Goal: Information Seeking & Learning: Learn about a topic

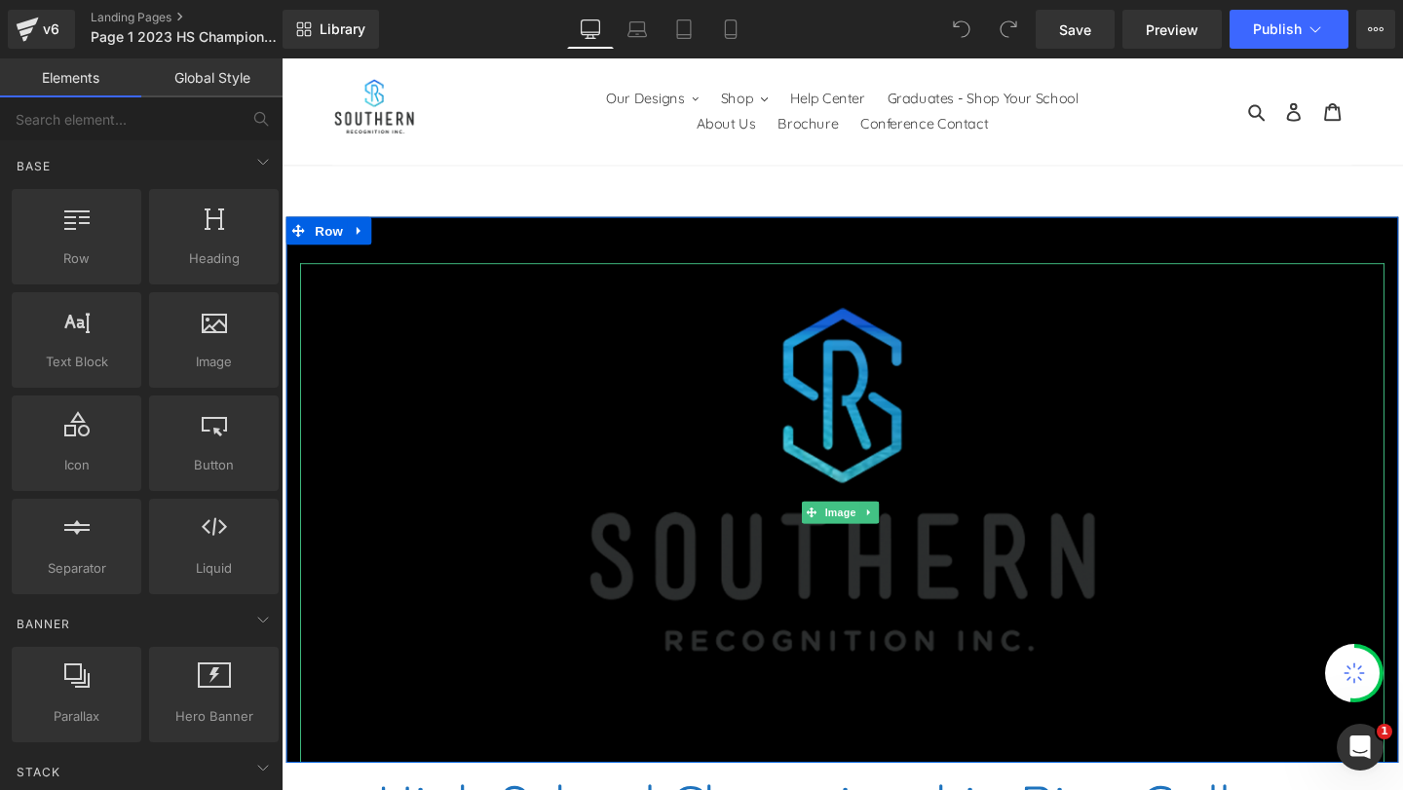
click at [830, 330] on img at bounding box center [870, 536] width 561 height 525
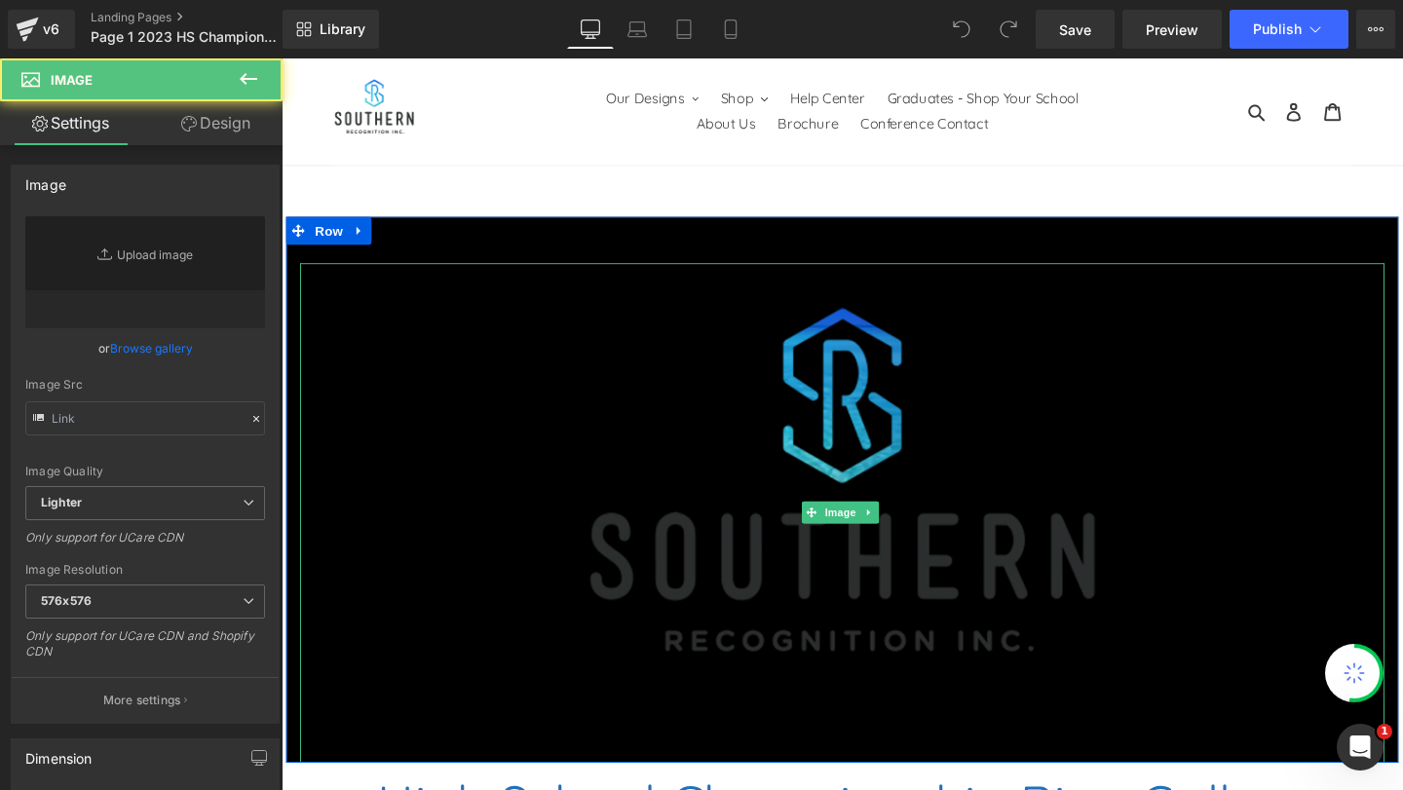
type input "[URL][DOMAIN_NAME]"
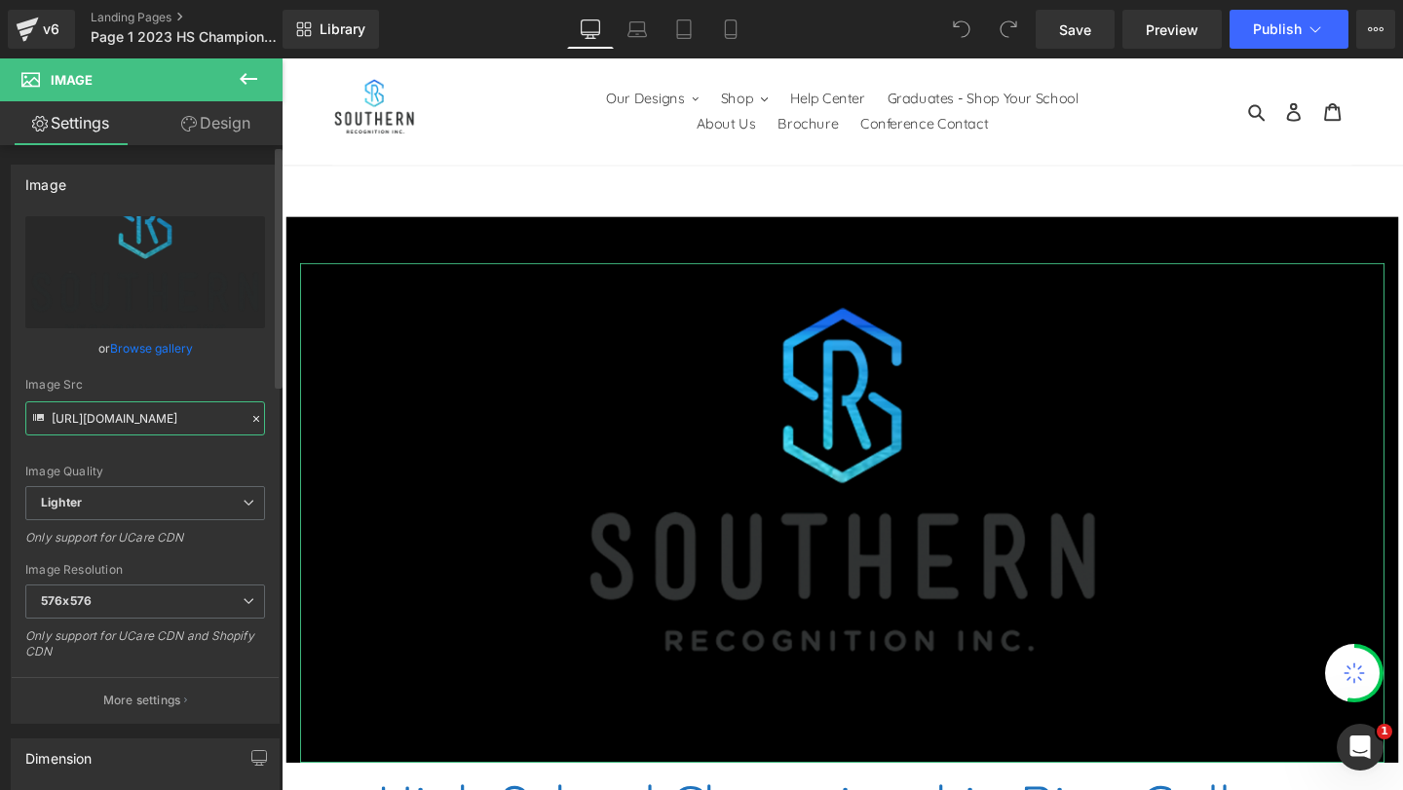
click at [170, 417] on input "[URL][DOMAIN_NAME]" at bounding box center [145, 418] width 240 height 34
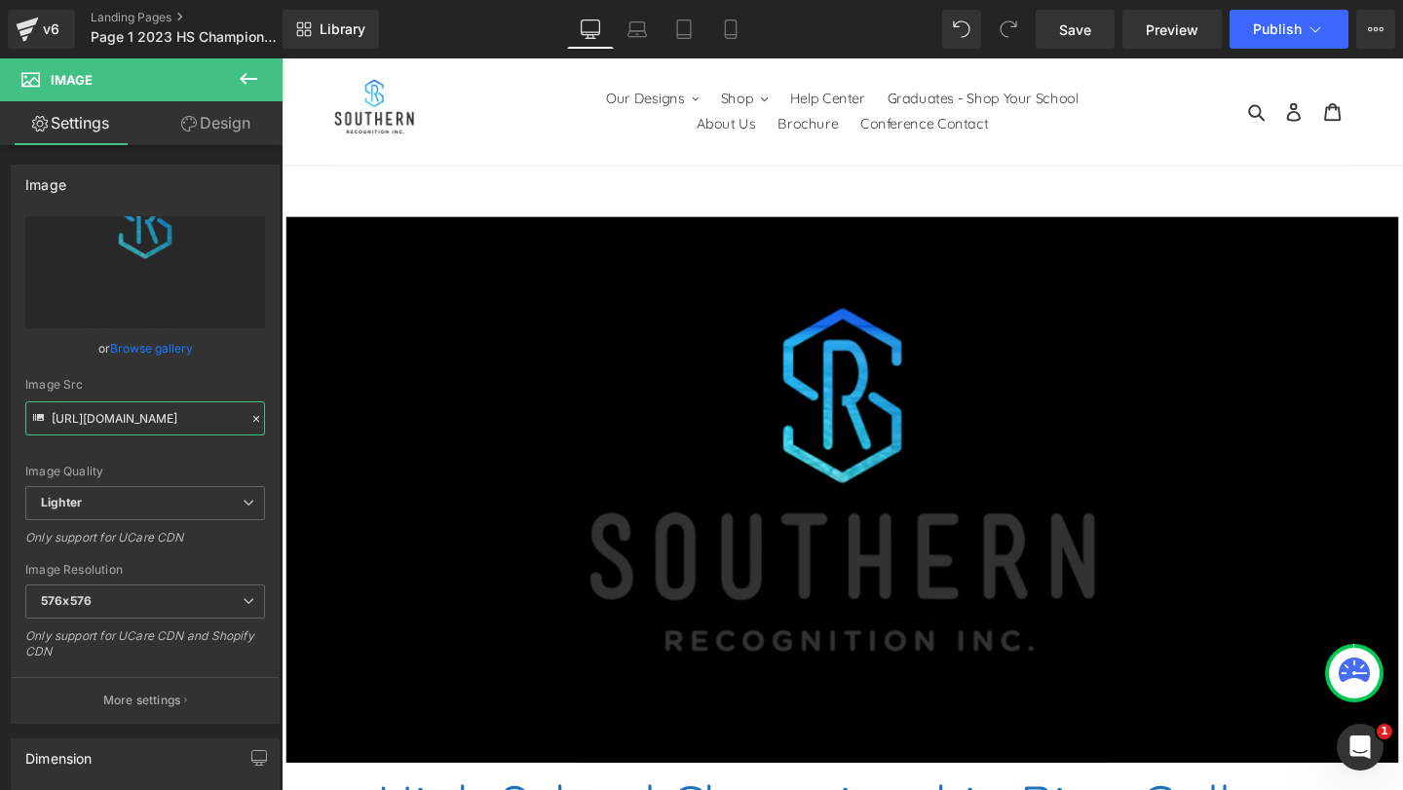
scroll to position [97, 0]
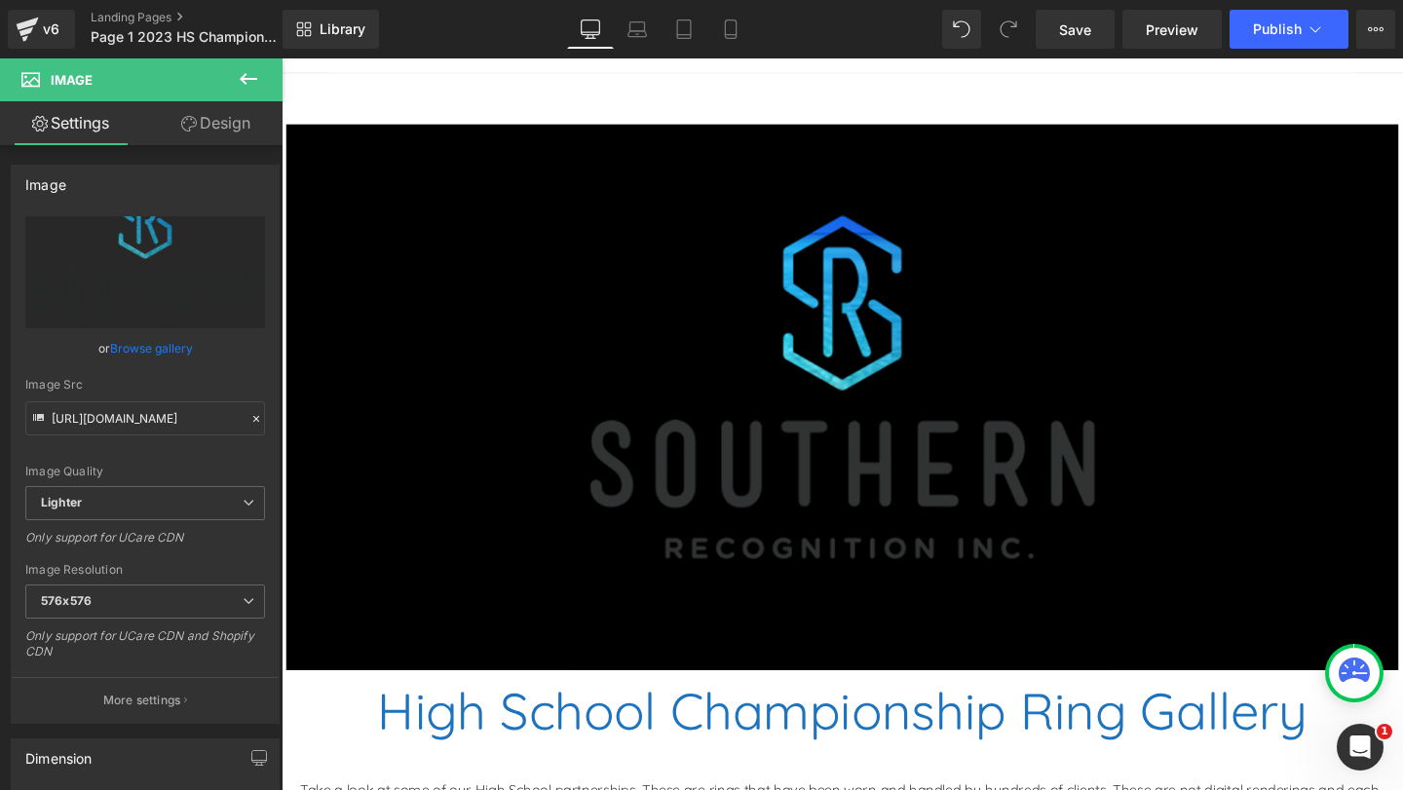
click at [948, 710] on font "High School Championship Ring Gallery" at bounding box center [871, 743] width 977 height 67
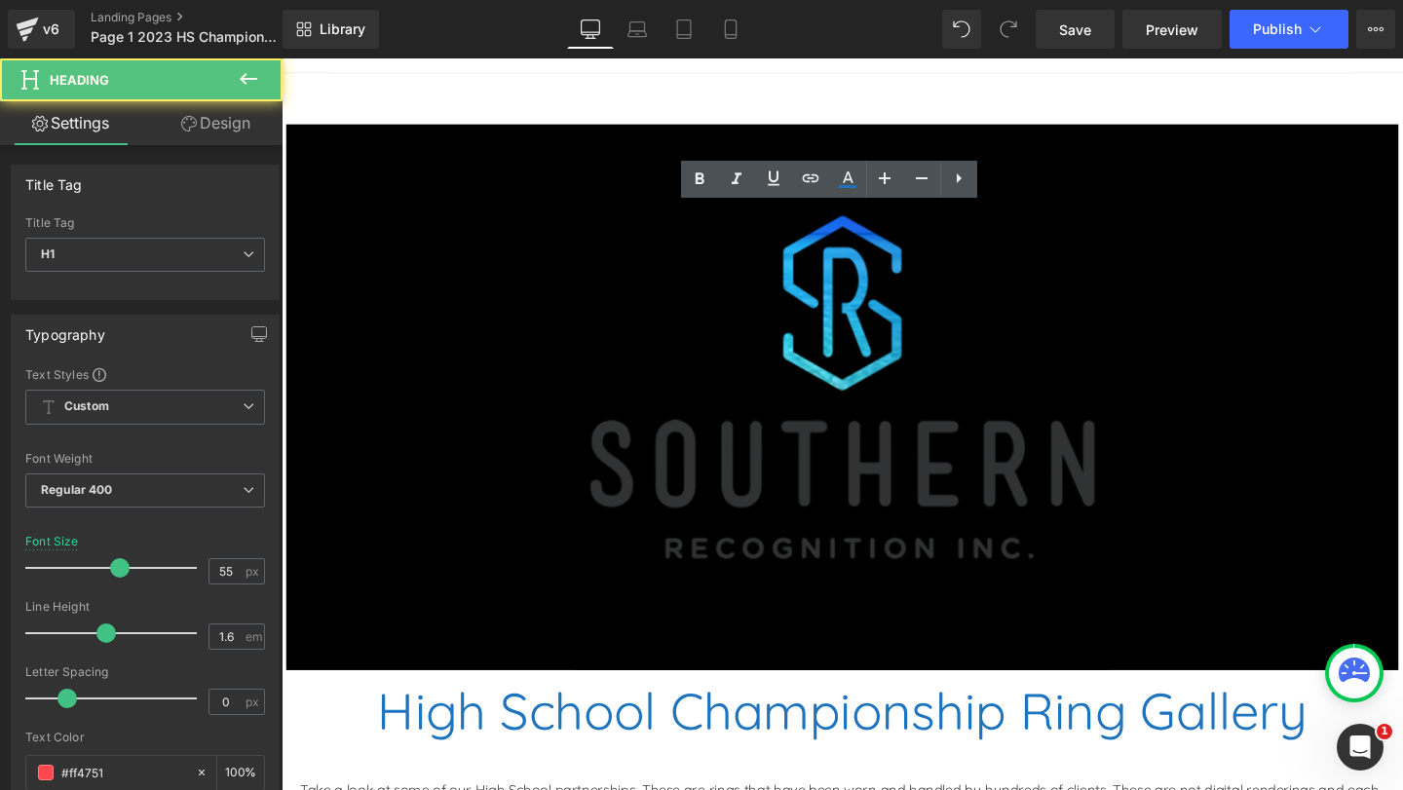
click at [913, 710] on font "High School Championship Ring Gallery" at bounding box center [871, 743] width 977 height 67
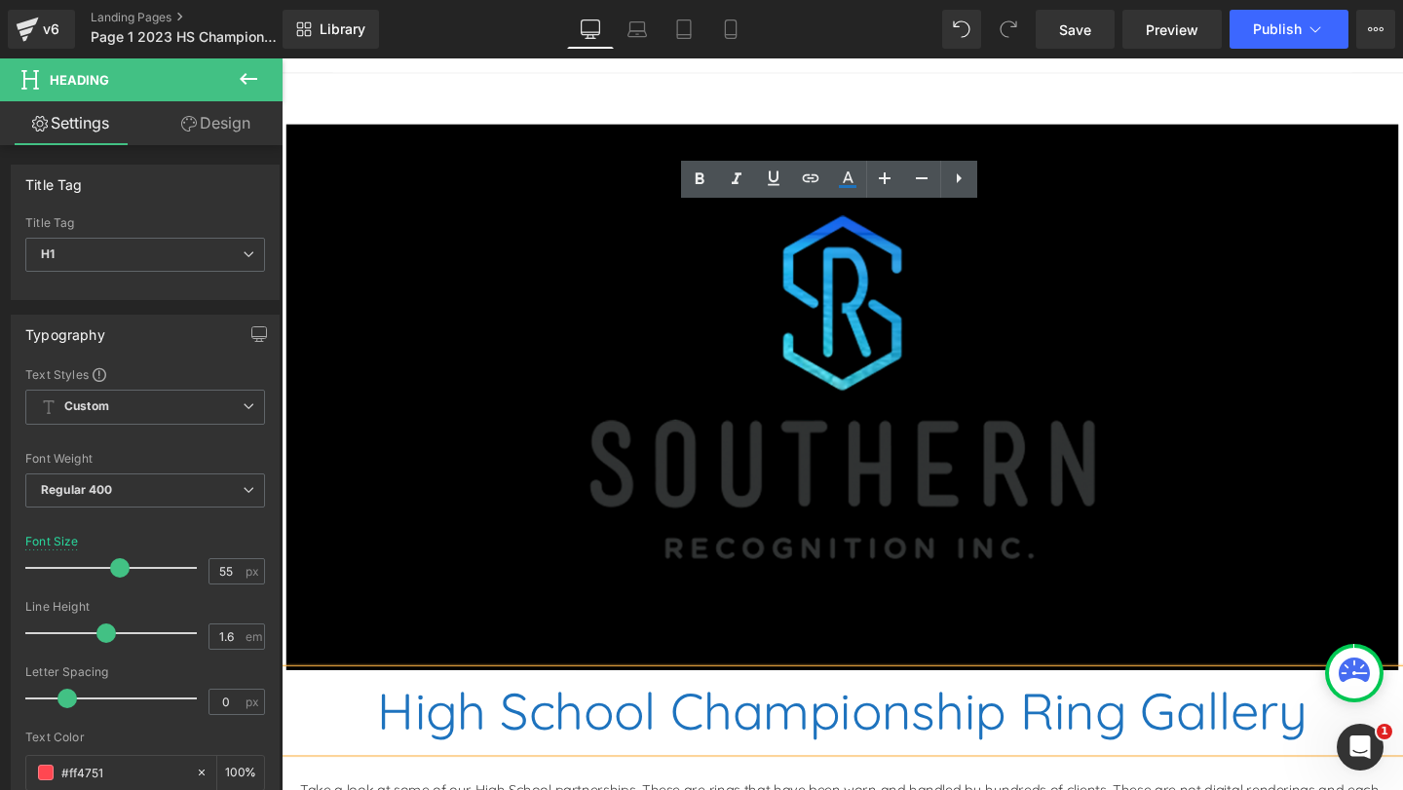
scroll to position [585, 0]
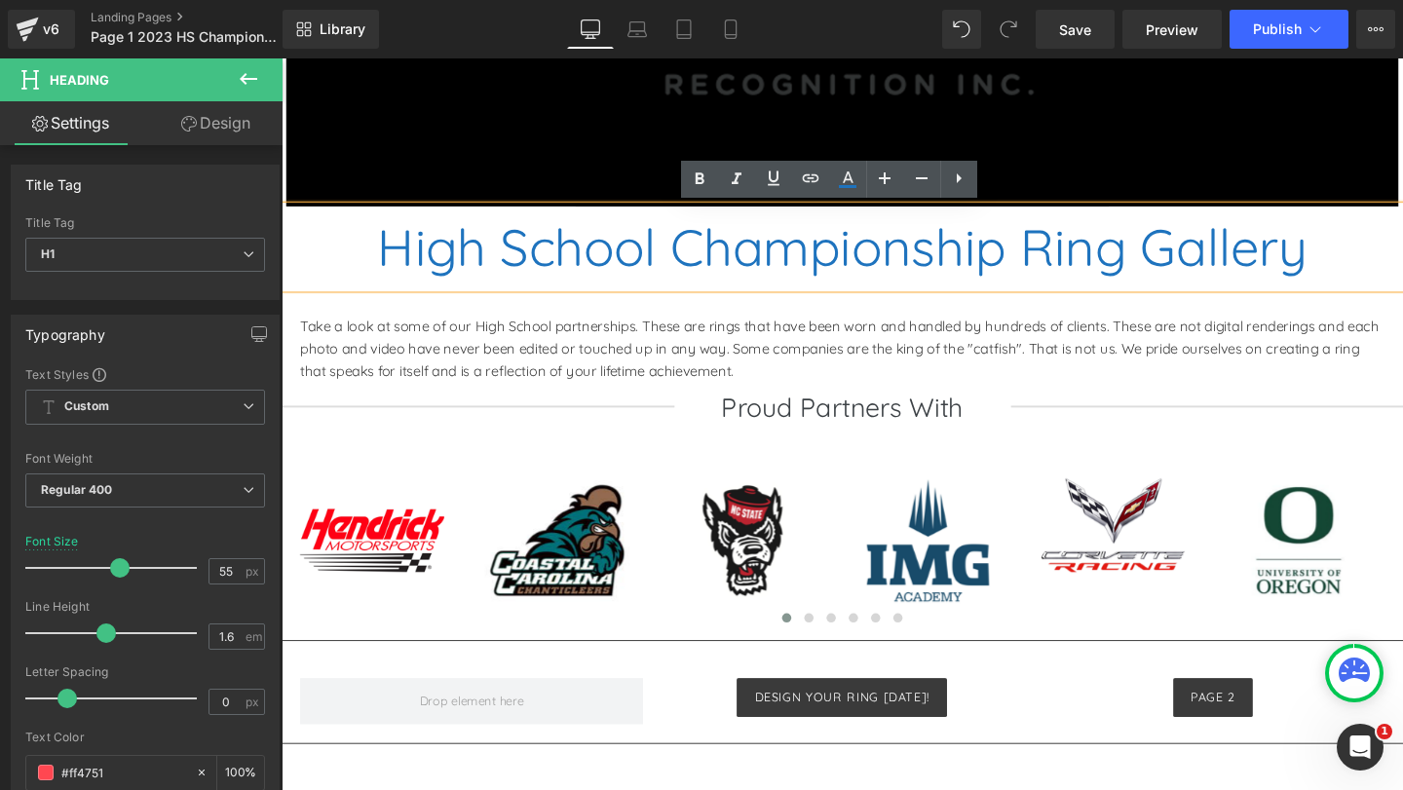
click at [779, 261] on font "High School Championship Ring Gallery" at bounding box center [871, 256] width 977 height 67
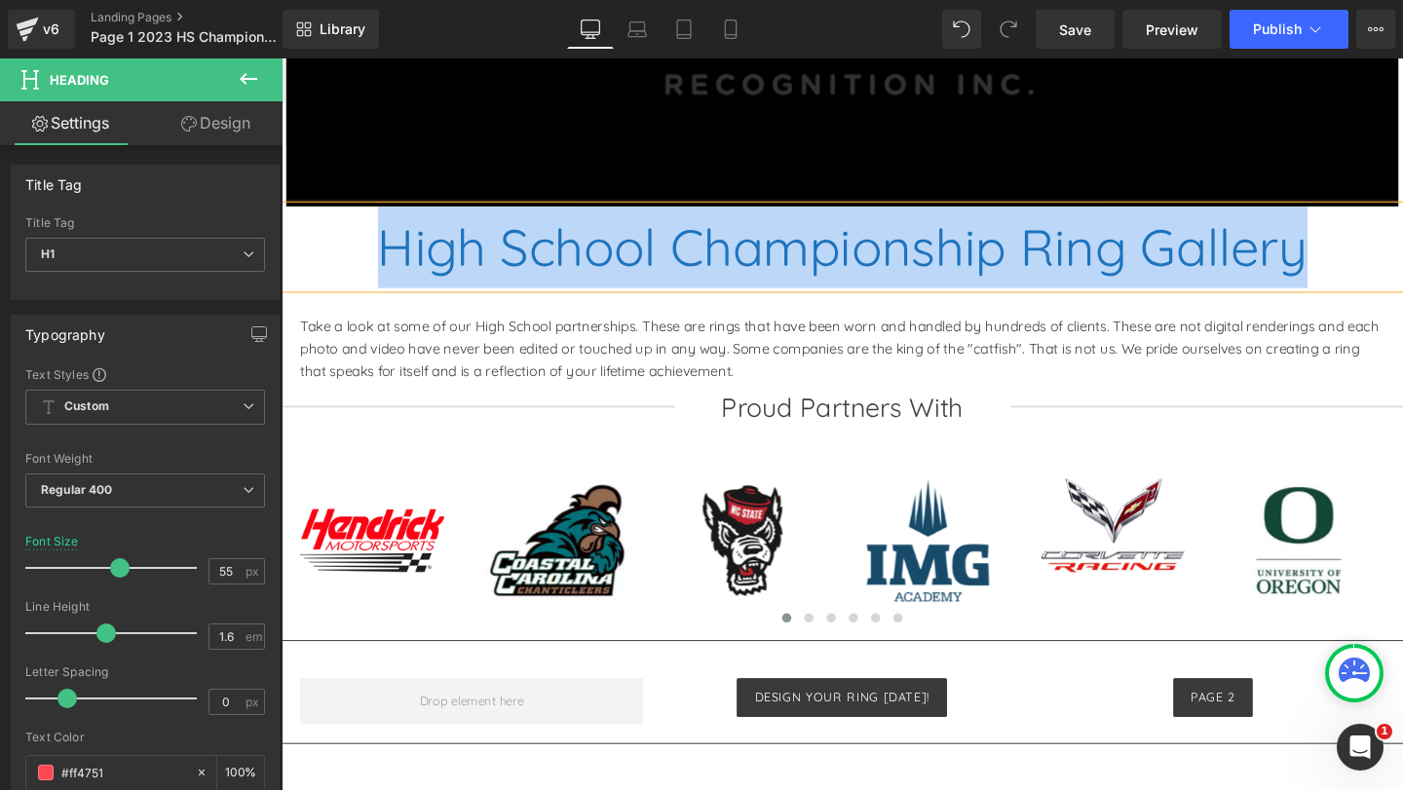
copy font "High School Championship Ring Gallery"
click at [682, 374] on p "Take a look at some of our High School partnerships. These are rings that have …" at bounding box center [871, 364] width 1140 height 70
click at [789, 388] on p "Take a look at some of our High School partnerships. These are rings that have …" at bounding box center [871, 364] width 1140 height 70
click at [663, 365] on p "Take a look at some of our High School partnerships. These are rings that have …" at bounding box center [871, 364] width 1140 height 70
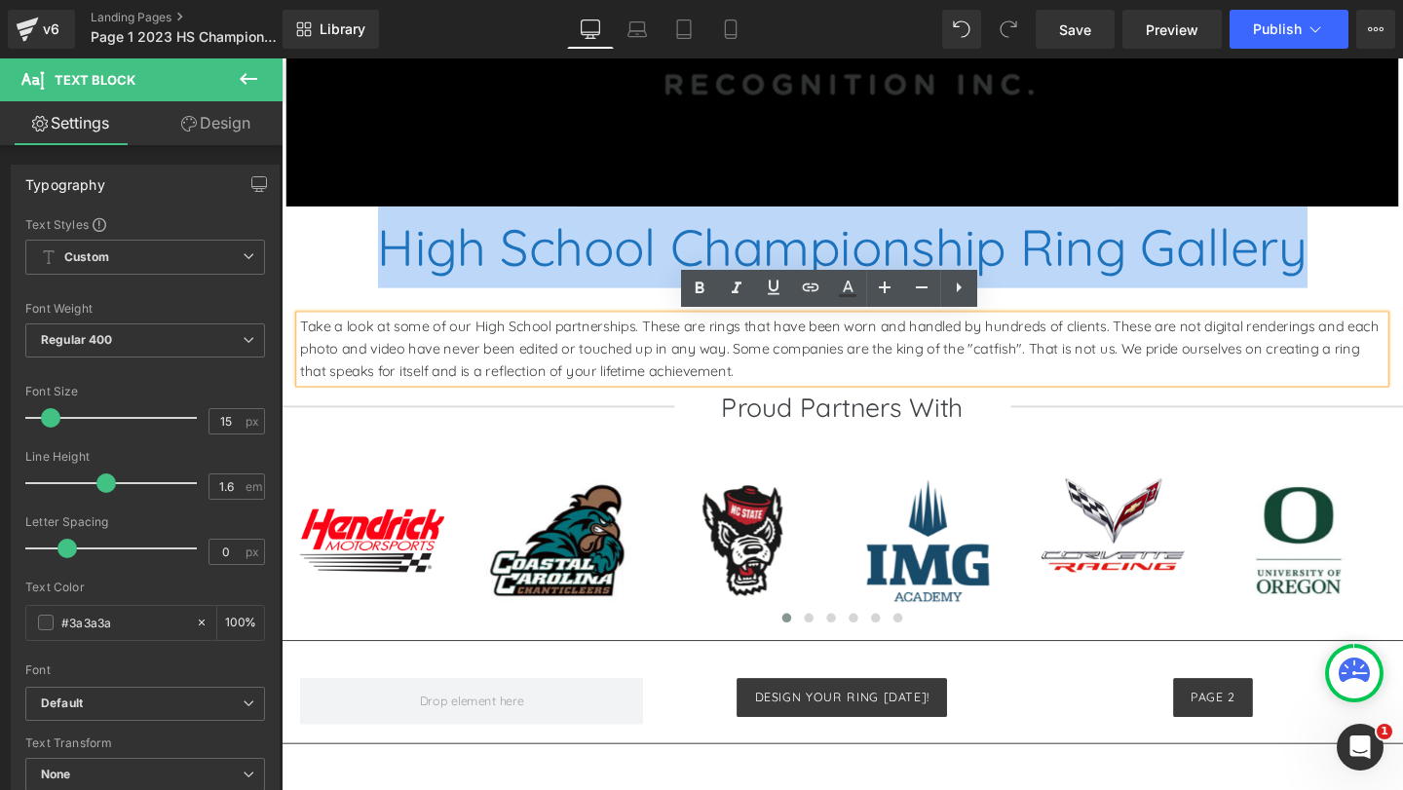
drag, startPoint x: 638, startPoint y: 383, endPoint x: 296, endPoint y: 335, distance: 345.3
click at [301, 335] on p "Take a look at some of our High School partnerships. These are rings that have …" at bounding box center [871, 364] width 1140 height 70
copy p "Take a look at some of our High School partnerships. These are rings that have …"
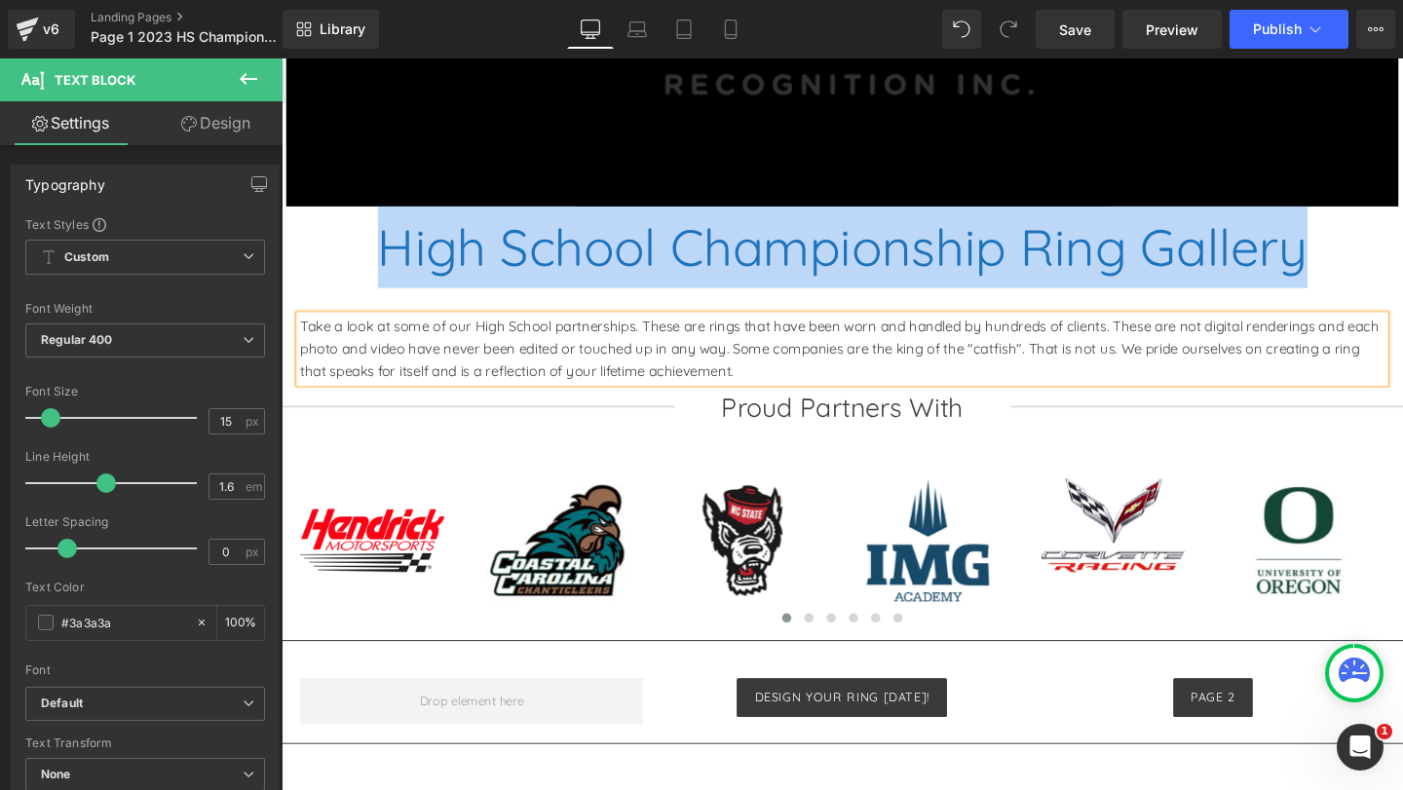
click at [654, 431] on div "Proud Partners With" at bounding box center [871, 425] width 1179 height 33
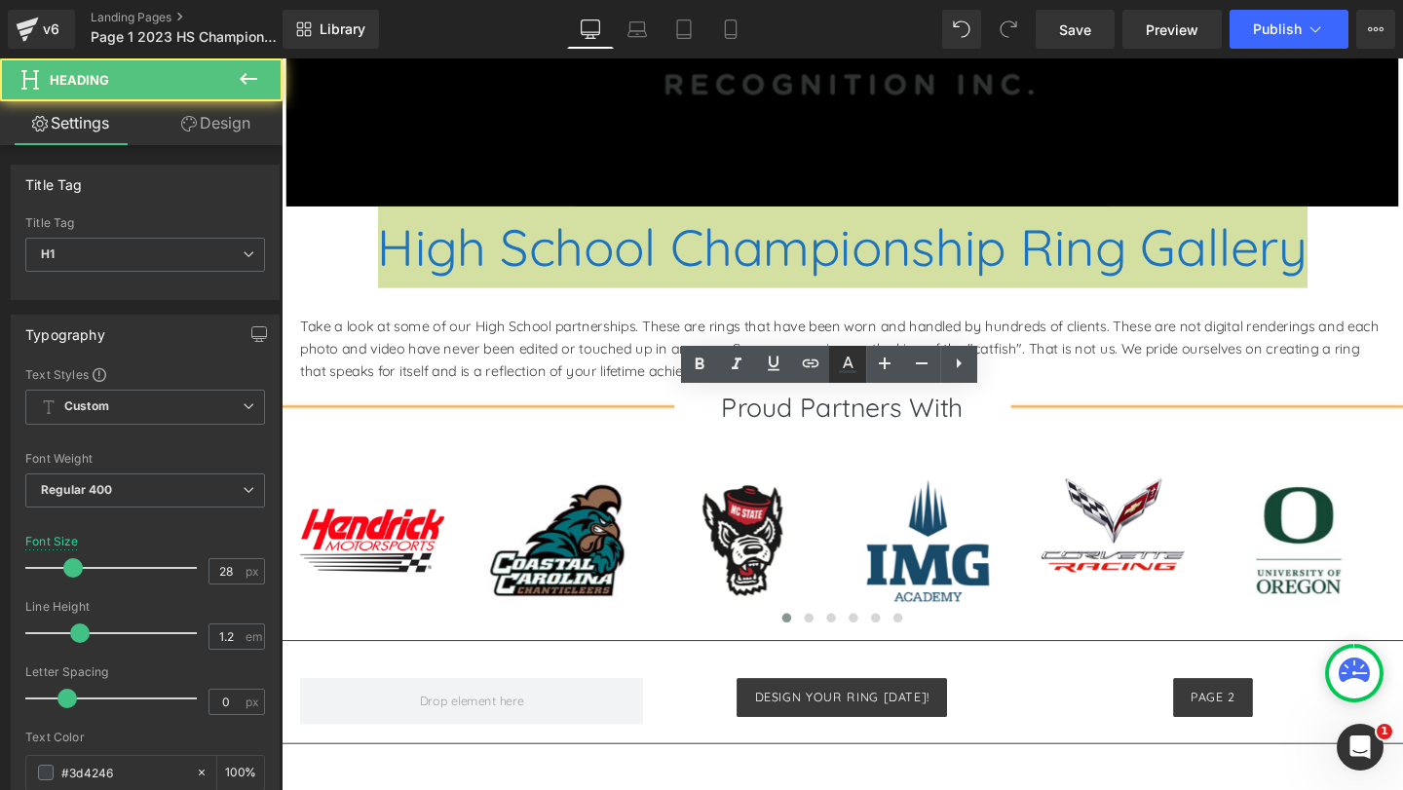
click at [853, 350] on link at bounding box center [847, 364] width 37 height 37
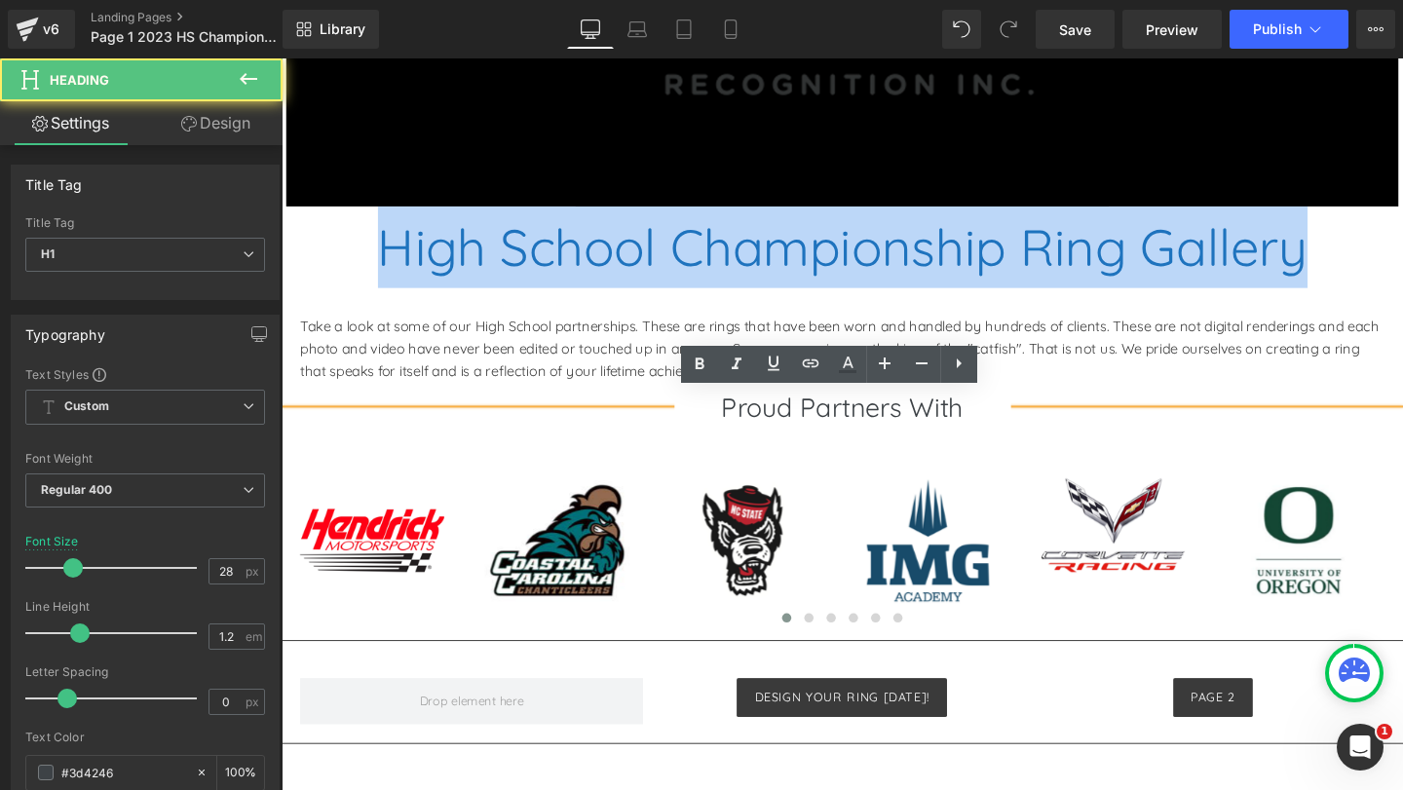
click at [863, 435] on h1 "Proud Partners With" at bounding box center [872, 425] width 354 height 33
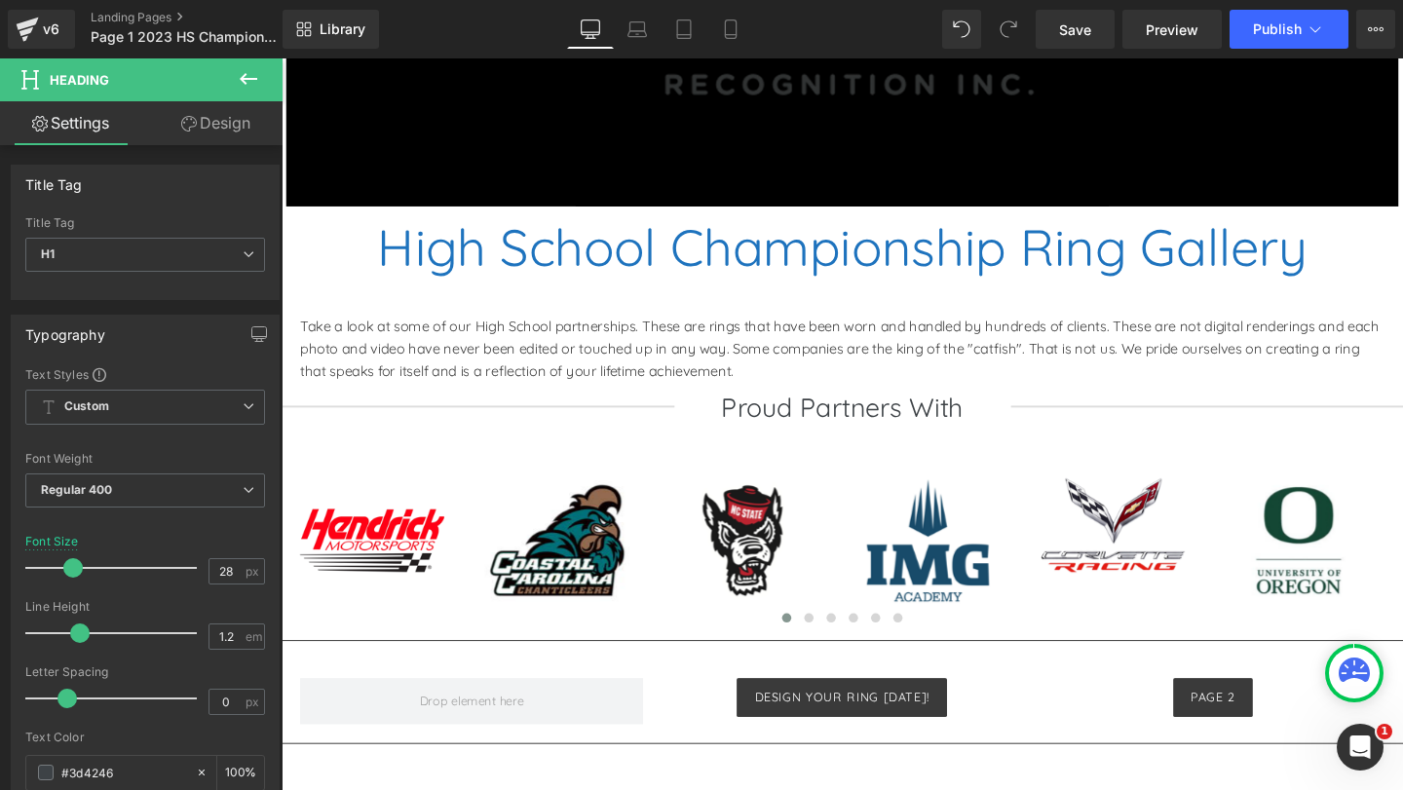
click at [781, 412] on div "Proud Partners With Heading" at bounding box center [871, 425] width 1179 height 33
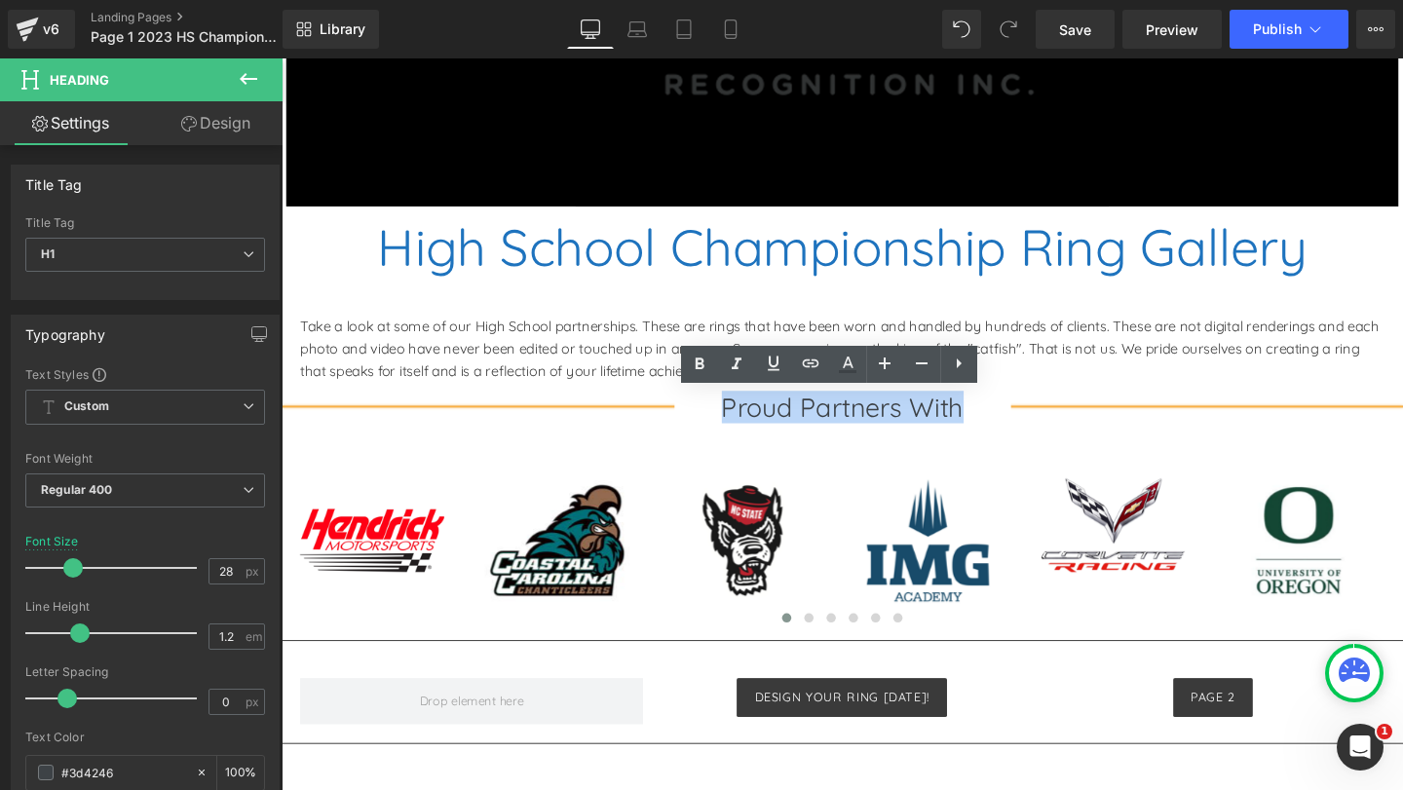
drag, startPoint x: 737, startPoint y: 421, endPoint x: 986, endPoint y: 424, distance: 248.4
click at [986, 424] on h1 "Proud Partners With" at bounding box center [872, 425] width 354 height 33
copy h1 "Proud Partners With"
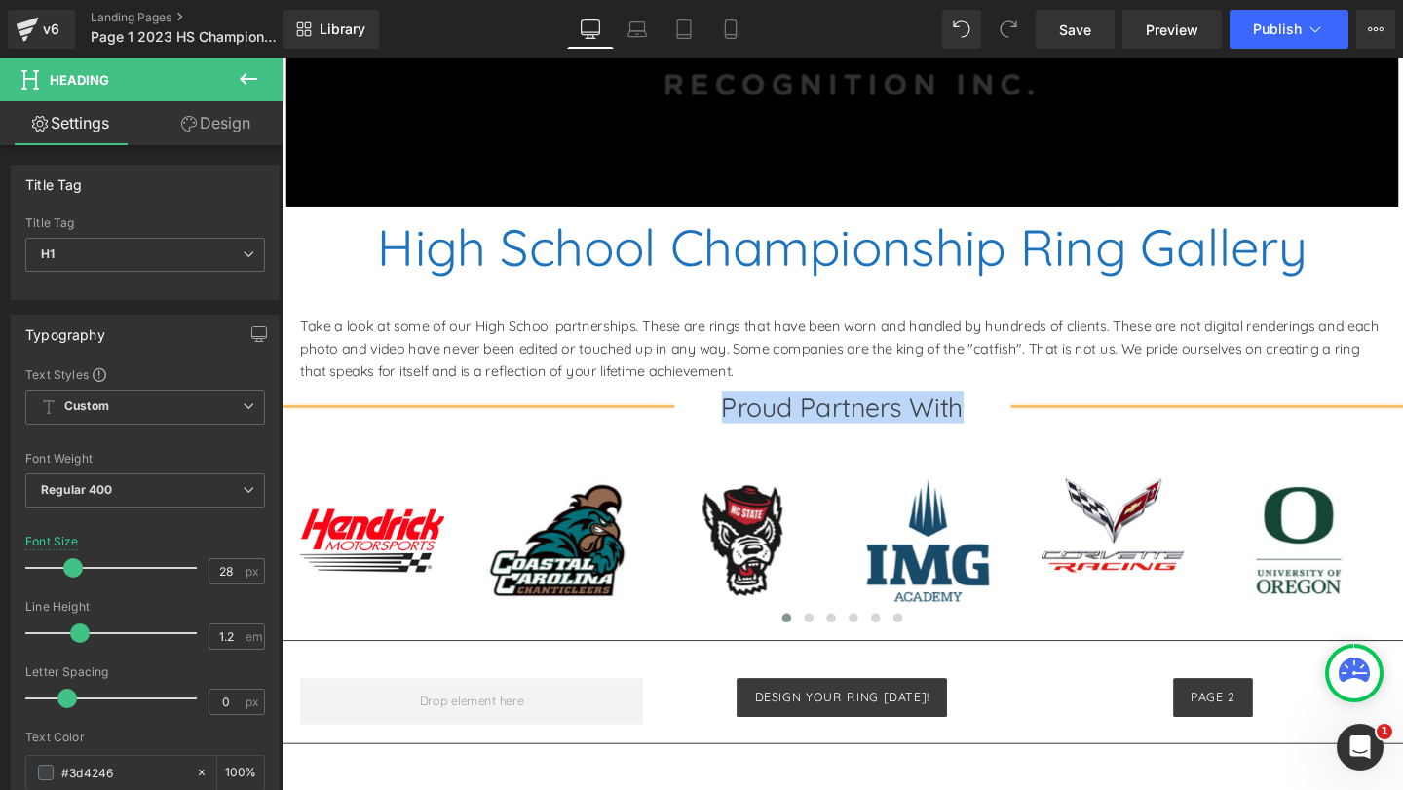
click at [847, 438] on h1 "Proud Partners With" at bounding box center [872, 425] width 354 height 33
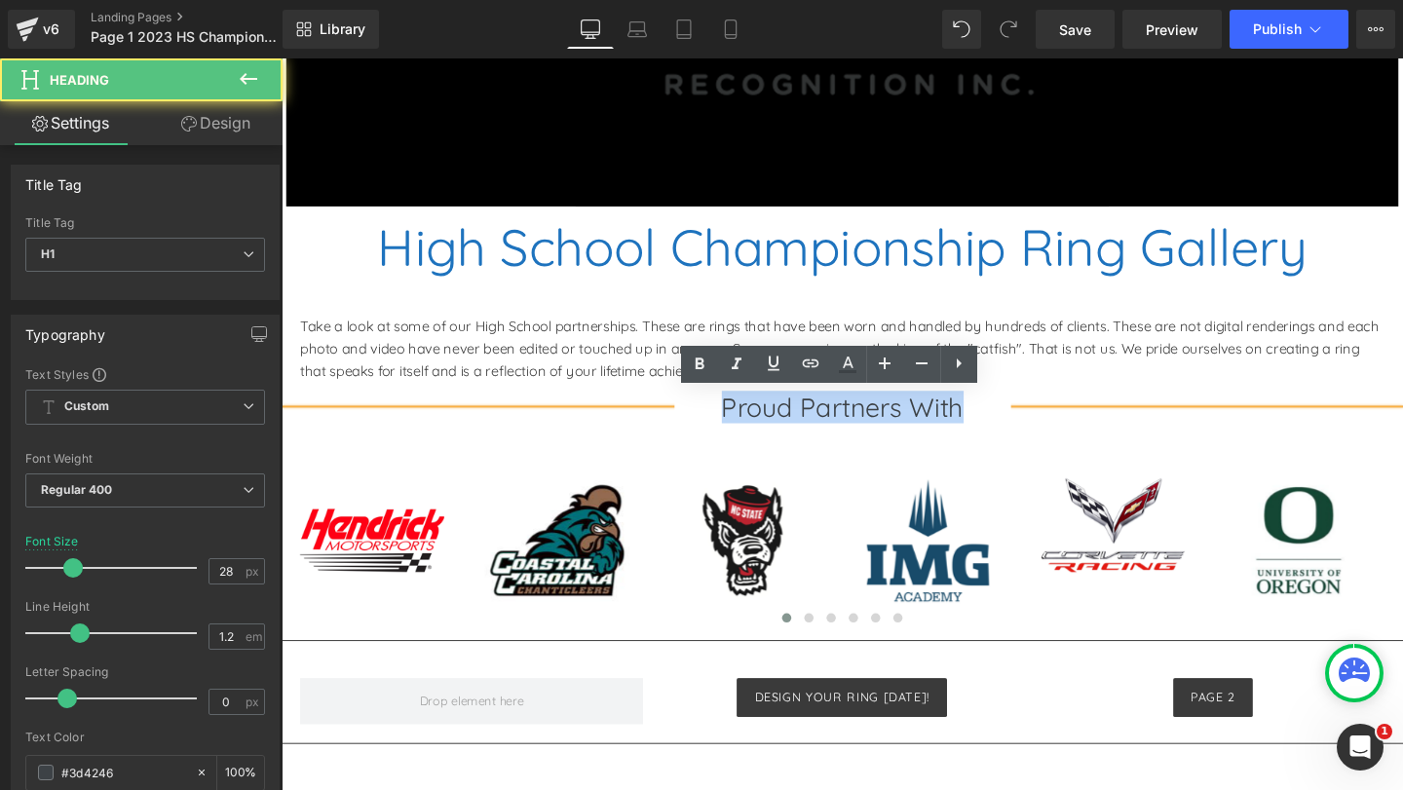
click at [607, 423] on div "Proud Partners With" at bounding box center [871, 425] width 1179 height 33
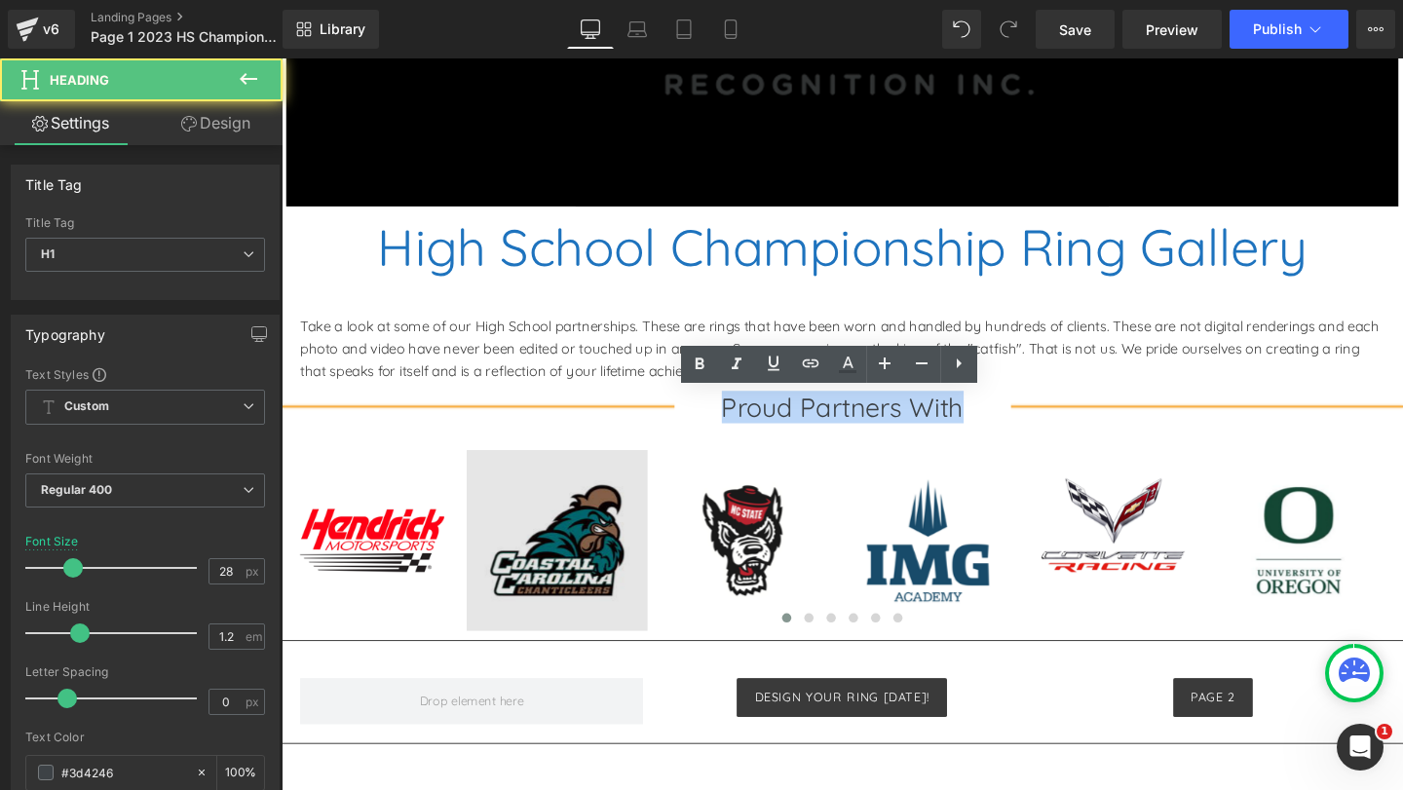
click at [1081, 576] on img at bounding box center [1156, 566] width 190 height 190
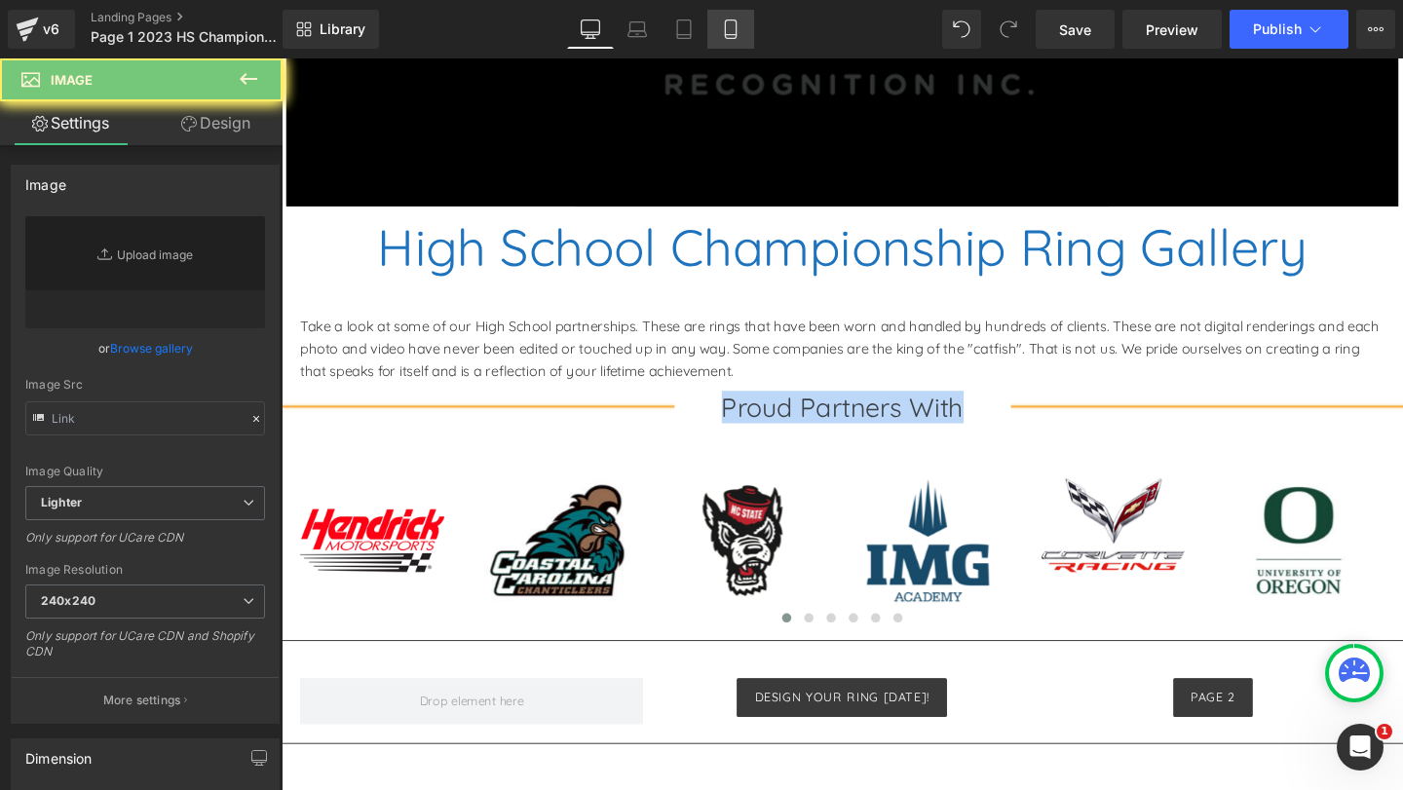
type input "[URL][DOMAIN_NAME]"
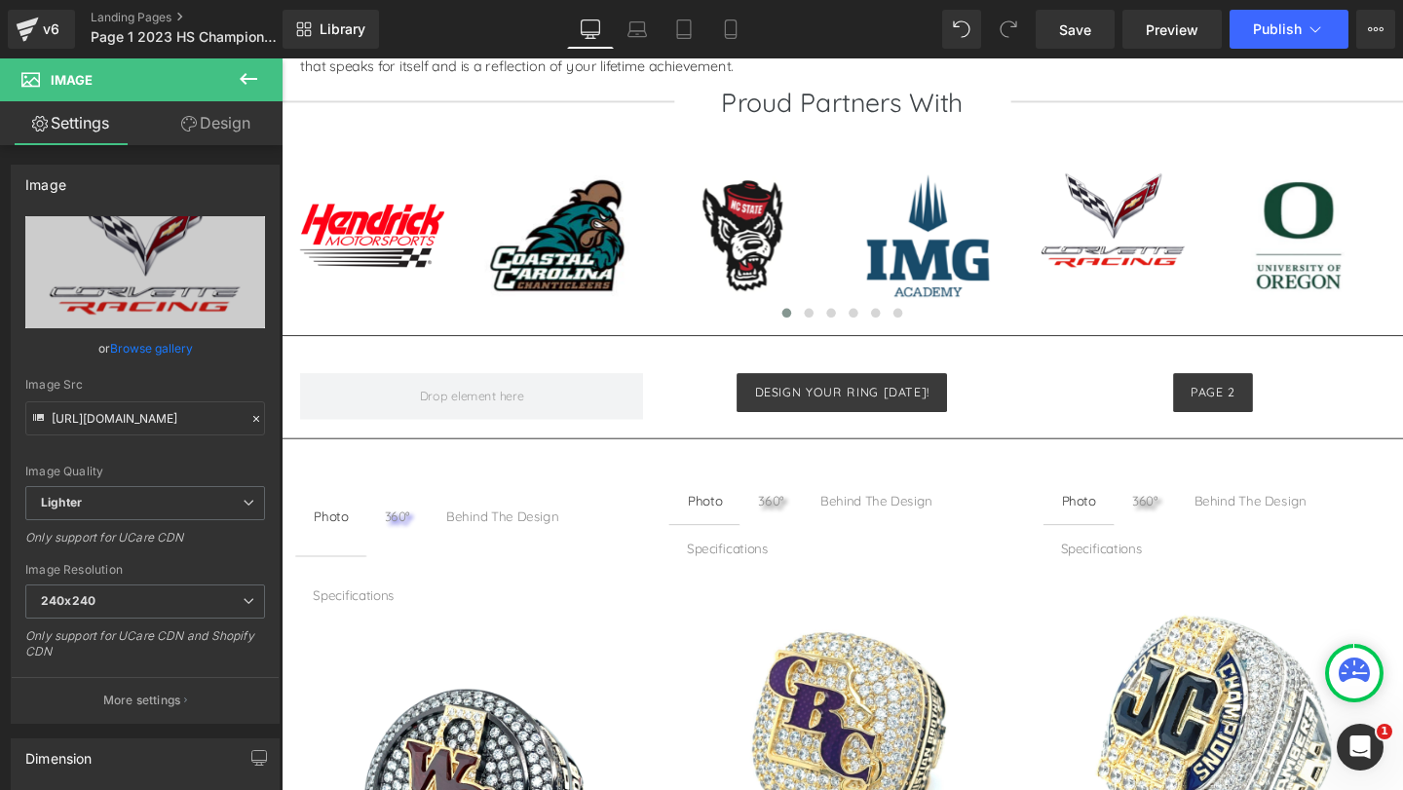
scroll to position [974, 0]
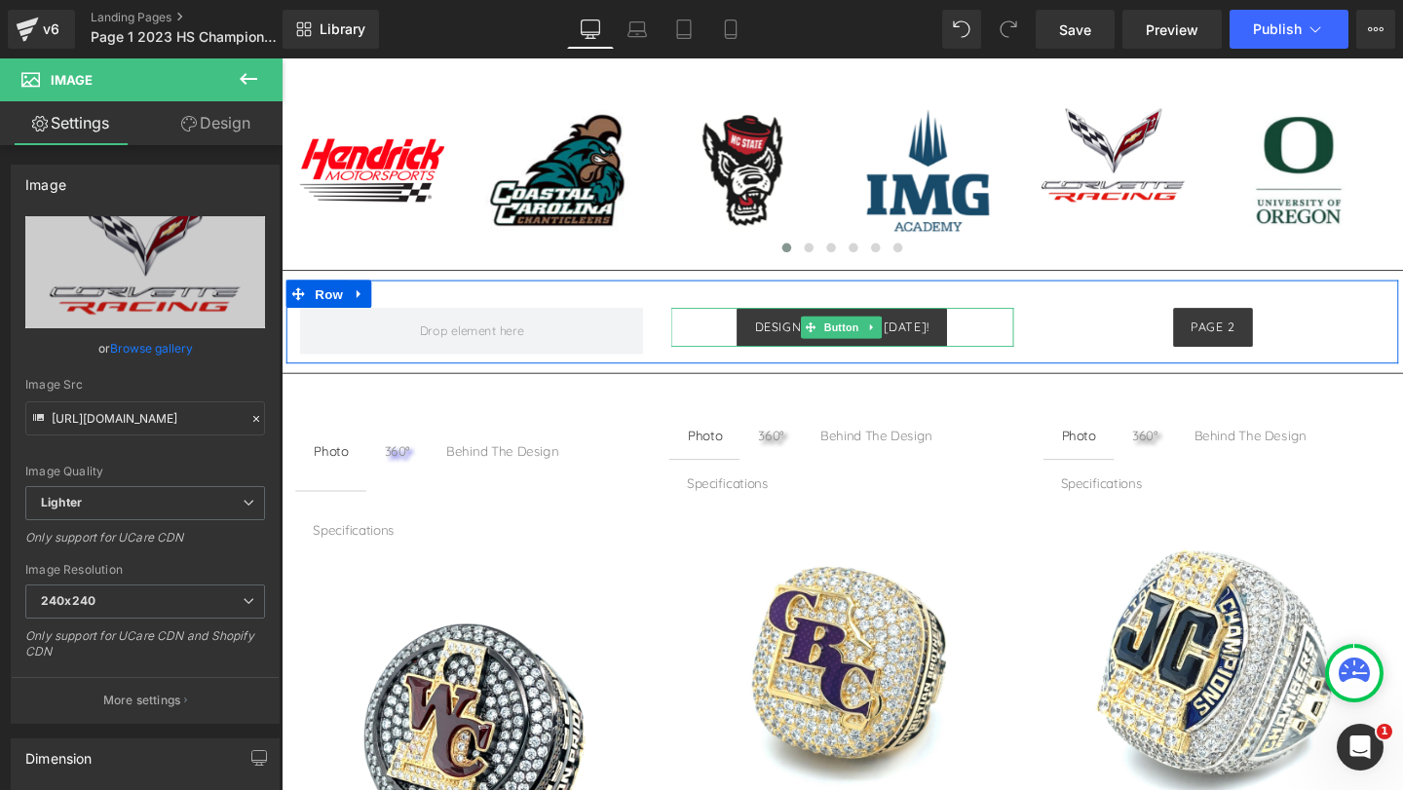
click at [989, 332] on div "Design your ring [DATE]!" at bounding box center [871, 341] width 360 height 41
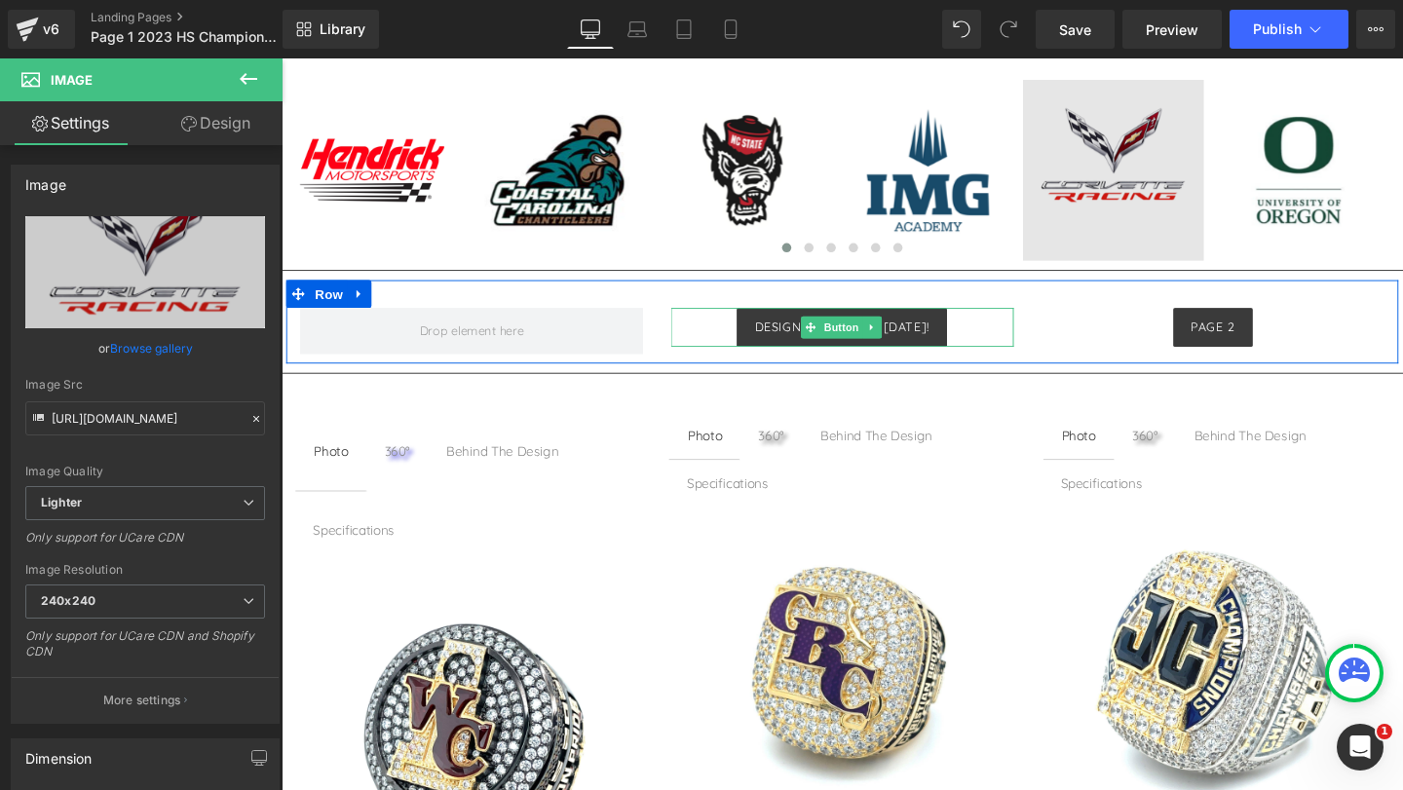
drag, startPoint x: 989, startPoint y: 332, endPoint x: 1066, endPoint y: 535, distance: 216.8
click at [989, 332] on div "Design your ring [DATE]!" at bounding box center [871, 341] width 360 height 41
click at [988, 266] on div "Image Image Image" at bounding box center [871, 161] width 1179 height 219
click at [1086, 543] on div "Image" at bounding box center [1263, 711] width 363 height 363
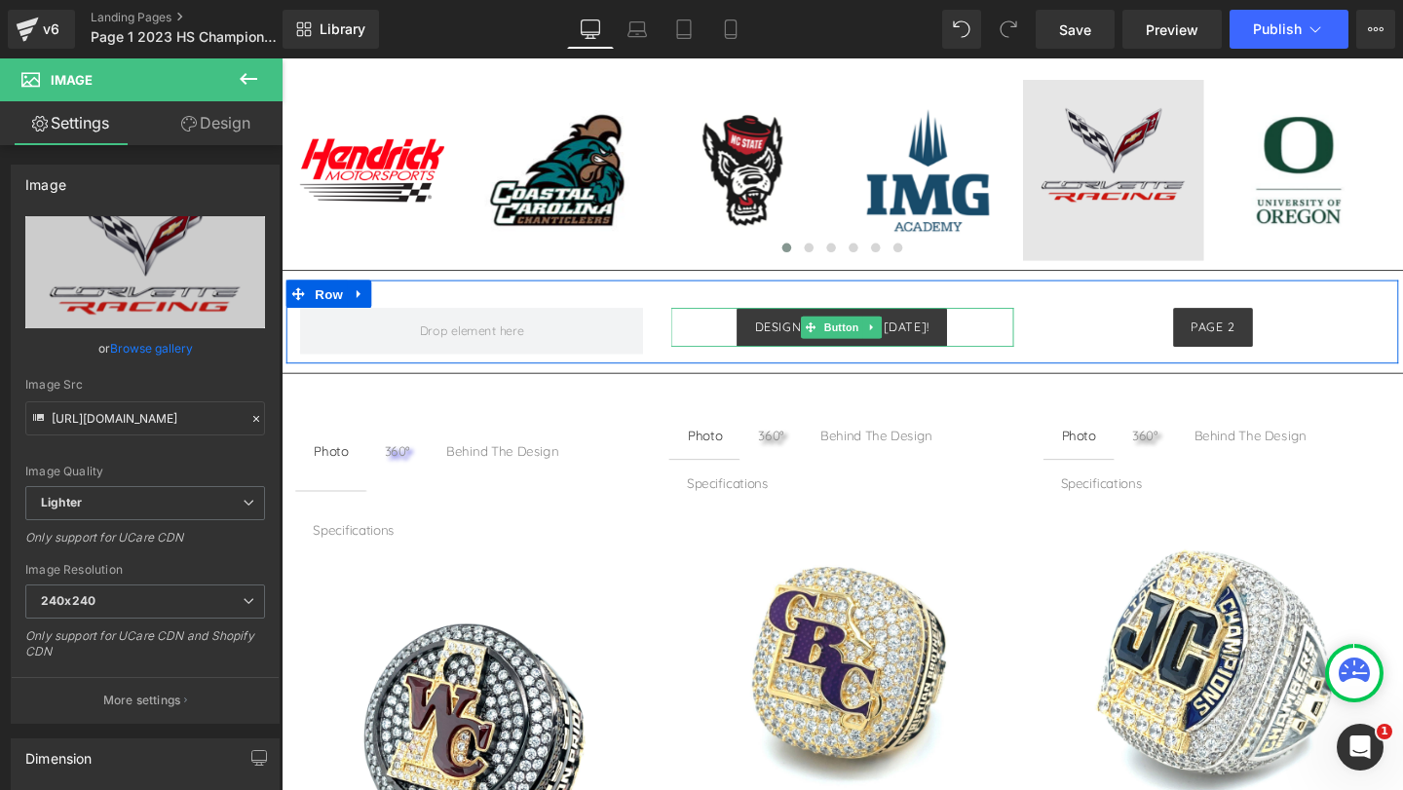
click at [1016, 271] on img at bounding box center [961, 176] width 190 height 190
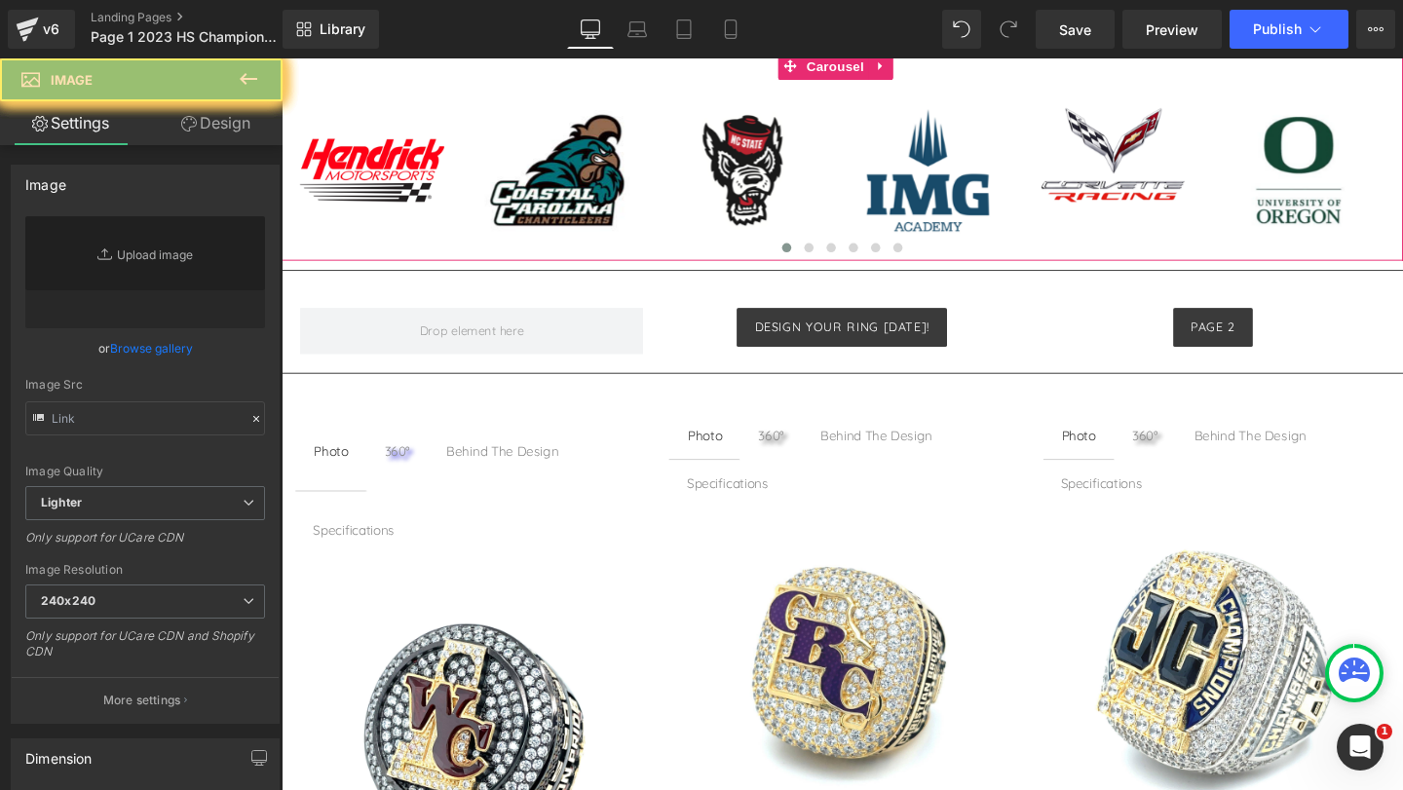
drag, startPoint x: 1072, startPoint y: 549, endPoint x: 785, endPoint y: 58, distance: 568.4
click at [1072, 274] on div at bounding box center [871, 260] width 1179 height 26
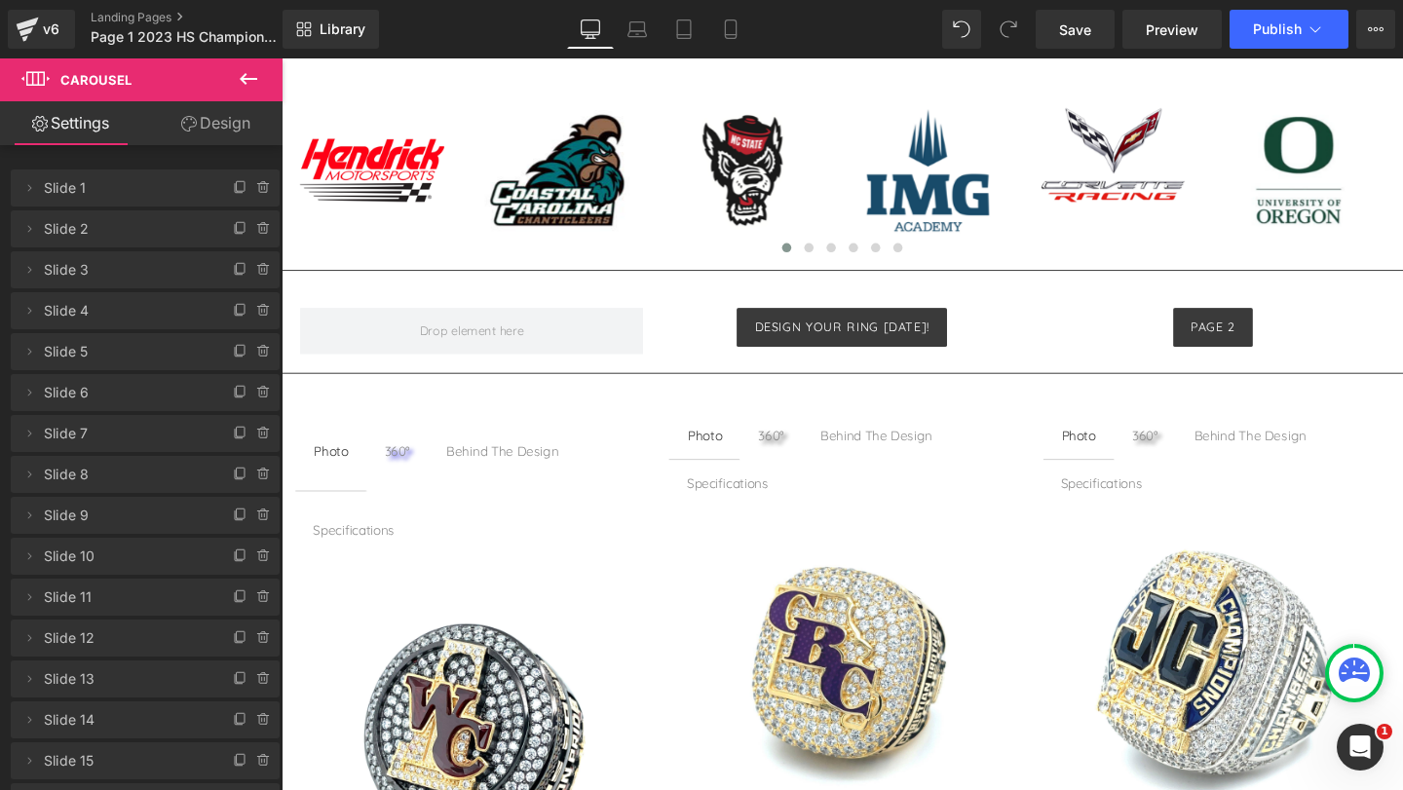
scroll to position [682, 0]
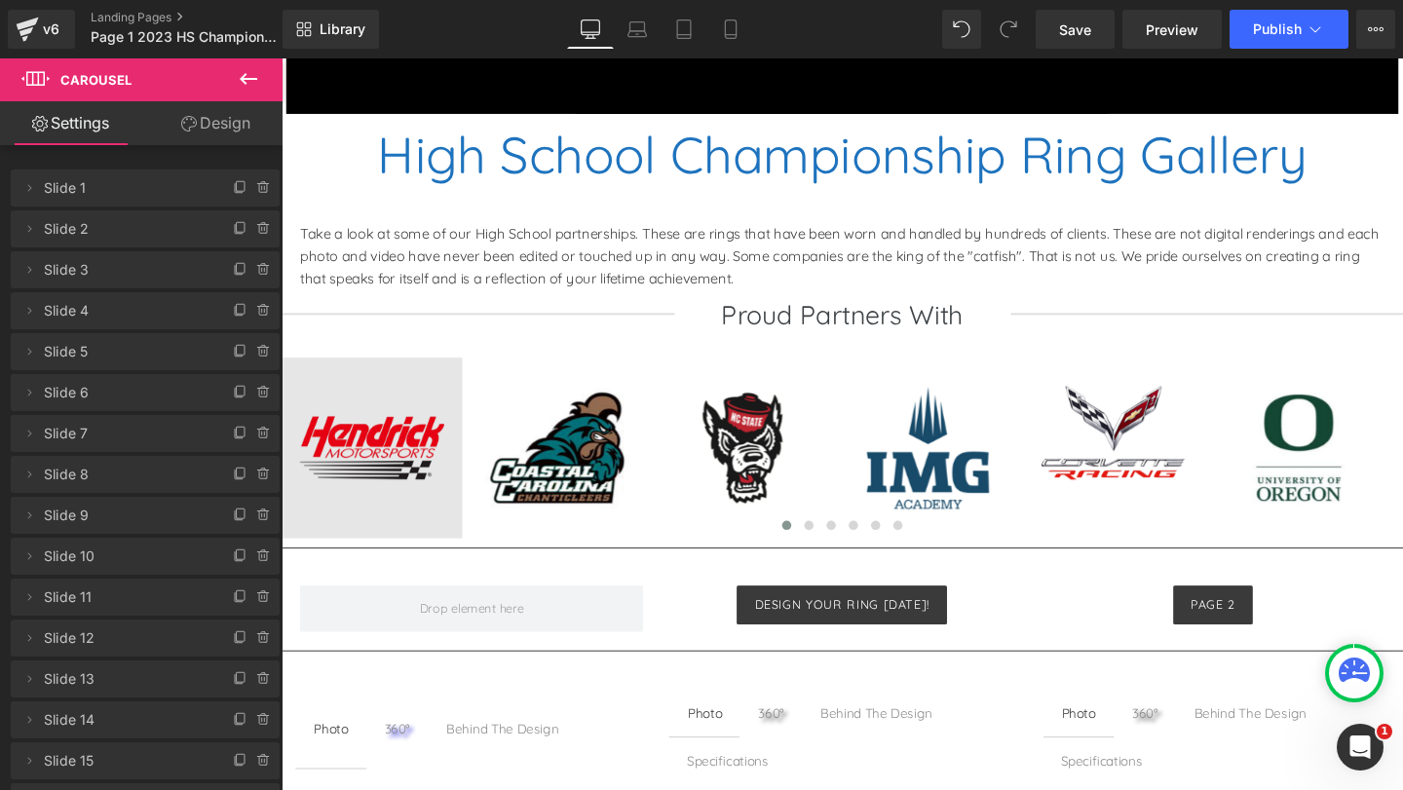
click at [384, 460] on div "Image" at bounding box center [377, 468] width 190 height 190
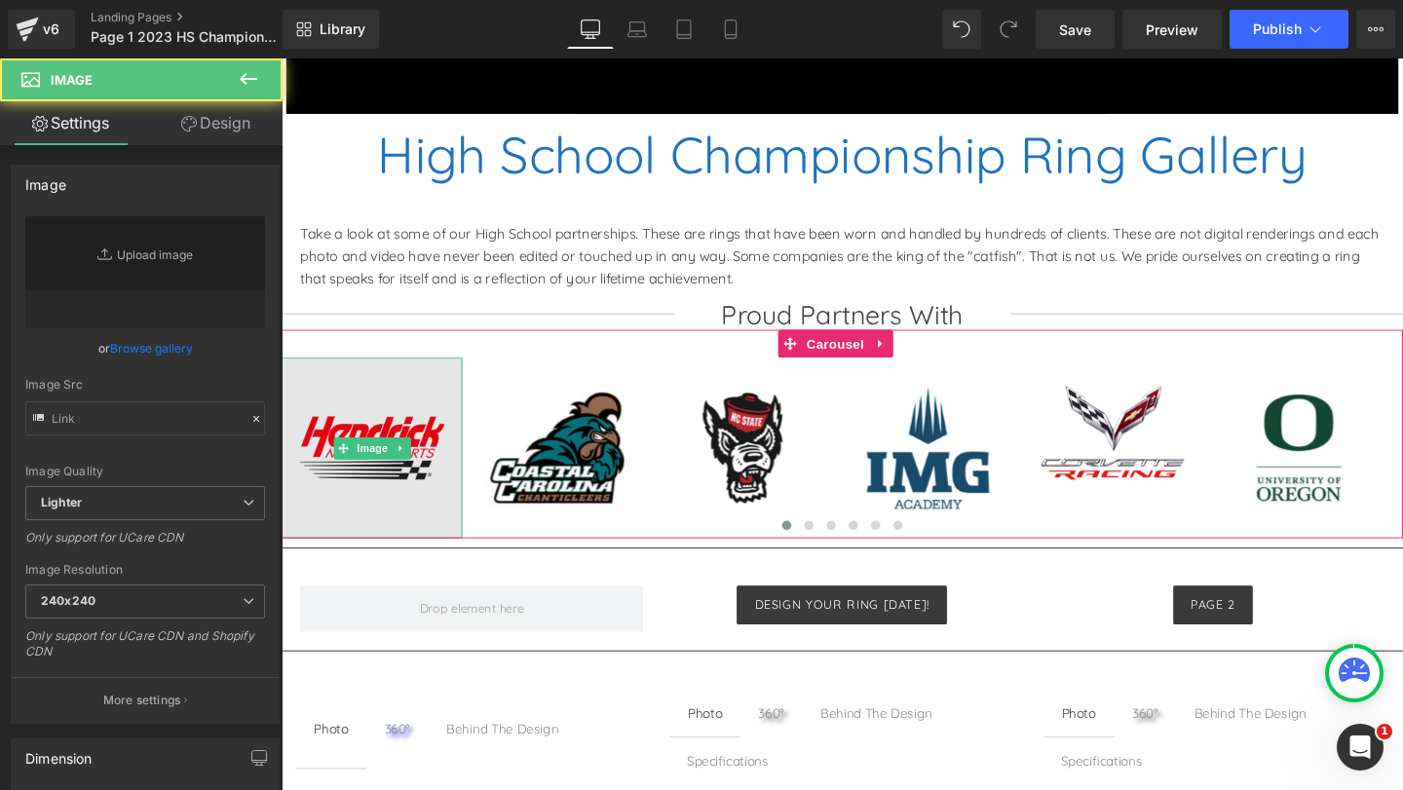
type input "https://ucarecdn.com/07d19a14-a5cf-40bd-89ef-35d655d8daa2/-/format/auto/-/previ…"
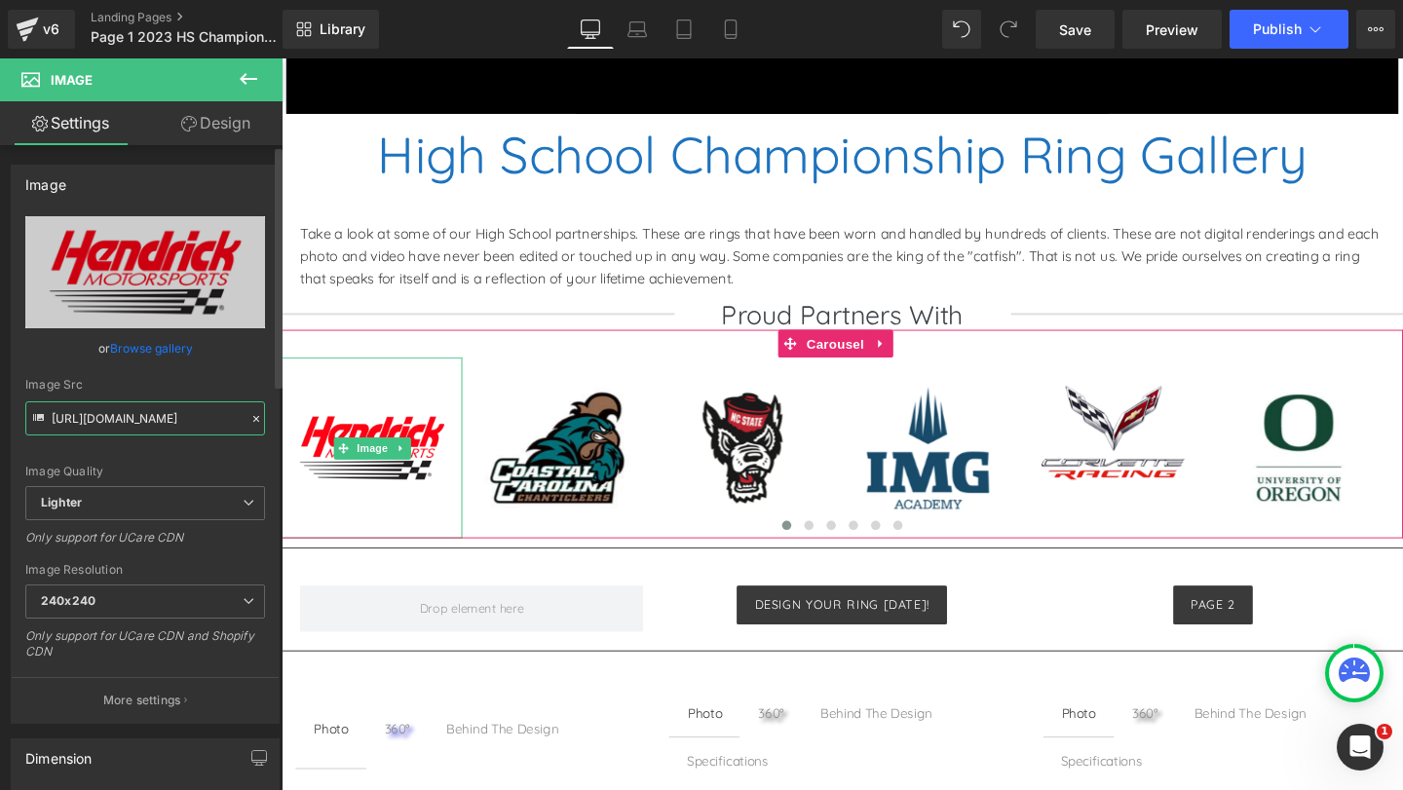
click at [156, 415] on input "https://ucarecdn.com/07d19a14-a5cf-40bd-89ef-35d655d8daa2/-/format/auto/-/previ…" at bounding box center [145, 418] width 240 height 34
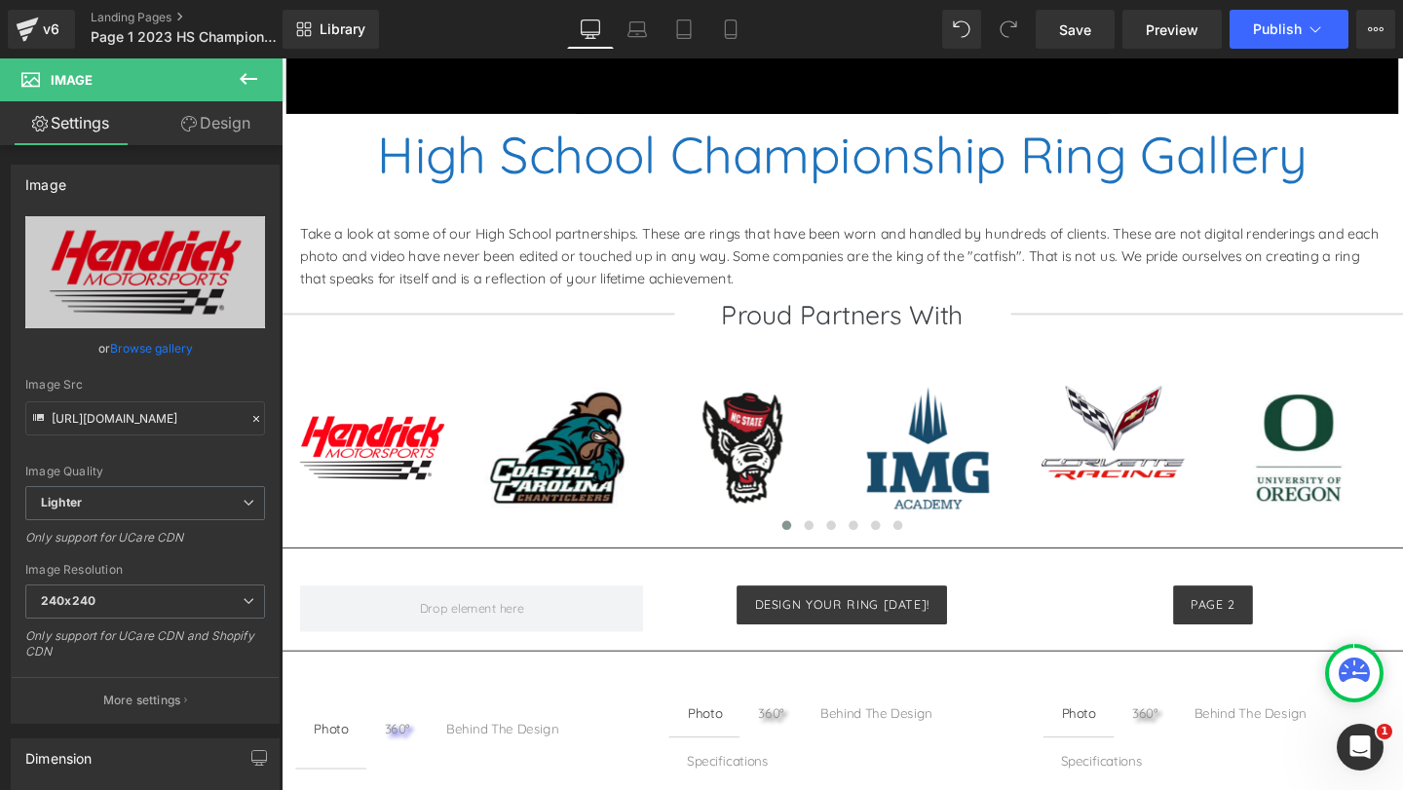
click at [593, 469] on link at bounding box center [601, 468] width 20 height 23
click at [282, 58] on icon at bounding box center [282, 58] width 0 height 0
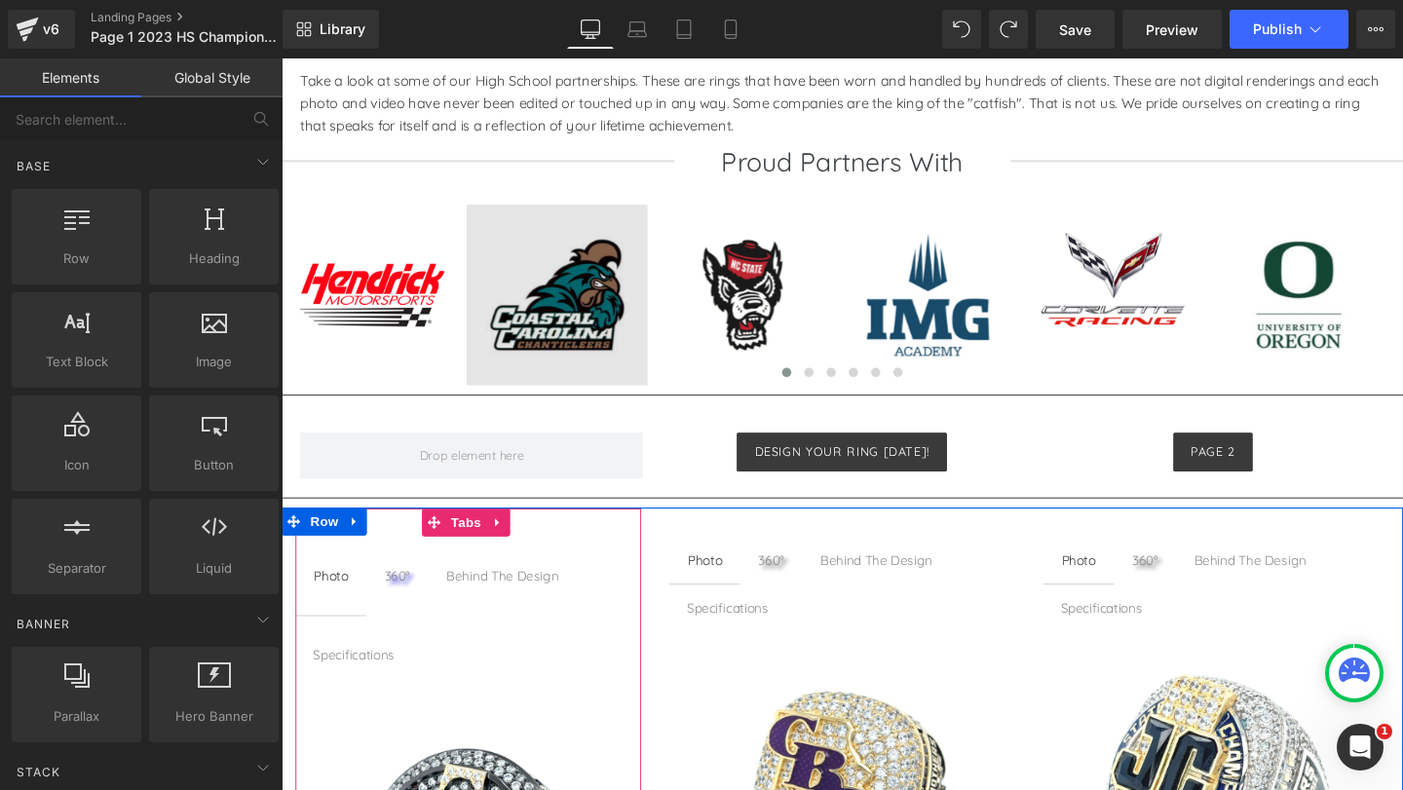
scroll to position [816, 0]
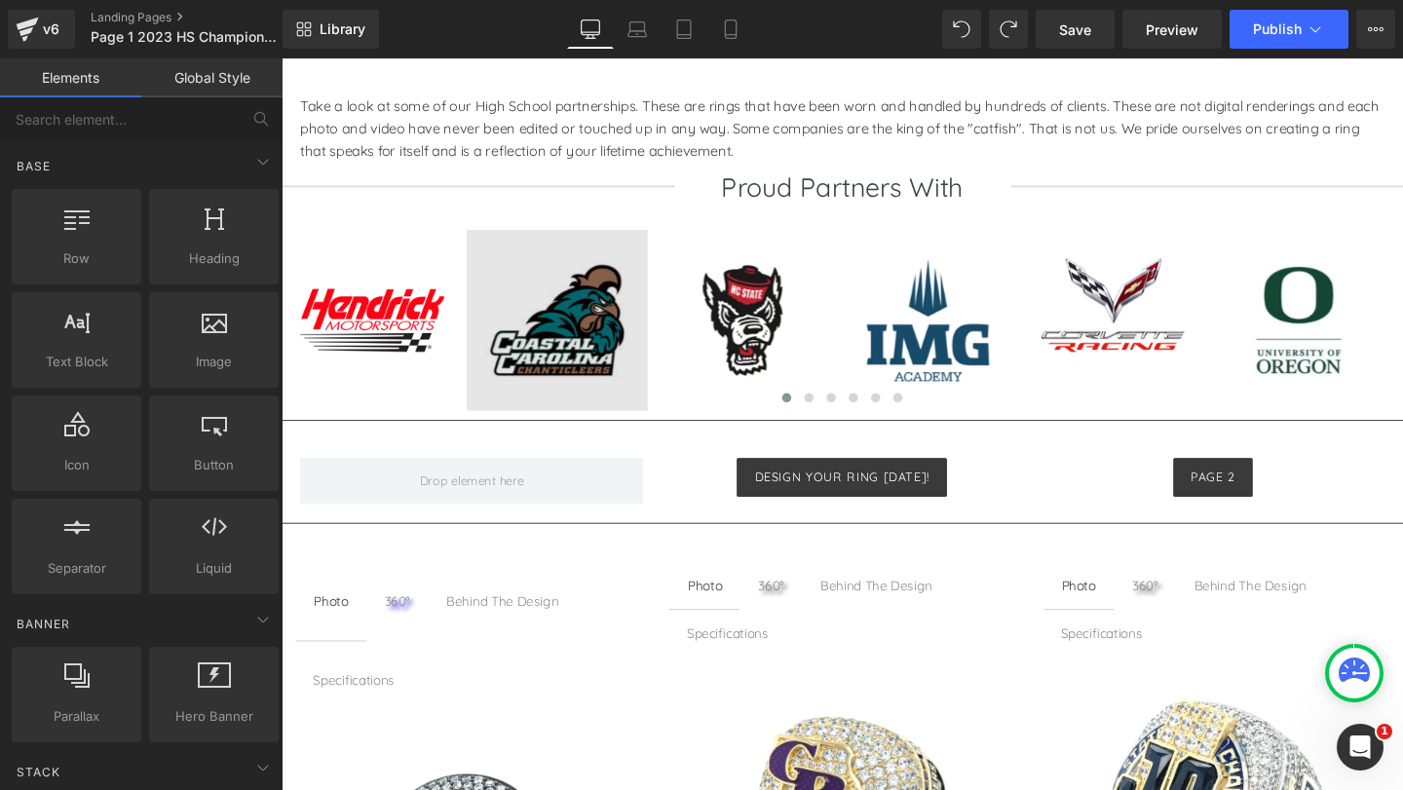
click at [551, 369] on img at bounding box center [571, 334] width 190 height 190
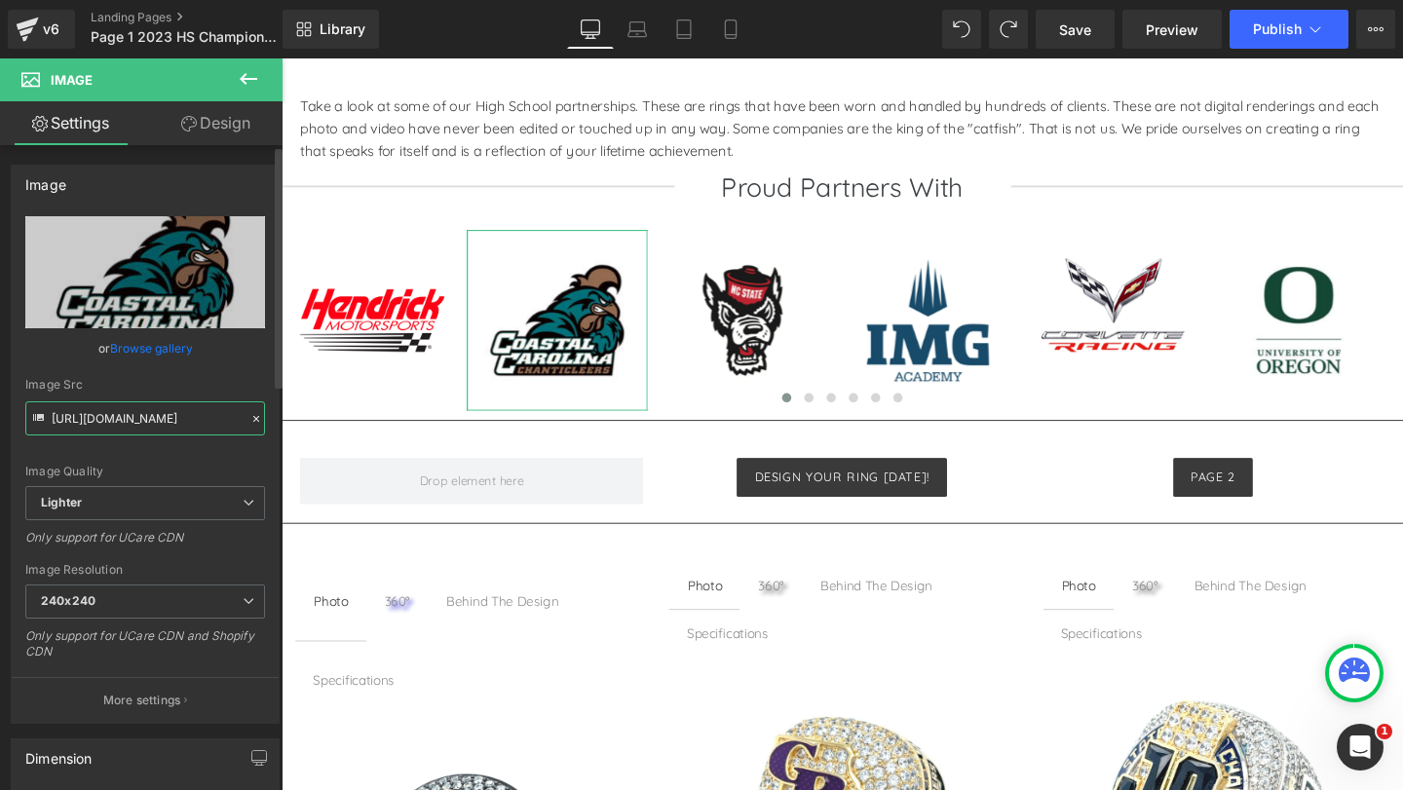
click at [148, 418] on input "https://ucarecdn.com/153d1636-5d44-43d7-9315-9d77010e8c52/-/format/auto/-/previ…" at bounding box center [145, 418] width 240 height 34
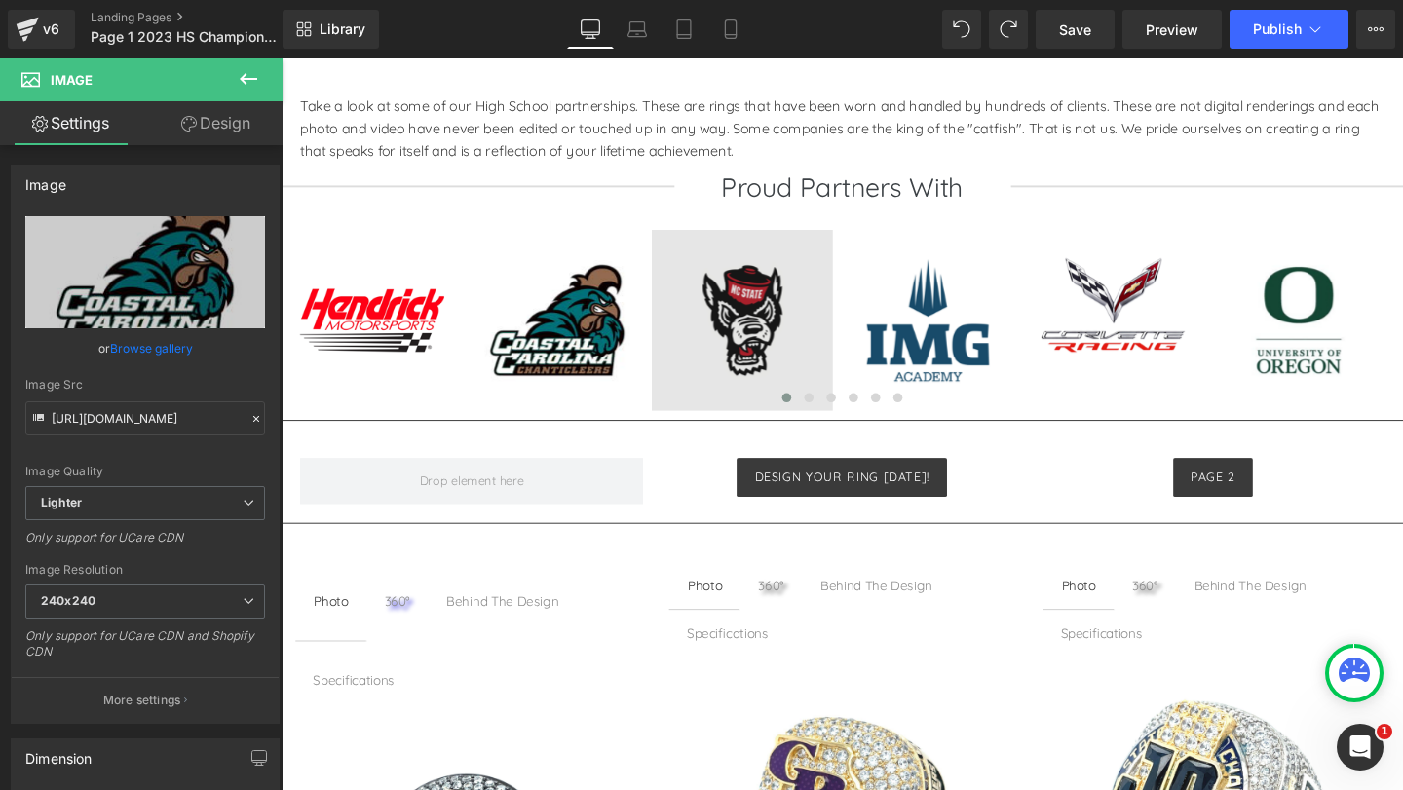
click at [762, 333] on span "Image" at bounding box center [766, 333] width 41 height 23
click at [769, 372] on img at bounding box center [766, 334] width 190 height 190
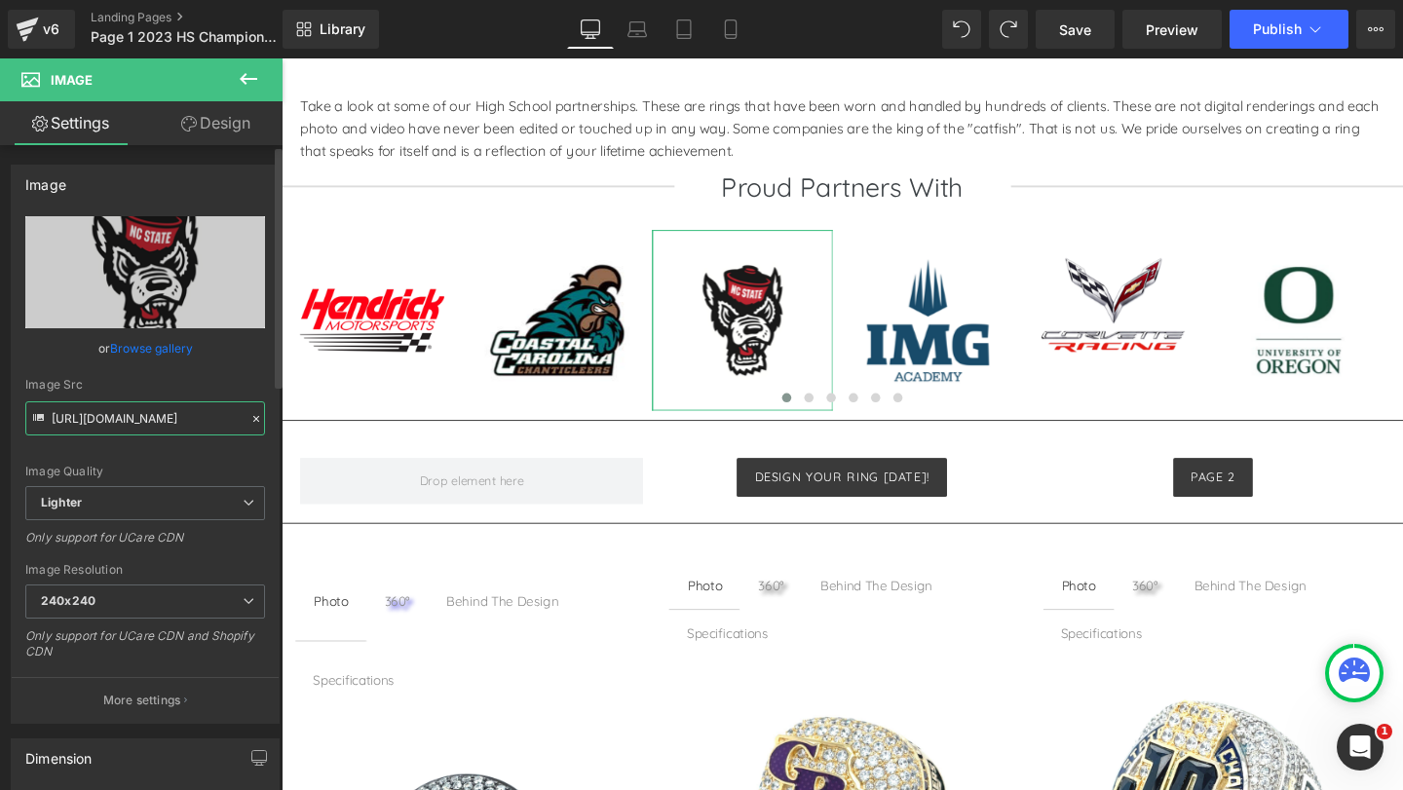
click at [170, 417] on input "https://ucarecdn.com/8e43b47e-c455-47fe-8d77-b3ba896e94da/-/format/auto/-/previ…" at bounding box center [145, 418] width 240 height 34
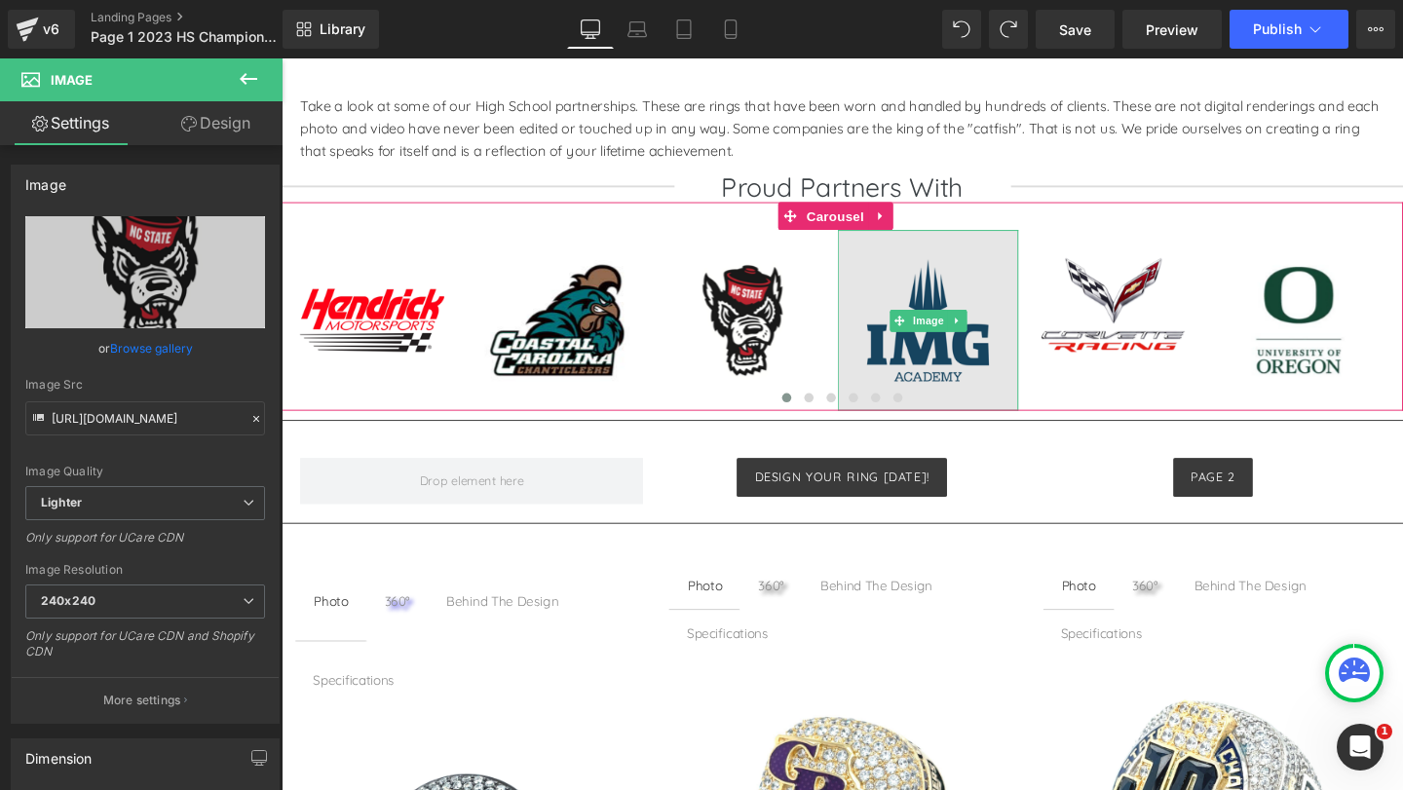
click at [955, 368] on img at bounding box center [961, 334] width 190 height 190
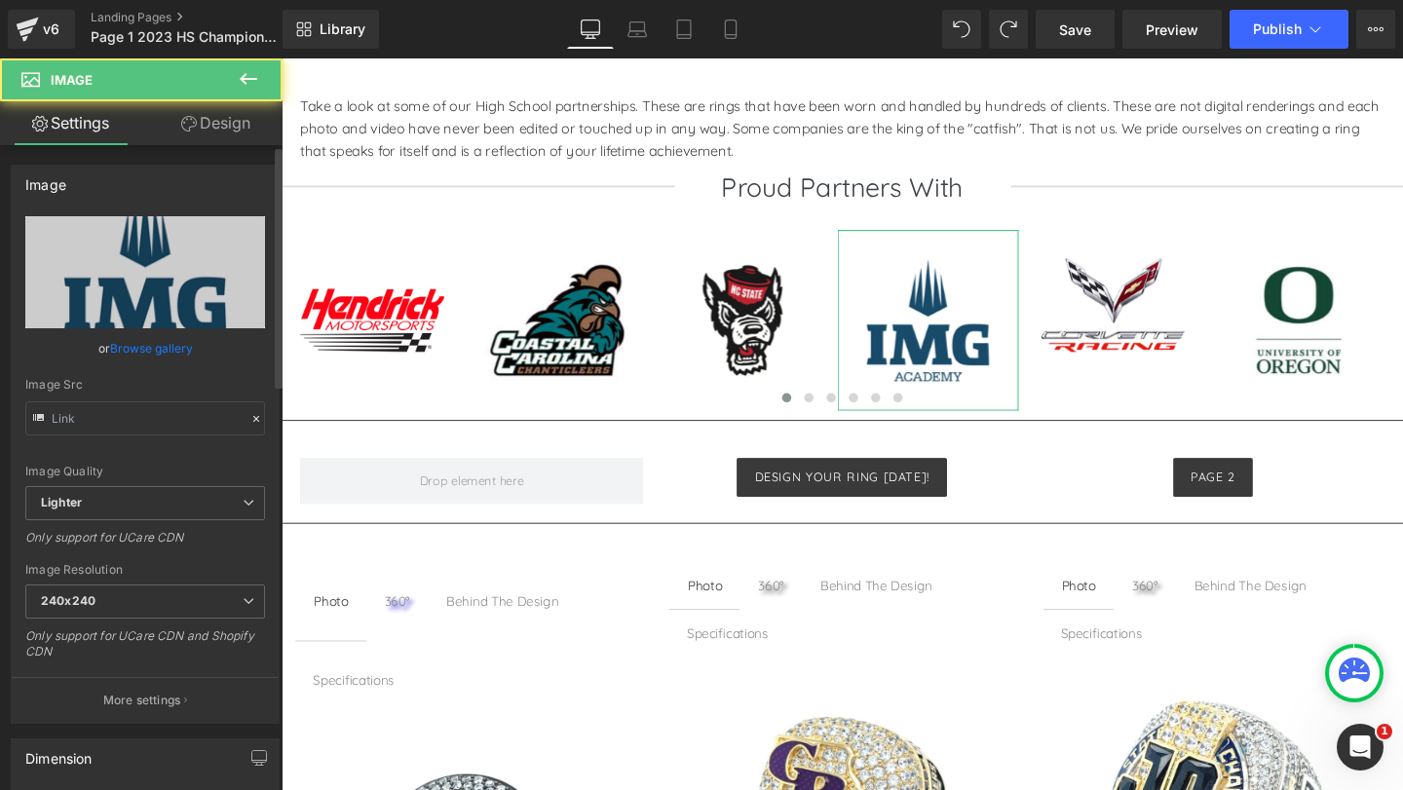
type input "https://ucarecdn.com/06497b75-738f-45b8-a11f-d5932a0a5799/-/format/auto/-/previ…"
click at [127, 418] on input "https://ucarecdn.com/06497b75-738f-45b8-a11f-d5932a0a5799/-/format/auto/-/previ…" at bounding box center [145, 418] width 240 height 34
click at [143, 417] on input "https://ucarecdn.com/06497b75-738f-45b8-a11f-d5932a0a5799/-/format/auto/-/previ…" at bounding box center [145, 418] width 240 height 34
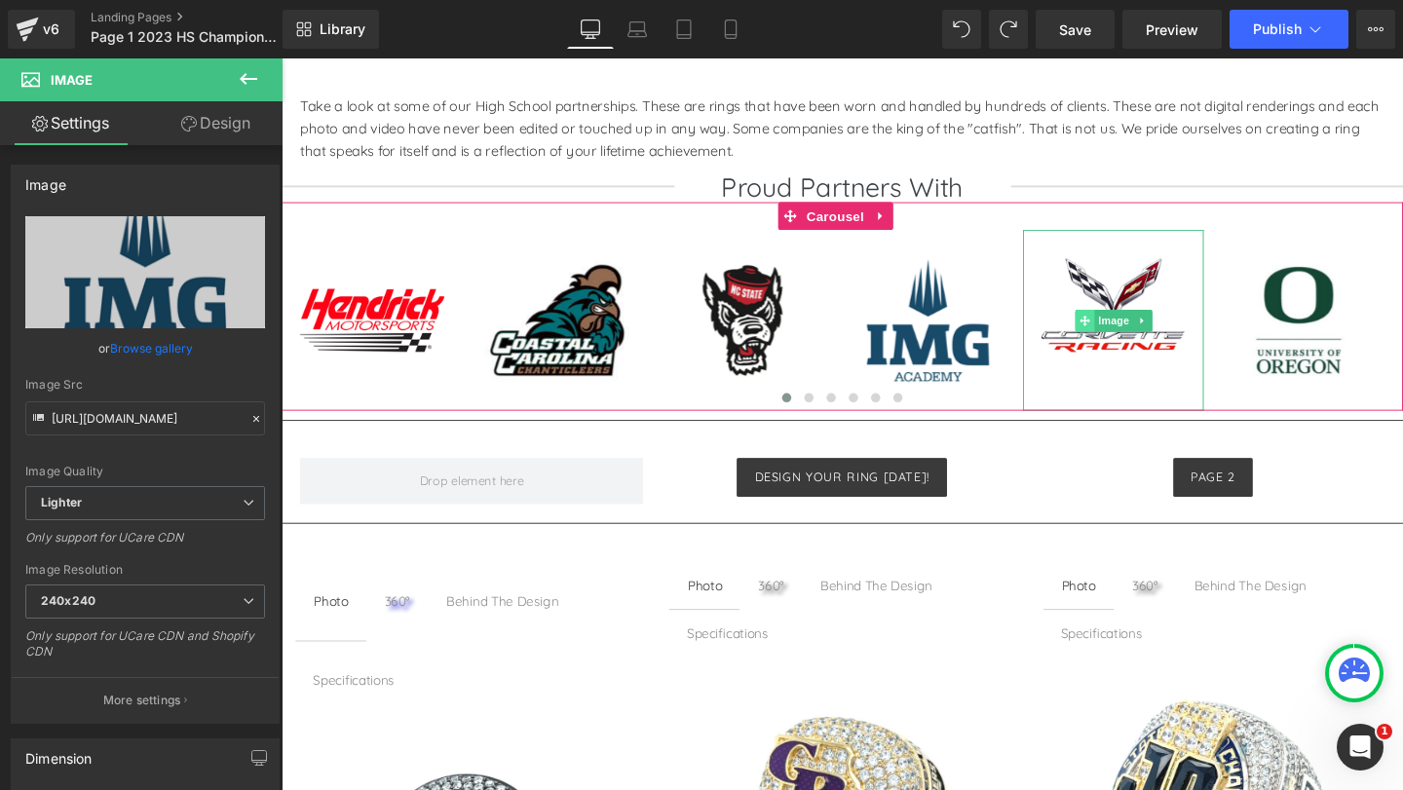
click at [1132, 345] on span at bounding box center [1125, 333] width 20 height 23
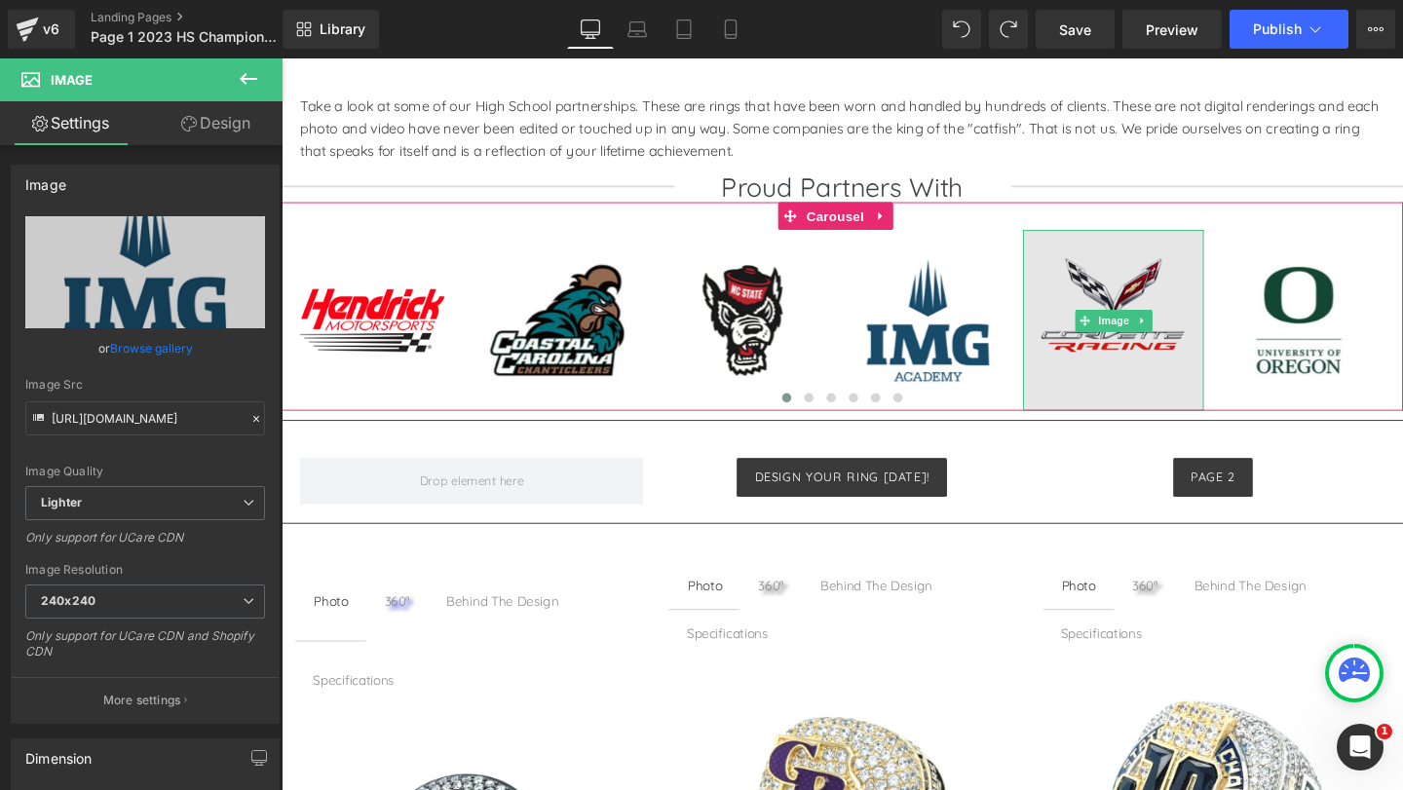
click at [1132, 347] on img at bounding box center [1156, 334] width 190 height 190
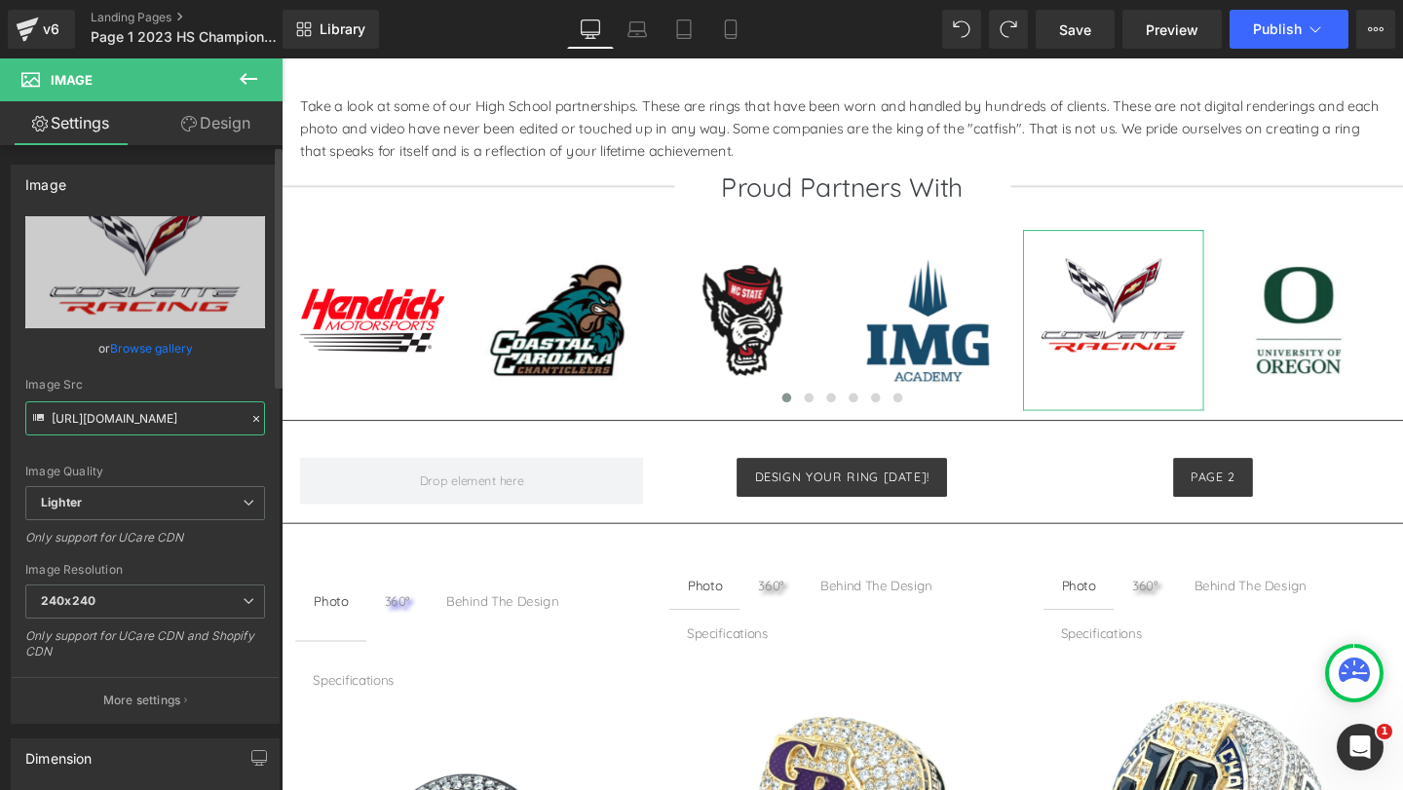
click at [141, 417] on input "https://ucarecdn.com/493e7311-643d-4e01-86f2-013885d95952/-/format/auto/-/previ…" at bounding box center [145, 418] width 240 height 34
click at [1335, 314] on img at bounding box center [1351, 334] width 190 height 190
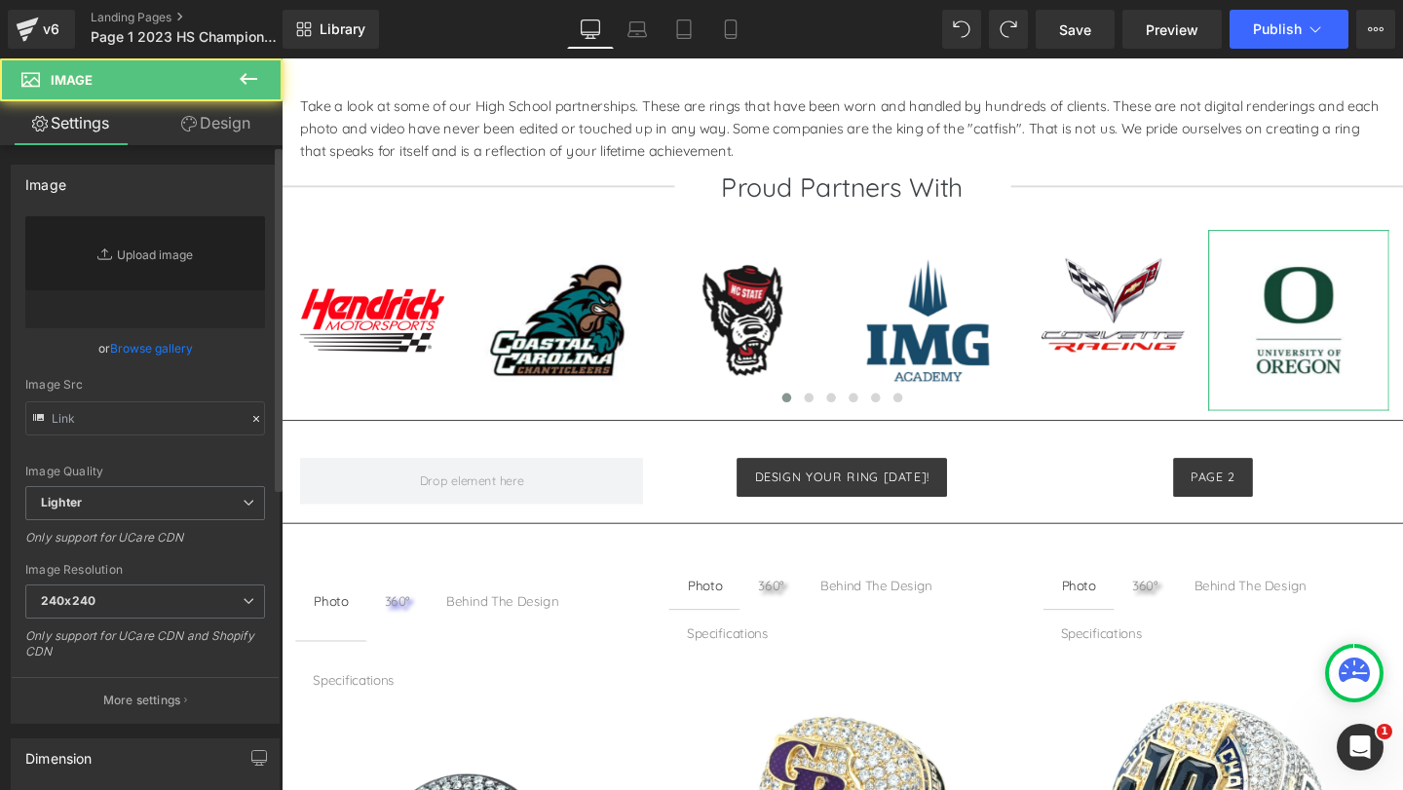
type input "https://ucarecdn.com/0bd7a1ce-3708-46a6-81b4-513ebfa36d0b/-/format/auto/-/previ…"
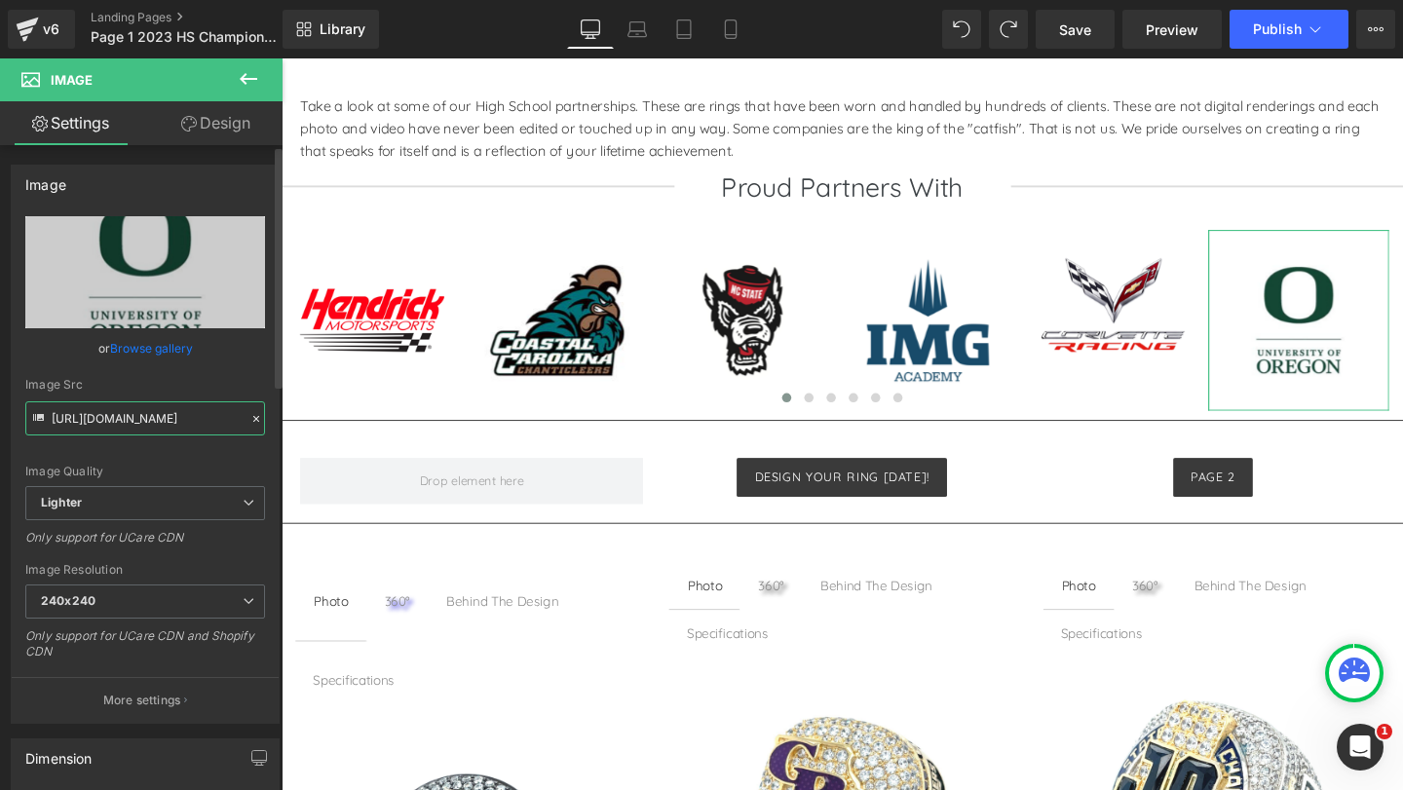
click at [152, 422] on input "https://ucarecdn.com/0bd7a1ce-3708-46a6-81b4-513ebfa36d0b/-/format/auto/-/previ…" at bounding box center [145, 418] width 240 height 34
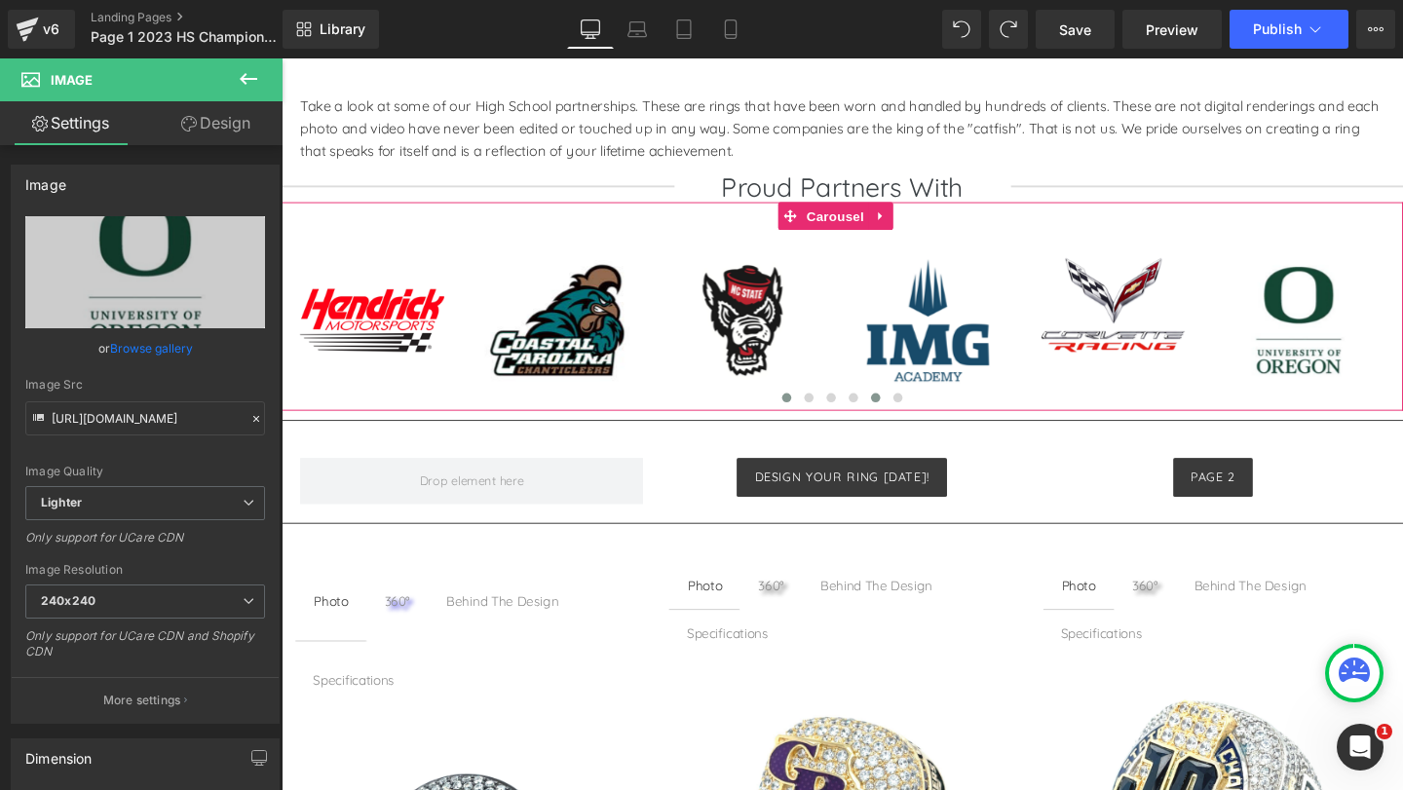
click at [831, 414] on span at bounding box center [836, 415] width 10 height 10
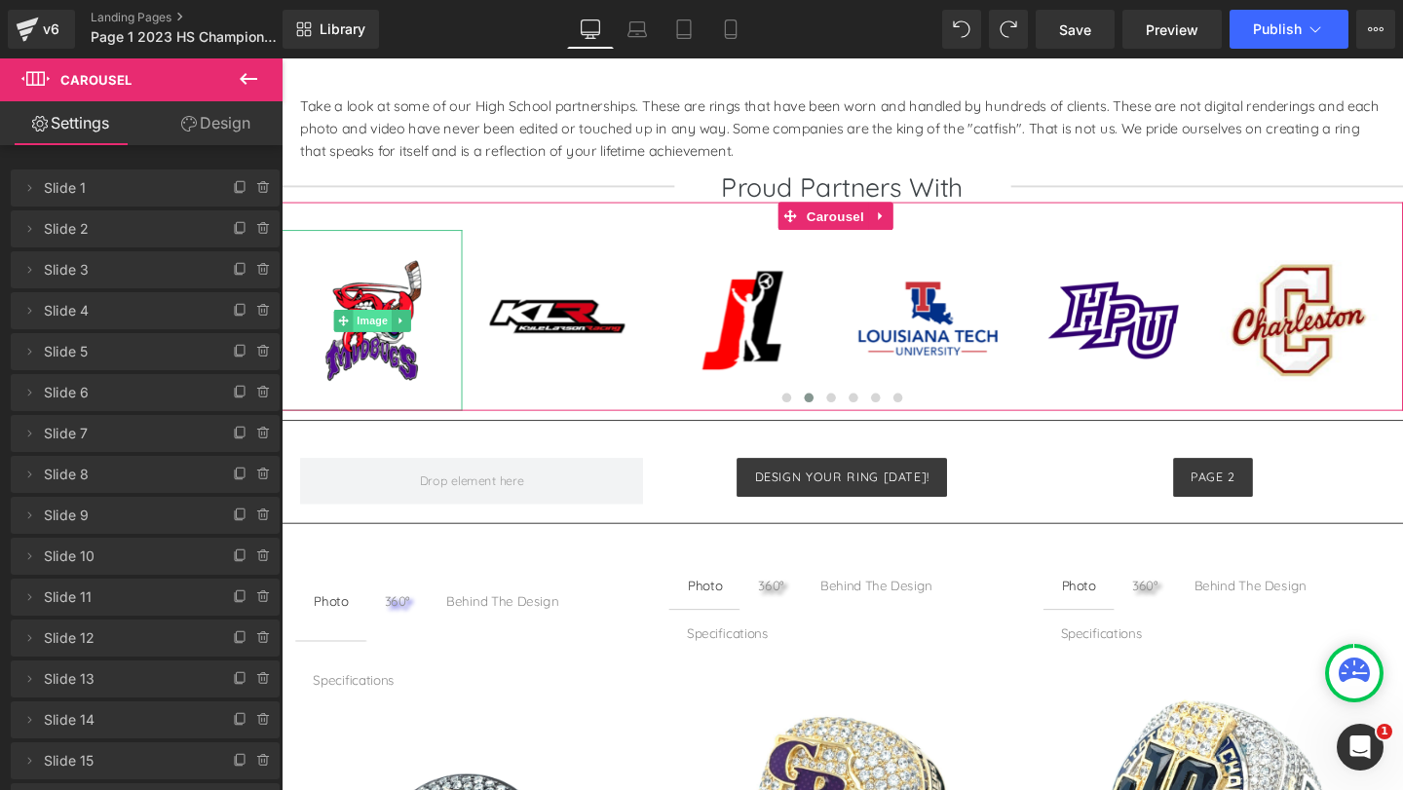
click at [386, 345] on span "Image" at bounding box center [377, 333] width 41 height 23
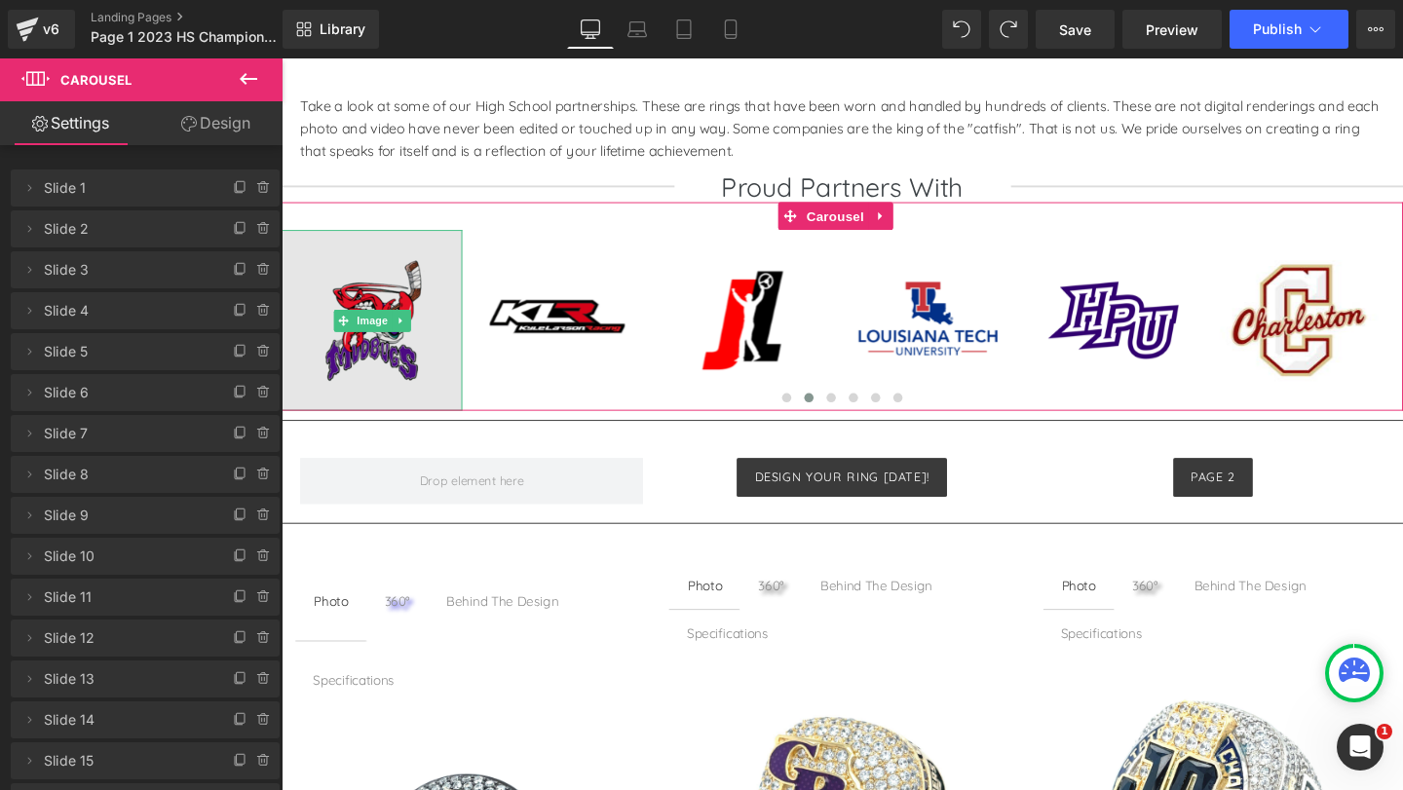
click at [388, 361] on img at bounding box center [377, 334] width 190 height 190
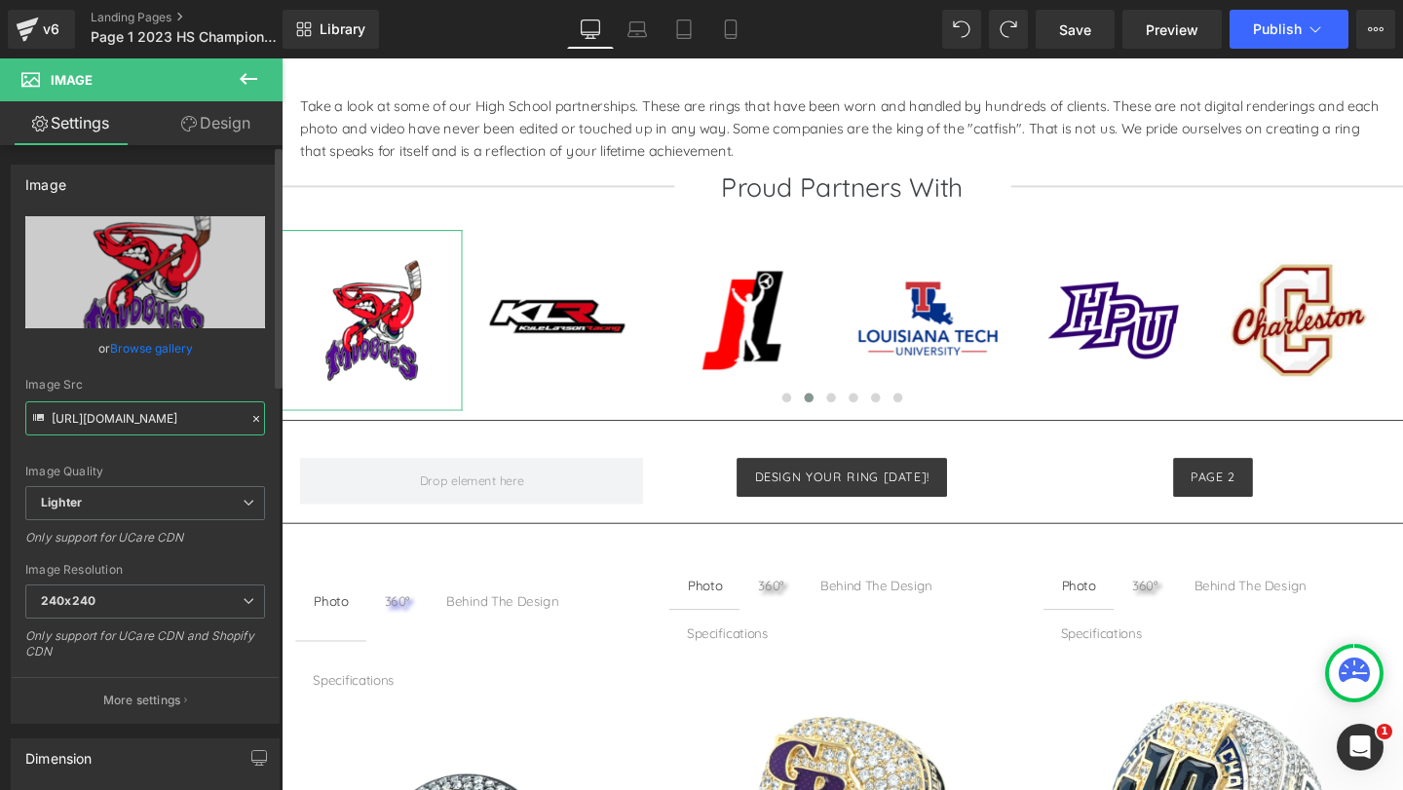
click at [139, 421] on input "https://ucarecdn.com/8285b0dc-5a23-4a42-b5b9-6bf2ba76f030/-/format/auto/-/previ…" at bounding box center [145, 418] width 240 height 34
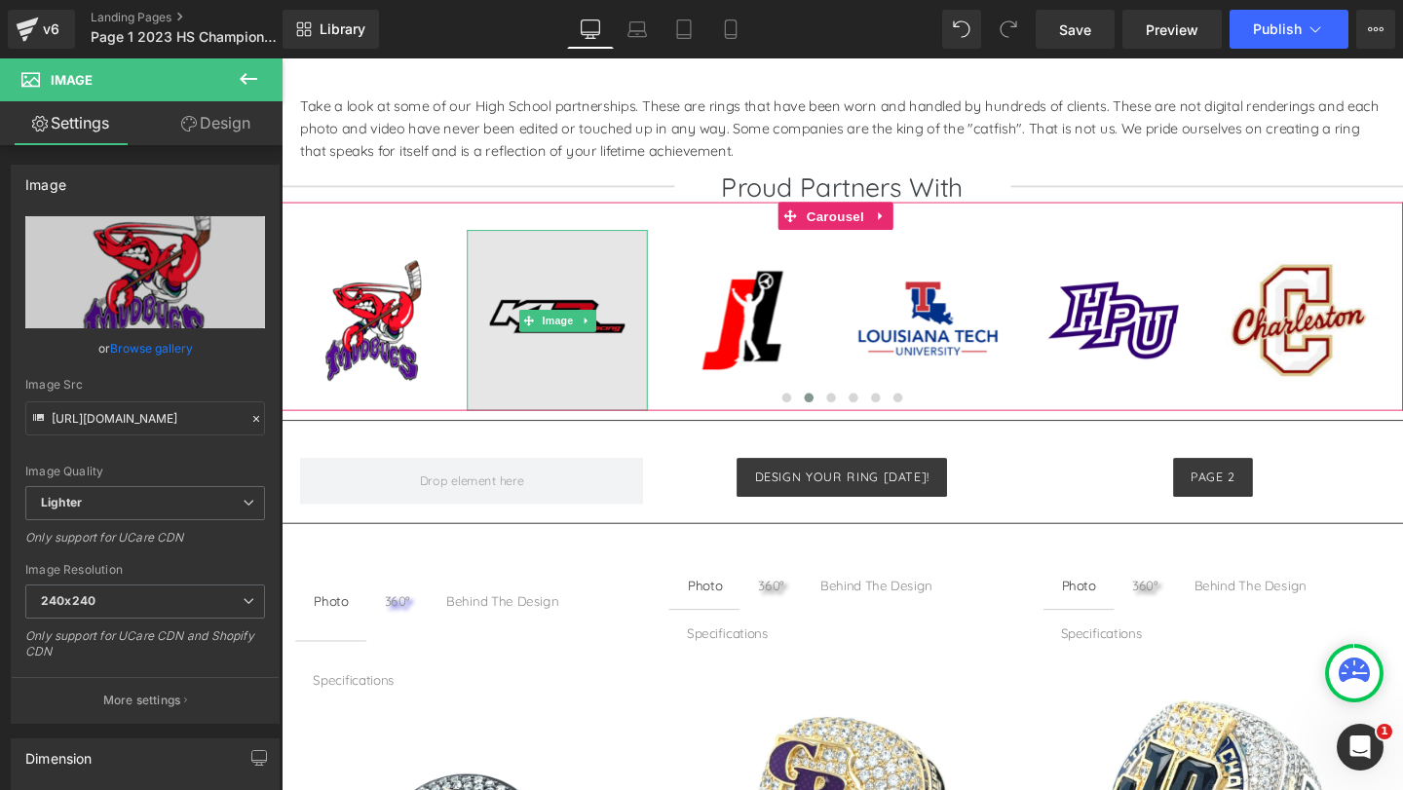
click at [551, 350] on img at bounding box center [571, 334] width 190 height 190
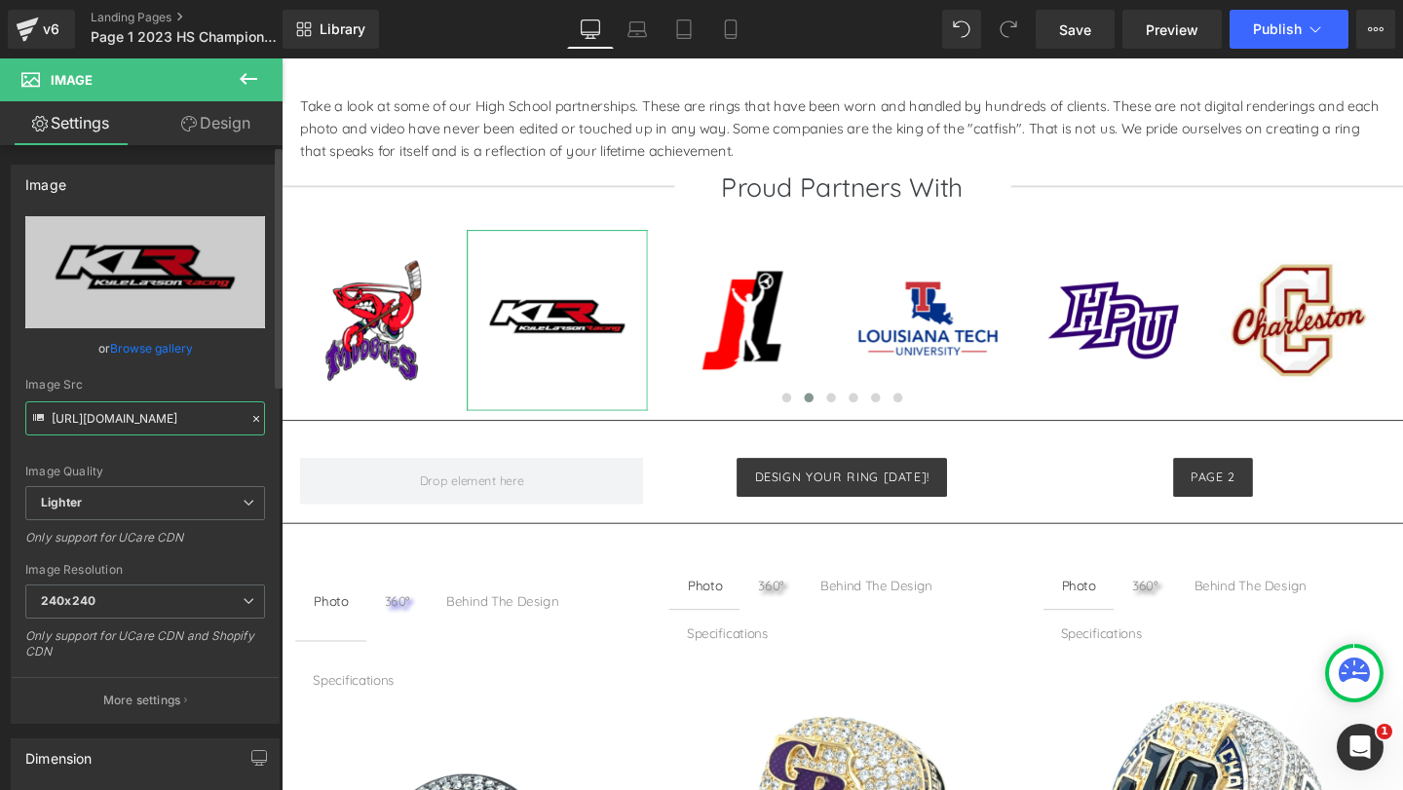
click at [156, 420] on input "https://ucarecdn.com/8ed6fee1-02af-4533-9f4b-17929edb21de/-/format/auto/-/previ…" at bounding box center [145, 418] width 240 height 34
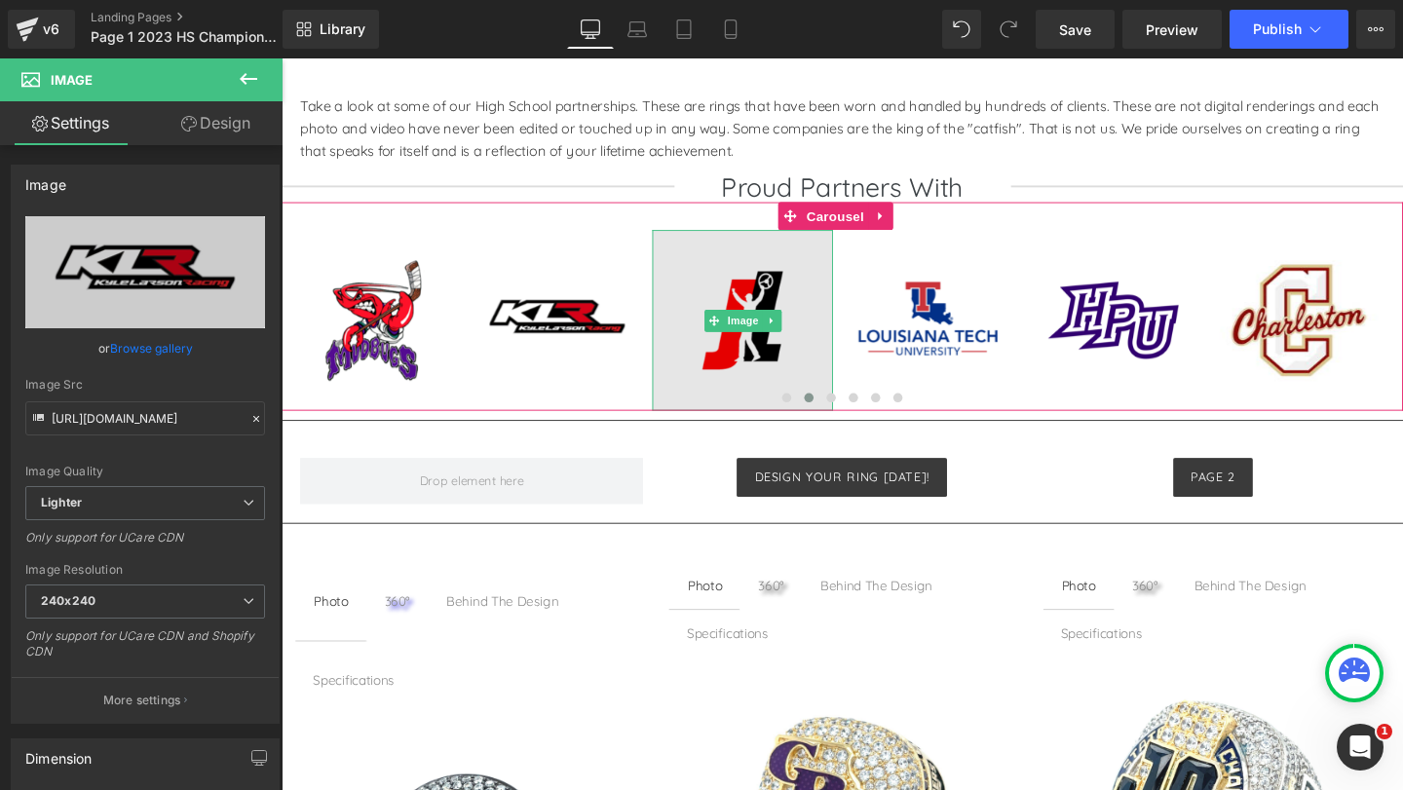
click at [759, 364] on img at bounding box center [766, 334] width 190 height 190
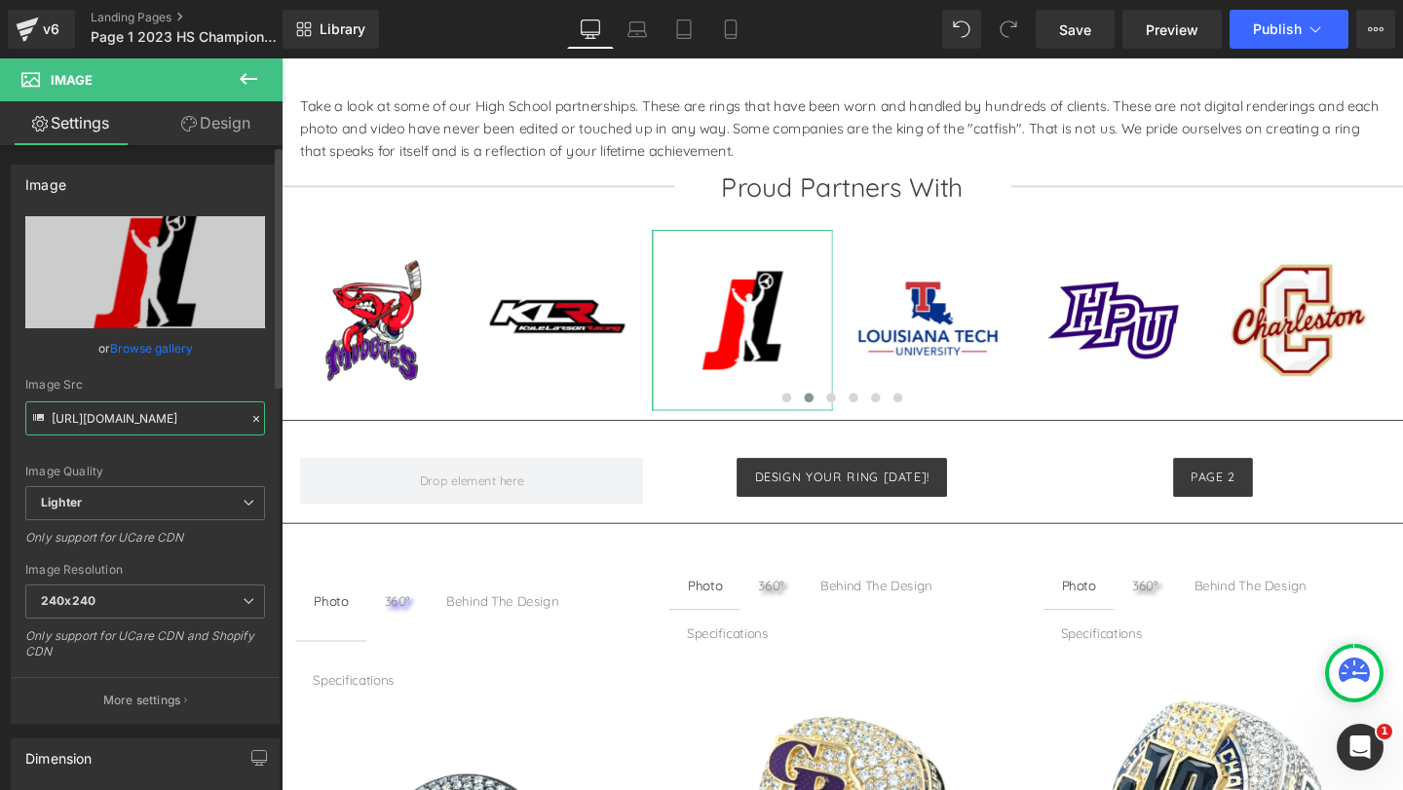
click at [161, 421] on input "https://ucarecdn.com/f2073b72-fac1-4d9d-8a6b-081e20c7e7be/-/format/auto/-/previ…" at bounding box center [145, 418] width 240 height 34
click at [958, 341] on div "Image" at bounding box center [961, 334] width 190 height 190
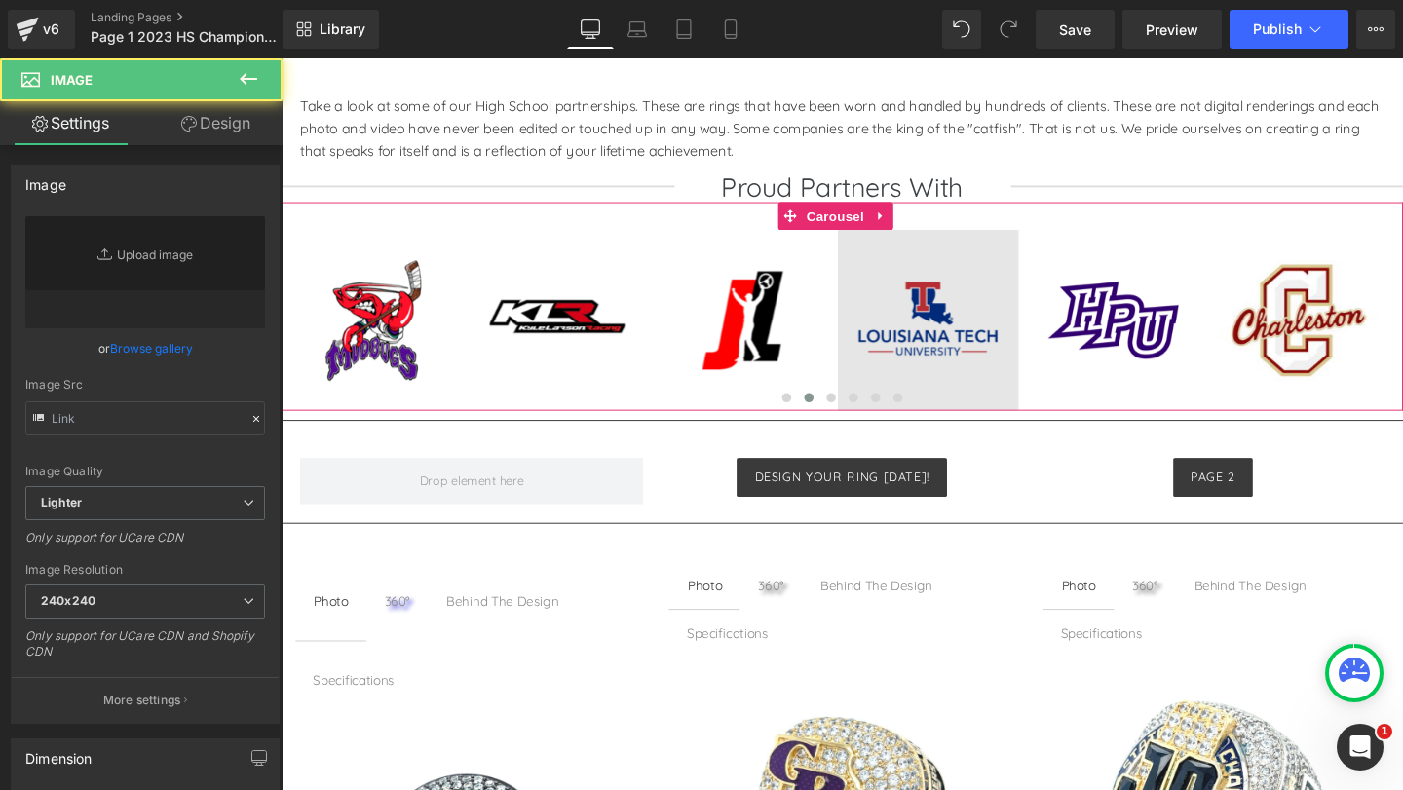
type input "https://ucarecdn.com/11a8b97e-d528-4986-97d6-0f91ac5ca944/-/format/auto/-/previ…"
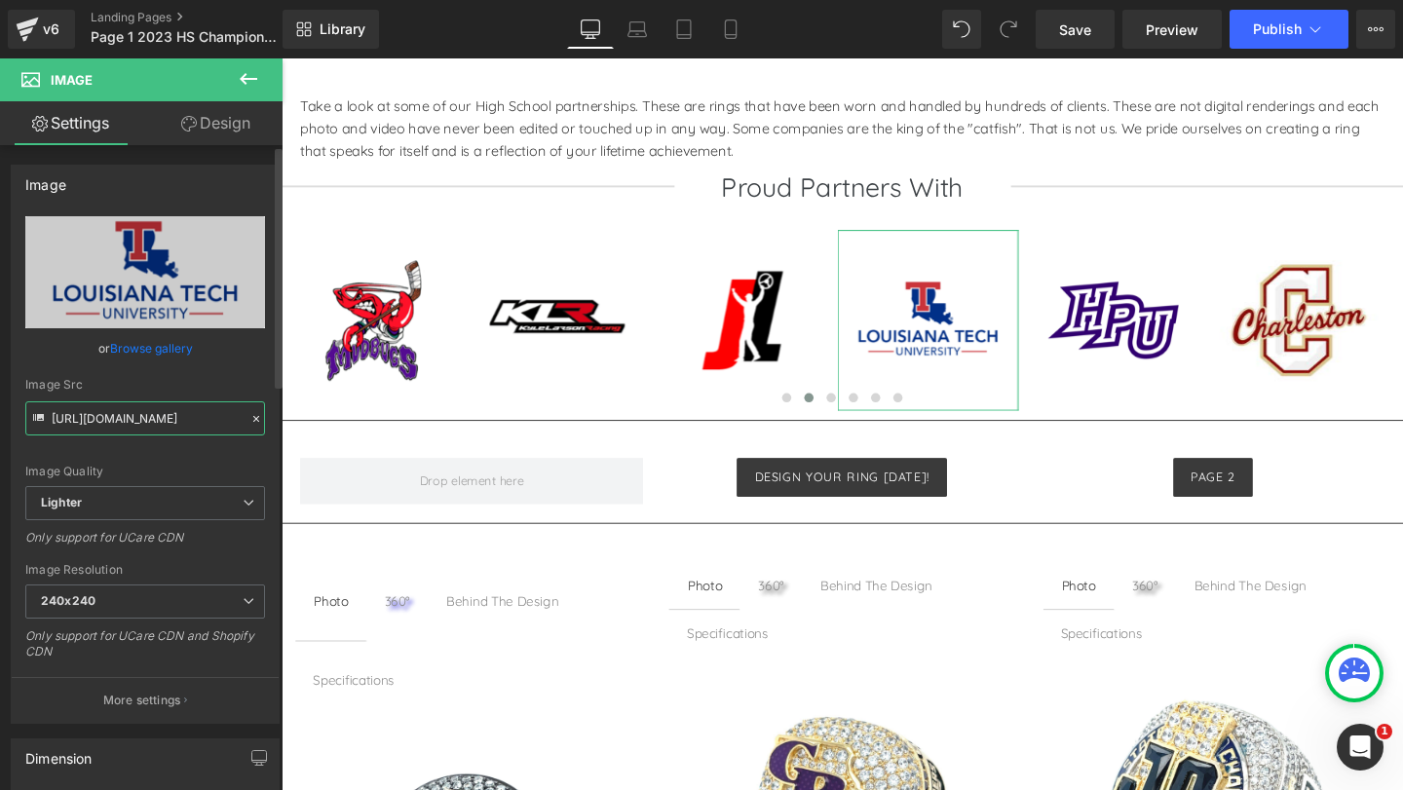
click at [155, 418] on input "https://ucarecdn.com/11a8b97e-d528-4986-97d6-0f91ac5ca944/-/format/auto/-/previ…" at bounding box center [145, 418] width 240 height 34
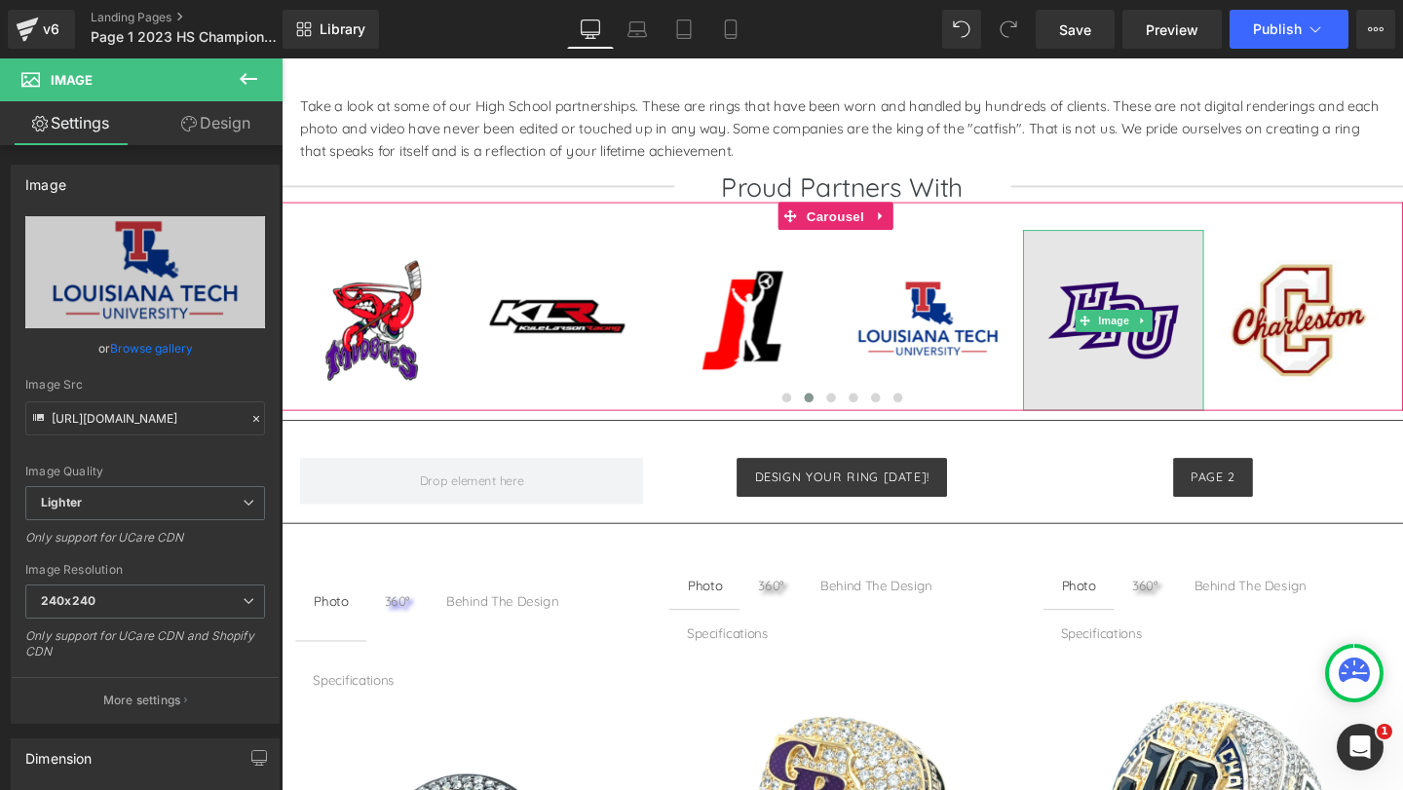
click at [1149, 372] on img at bounding box center [1156, 334] width 190 height 190
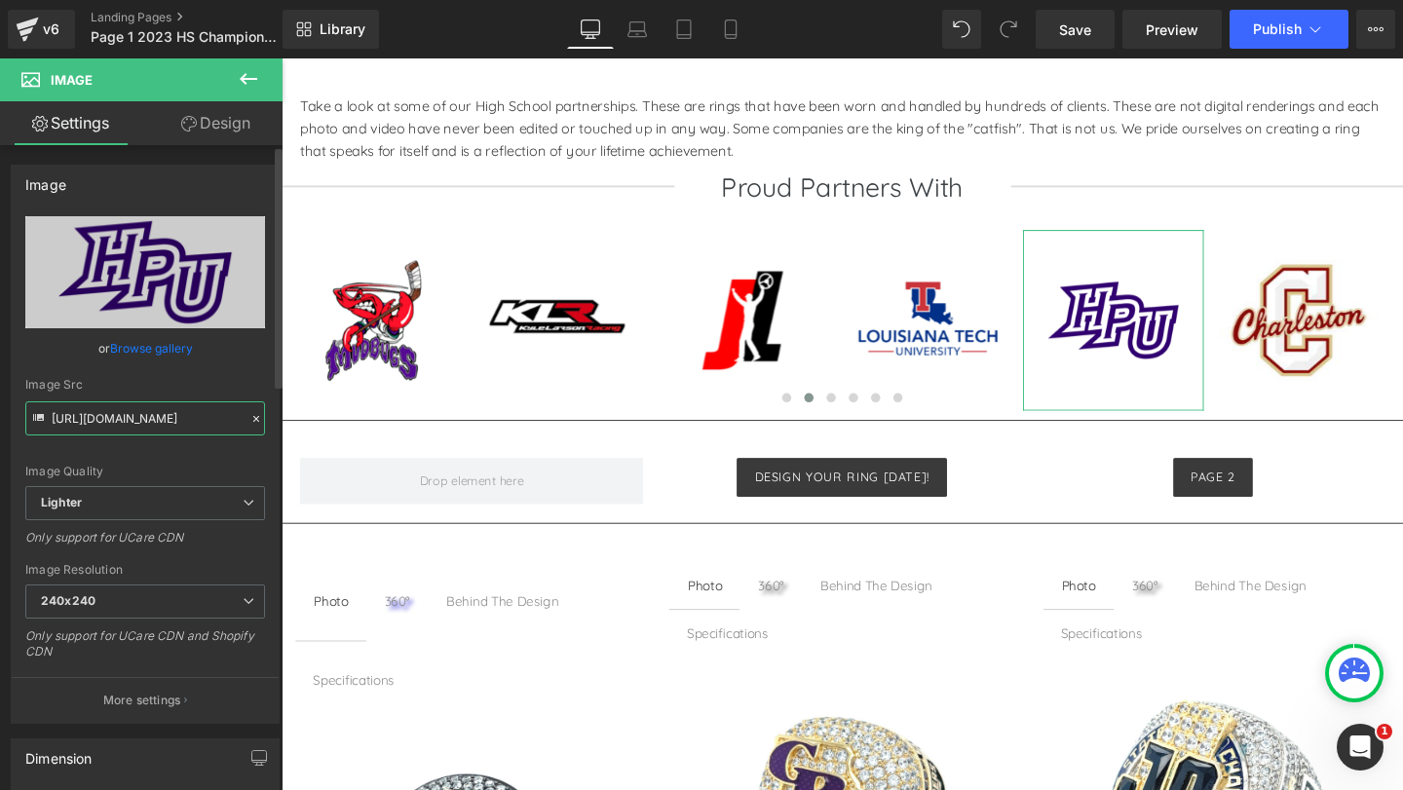
click at [155, 421] on input "https://ucarecdn.com/d2aed14d-3b91-49fb-8933-6f947197dc7c/-/format/auto/-/previ…" at bounding box center [145, 418] width 240 height 34
click at [1344, 335] on div "Image" at bounding box center [1351, 334] width 190 height 190
click at [1344, 335] on span "Image" at bounding box center [1351, 333] width 41 height 23
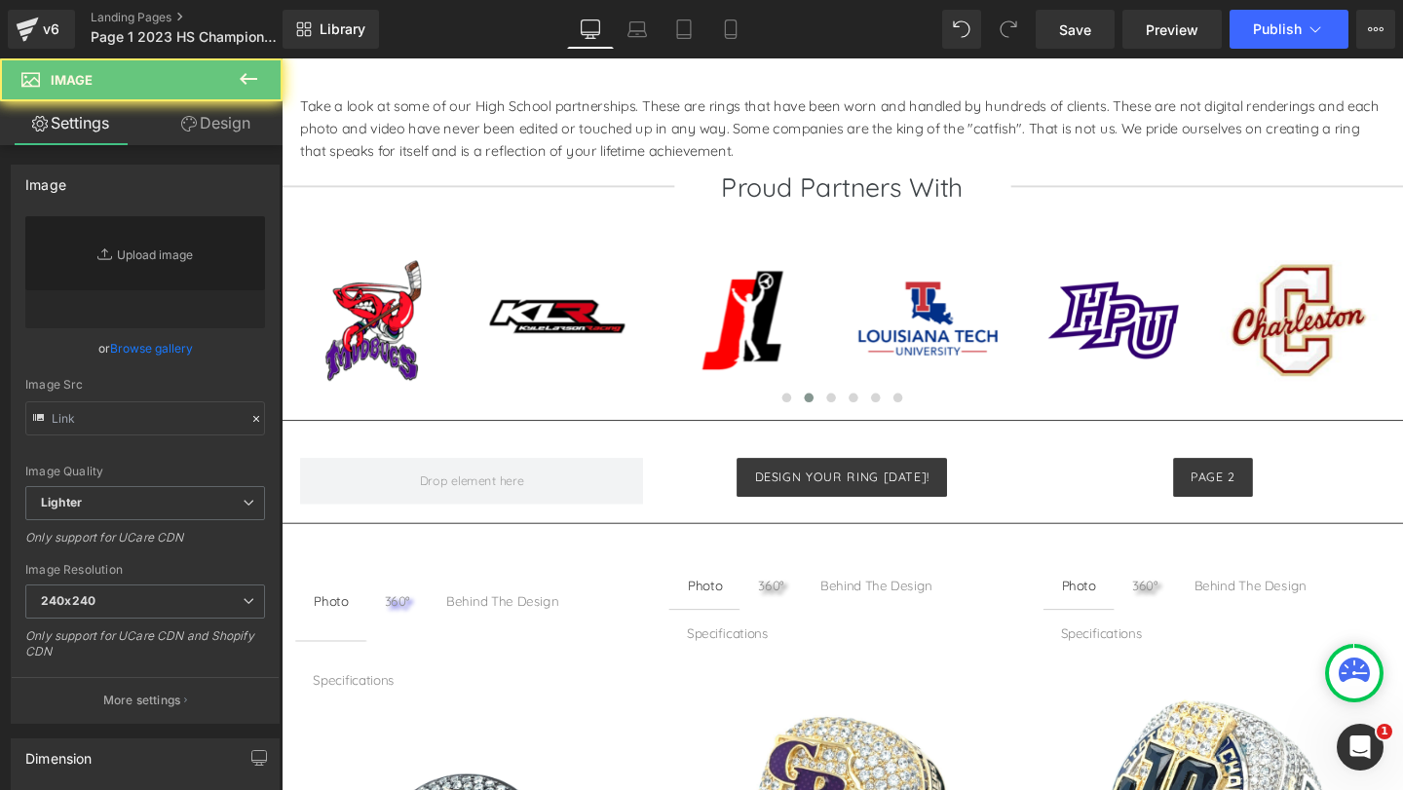
click at [1341, 340] on span "Image" at bounding box center [1351, 333] width 41 height 23
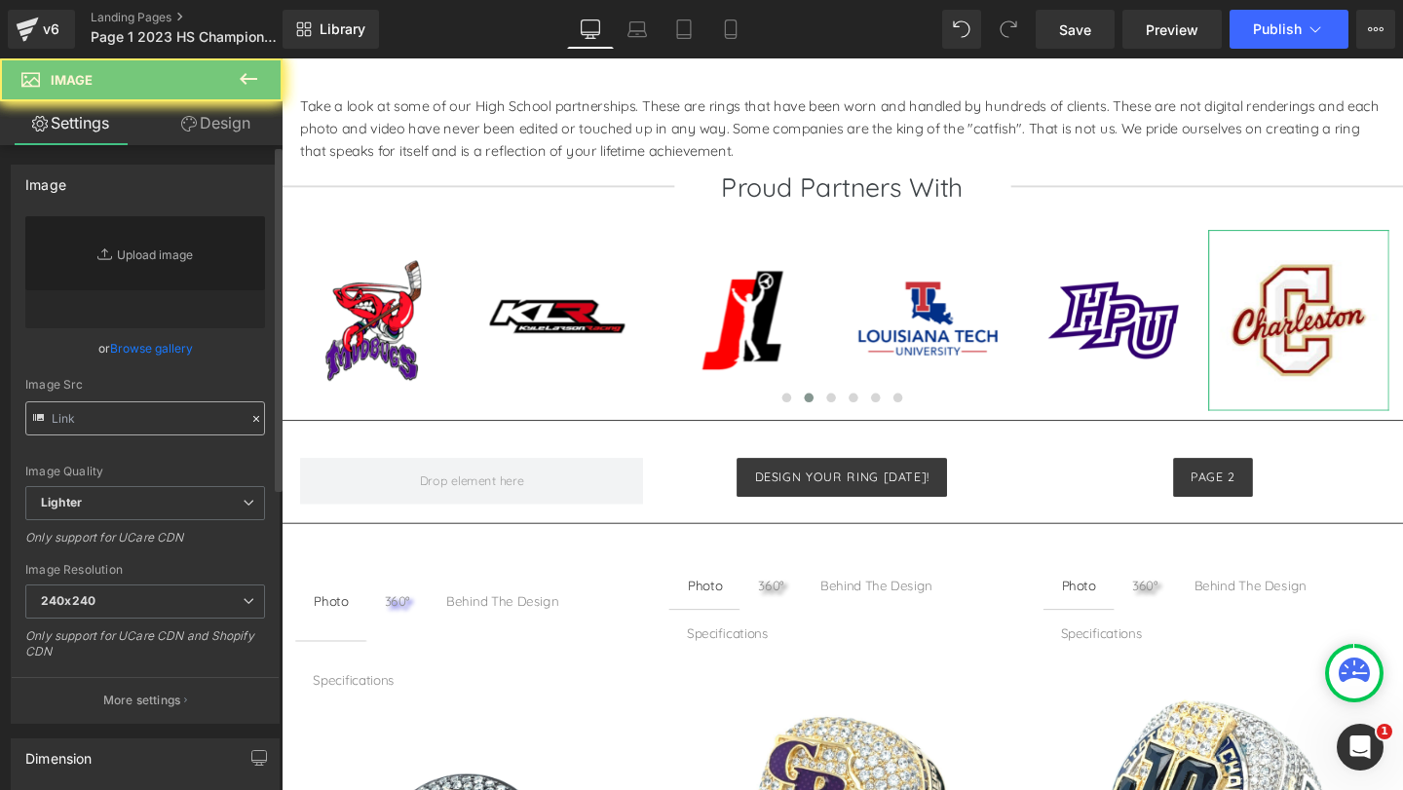
type input "https://ucarecdn.com/6f389204-a6a6-4f69-92f4-f006662aed88/-/format/auto/-/previ…"
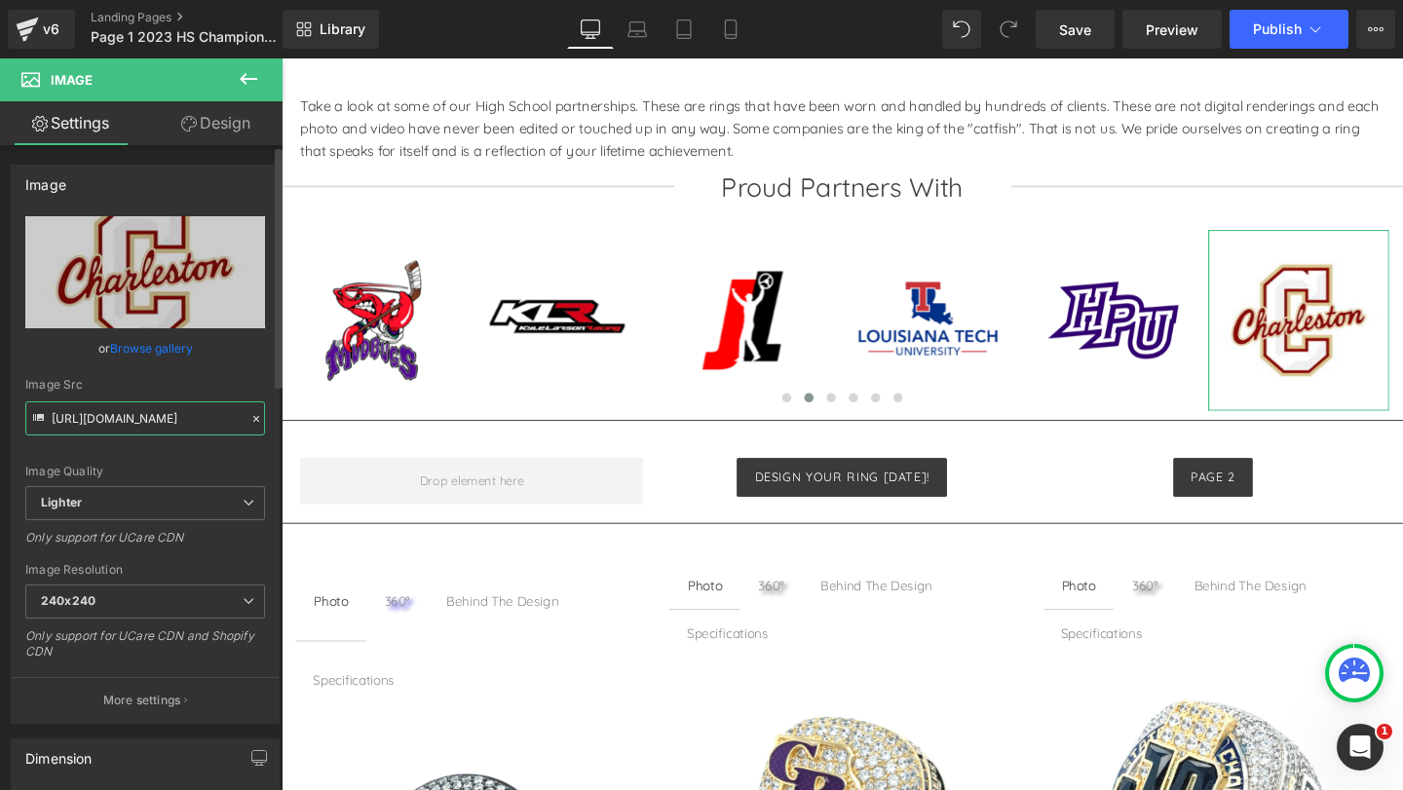
click at [81, 416] on input "https://ucarecdn.com/6f389204-a6a6-4f69-92f4-f006662aed88/-/format/auto/-/previ…" at bounding box center [145, 418] width 240 height 34
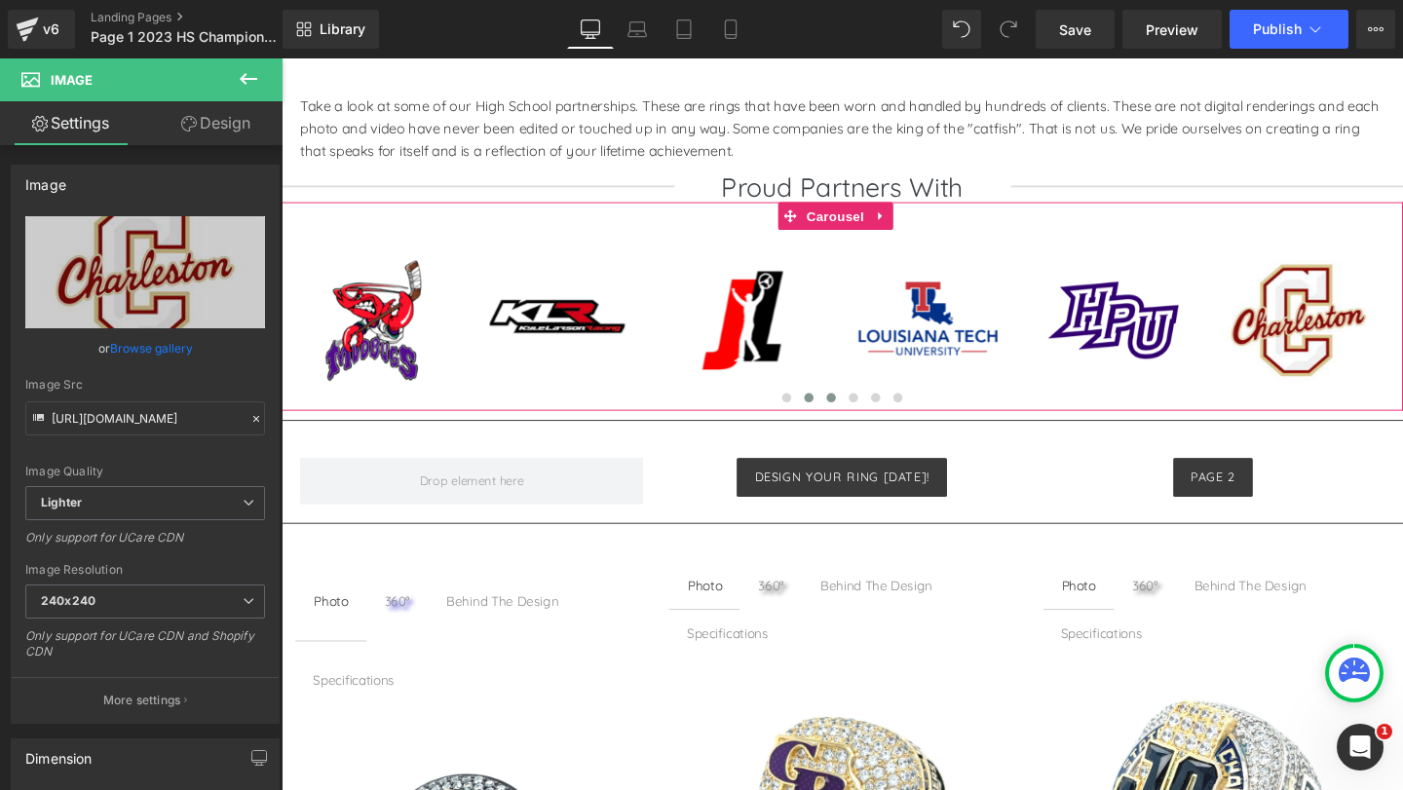
click at [854, 417] on span at bounding box center [859, 415] width 10 height 10
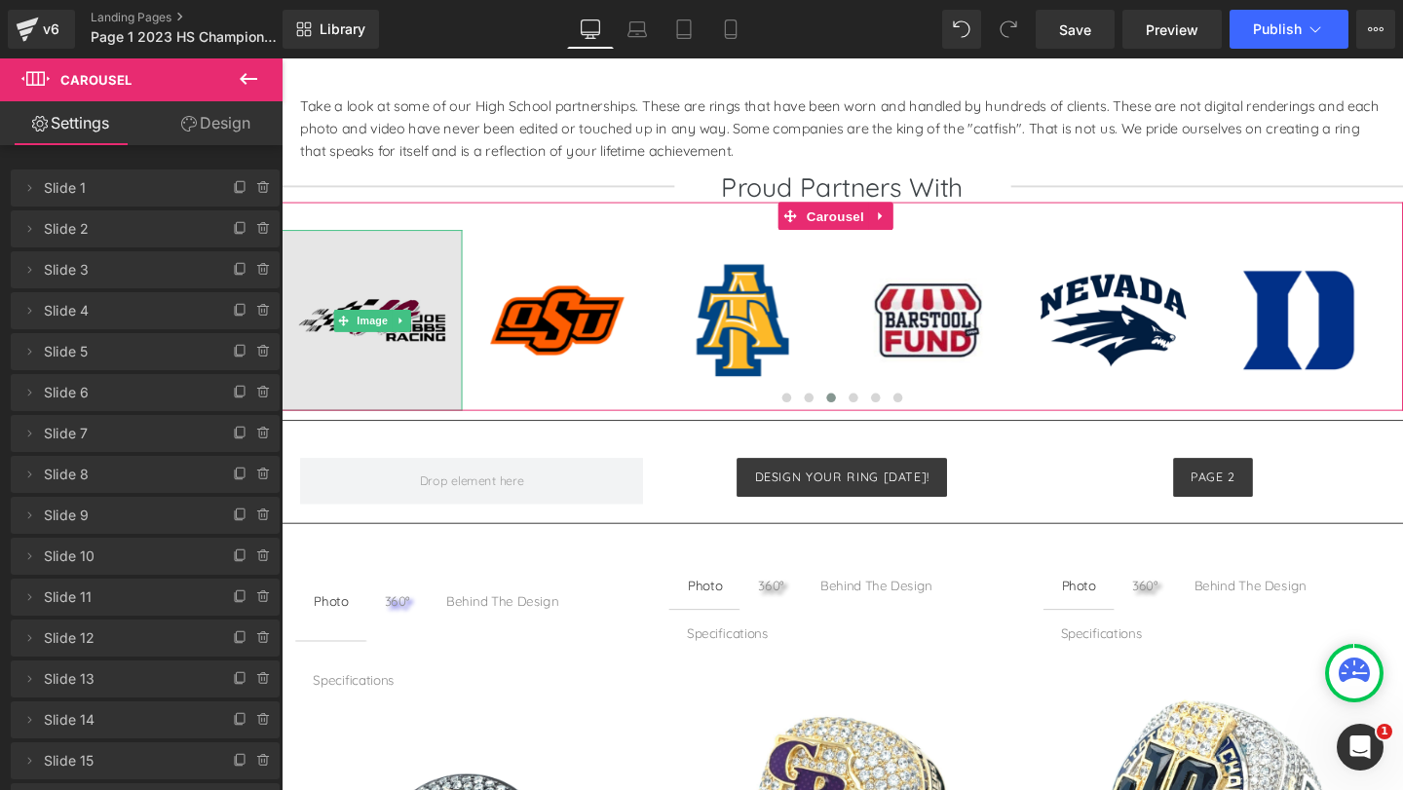
click at [435, 348] on img at bounding box center [377, 334] width 190 height 190
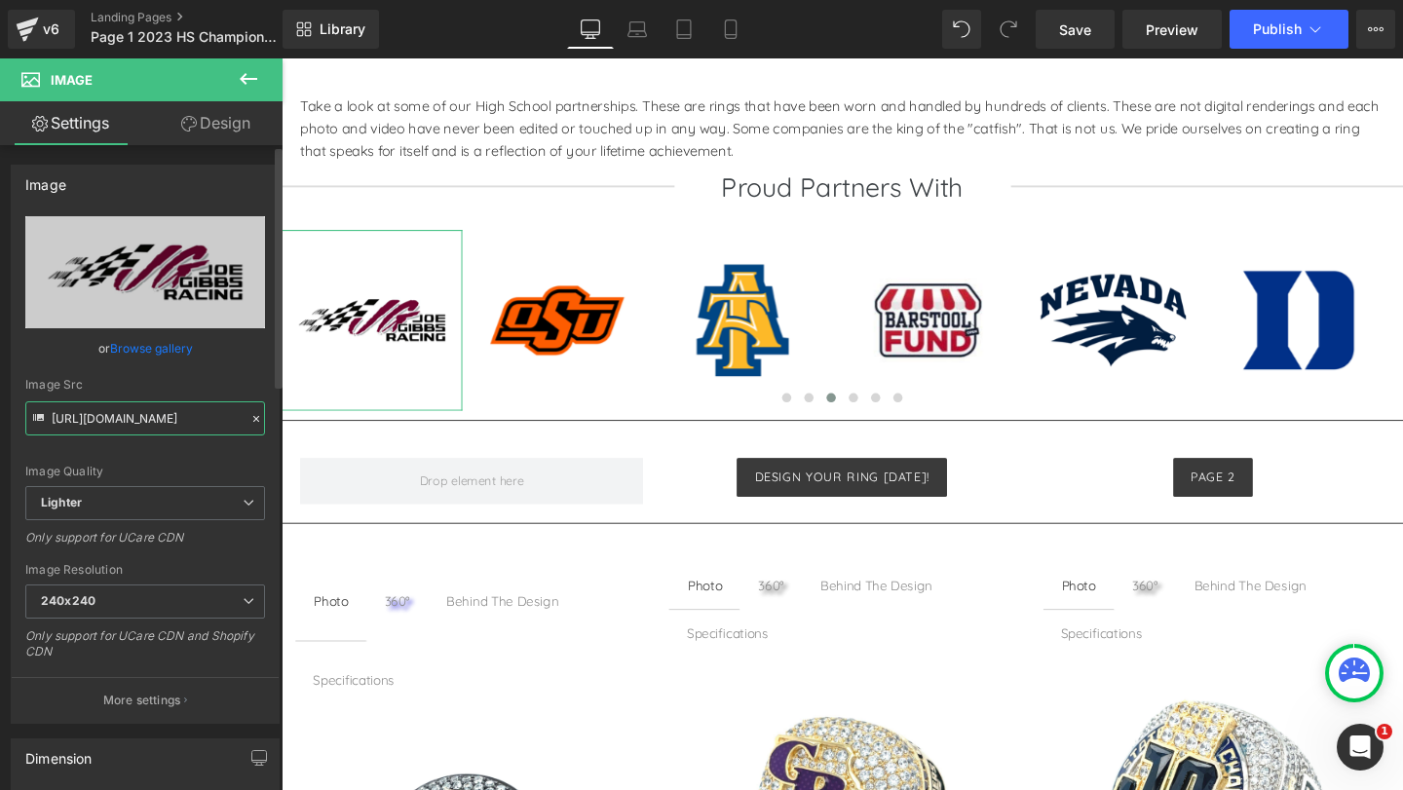
click at [169, 410] on input "https://ucarecdn.com/8431123e-e13b-4119-975f-777766880dc3/-/format/auto/-/previ…" at bounding box center [145, 418] width 240 height 34
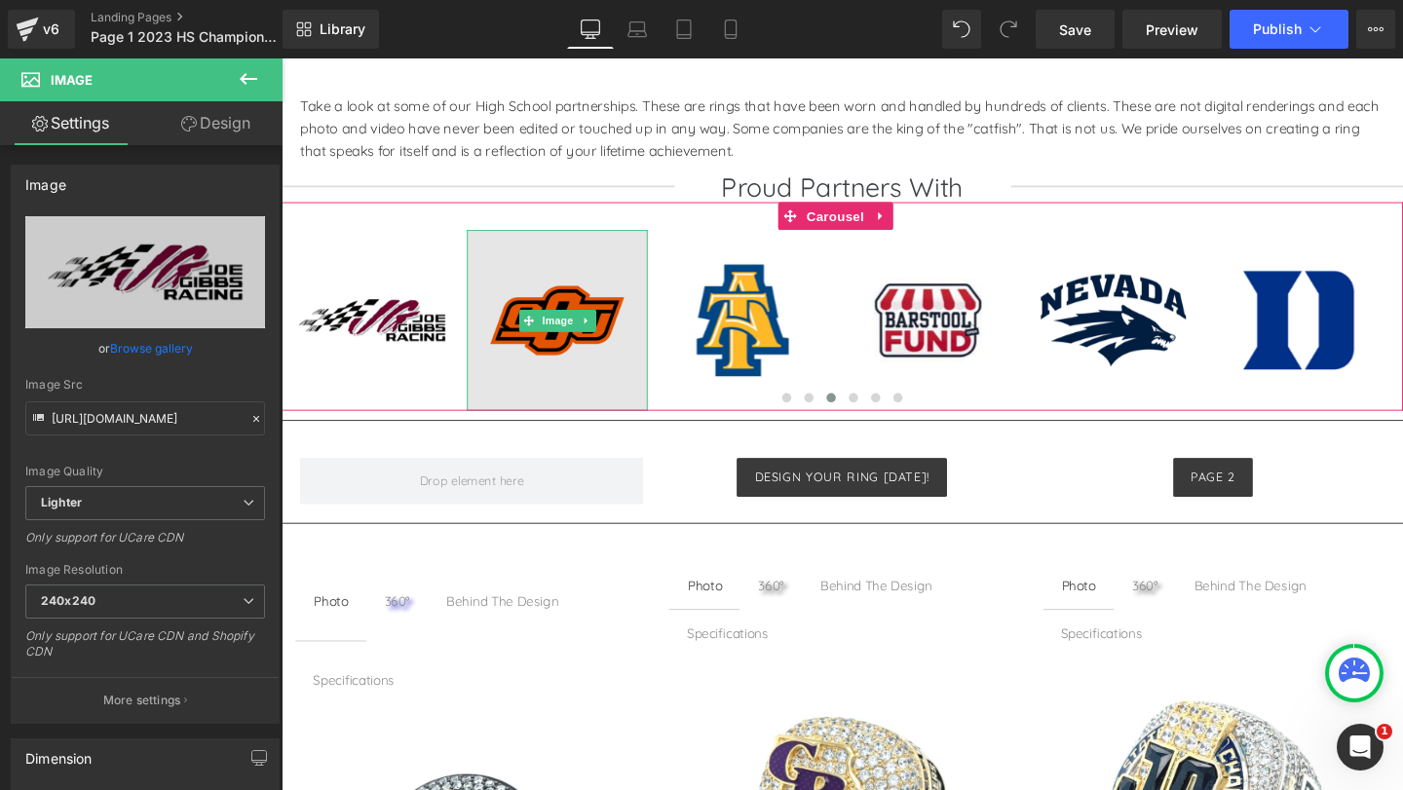
click at [586, 353] on img at bounding box center [571, 334] width 190 height 190
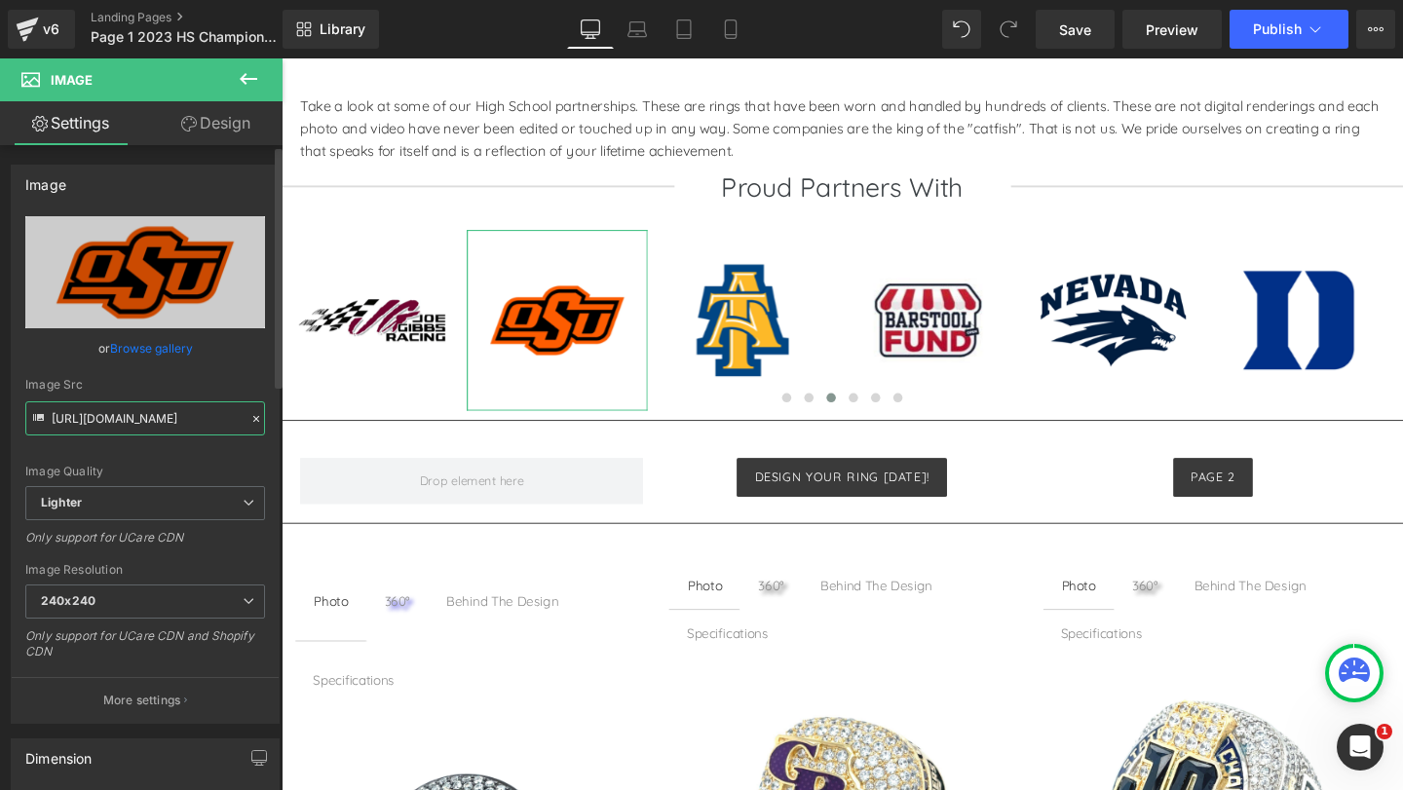
click at [188, 422] on input "https://ucarecdn.com/7ff385df-e037-433c-a191-a3f20893d4a7/-/format/auto/-/previ…" at bounding box center [145, 418] width 240 height 34
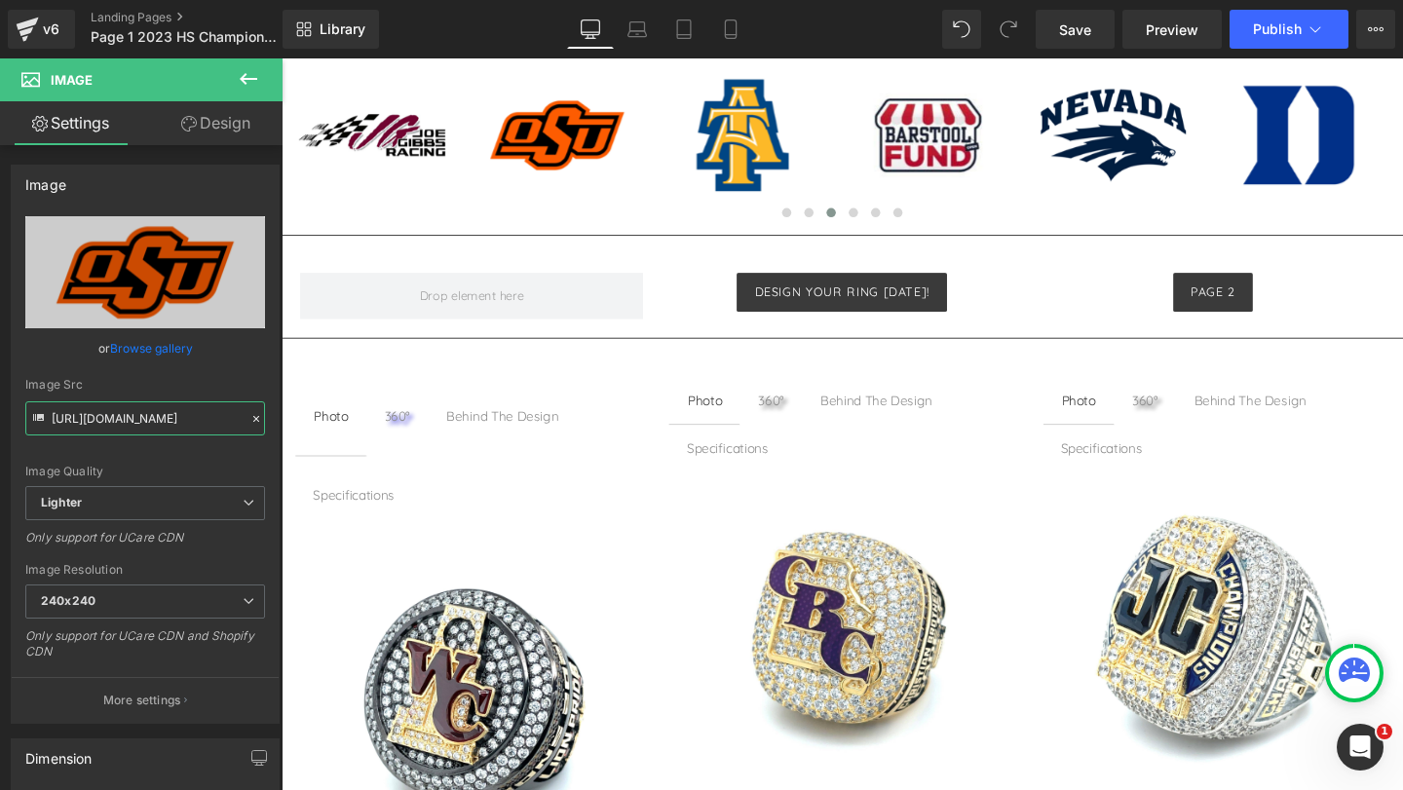
scroll to position [914, 0]
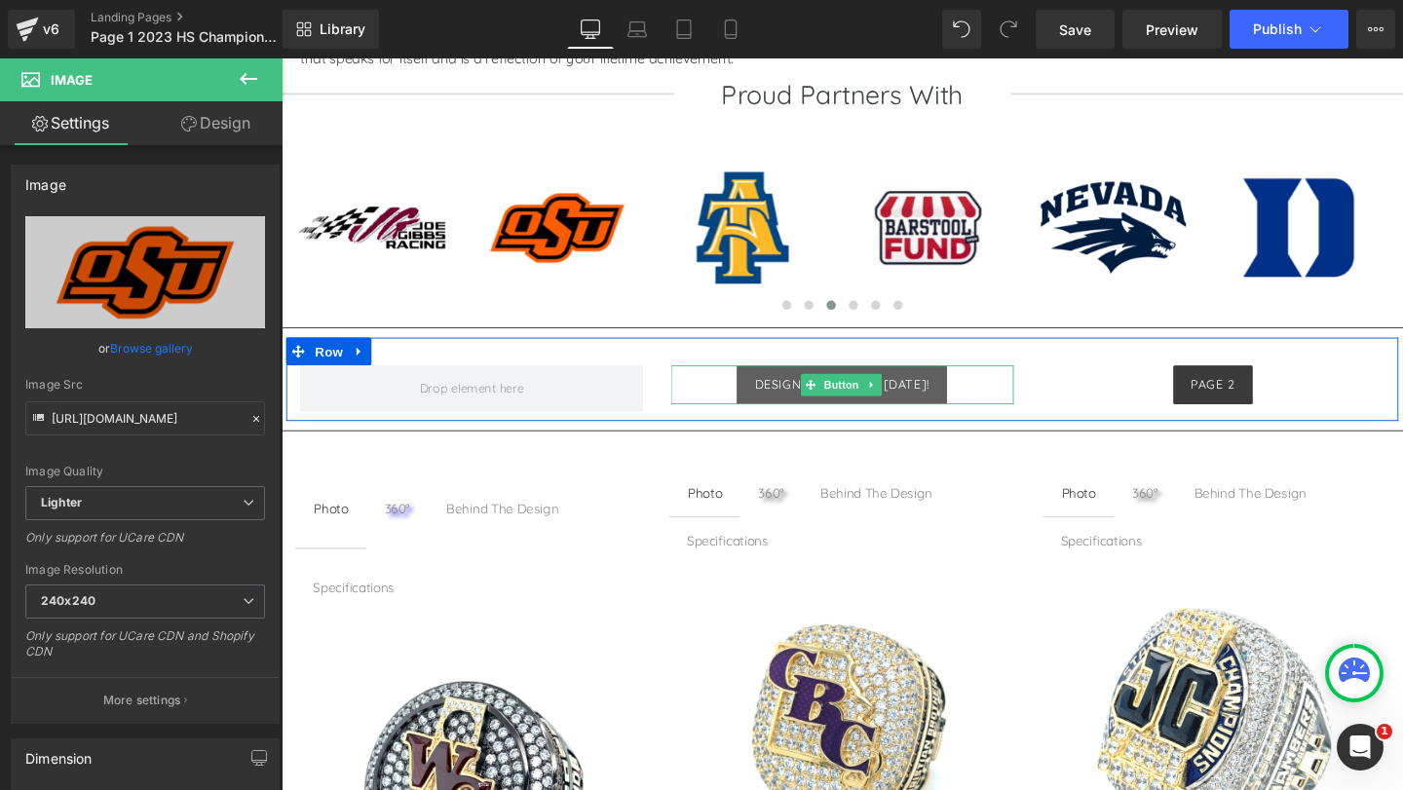
click at [798, 401] on span "Design your ring [DATE]!" at bounding box center [870, 401] width 184 height 16
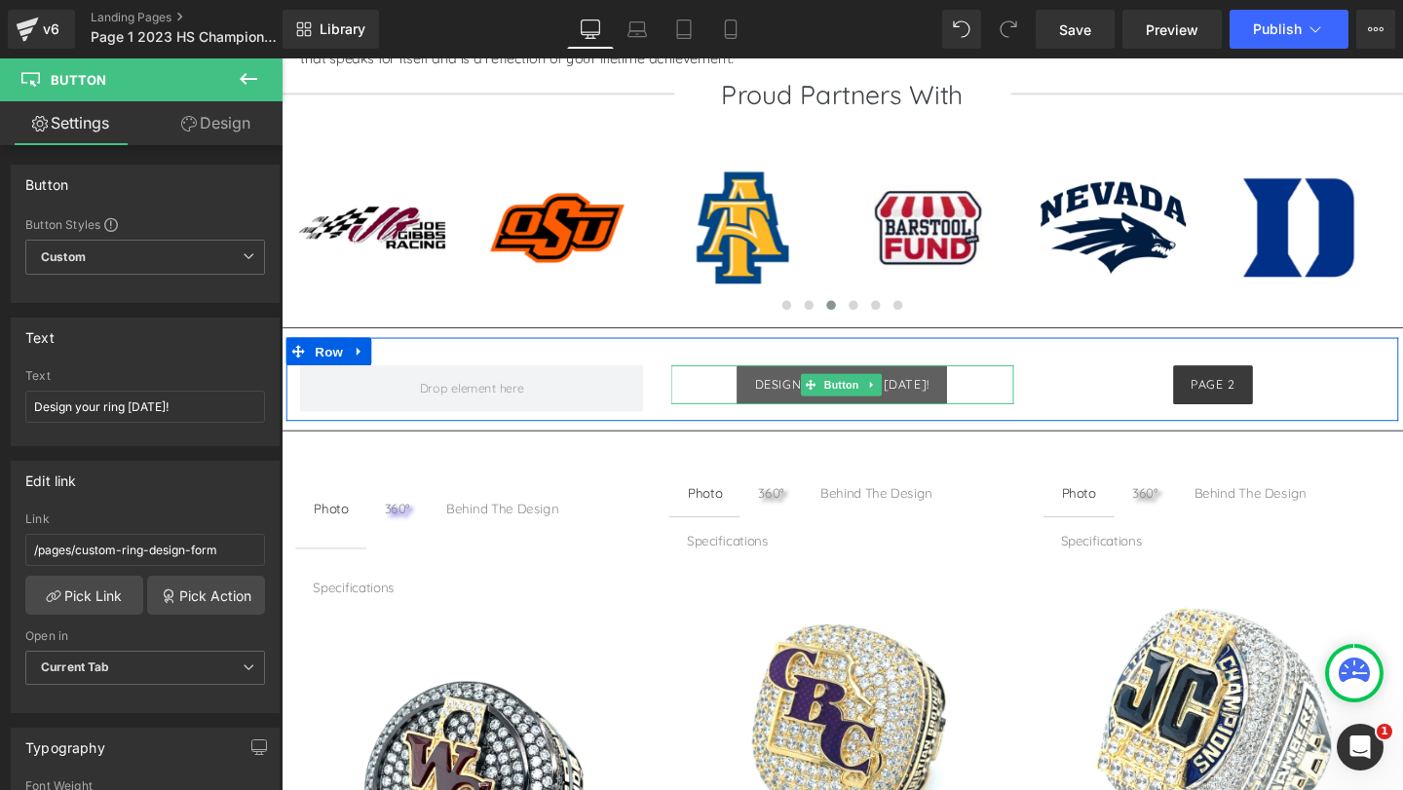
click at [798, 399] on span "Design your ring [DATE]!" at bounding box center [870, 401] width 184 height 16
click at [936, 394] on span "Design your ring [DATE]!" at bounding box center [870, 401] width 184 height 16
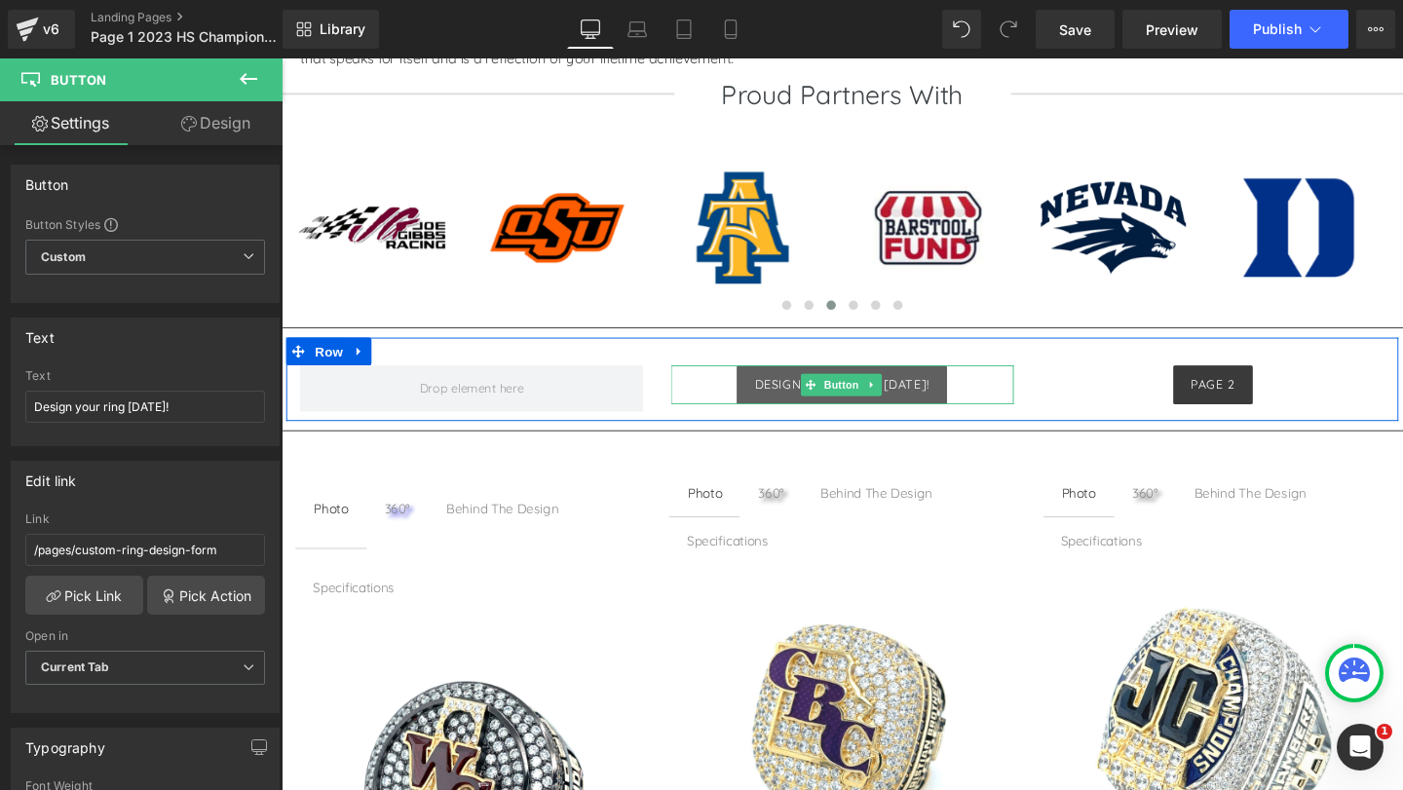
click at [936, 394] on span "Design your ring [DATE]!" at bounding box center [870, 401] width 184 height 16
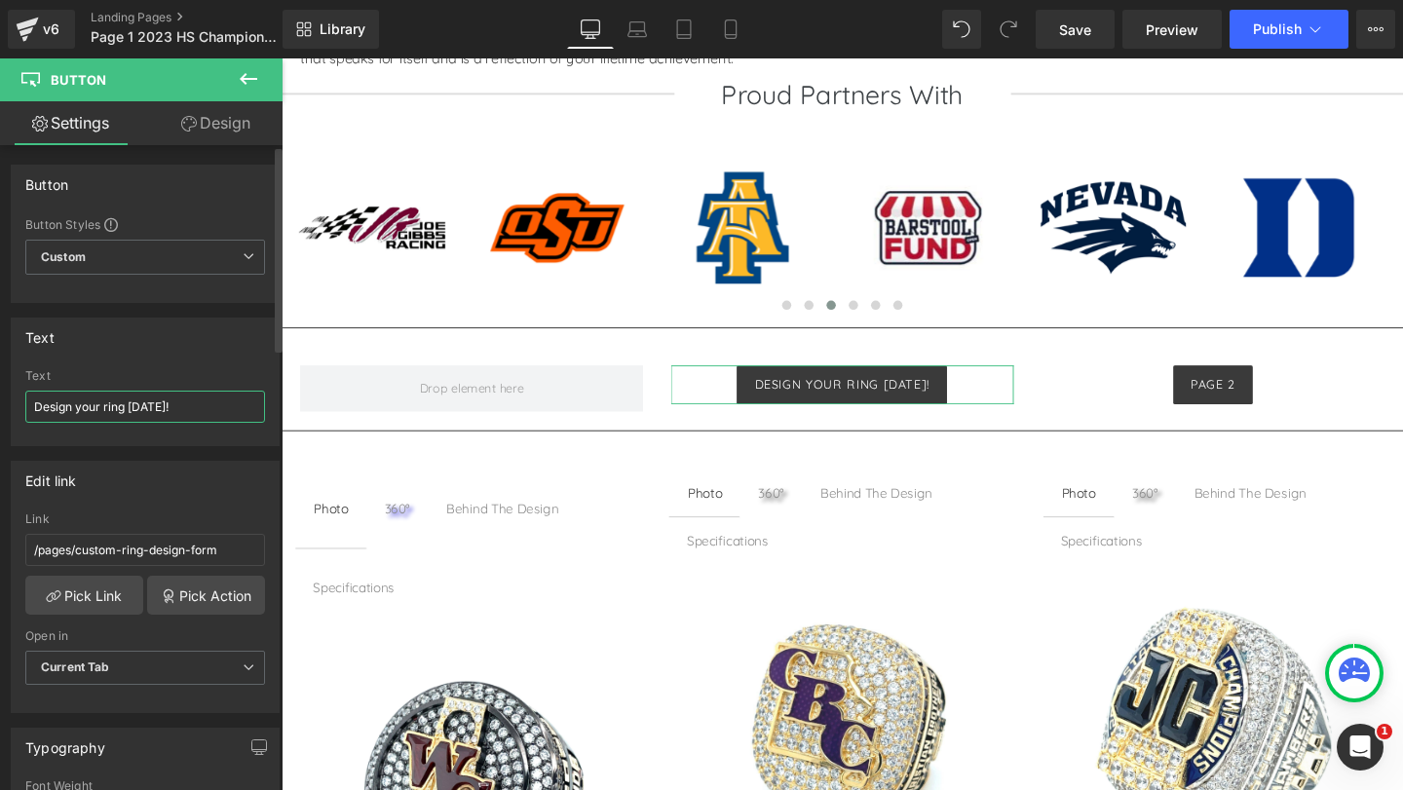
click at [117, 401] on input "Design your ring [DATE]!" at bounding box center [145, 407] width 240 height 32
drag, startPoint x: 169, startPoint y: 404, endPoint x: 7, endPoint y: 410, distance: 161.8
click at [7, 410] on div "Text Design your ring today! Text Design your ring today!" at bounding box center [145, 374] width 291 height 143
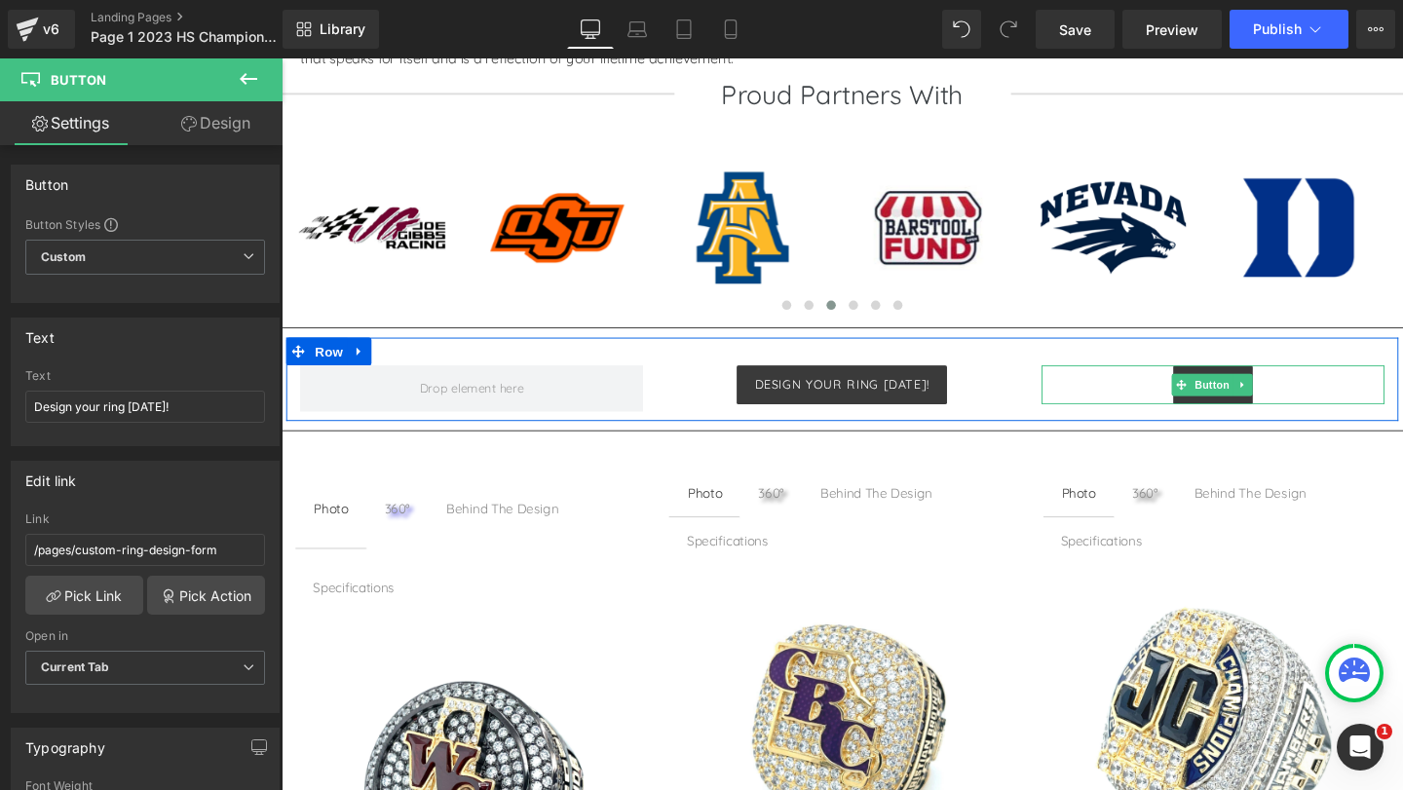
click at [1241, 401] on span "Button" at bounding box center [1259, 401] width 45 height 23
click at [1256, 412] on span "Button" at bounding box center [1259, 401] width 45 height 23
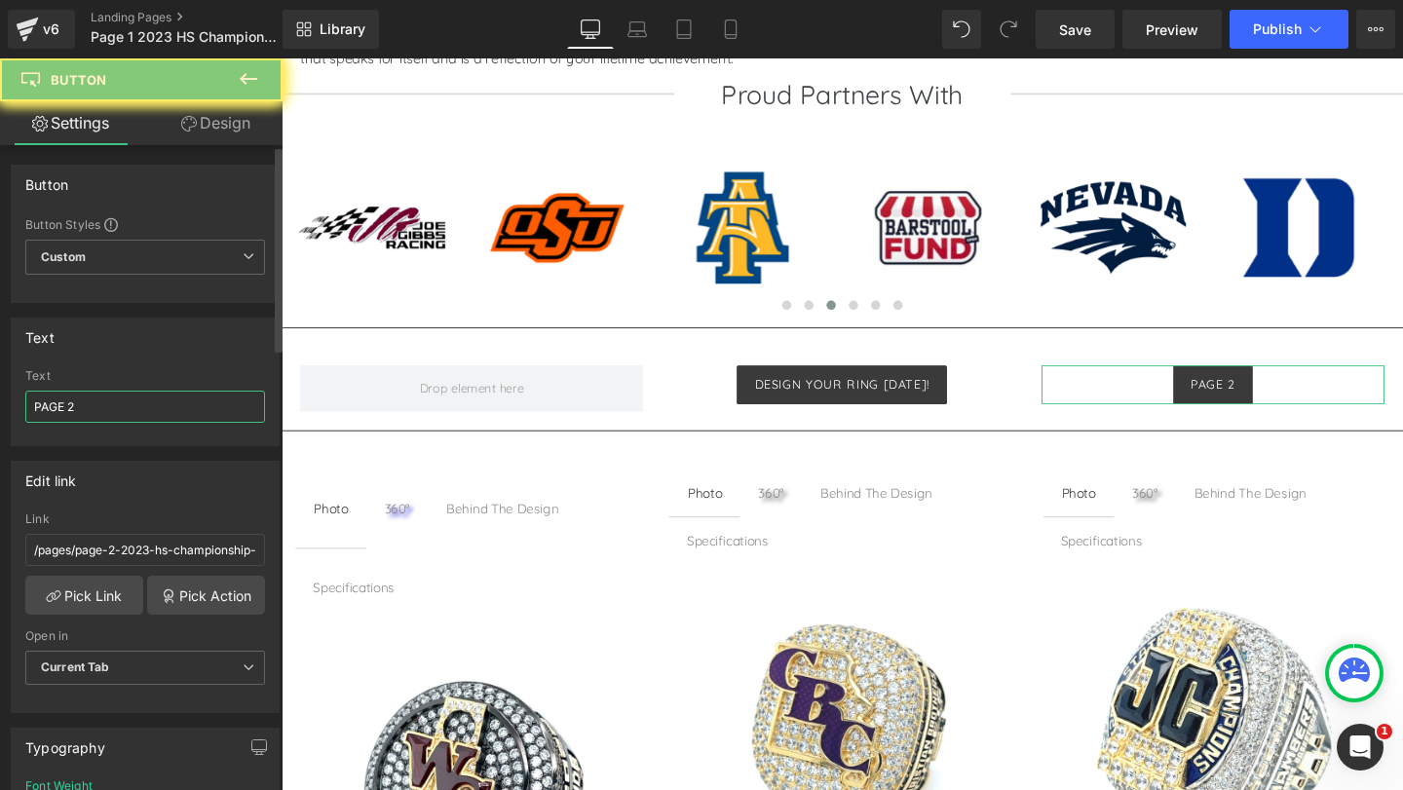
click at [69, 411] on input "PAGE 2" at bounding box center [145, 407] width 240 height 32
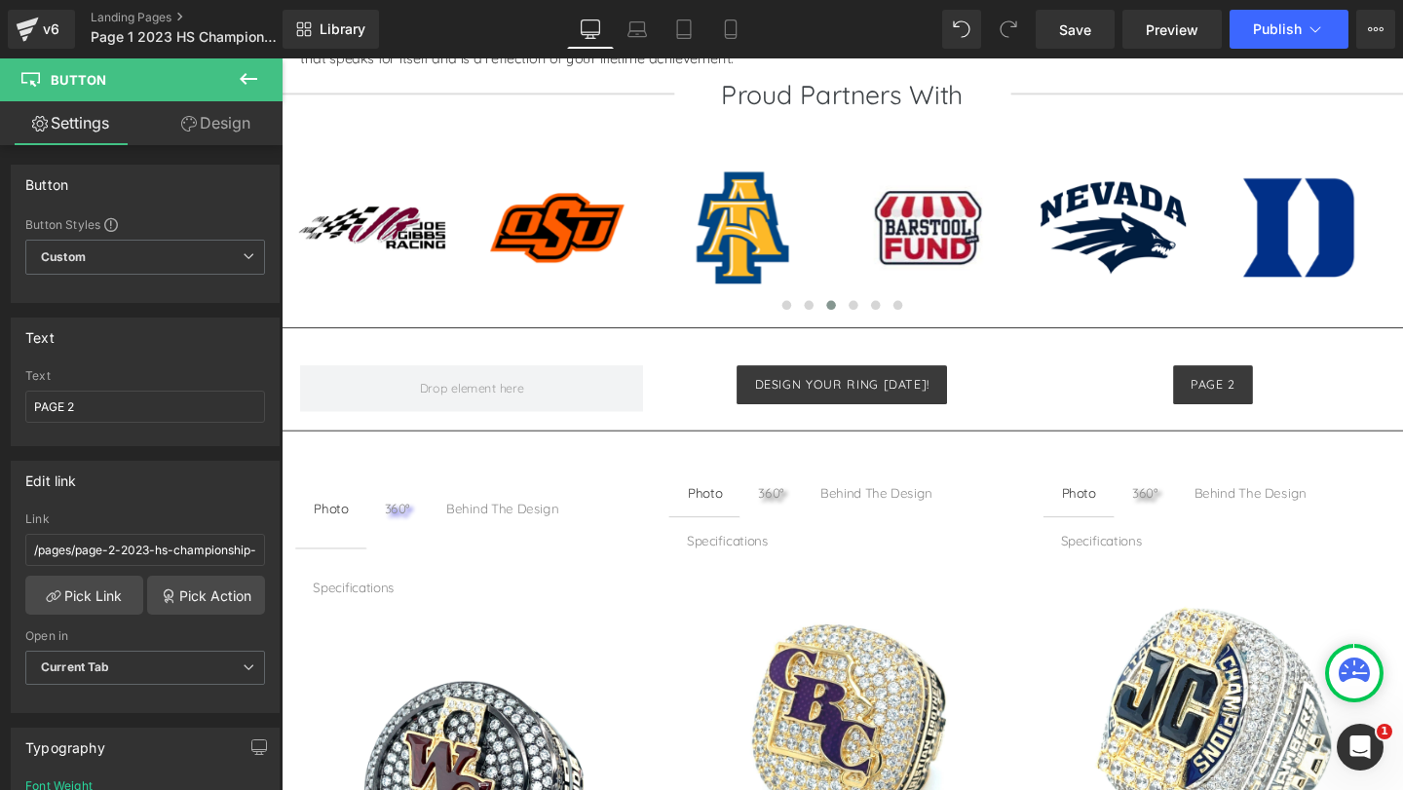
click at [333, 532] on div "Photo" at bounding box center [334, 531] width 36 height 21
click at [346, 534] on div "Photo" at bounding box center [334, 531] width 36 height 21
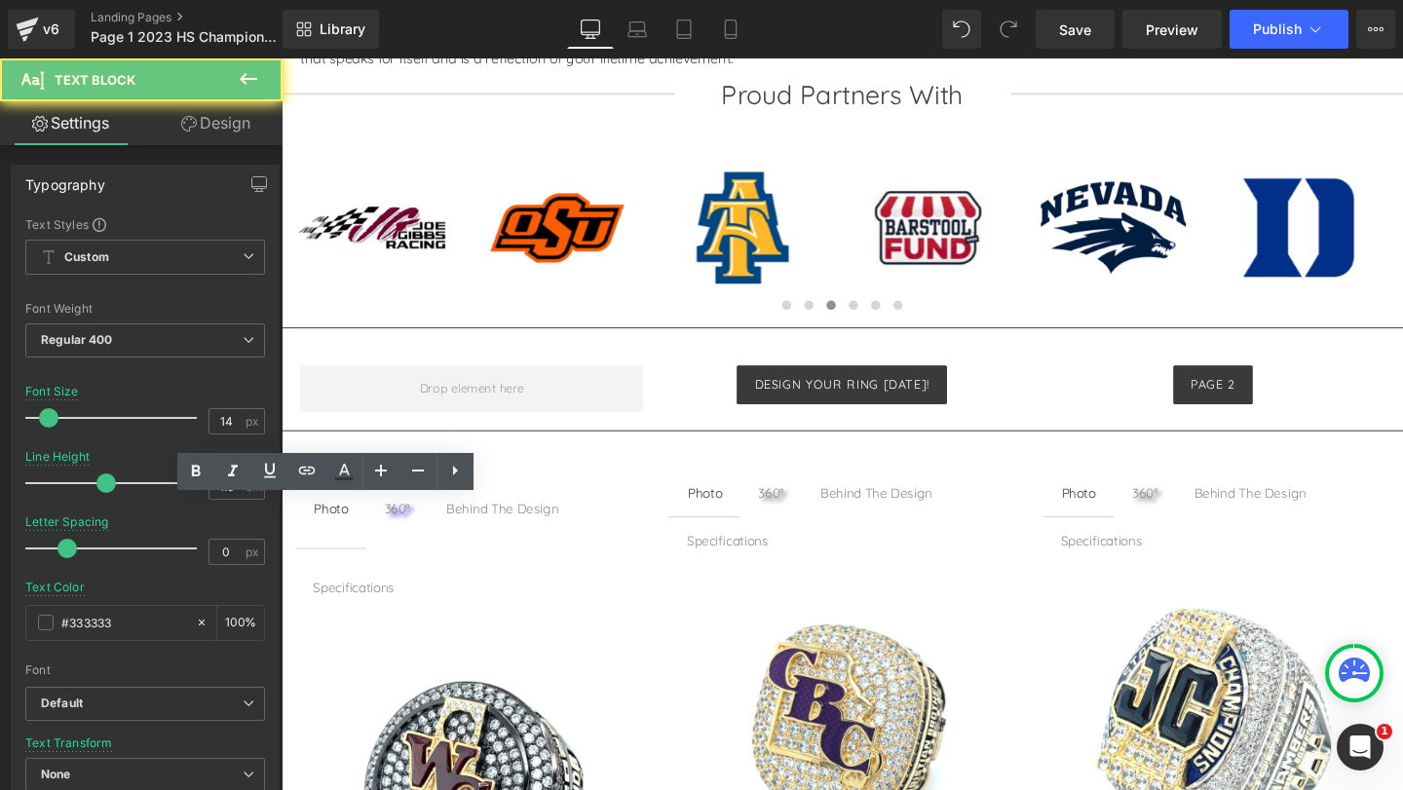
click at [346, 533] on div "Photo" at bounding box center [334, 531] width 36 height 21
click at [347, 536] on div "Photo" at bounding box center [334, 531] width 36 height 21
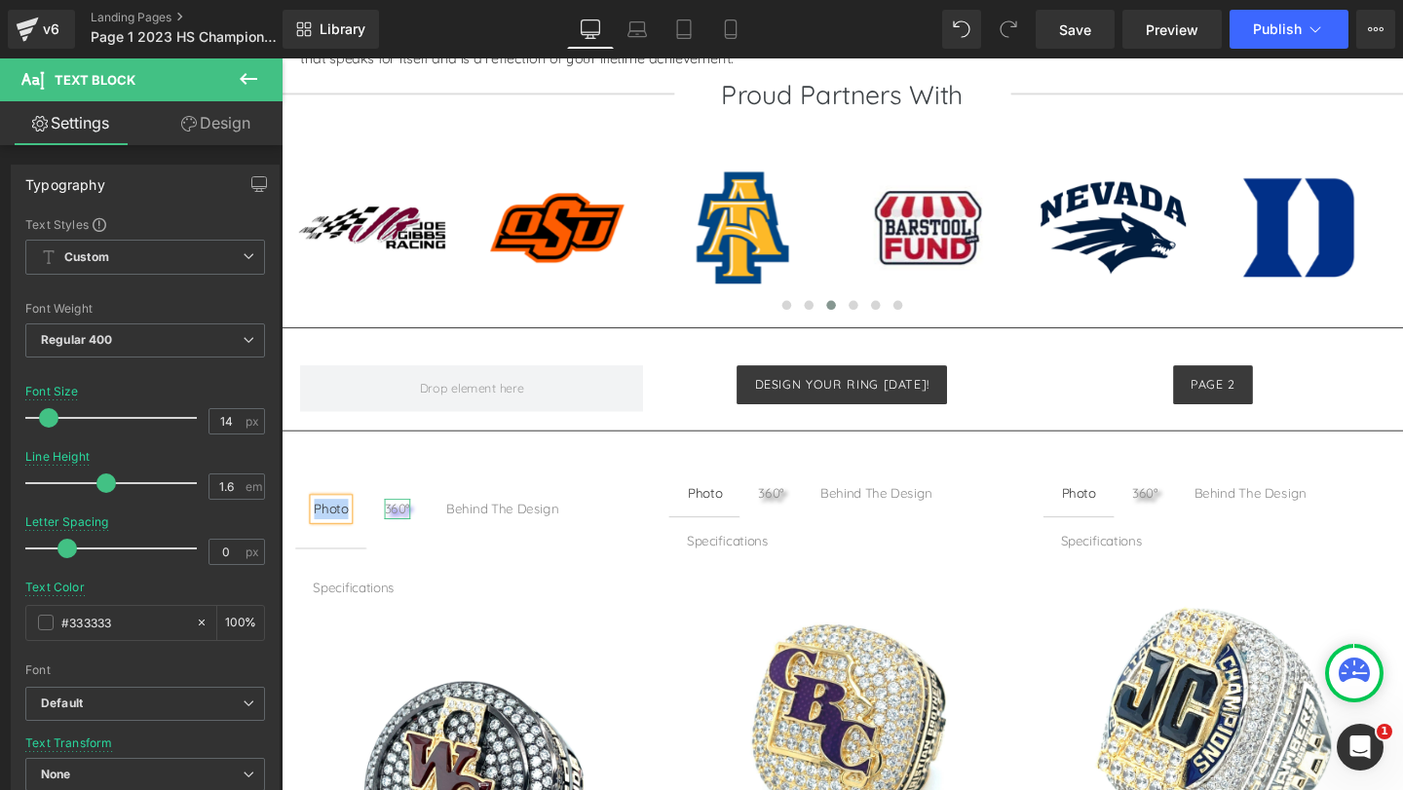
click at [406, 531] on div "360°" at bounding box center [403, 531] width 27 height 21
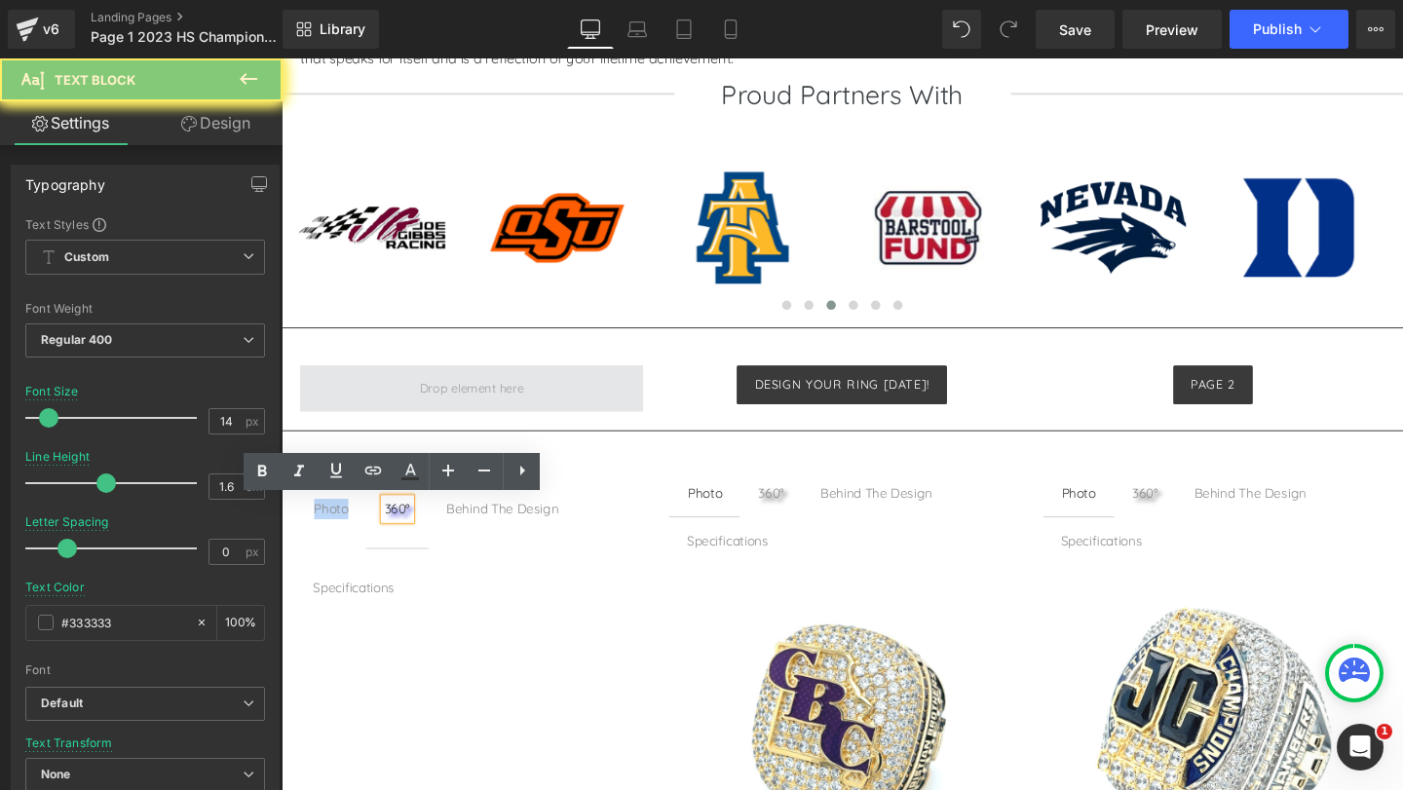
copy div "Photo"
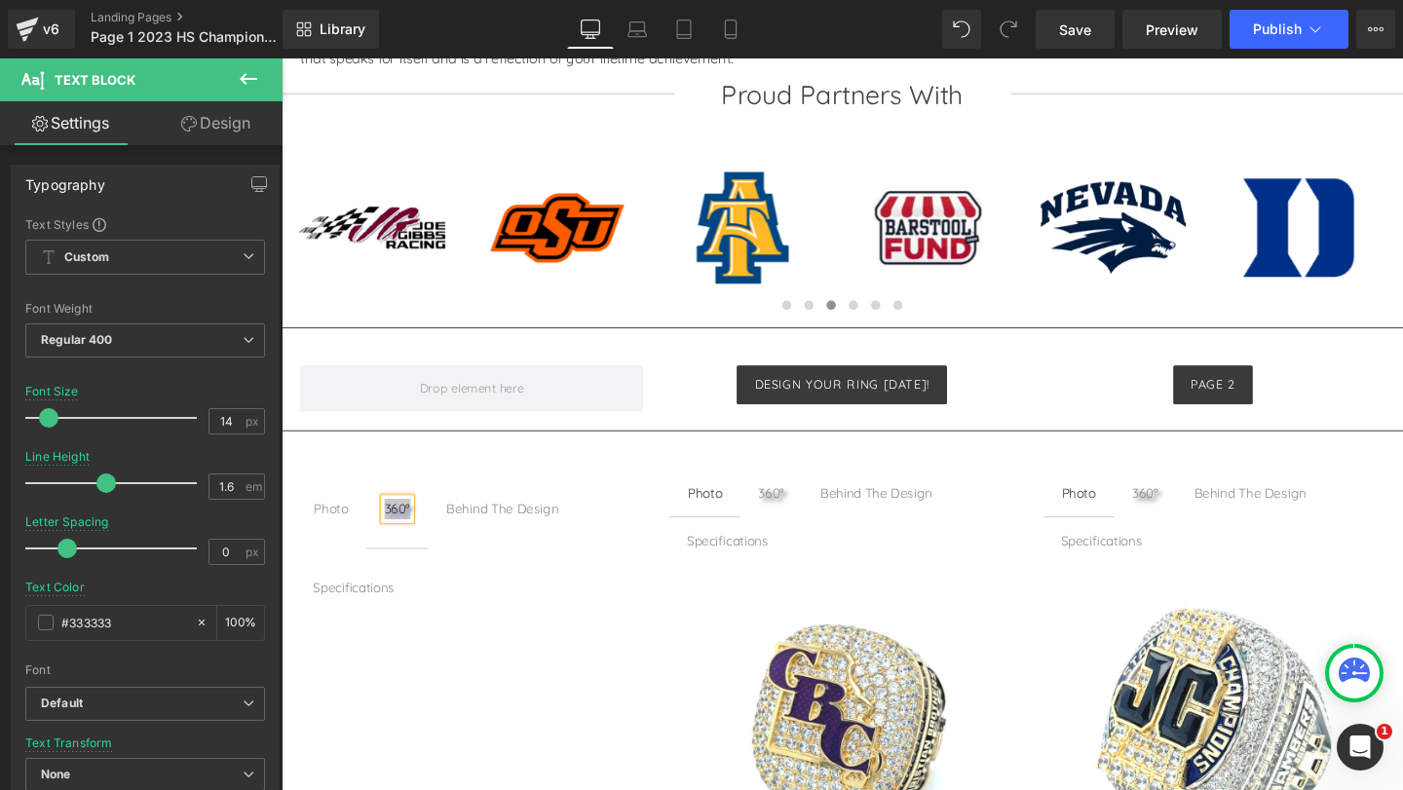
click at [282, 58] on div at bounding box center [282, 58] width 0 height 0
click at [480, 537] on div "Behind The Design" at bounding box center [514, 531] width 118 height 21
click at [480, 531] on div "Behind The Design" at bounding box center [514, 531] width 118 height 21
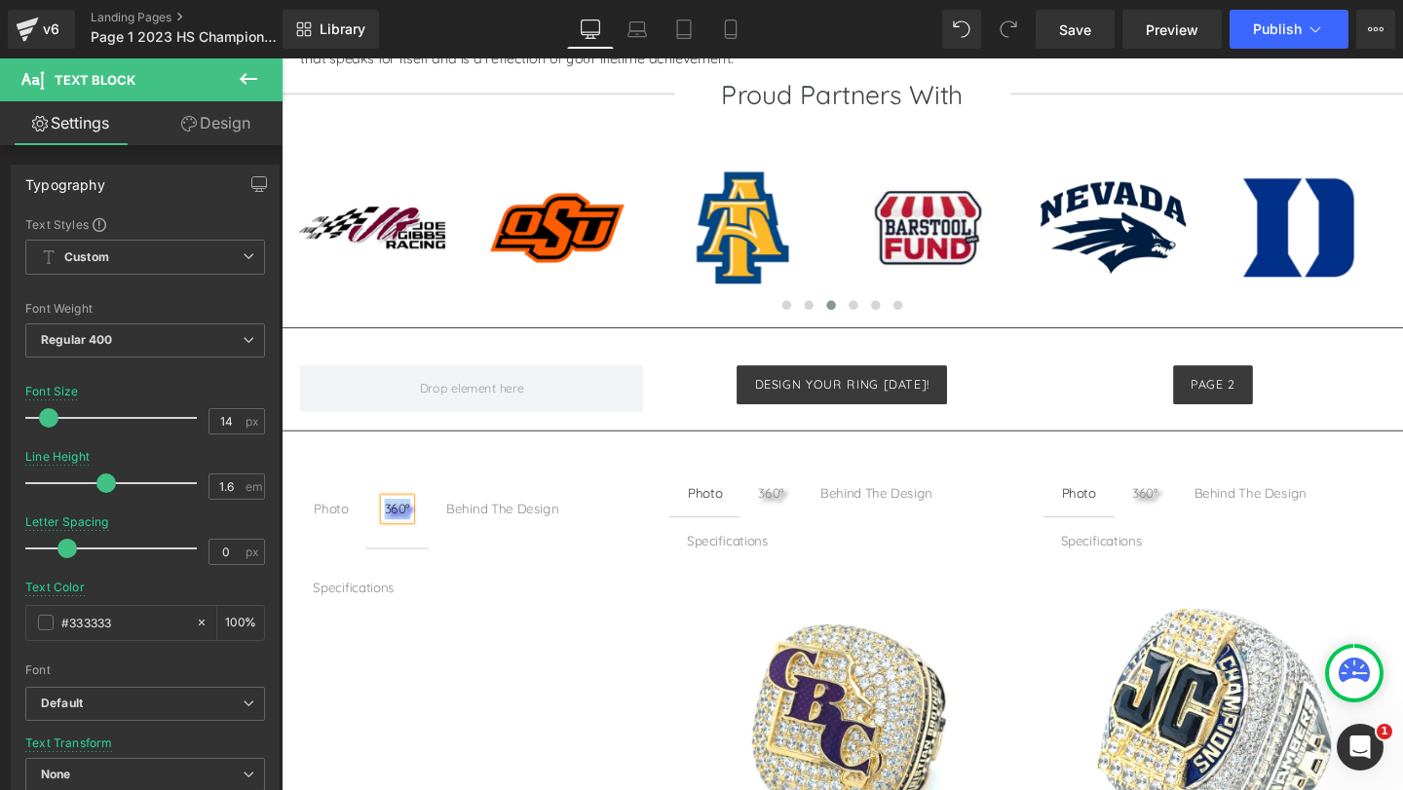
click at [480, 531] on div "Behind The Design" at bounding box center [514, 531] width 118 height 21
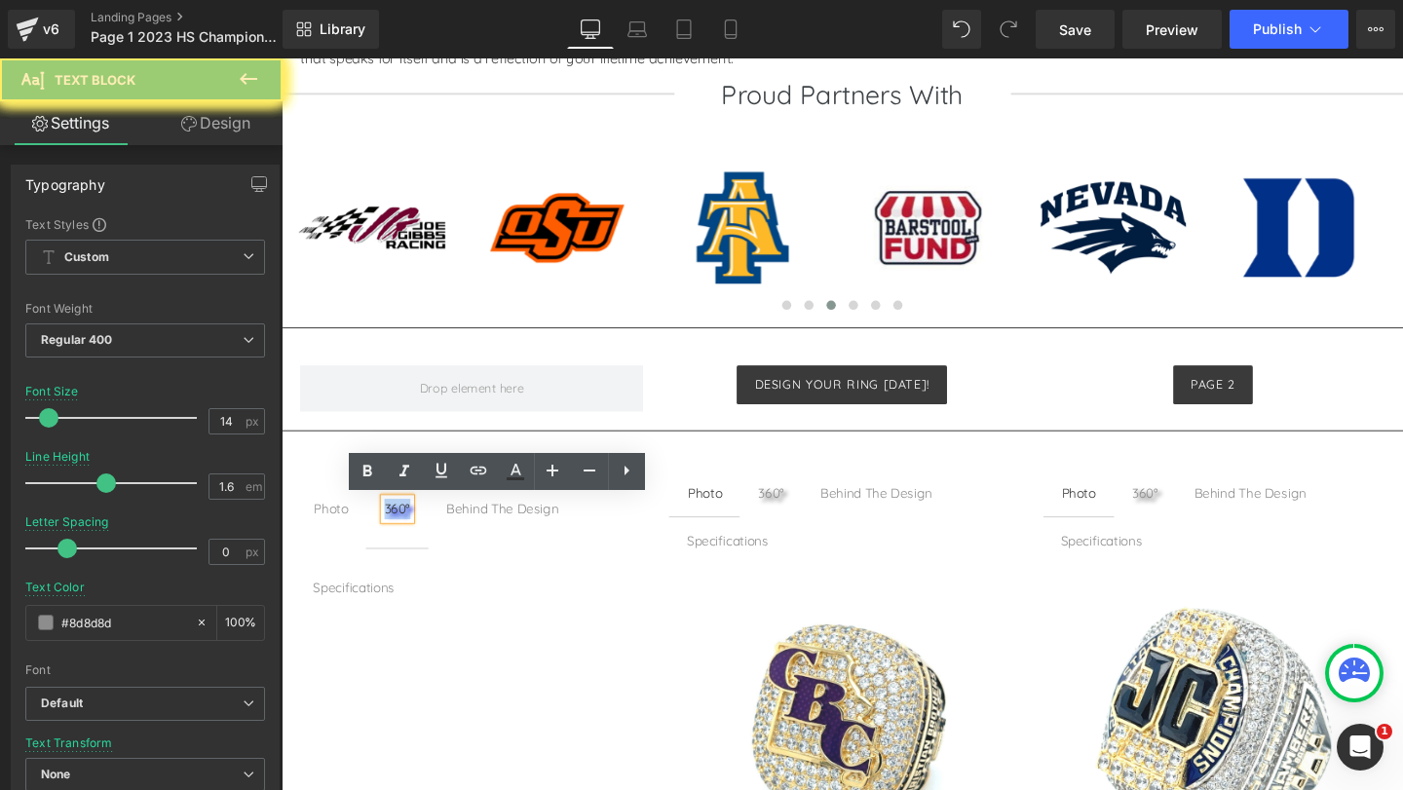
click at [482, 530] on div "Behind The Design" at bounding box center [514, 531] width 118 height 21
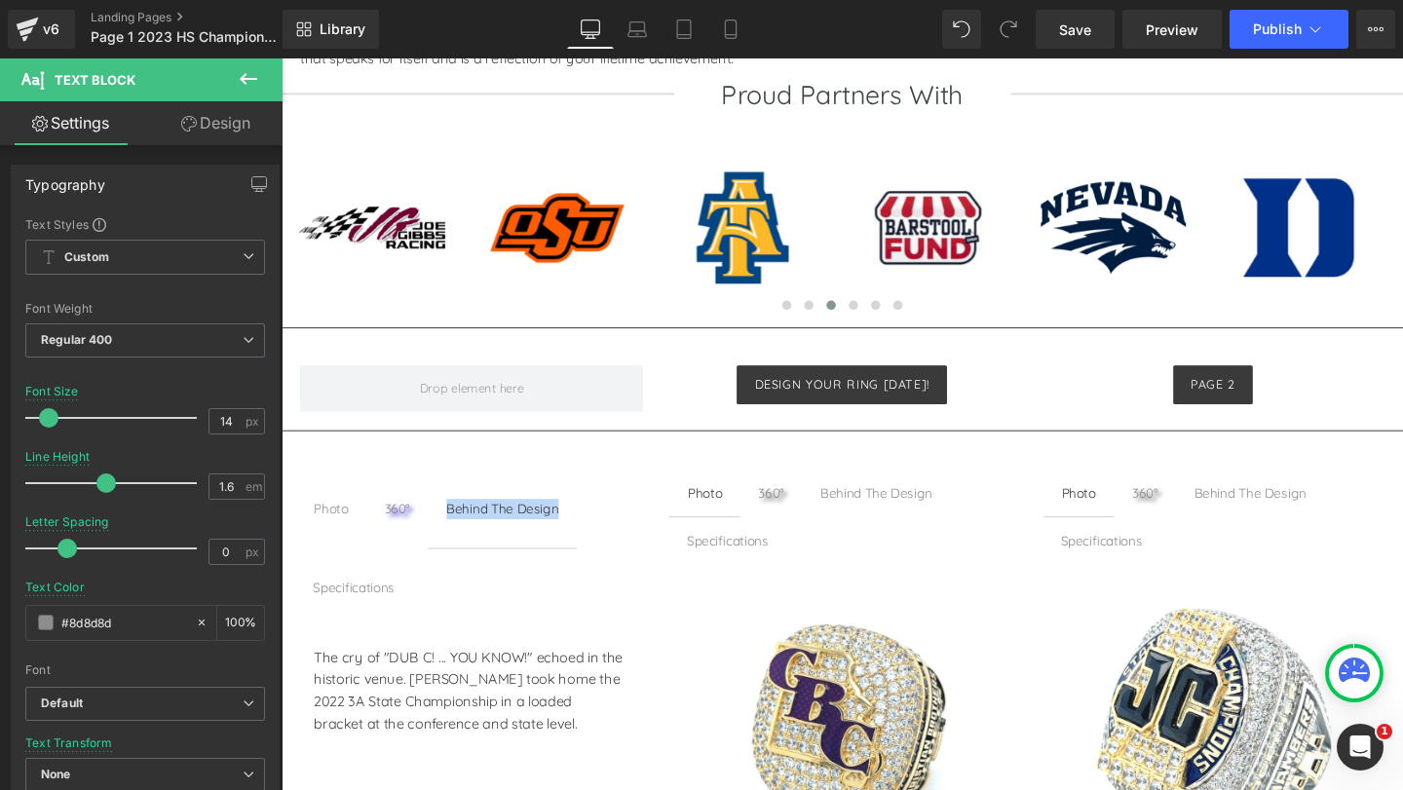
click at [552, 594] on ul "Photo Text Block 360° Text Block Behind The Design Text Block Specifications Te…" at bounding box center [477, 574] width 363 height 167
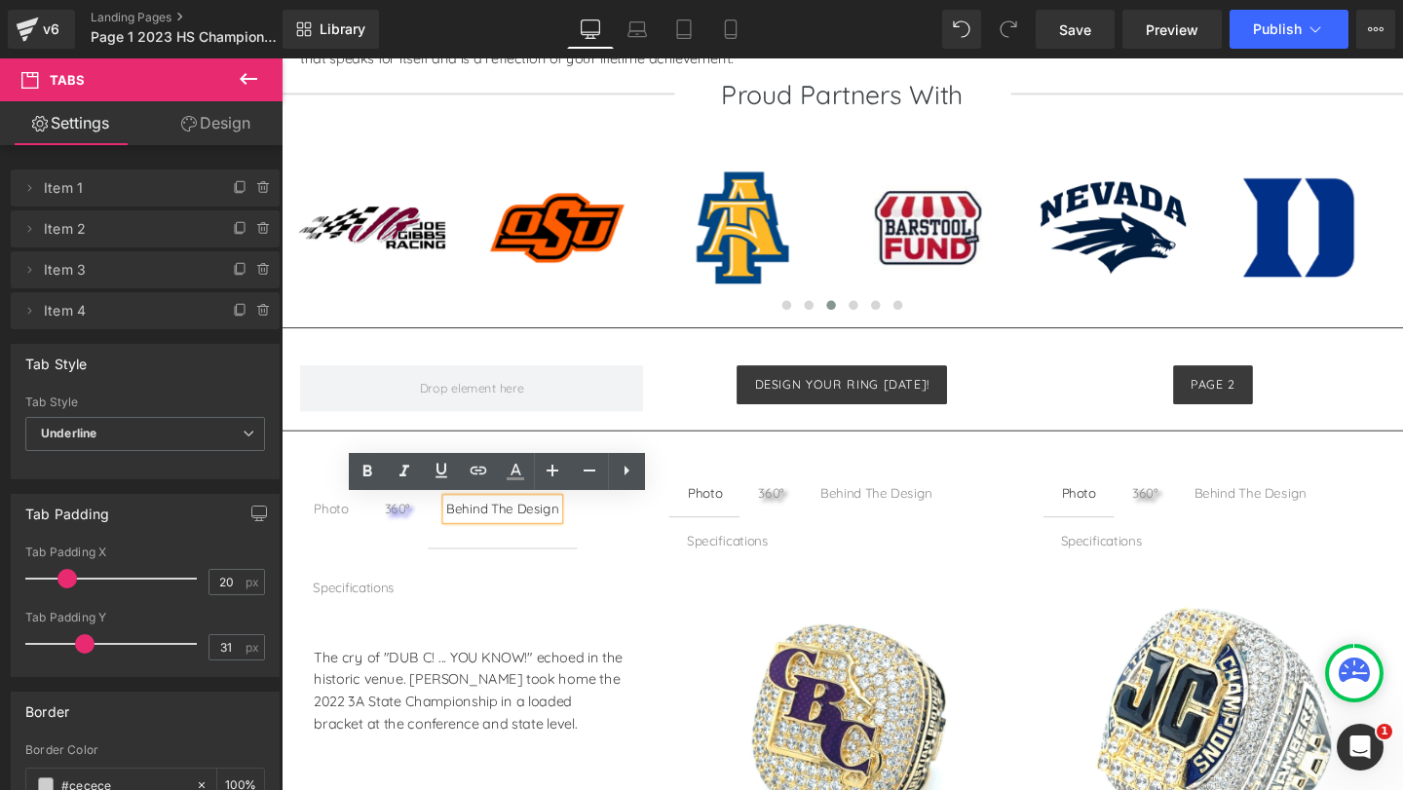
click at [492, 526] on div "Behind The Design" at bounding box center [514, 531] width 118 height 21
click at [455, 527] on div "Behind The Design" at bounding box center [514, 531] width 118 height 21
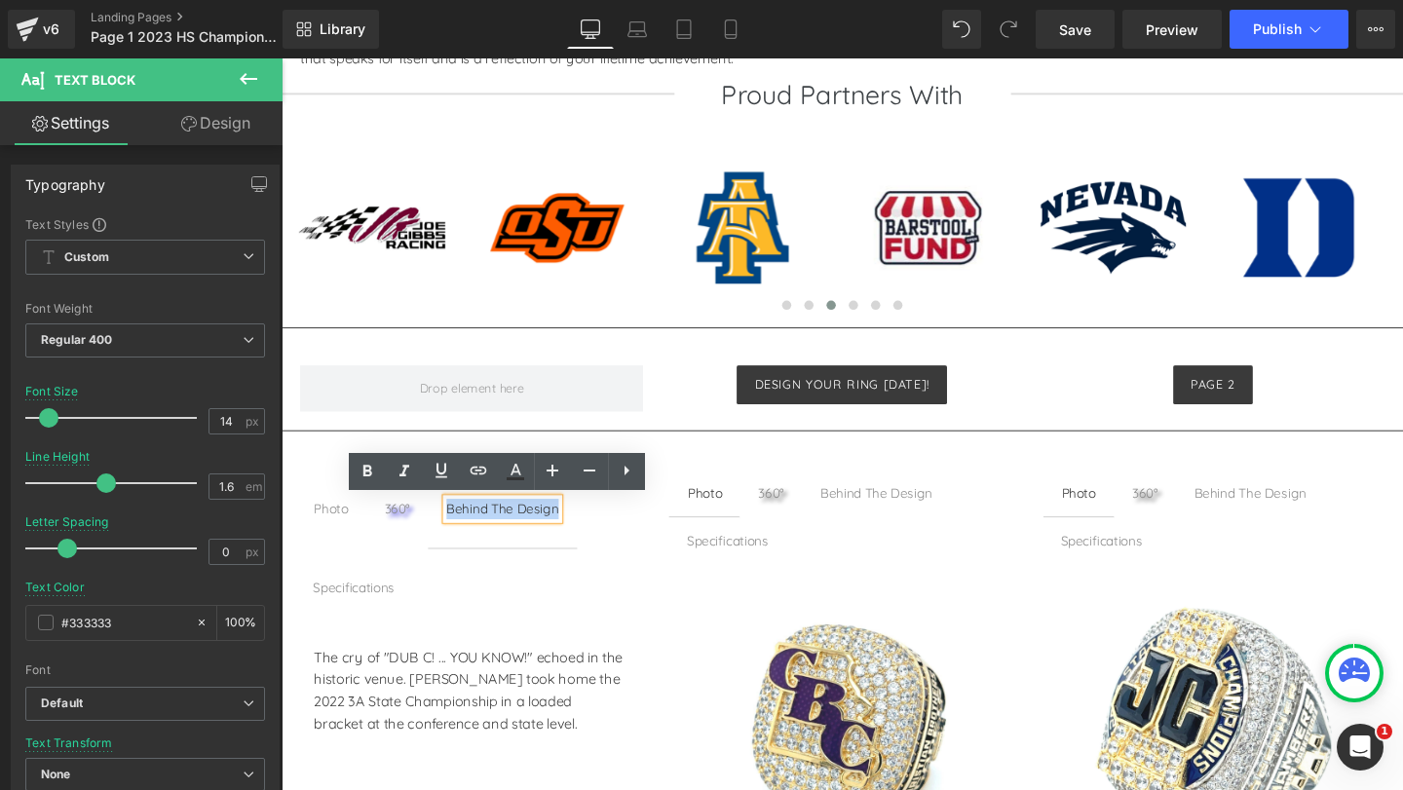
copy div "Behind The Design"
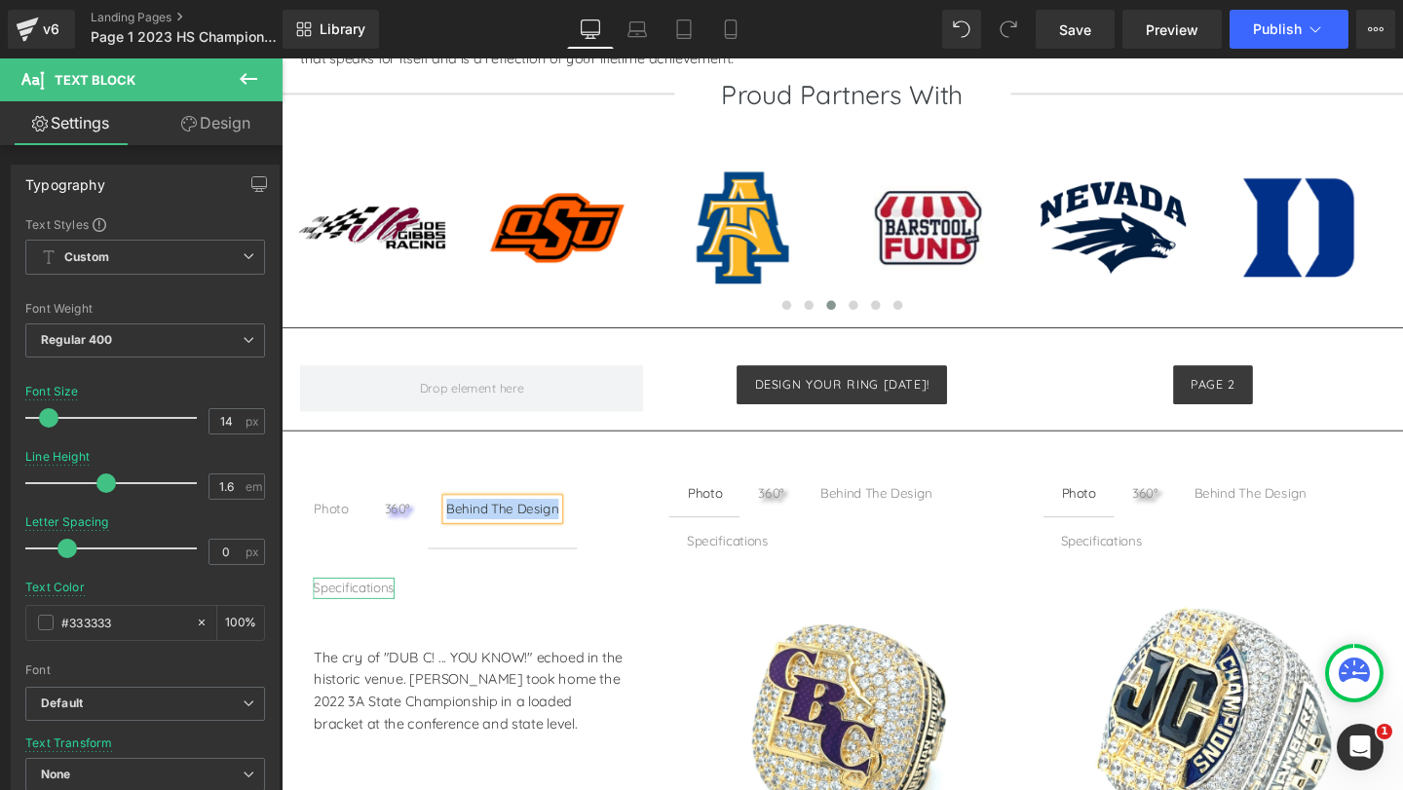
click at [377, 610] on div "Specifications" at bounding box center [358, 614] width 86 height 21
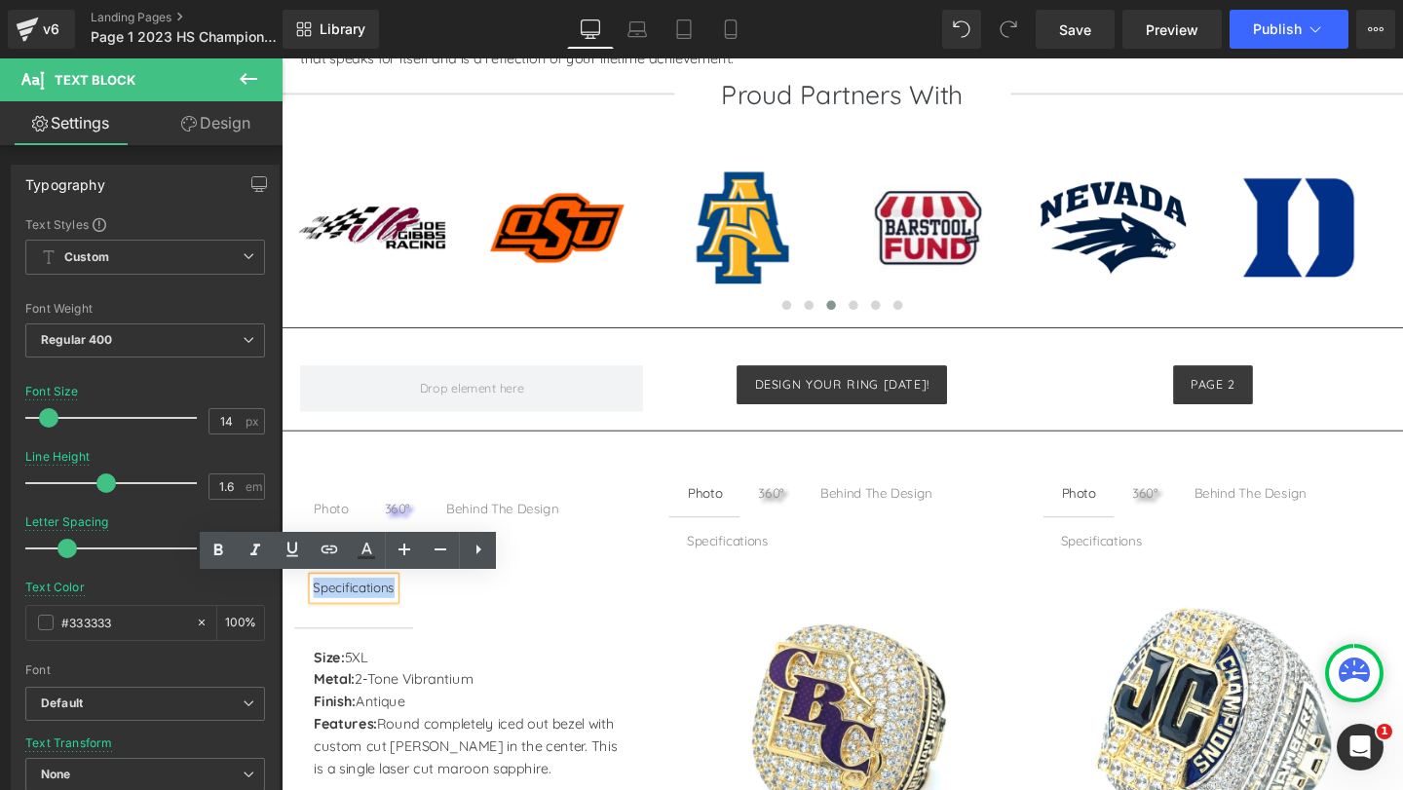
copy div "Specifications"
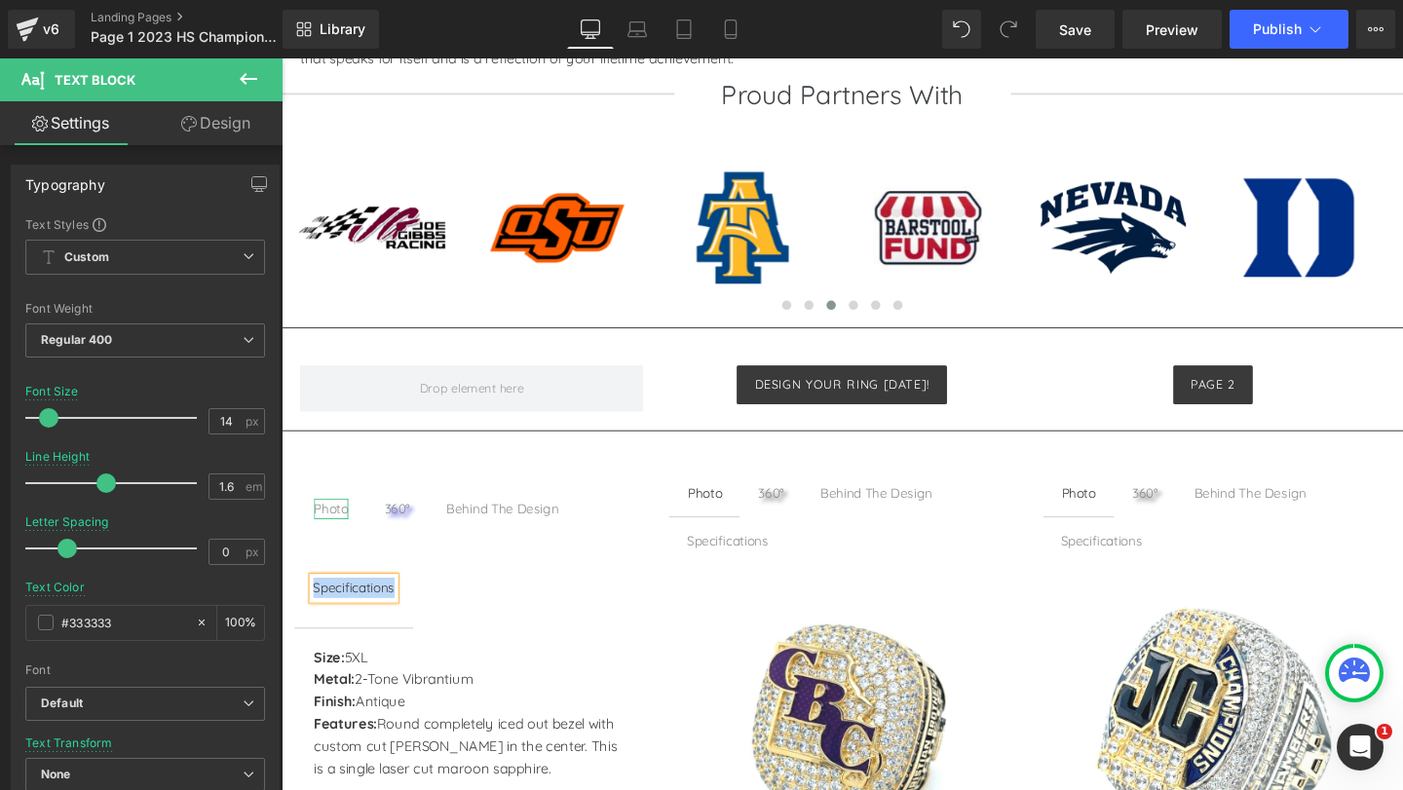
click at [338, 530] on div "Photo" at bounding box center [334, 531] width 36 height 21
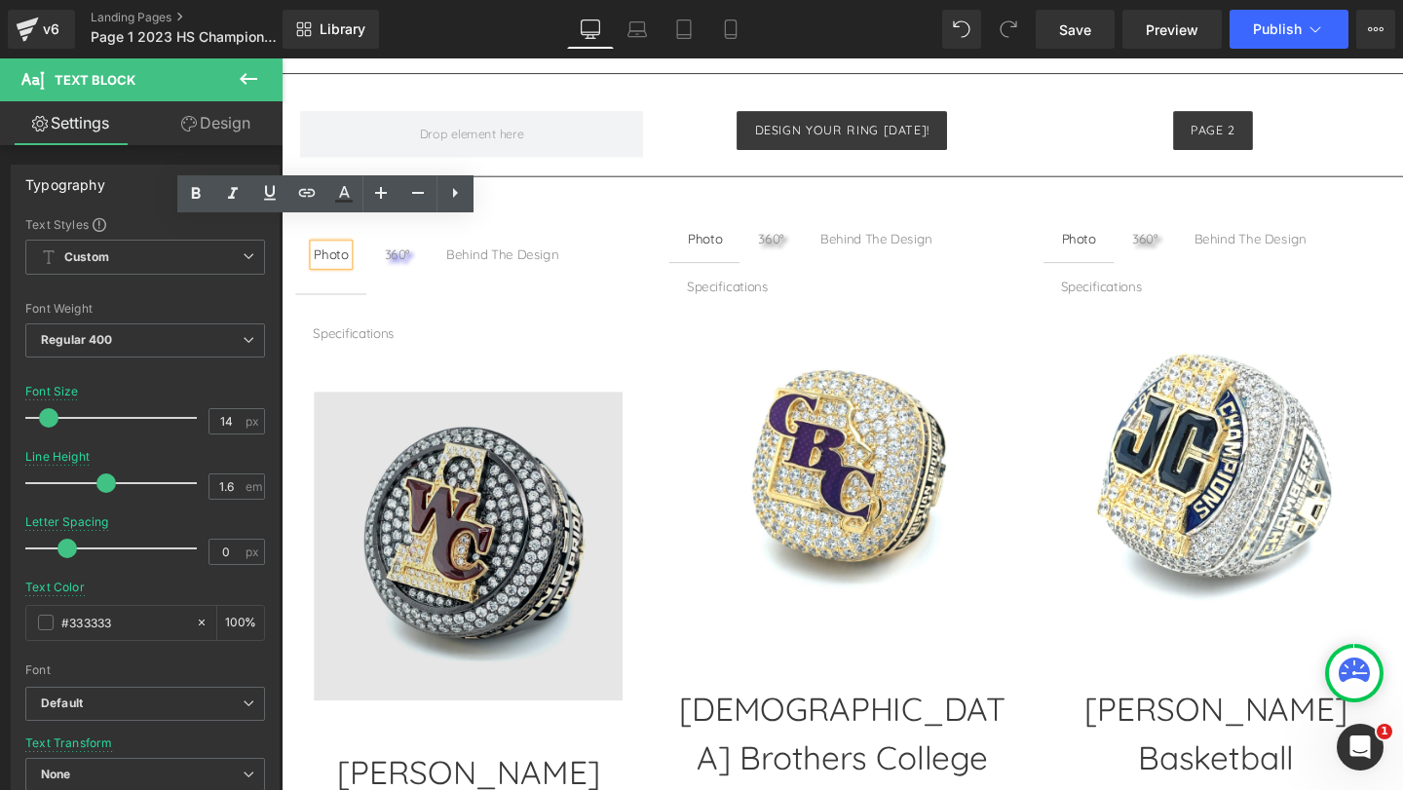
scroll to position [1206, 0]
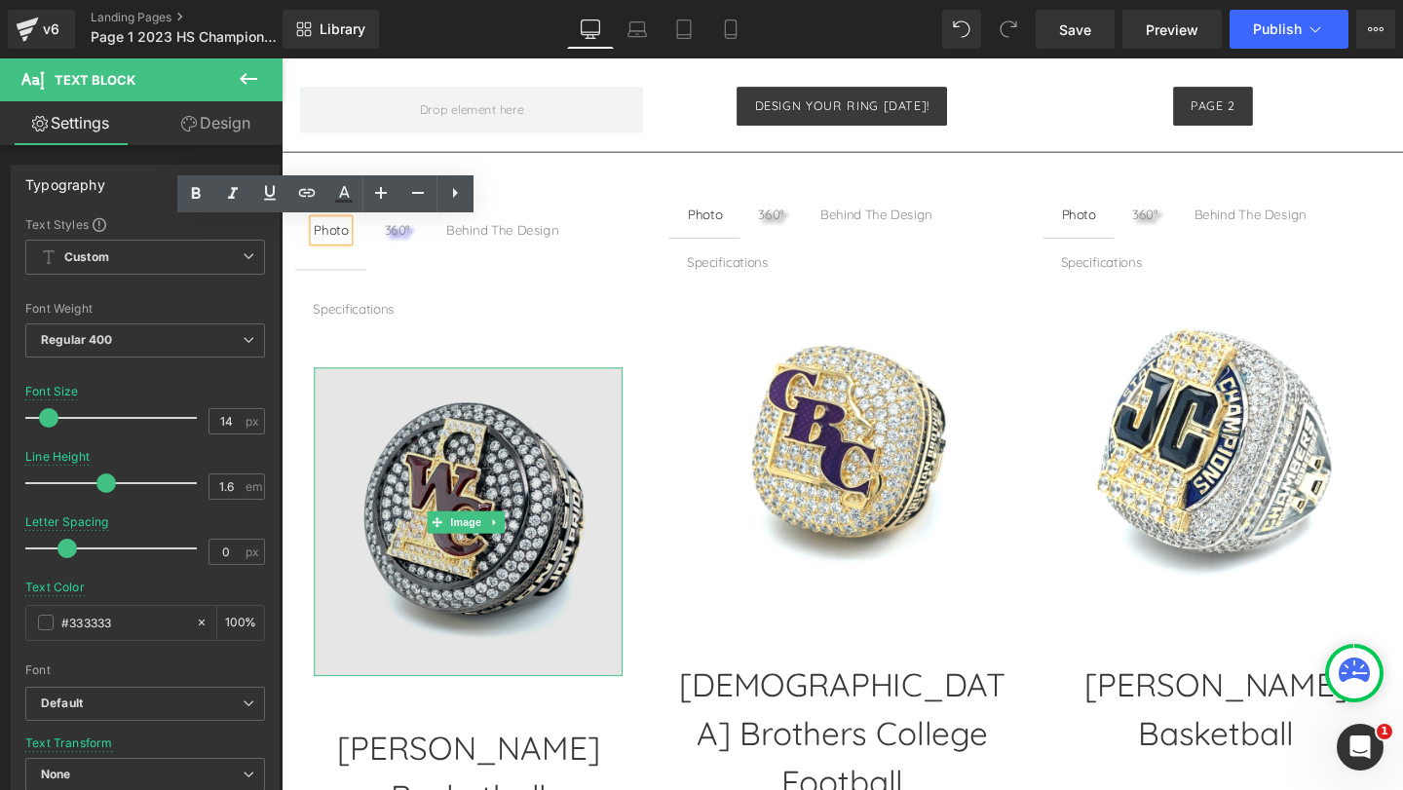
click at [462, 505] on img at bounding box center [478, 546] width 324 height 324
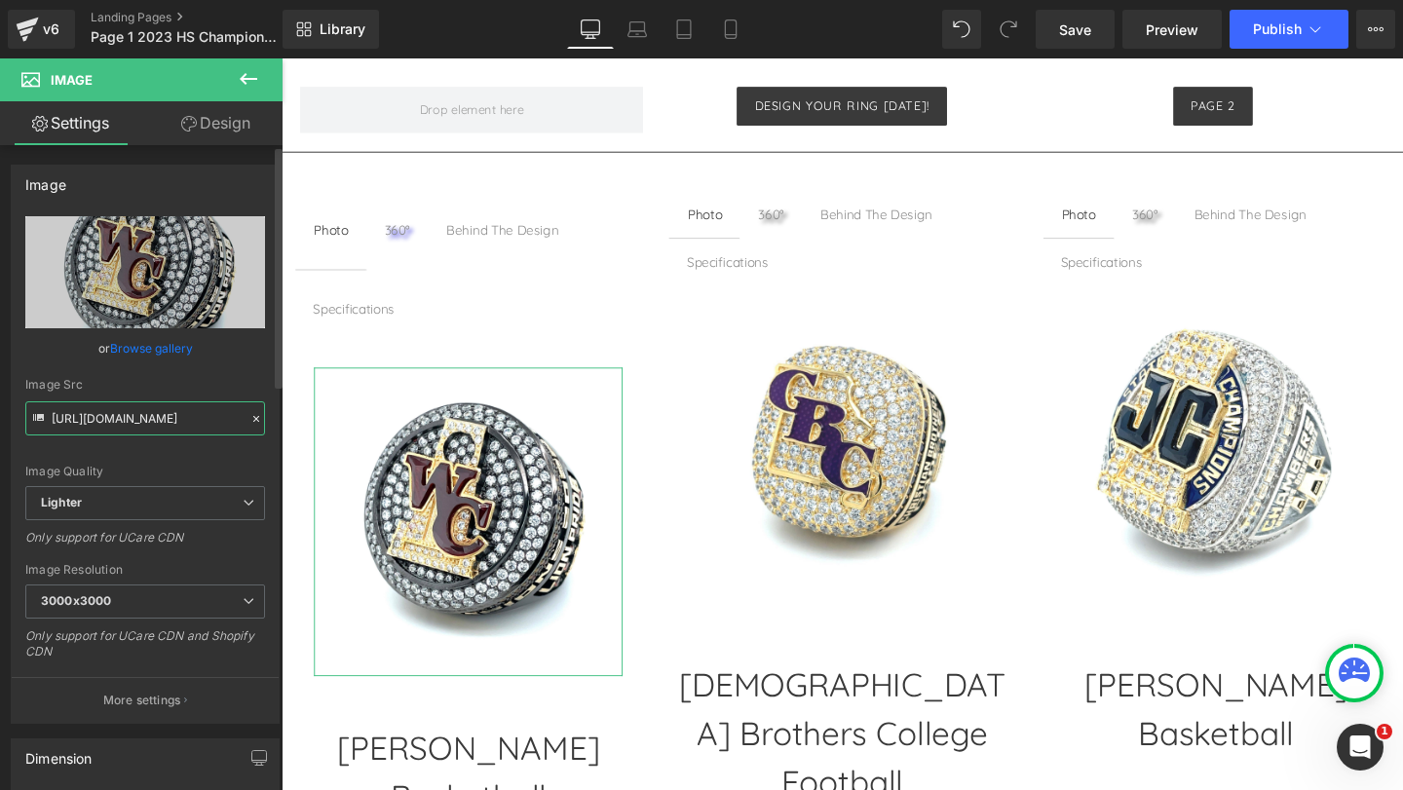
click at [192, 420] on input "https://ucarecdn.com/b74cd23d-f09b-42a6-91d8-900e2e856bef/-/format/auto/-/previ…" at bounding box center [145, 418] width 240 height 34
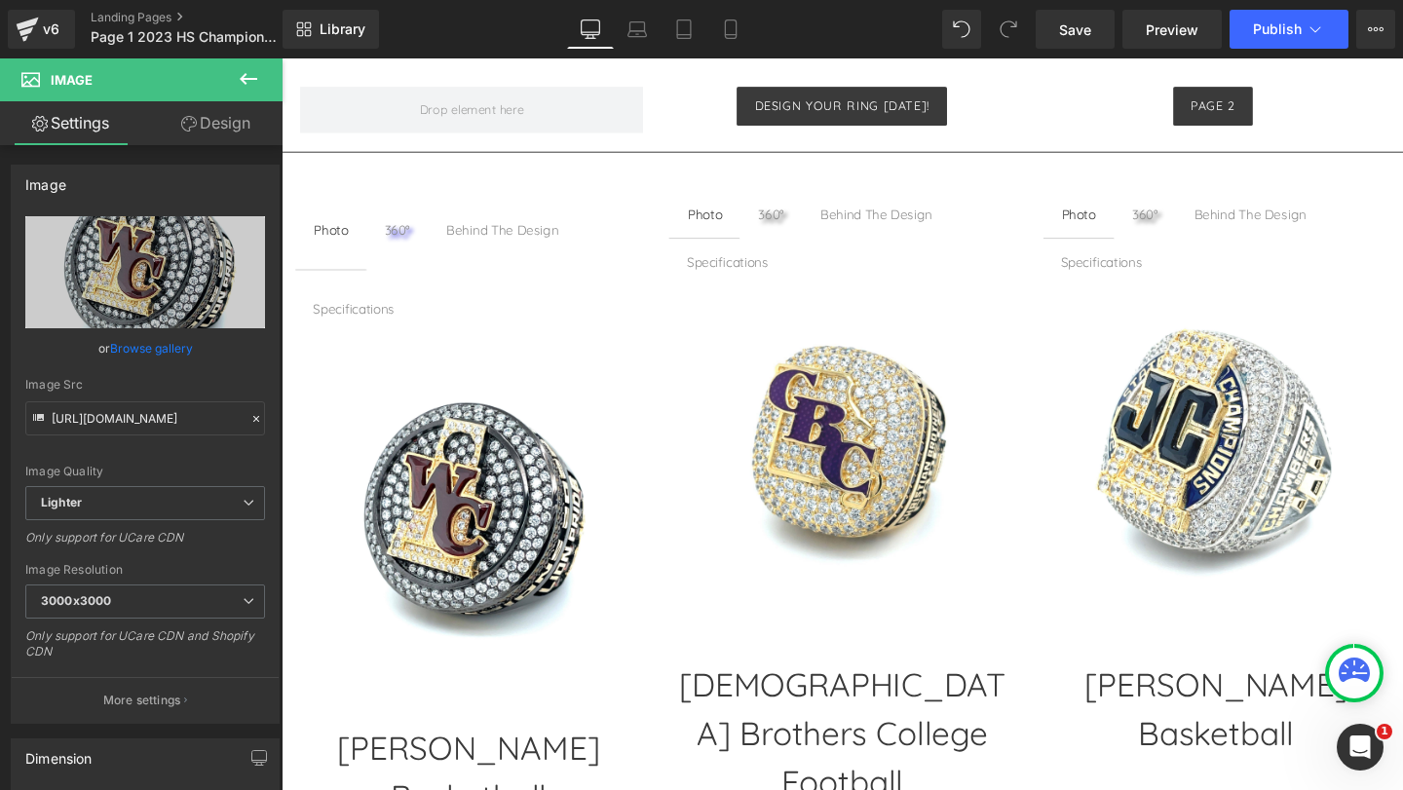
click at [504, 446] on img at bounding box center [478, 546] width 324 height 324
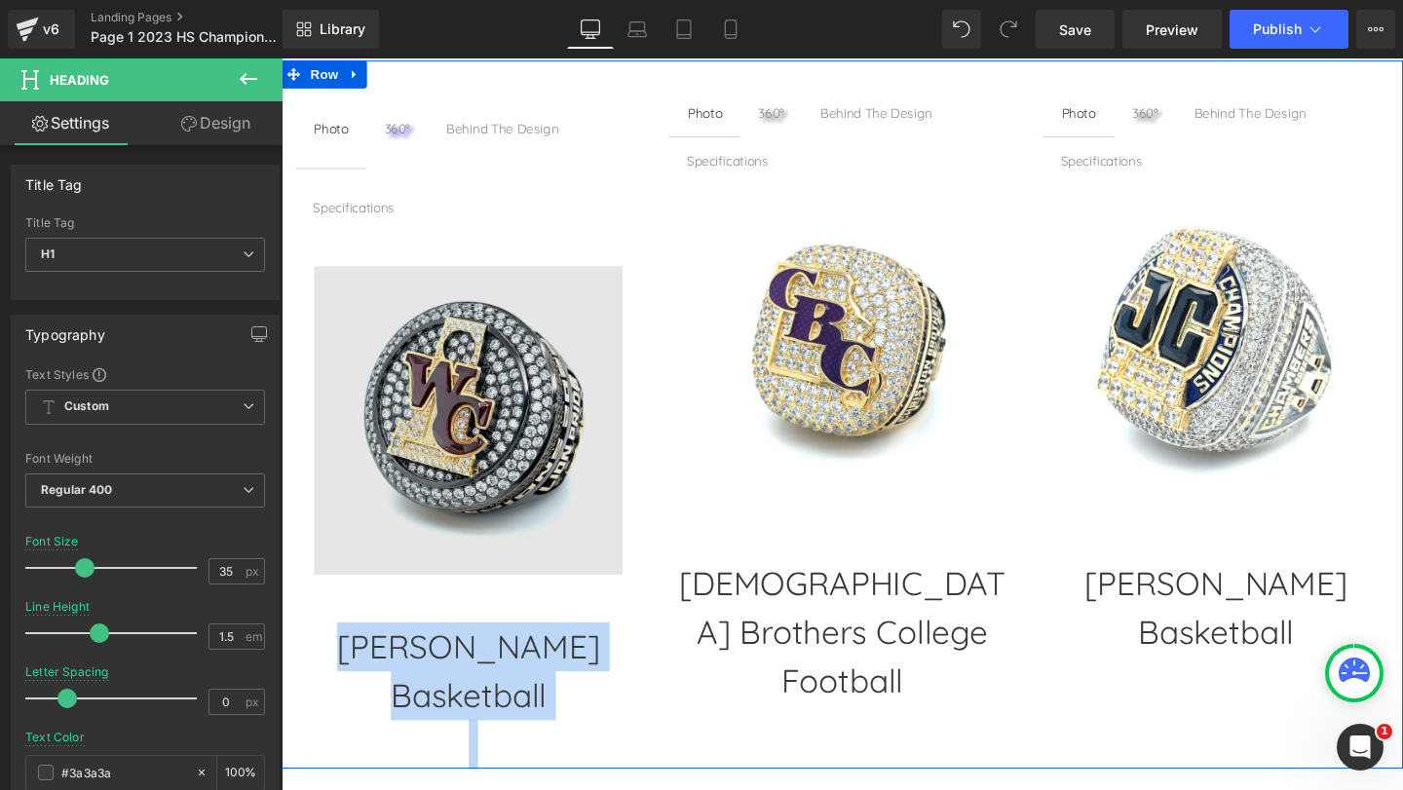
scroll to position [1304, 0]
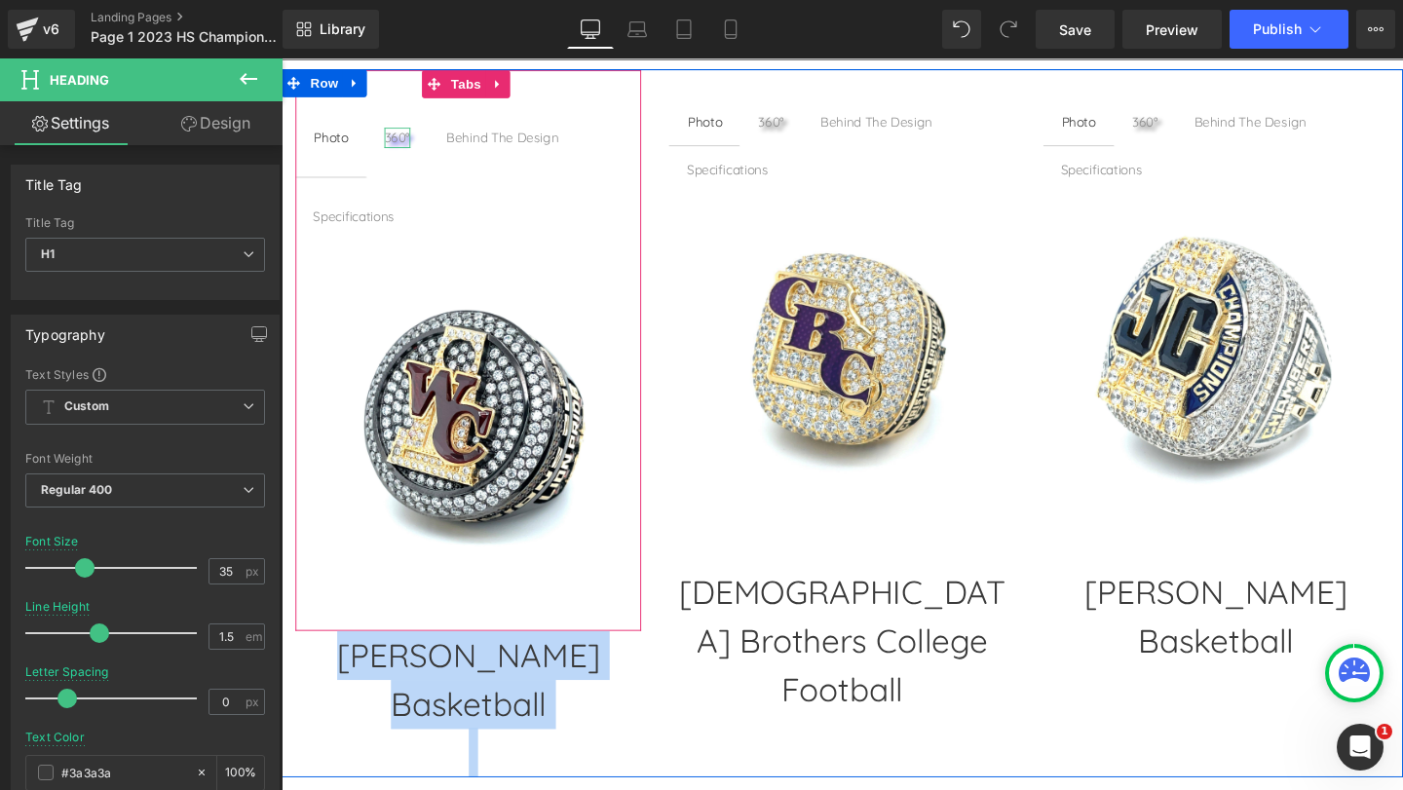
click at [406, 143] on span "360° Text Block" at bounding box center [403, 142] width 66 height 82
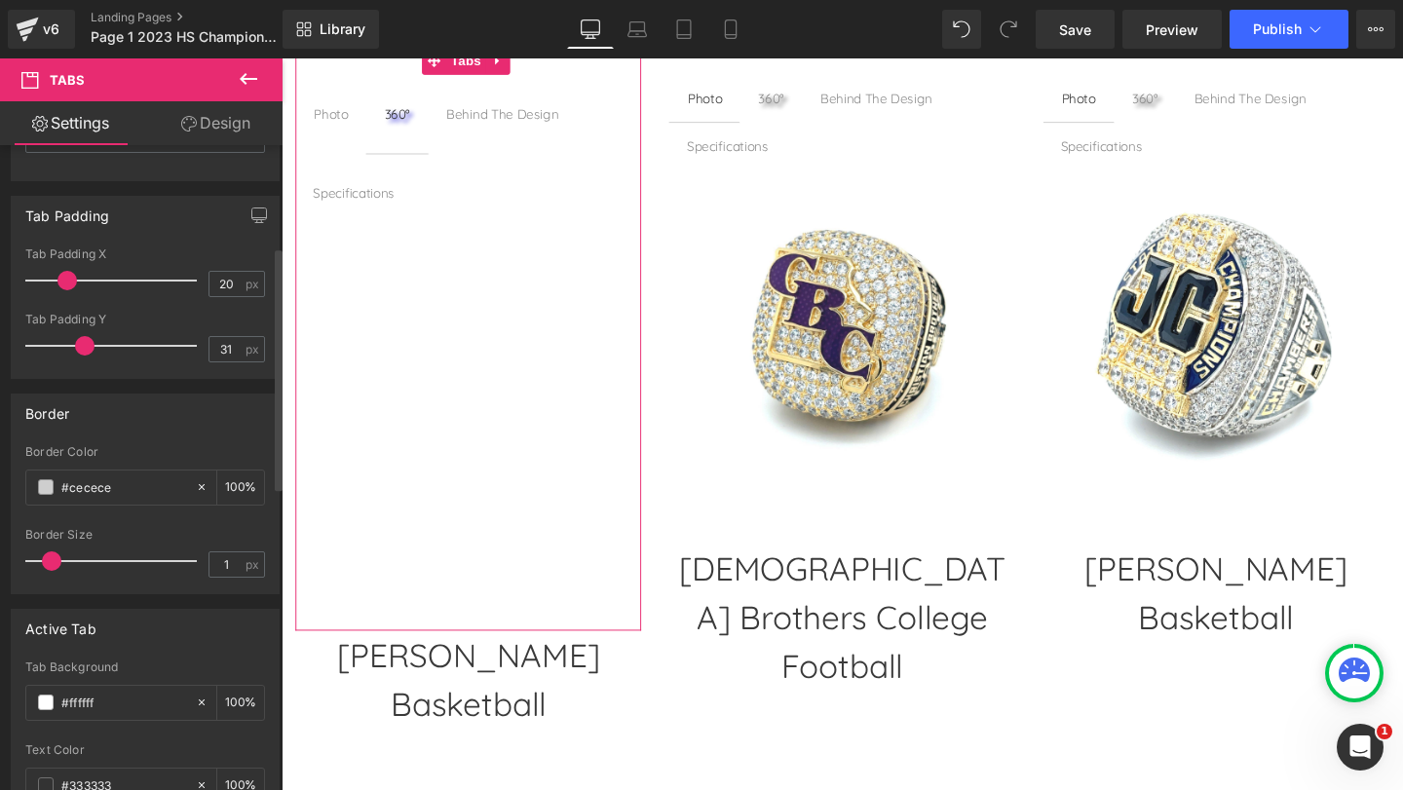
scroll to position [0, 0]
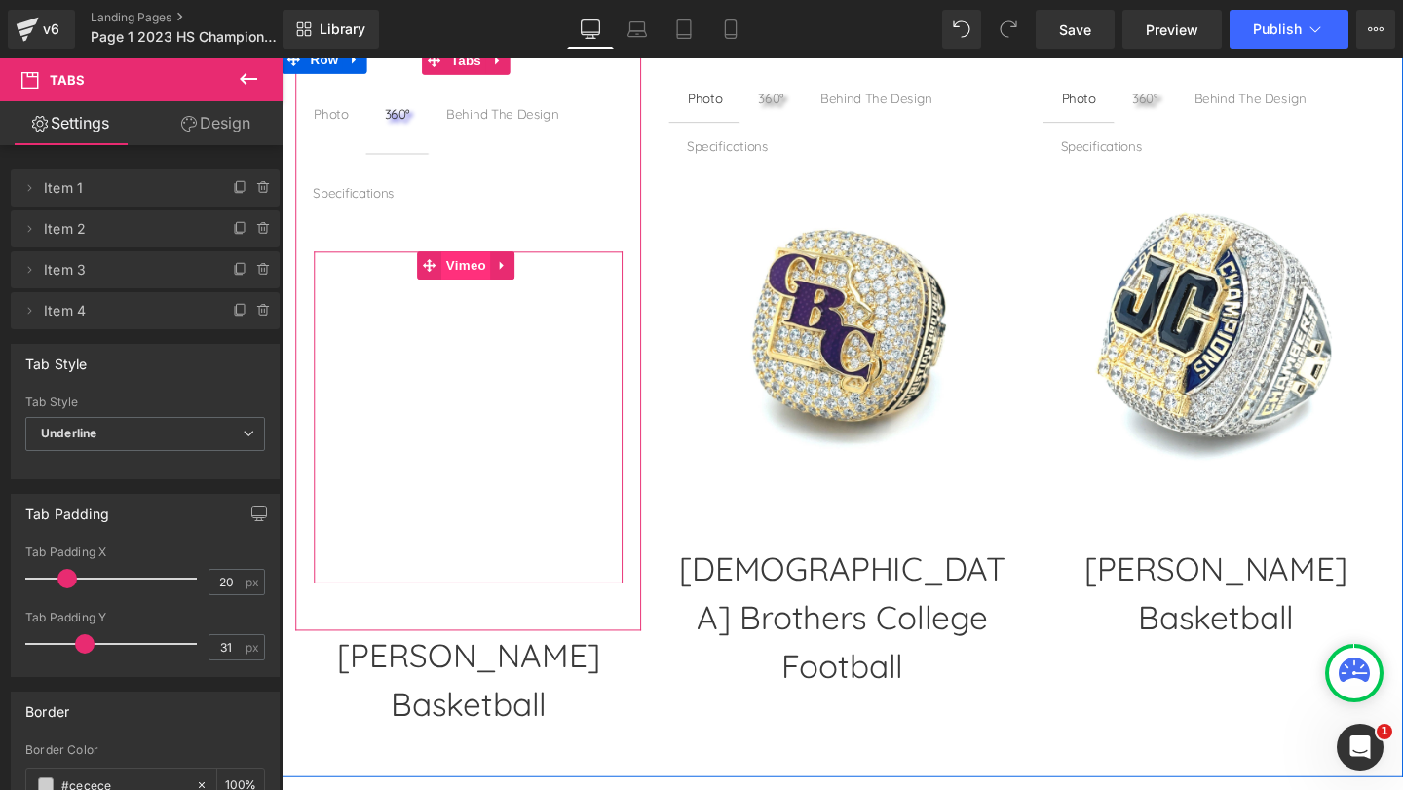
click at [495, 277] on span "Vimeo" at bounding box center [476, 276] width 52 height 29
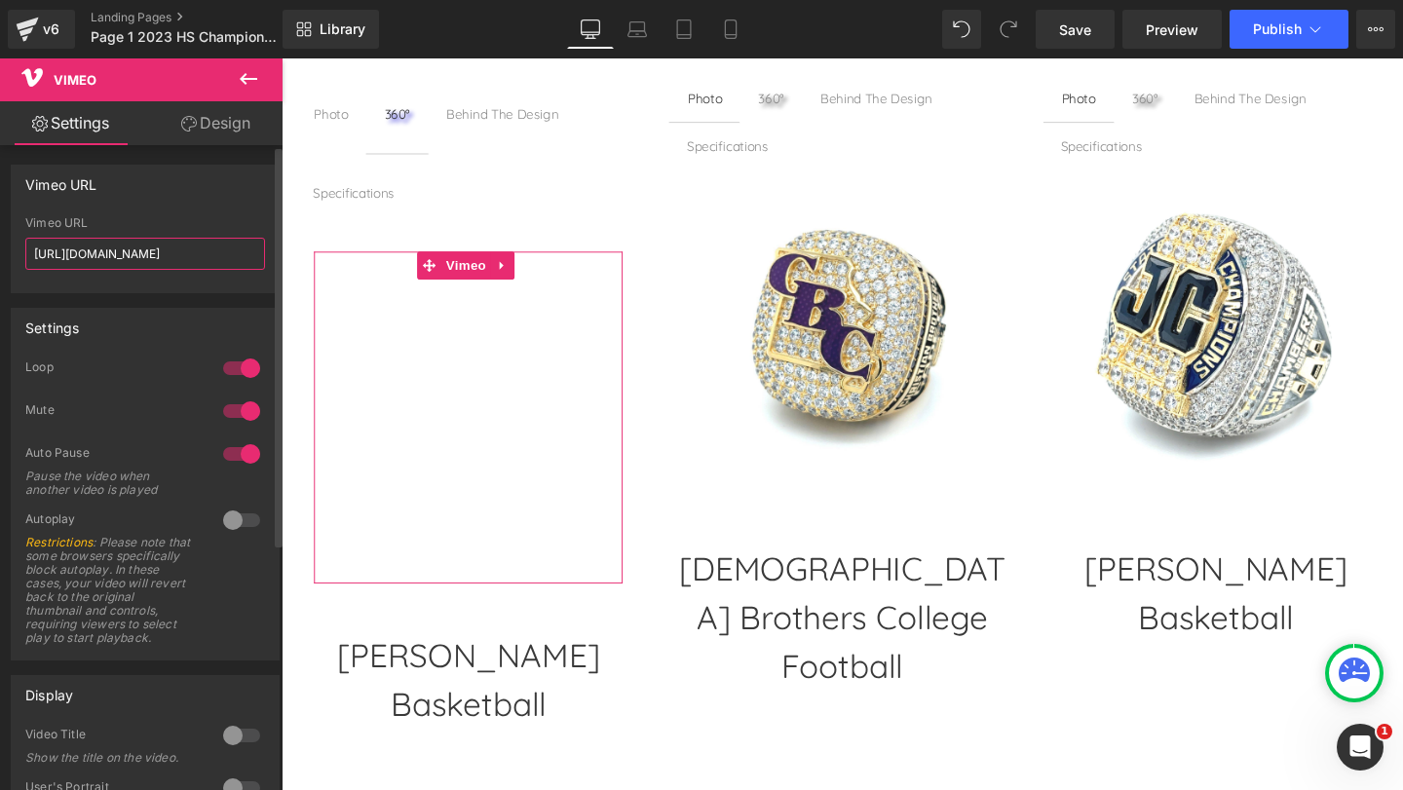
click at [167, 257] on input "https://vimeo.com/736639503" at bounding box center [145, 254] width 240 height 32
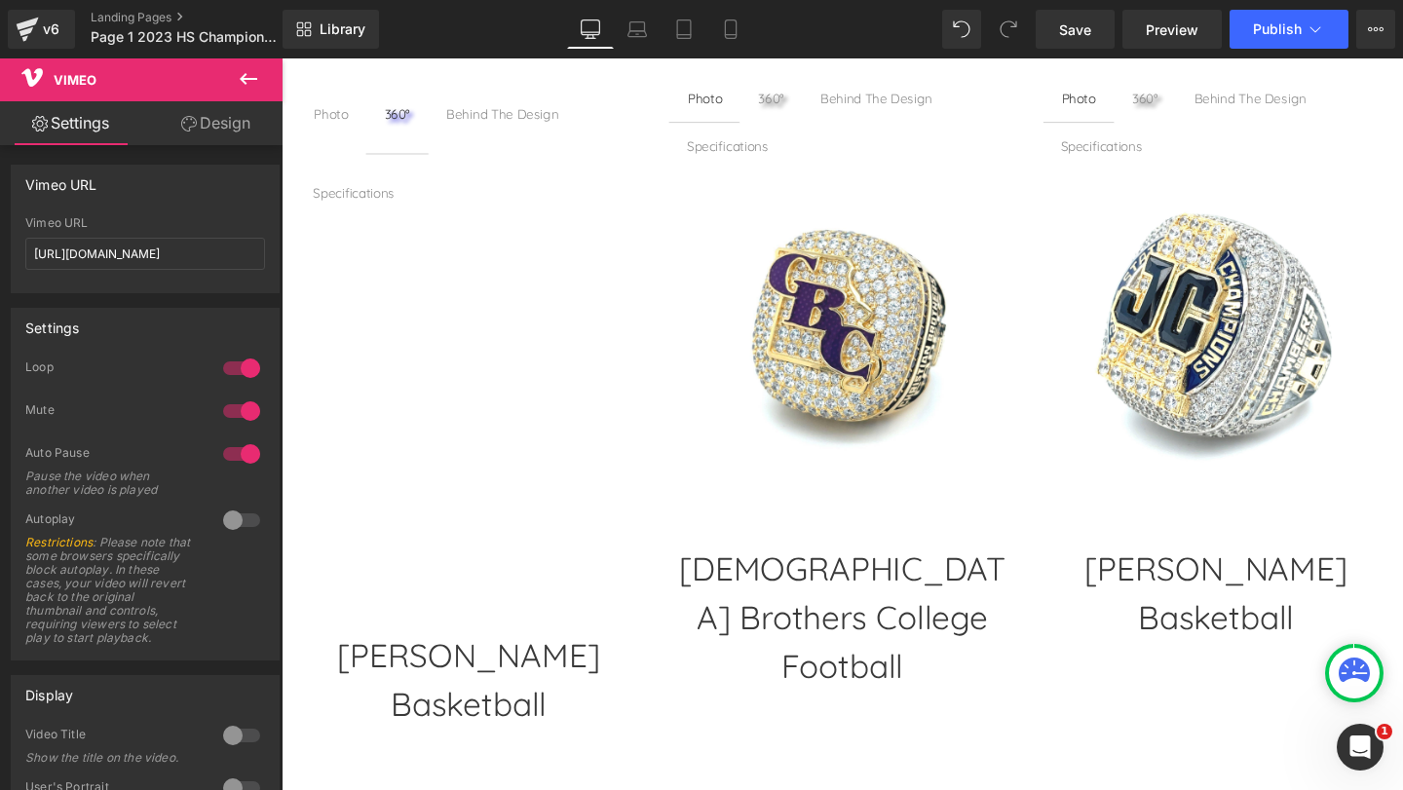
click at [499, 113] on div "Behind The Design" at bounding box center [514, 117] width 118 height 21
click at [499, 121] on div "Behind The Design" at bounding box center [514, 117] width 118 height 21
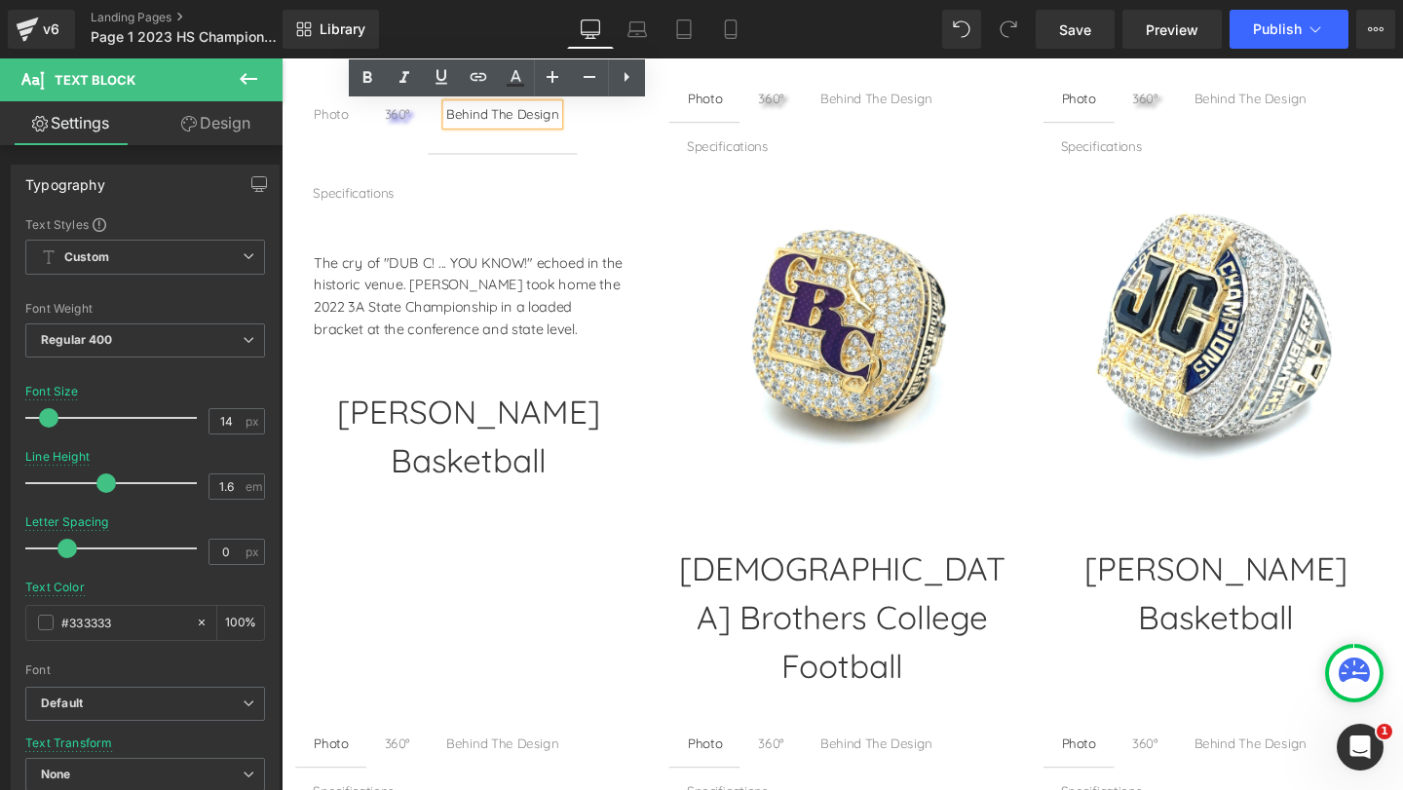
click at [340, 601] on div "Photo Text Block 360° Text Block Behind The Design Text Block Specifications Te…" at bounding box center [871, 385] width 1179 height 678
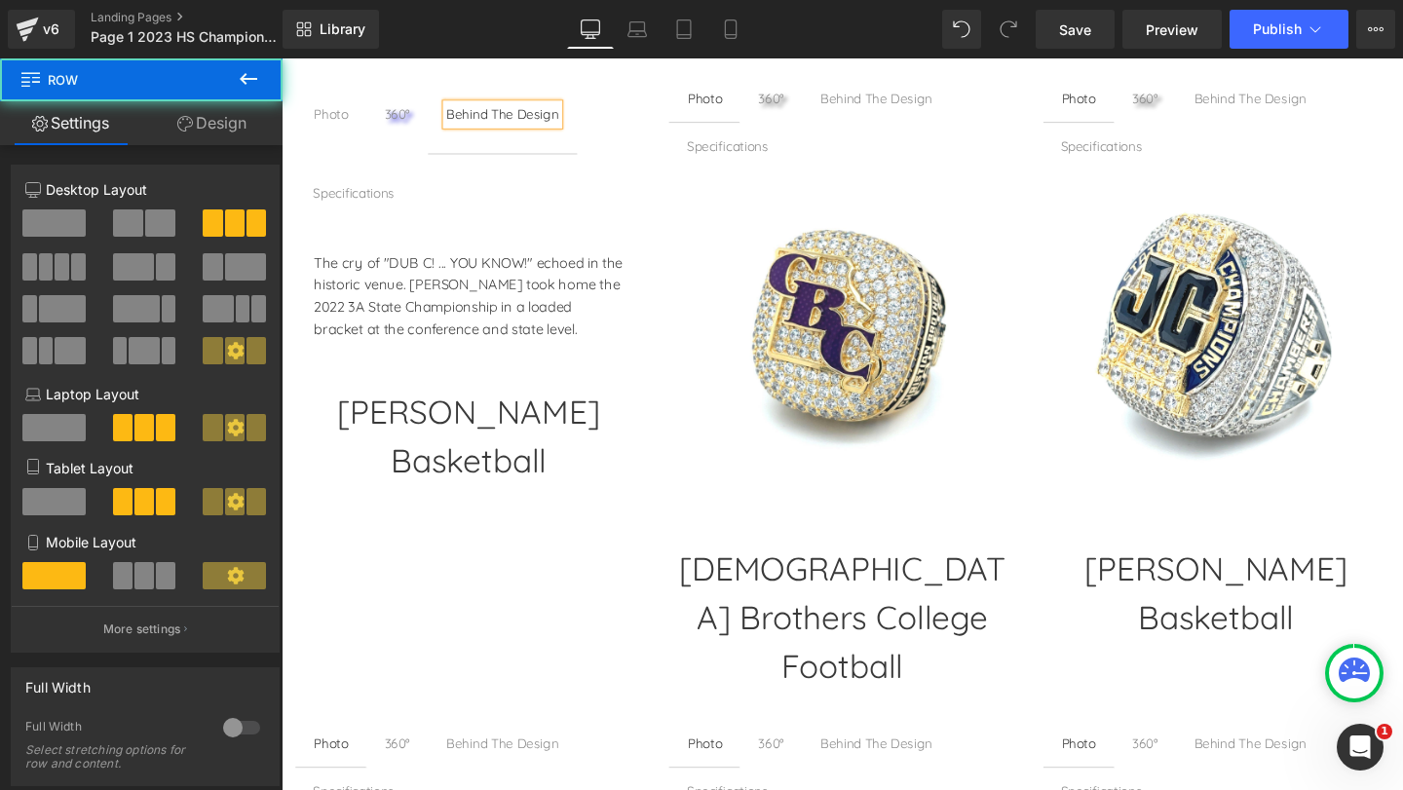
drag, startPoint x: 596, startPoint y: 443, endPoint x: 319, endPoint y: 375, distance: 285.9
click at [316, 356] on div "The cry of "DUB C! ... YOU KNOW!" echoed in the historic venue. West Charlotte …" at bounding box center [478, 309] width 324 height 94
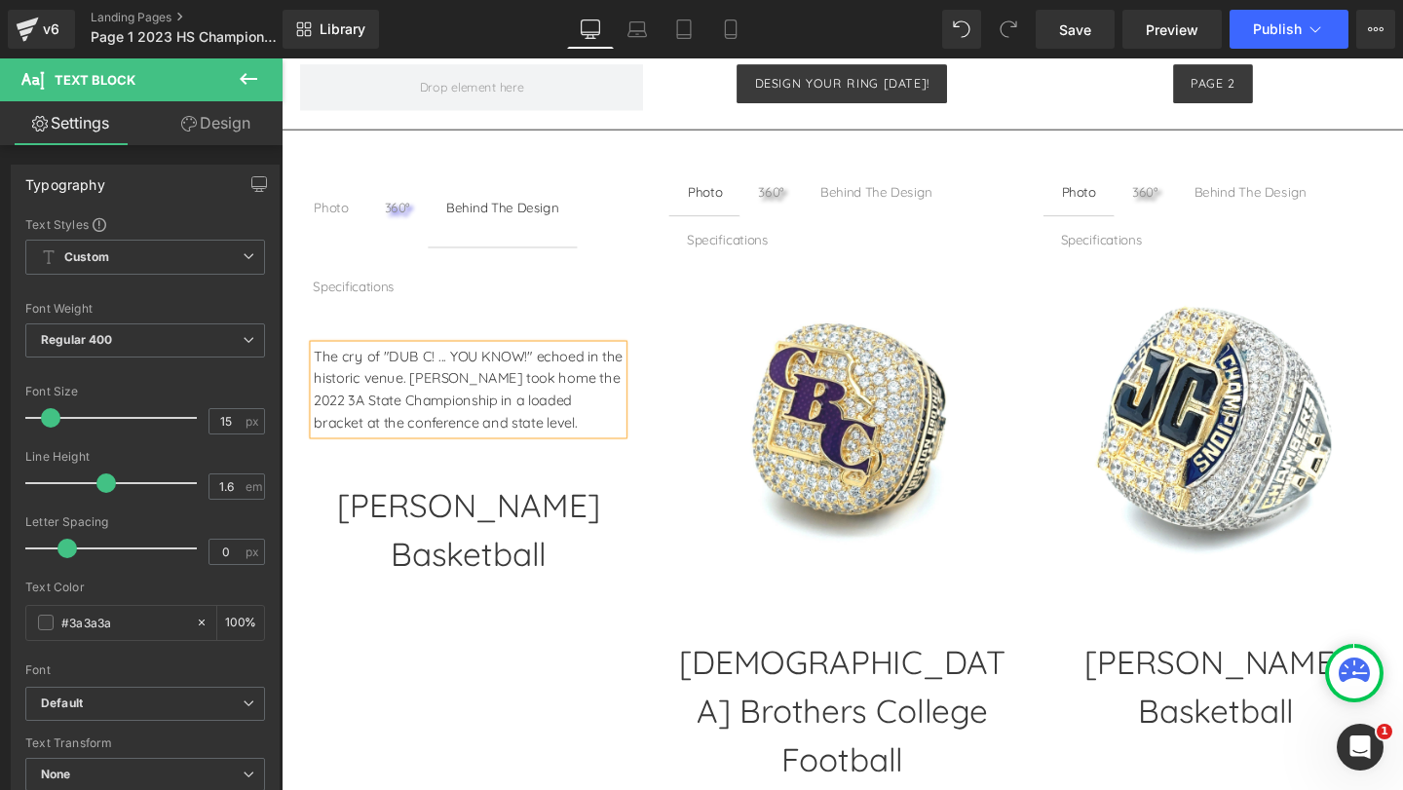
copy div "The cry of "DUB C! ... YOU KNOW!" echoed in the historic venue. West Charlotte …"
click at [534, 541] on h1 "[PERSON_NAME] Basketball" at bounding box center [477, 554] width 363 height 102
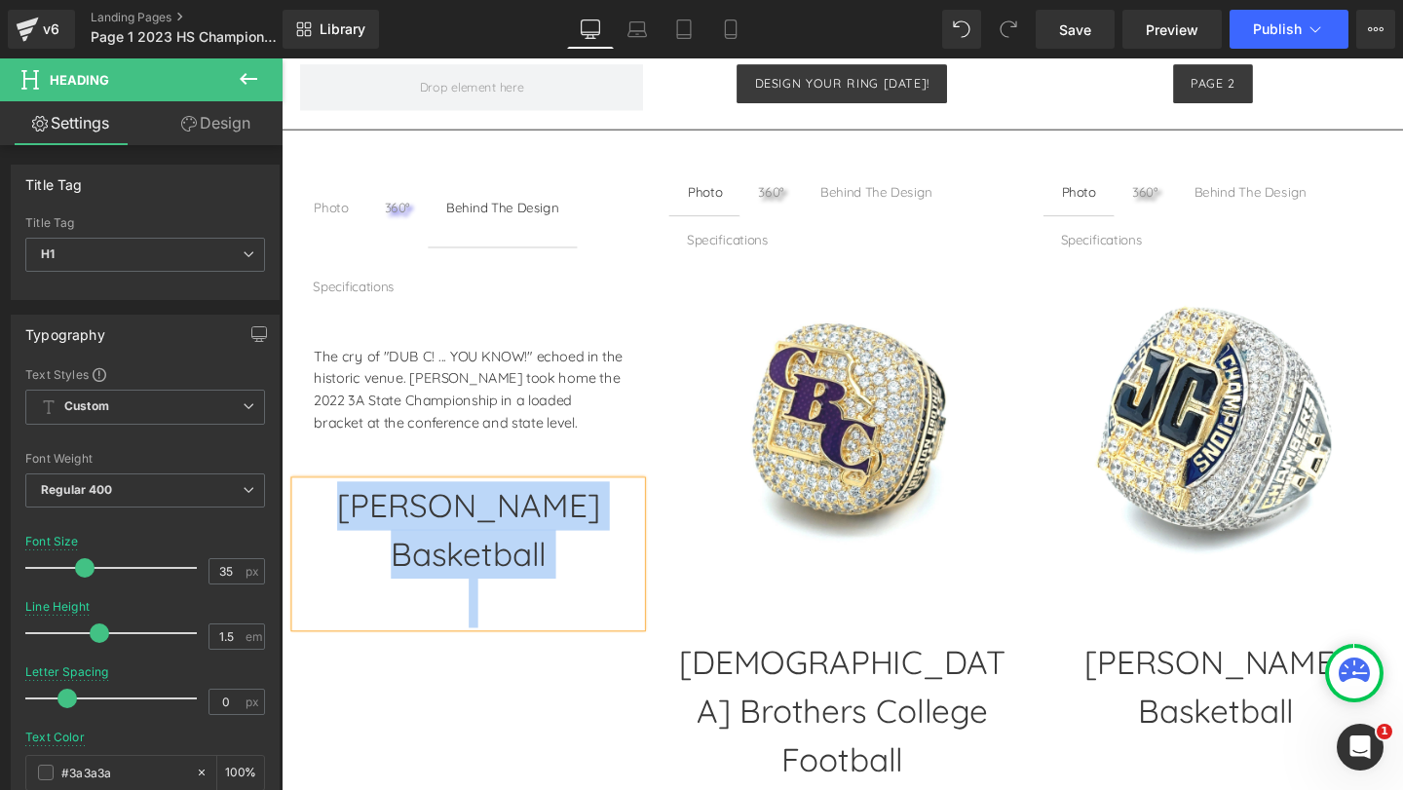
copy h1 "[PERSON_NAME] Basketball"
click at [340, 296] on div "Photo Text Block 360° Text Block Behind The Design Text Block Specifications Te…" at bounding box center [477, 323] width 363 height 299
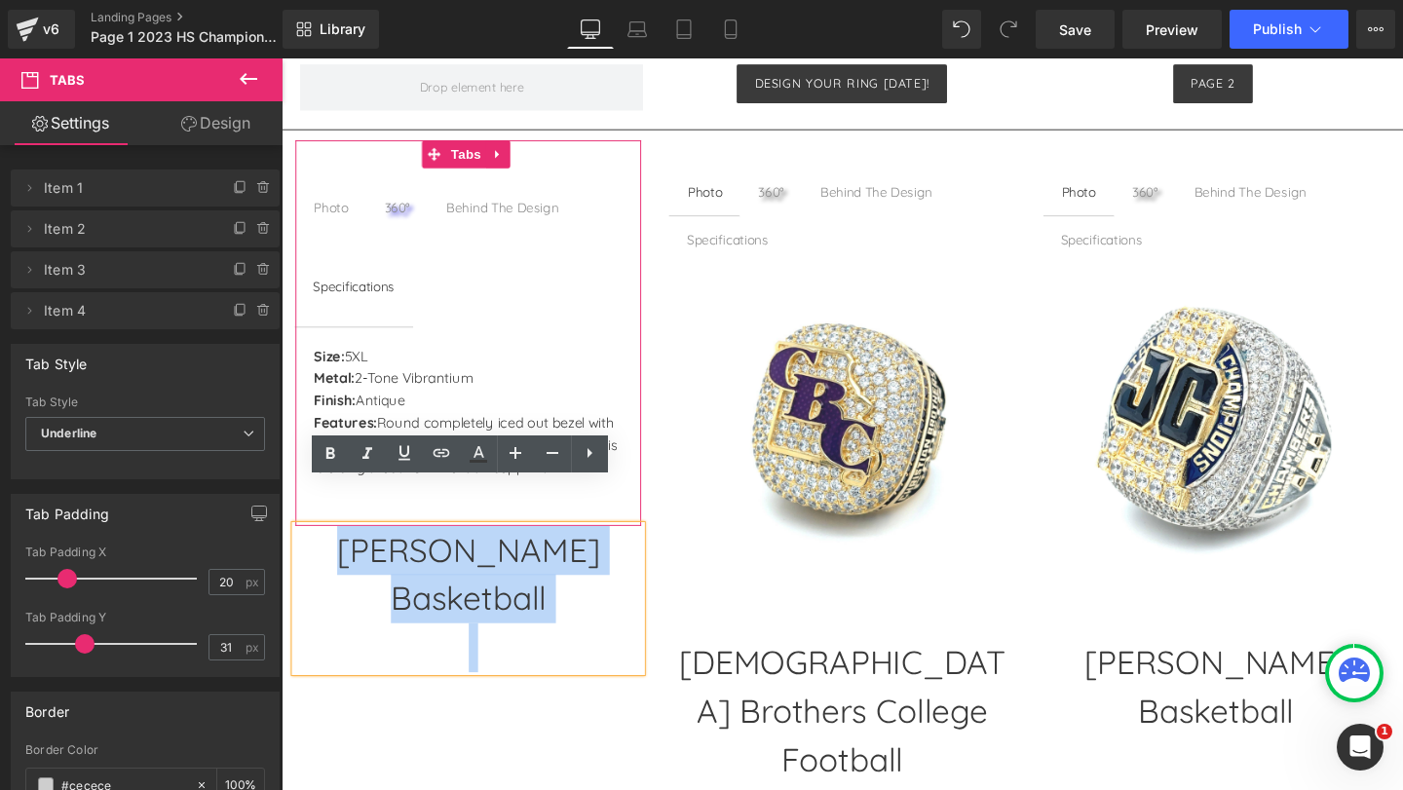
scroll to position [1277, 0]
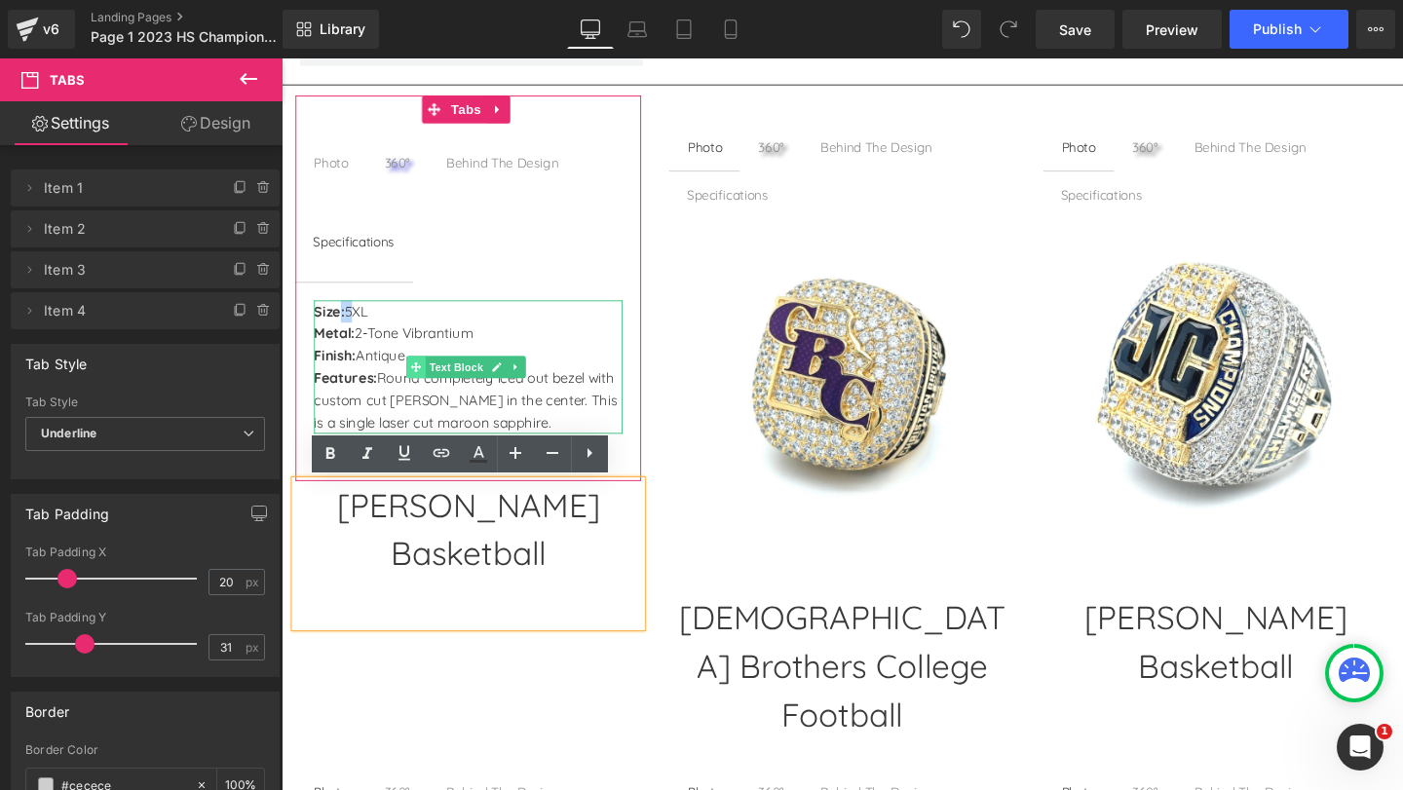
click at [417, 390] on span at bounding box center [423, 382] width 20 height 23
click at [391, 395] on span "Round completely iced out bezel with custom cut [PERSON_NAME] in the center. Th…" at bounding box center [475, 417] width 319 height 65
click at [369, 349] on p "Metal: 2-Tone Vibrantium" at bounding box center [478, 347] width 324 height 23
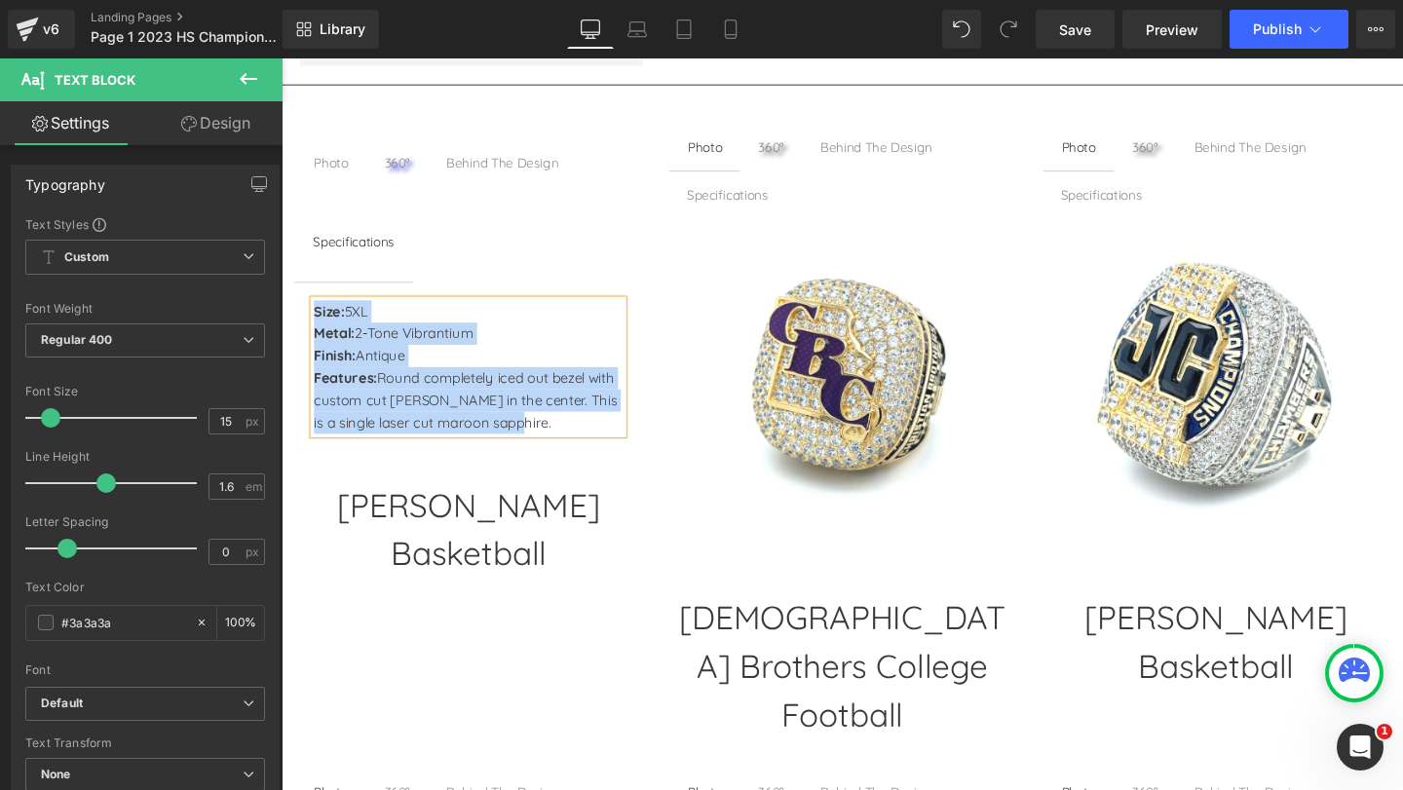
copy div "Size: 5XL Metal: 2-Tone Vibrantium Finish: Antique Features: Round completely i…"
click at [511, 535] on h1 "[PERSON_NAME] Basketball" at bounding box center [477, 554] width 363 height 102
click at [510, 531] on h1 "[PERSON_NAME] Basketball" at bounding box center [477, 554] width 363 height 102
click at [492, 526] on h1 "[PERSON_NAME] Basketball" at bounding box center [477, 554] width 363 height 102
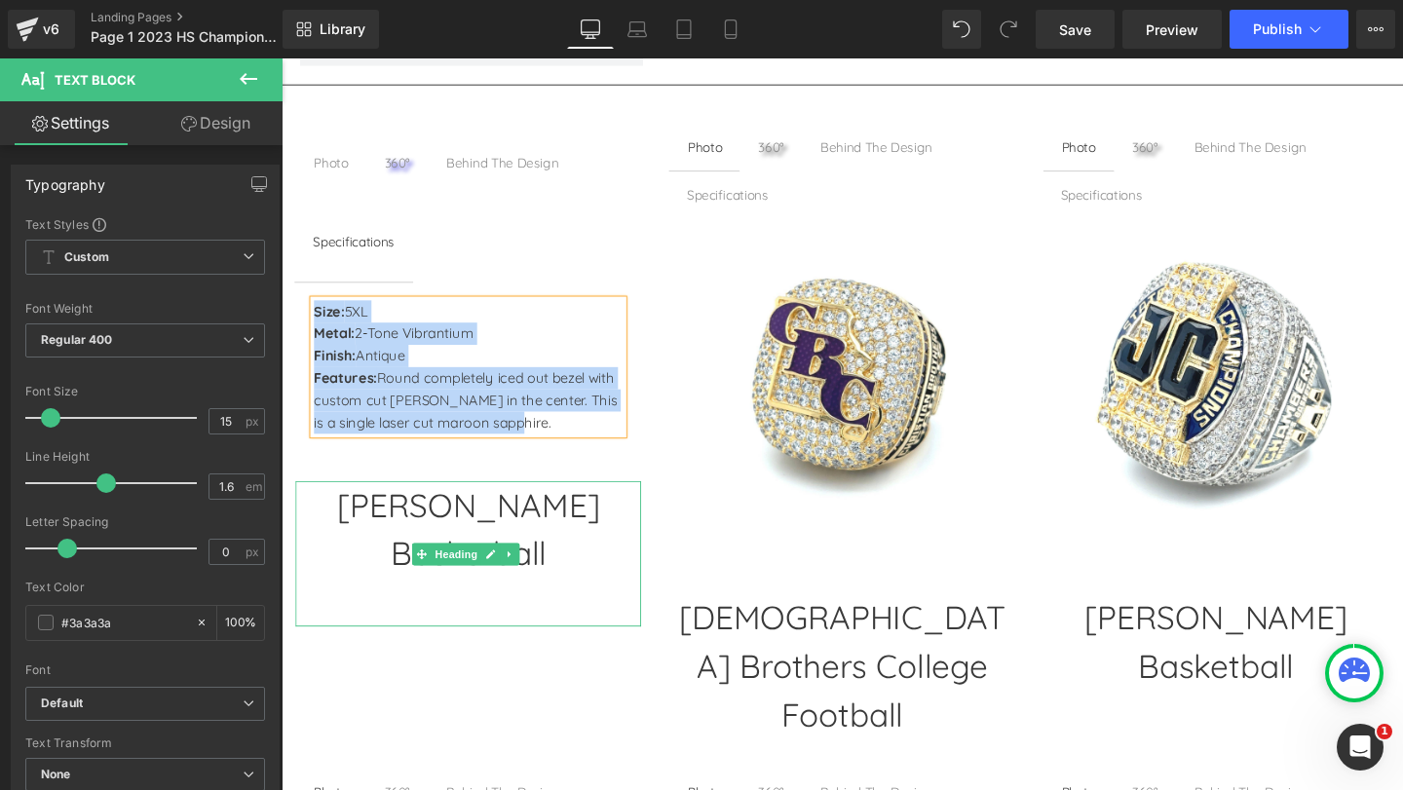
click at [492, 526] on h1 "[PERSON_NAME] Basketball" at bounding box center [477, 554] width 363 height 102
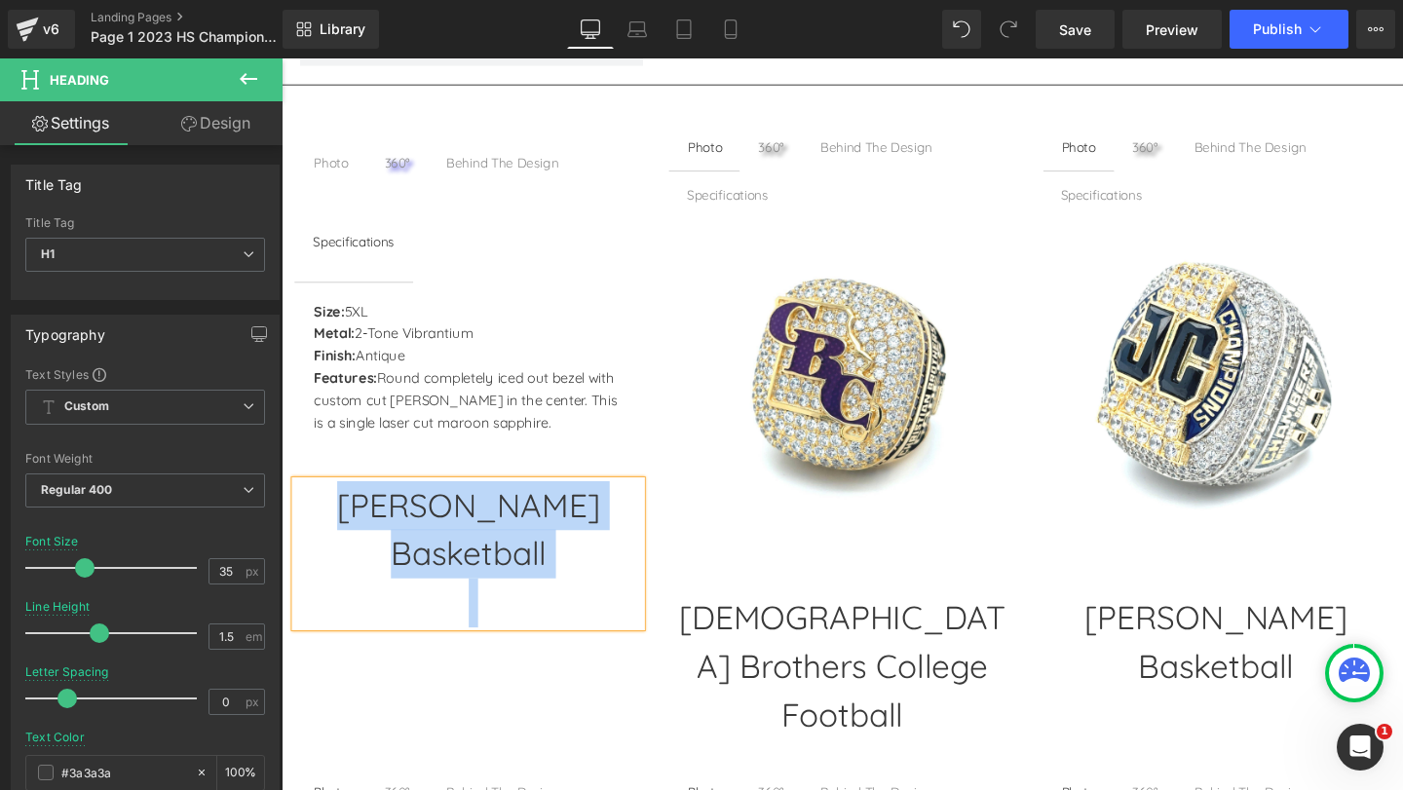
copy h1 "[PERSON_NAME] Basketball"
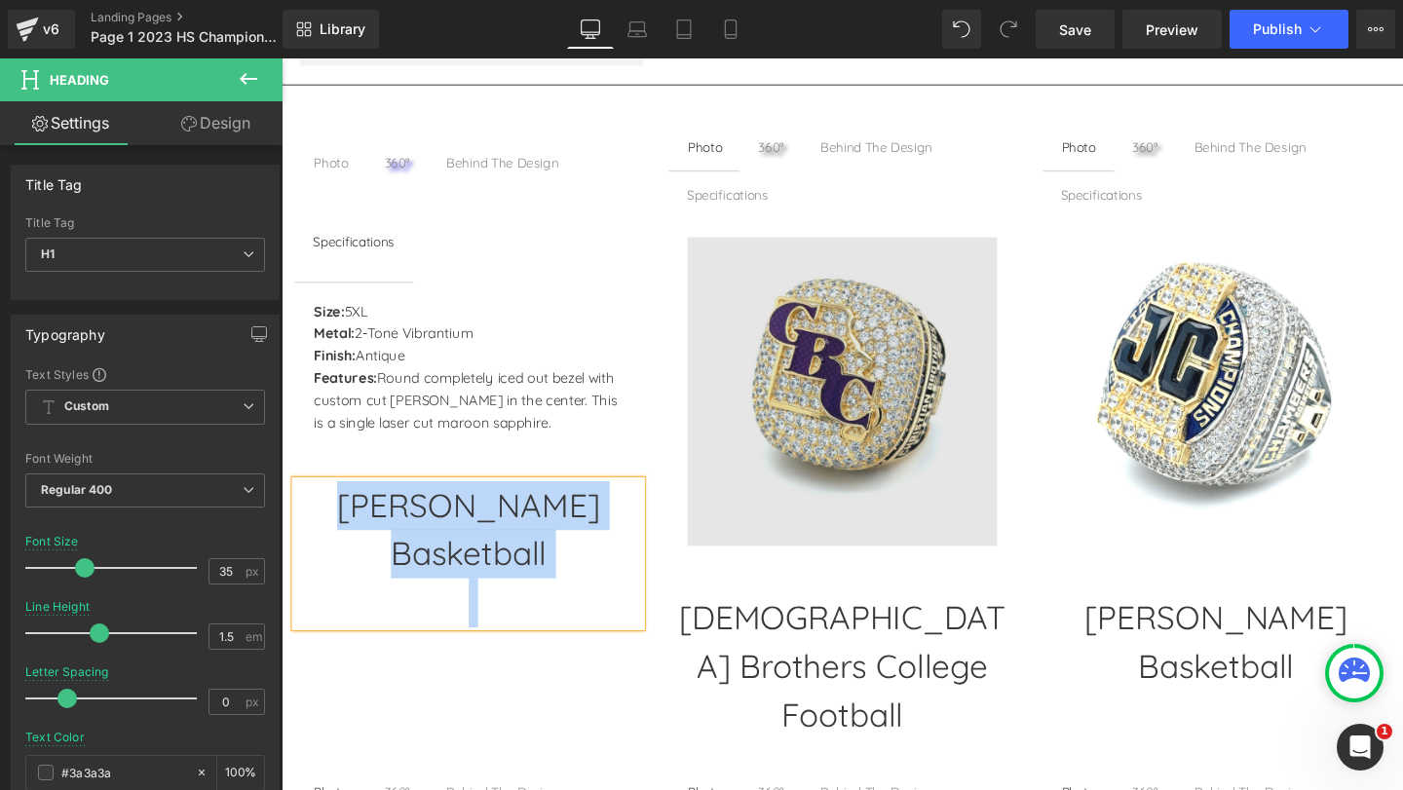
click at [893, 370] on img at bounding box center [870, 408] width 324 height 324
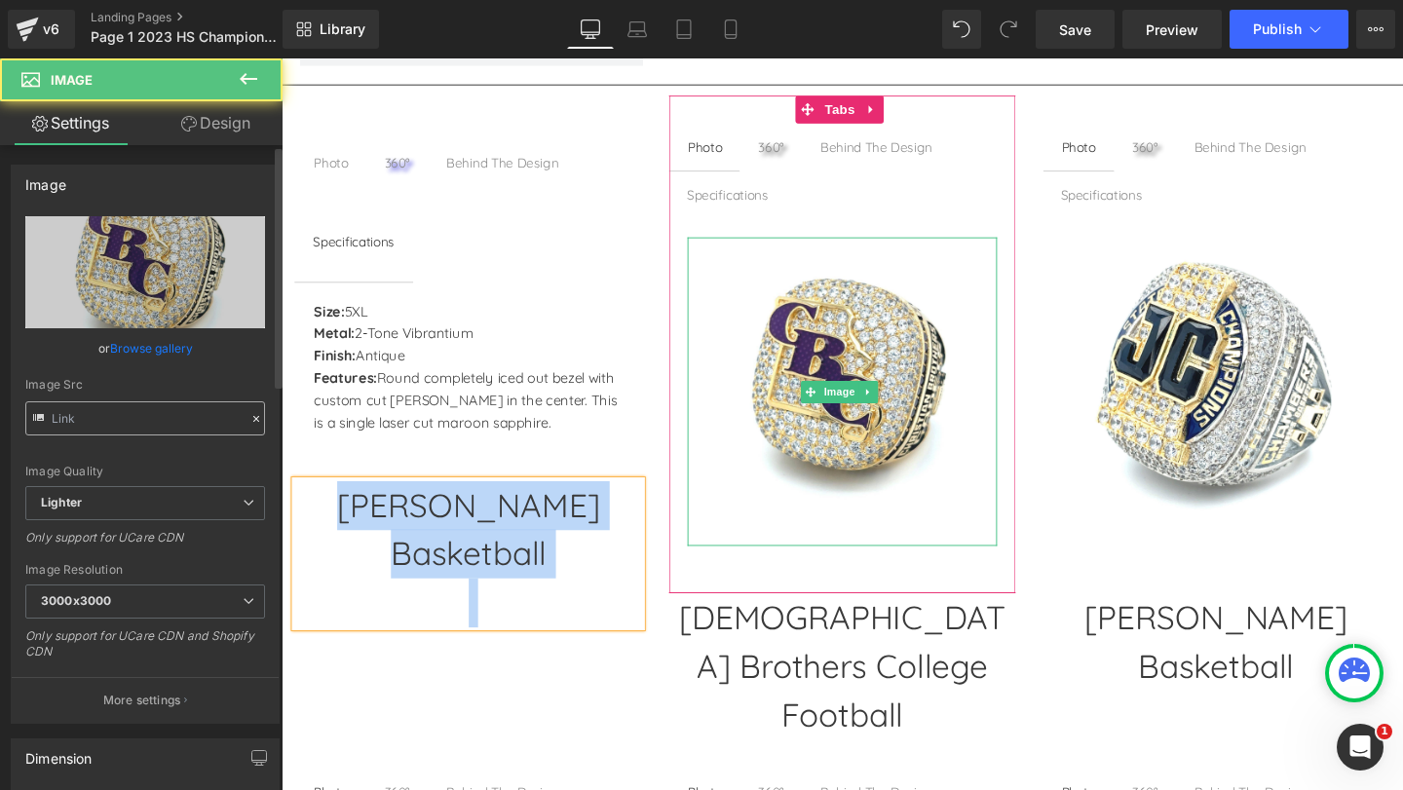
type input "https://ucarecdn.com/d3e1ea94-e3a7-41c3-a206-c15d089964df/-/format/auto/-/previ…"
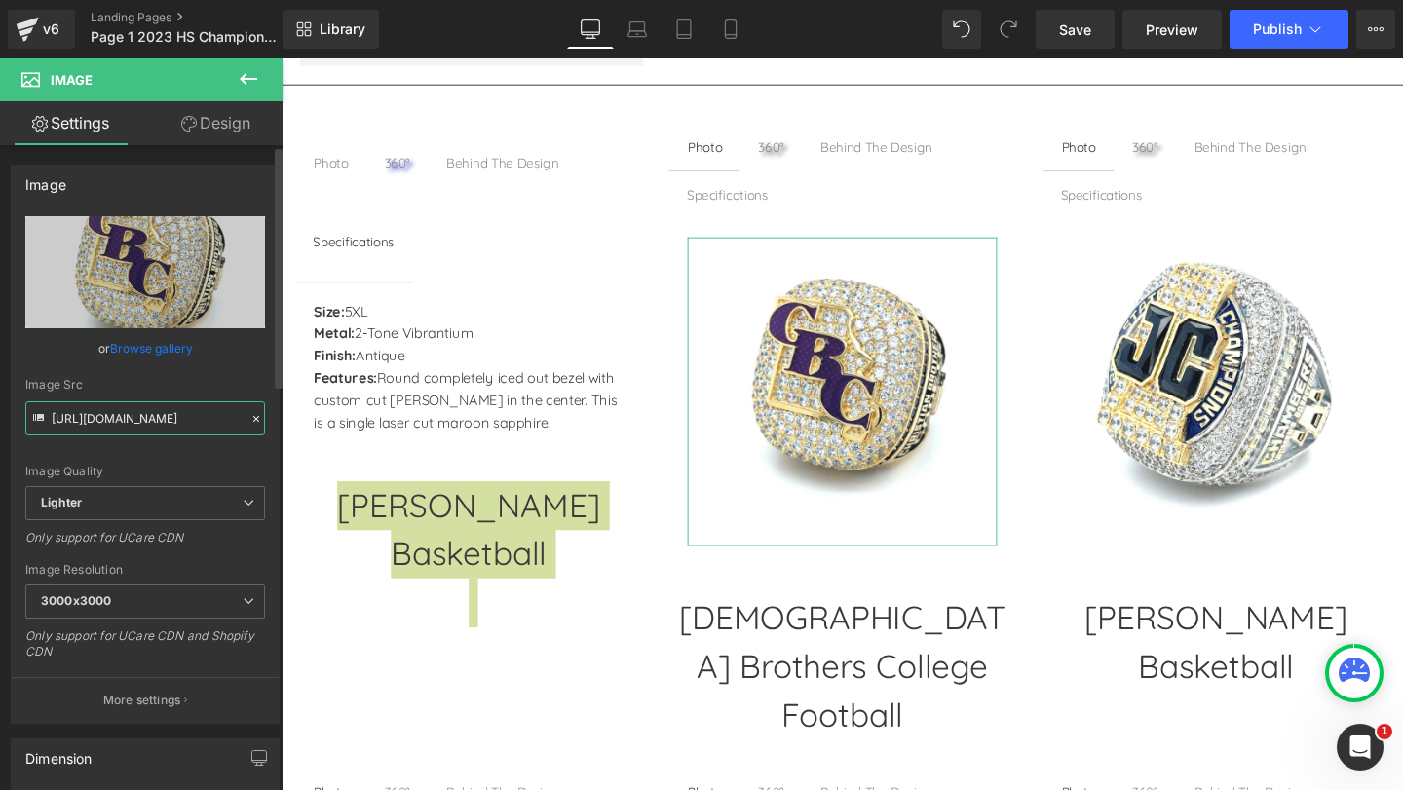
click at [103, 421] on input "https://ucarecdn.com/d3e1ea94-e3a7-41c3-a206-c15d089964df/-/format/auto/-/previ…" at bounding box center [145, 418] width 240 height 34
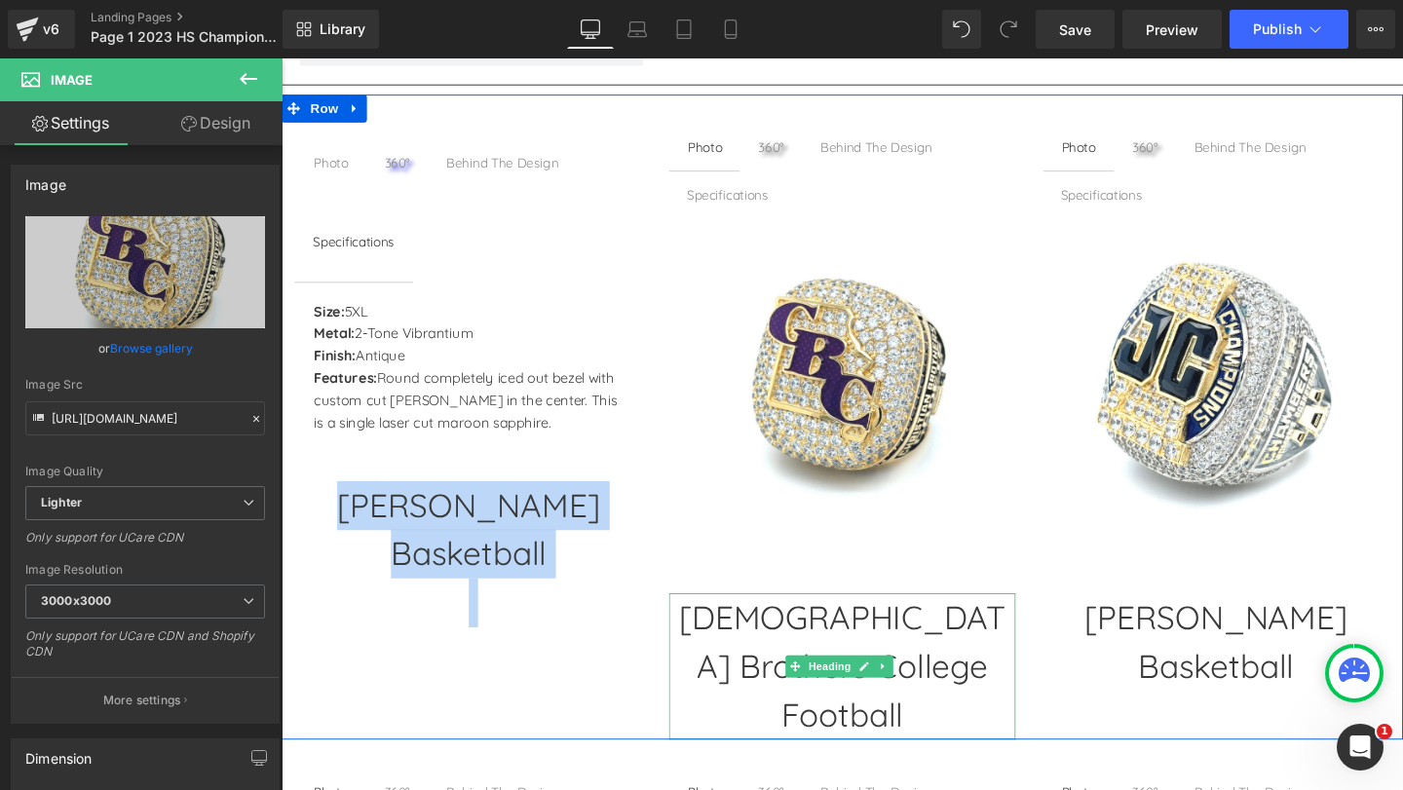
click at [813, 648] on h1 "[DEMOGRAPHIC_DATA] Brothers College Football" at bounding box center [870, 698] width 363 height 154
click at [814, 643] on h1 "[DEMOGRAPHIC_DATA] Brothers College Football" at bounding box center [870, 698] width 363 height 154
click at [805, 640] on h1 "[DEMOGRAPHIC_DATA] Brothers College Football" at bounding box center [870, 698] width 363 height 154
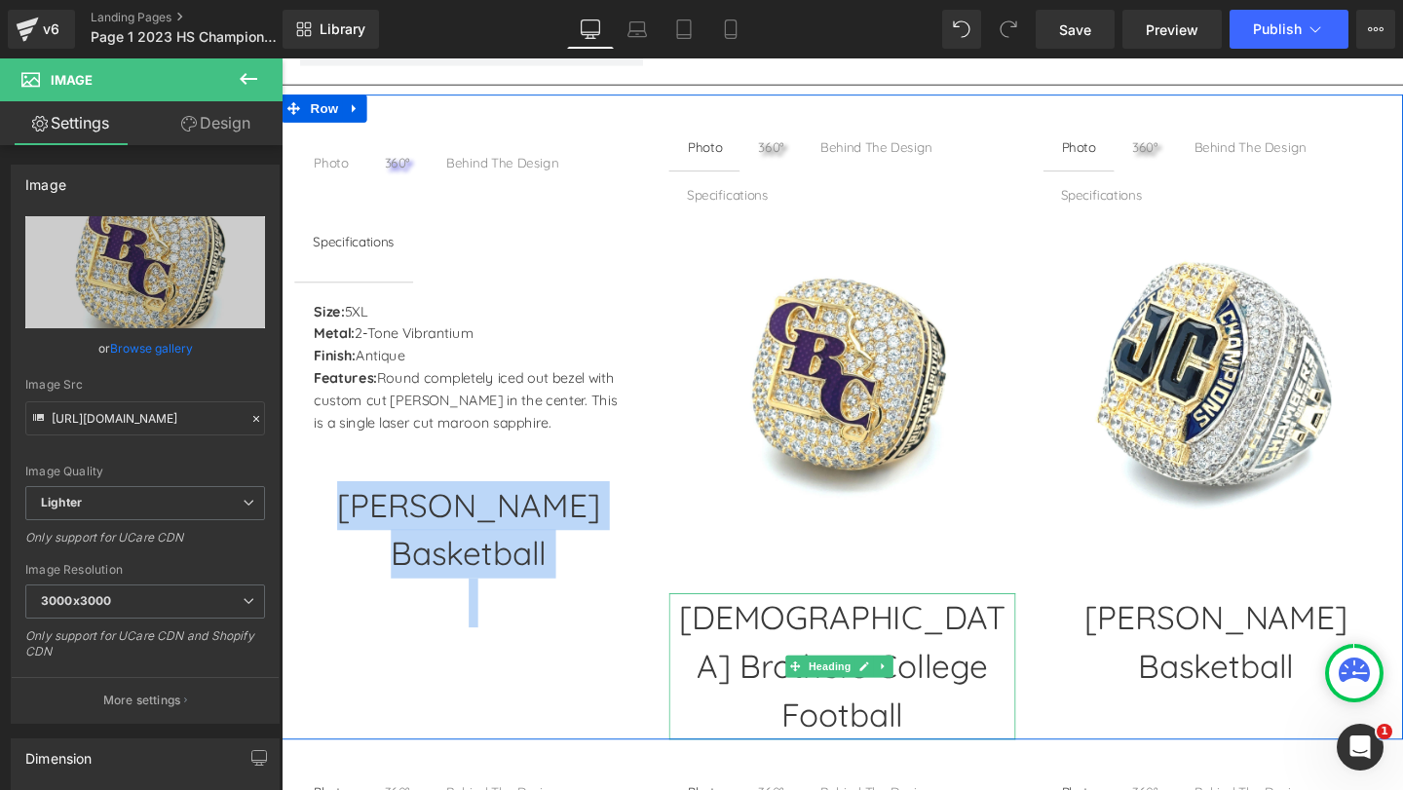
click at [805, 640] on h1 "[DEMOGRAPHIC_DATA] Brothers College Football" at bounding box center [870, 698] width 363 height 154
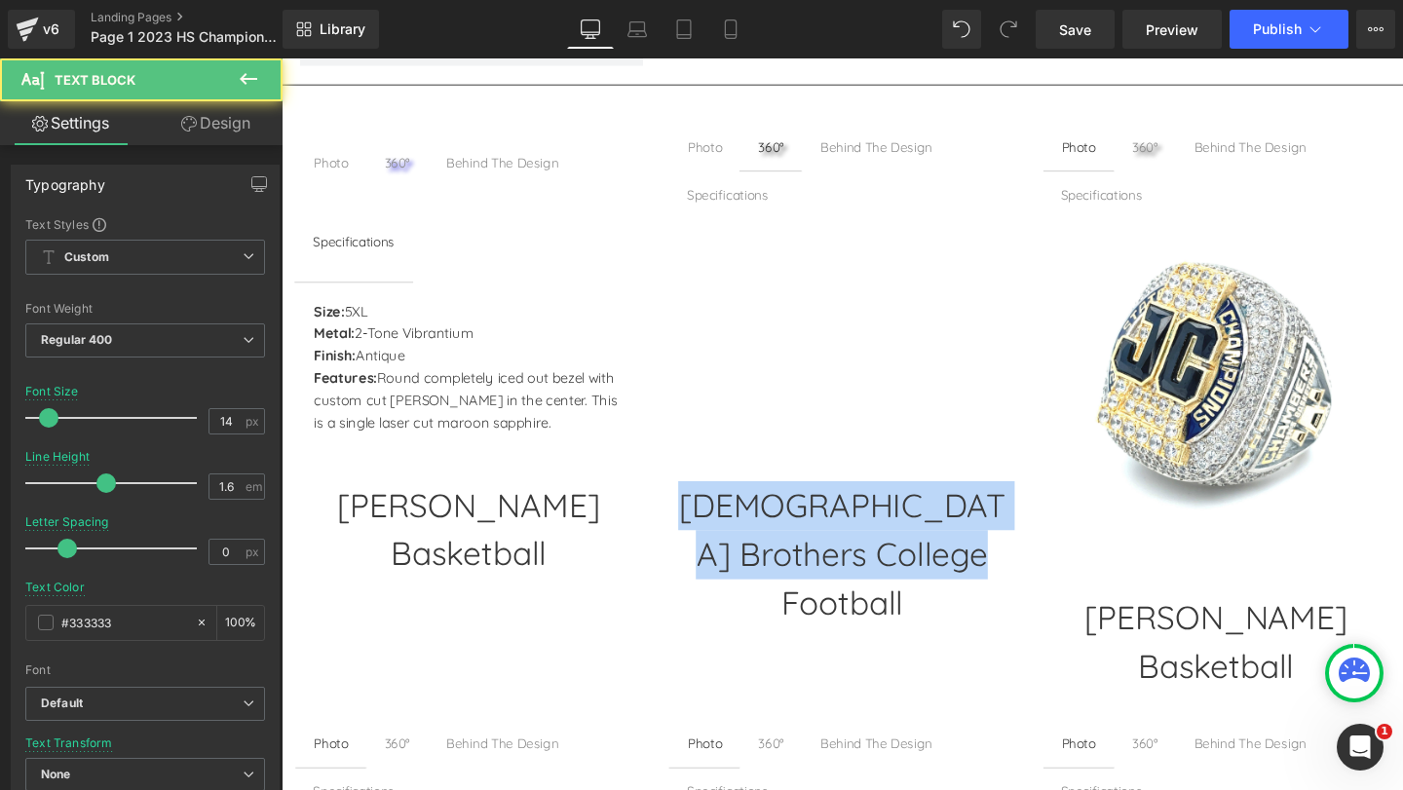
scroll to position [1162, 0]
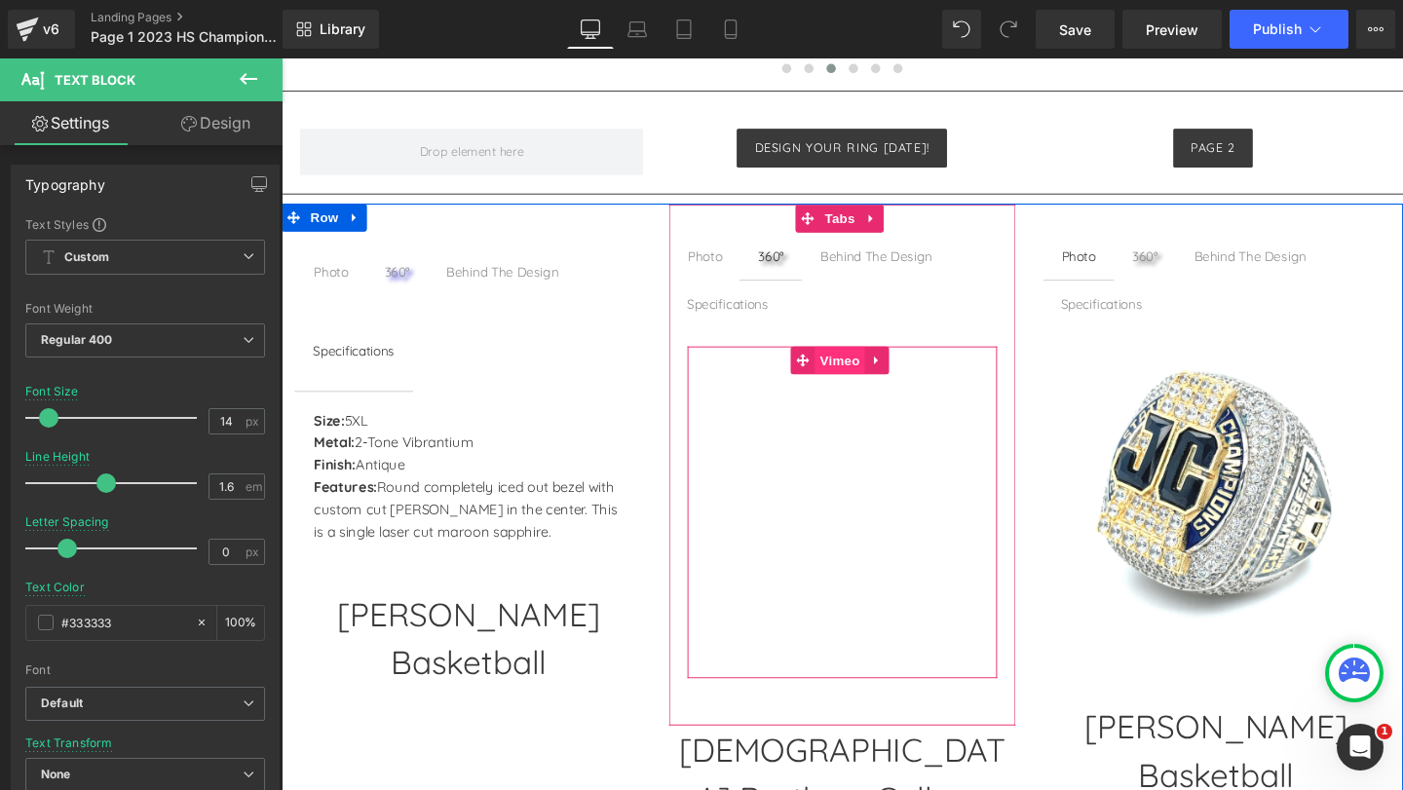
click at [861, 366] on span "Vimeo" at bounding box center [869, 375] width 52 height 29
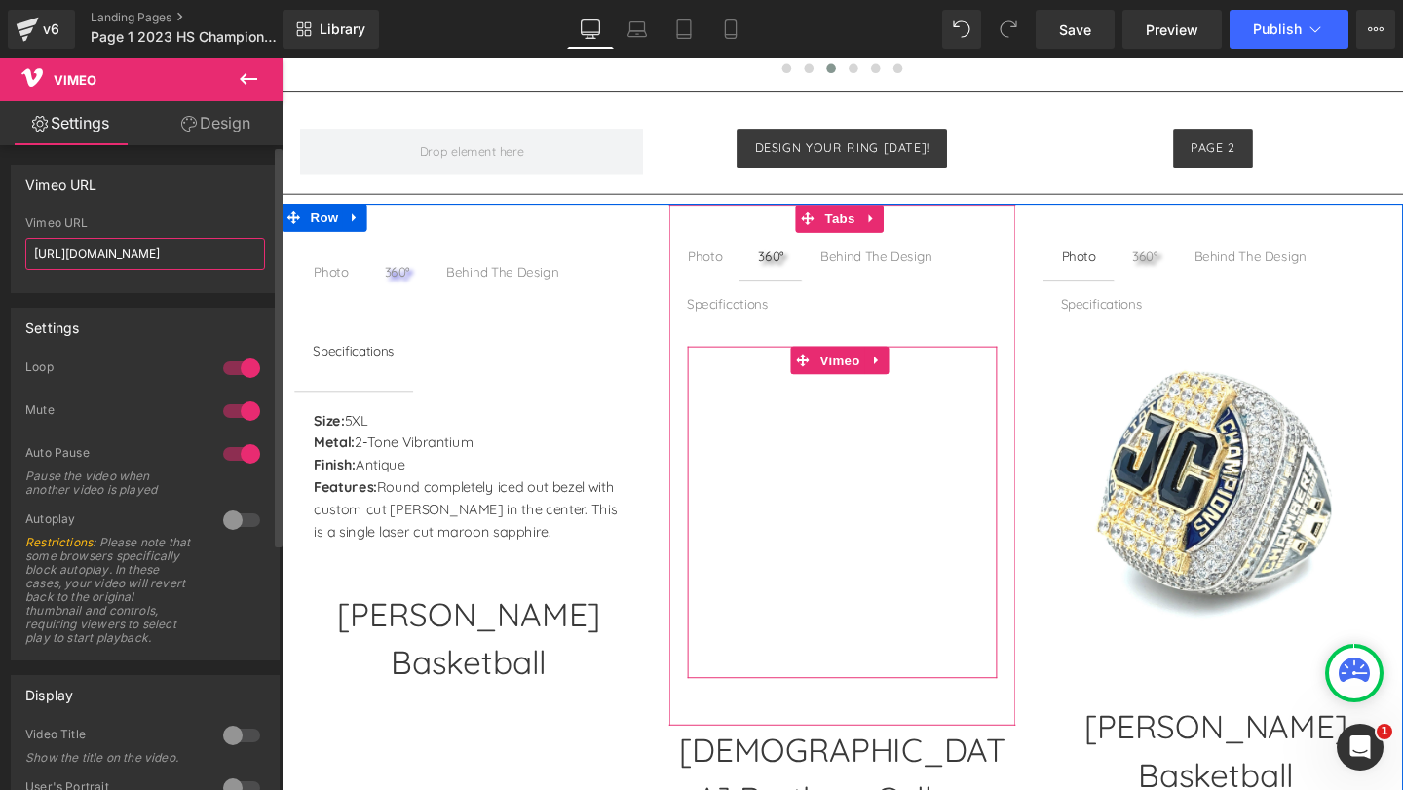
click at [122, 255] on input "https://vimeo.com/711346802" at bounding box center [145, 254] width 240 height 32
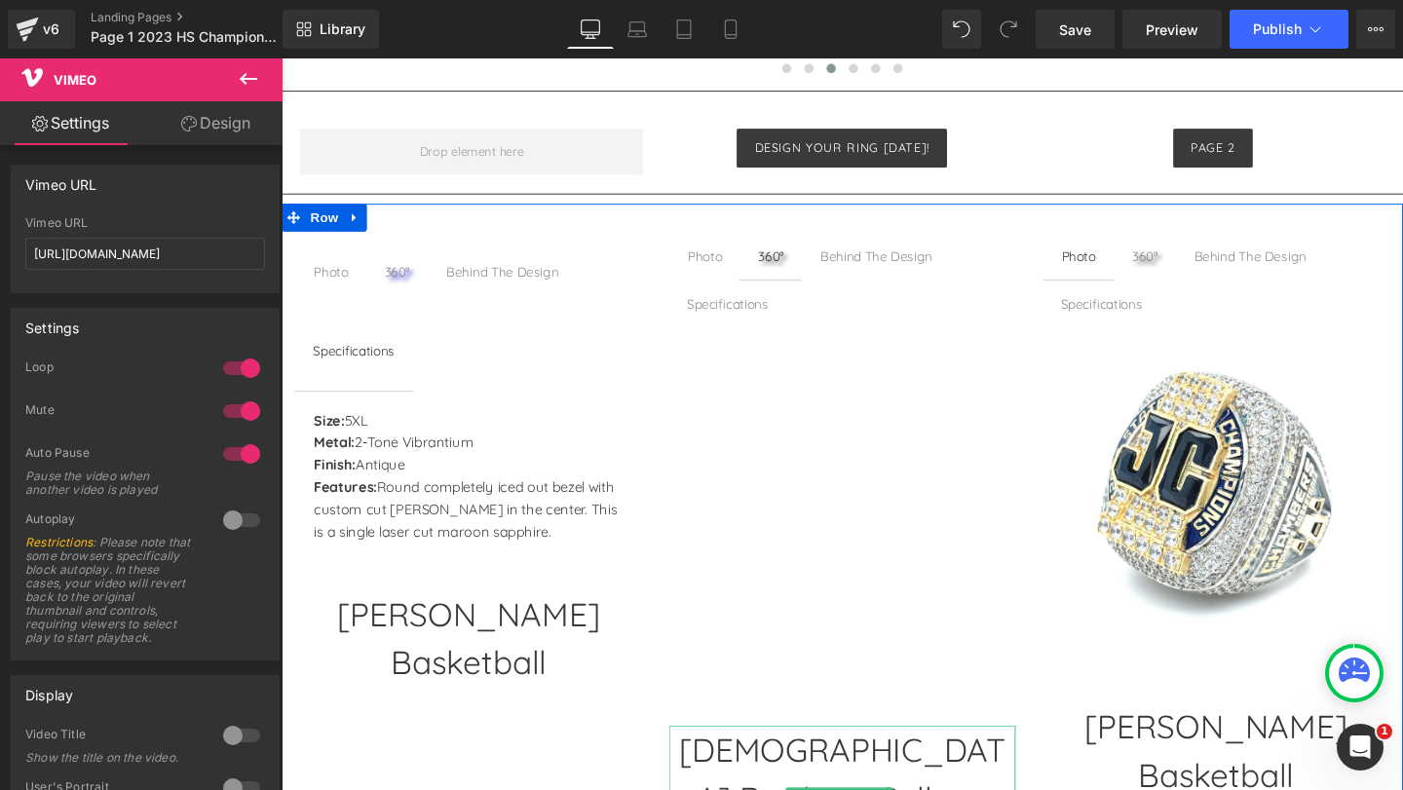
click at [795, 593] on iframe at bounding box center [870, 535] width 324 height 349
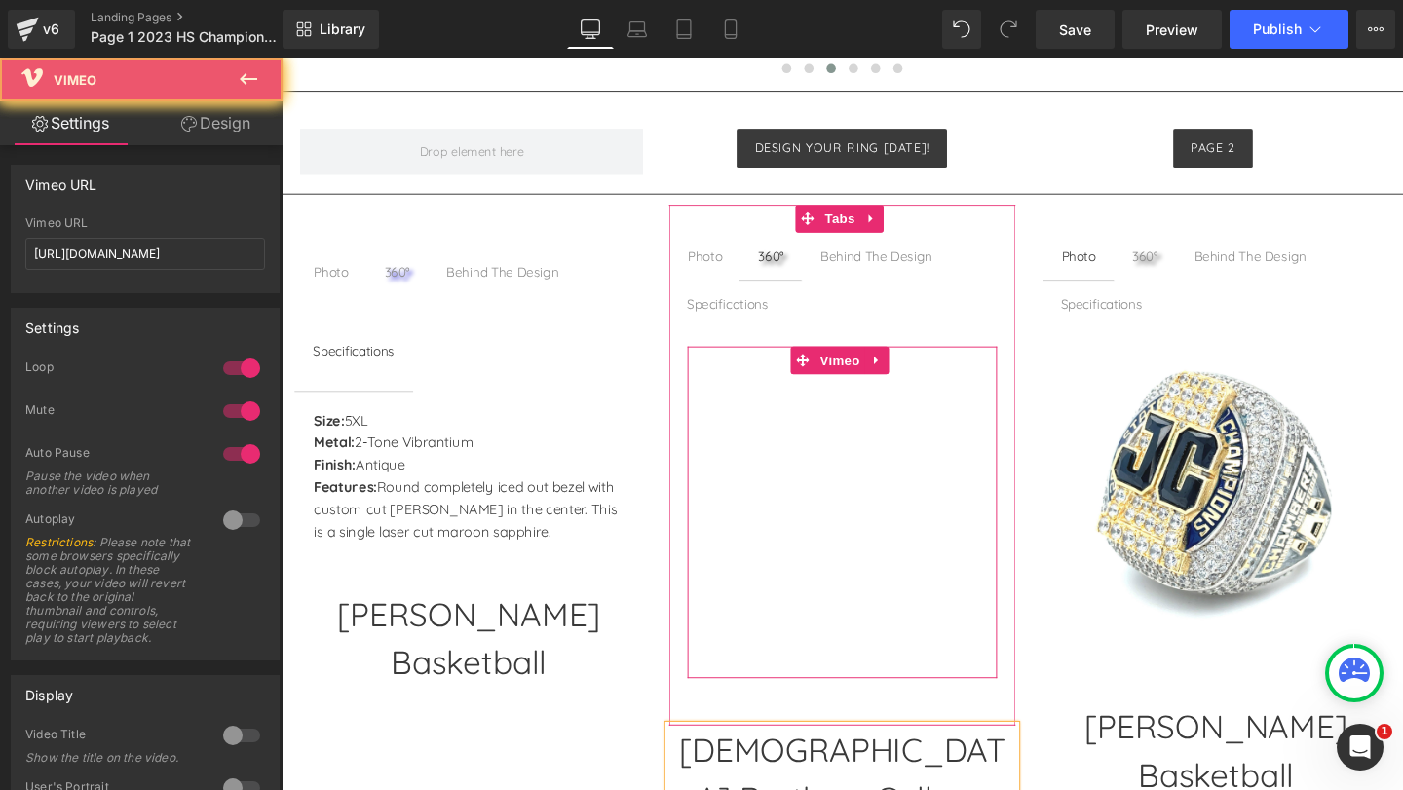
click at [783, 577] on iframe at bounding box center [870, 535] width 324 height 349
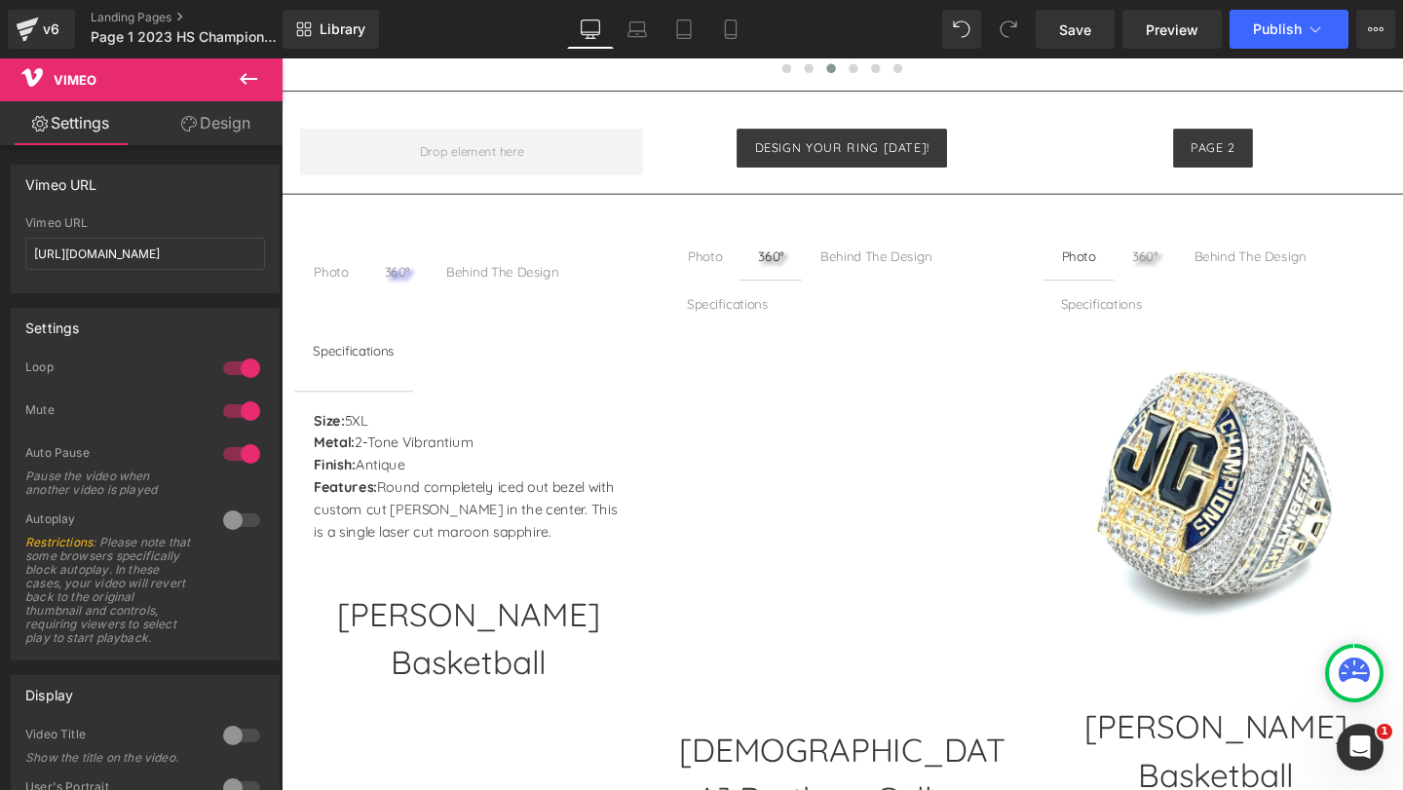
scroll to position [1357, 0]
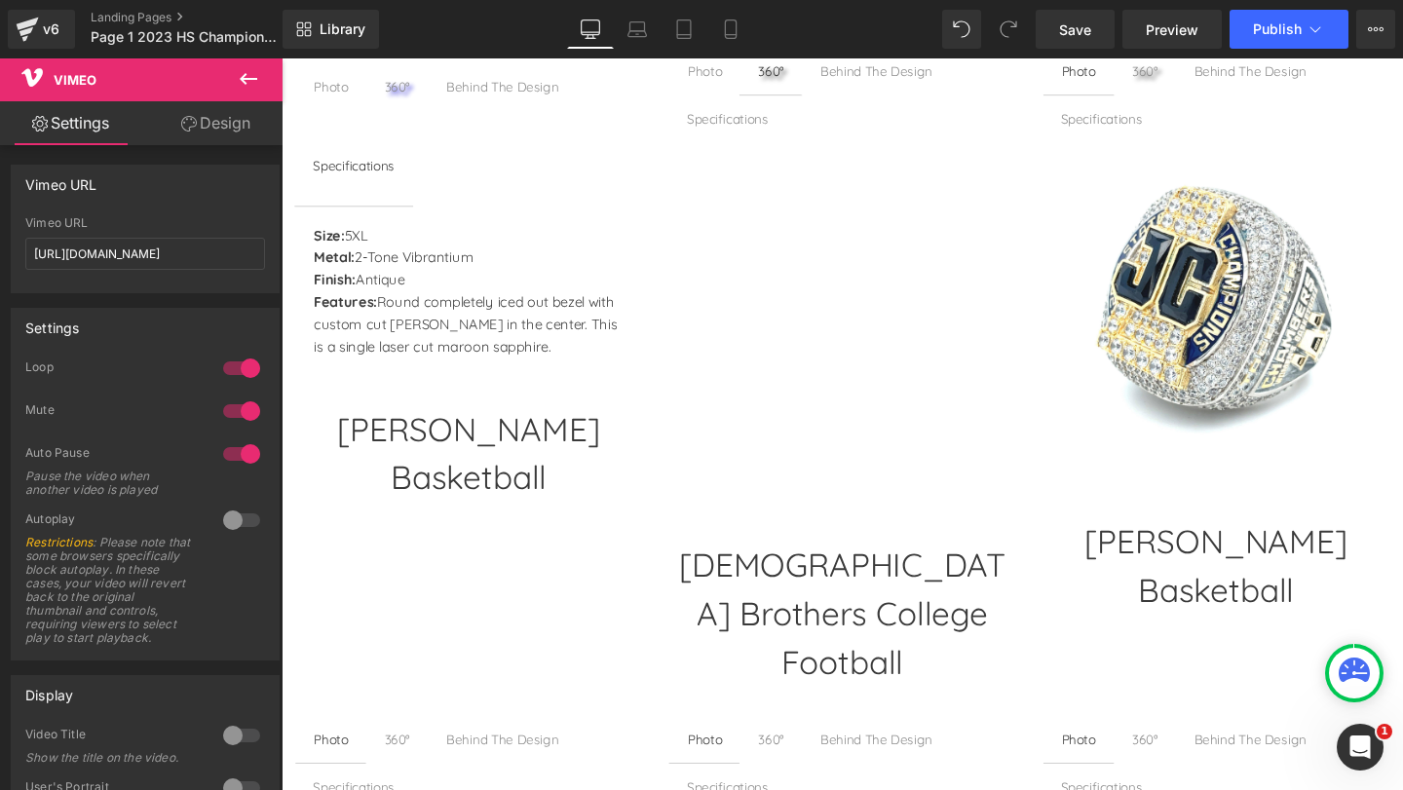
click at [783, 581] on h1 "[DEMOGRAPHIC_DATA] Brothers College Football" at bounding box center [870, 642] width 363 height 154
click at [787, 583] on h1 "[DEMOGRAPHIC_DATA] Brothers College Football" at bounding box center [870, 642] width 363 height 154
click at [808, 591] on h1 "[DEMOGRAPHIC_DATA] Brothers College Football" at bounding box center [870, 642] width 363 height 154
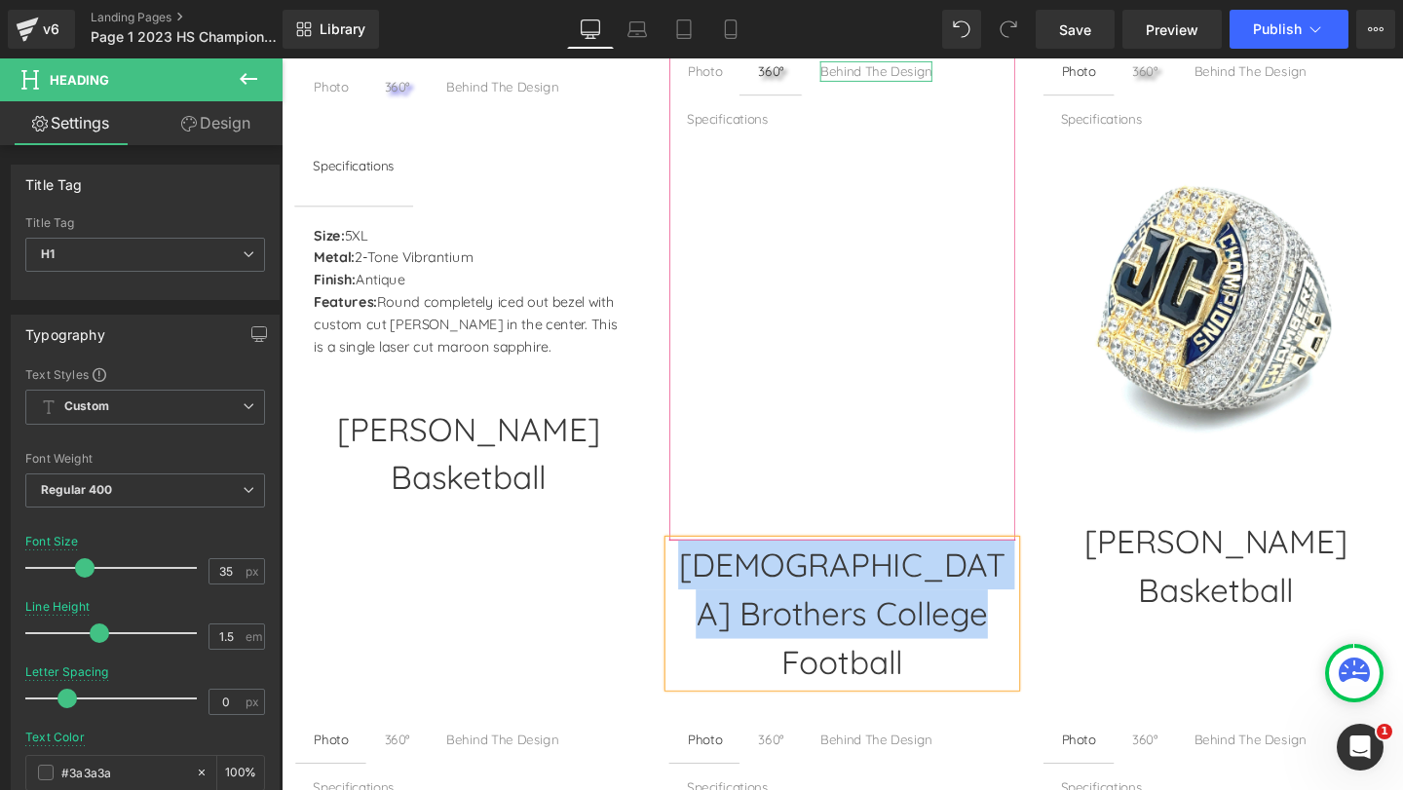
click at [872, 72] on div "Photo Text Block 360° Text Block Behind The Design Text Block Specifications Te…" at bounding box center [870, 292] width 363 height 488
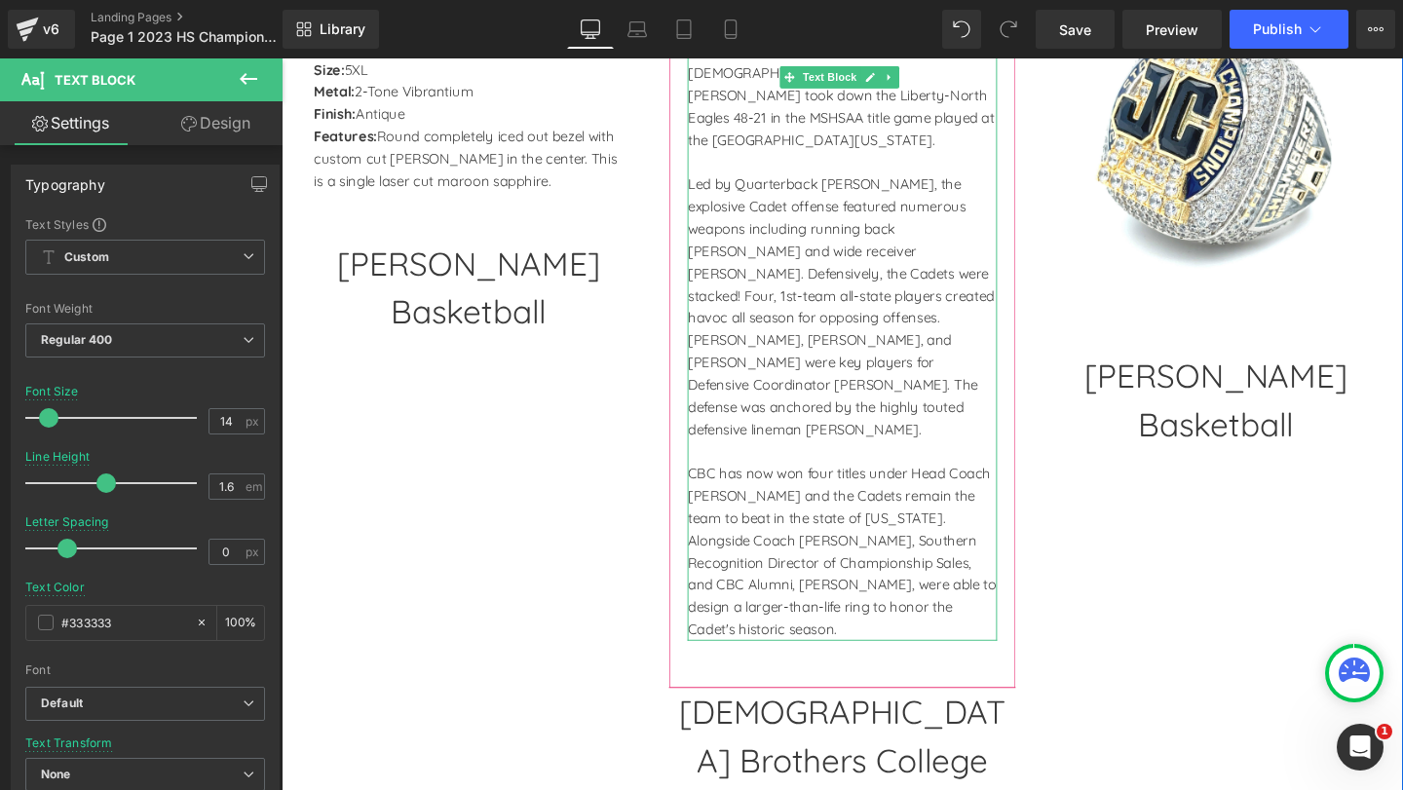
scroll to position [1547, 0]
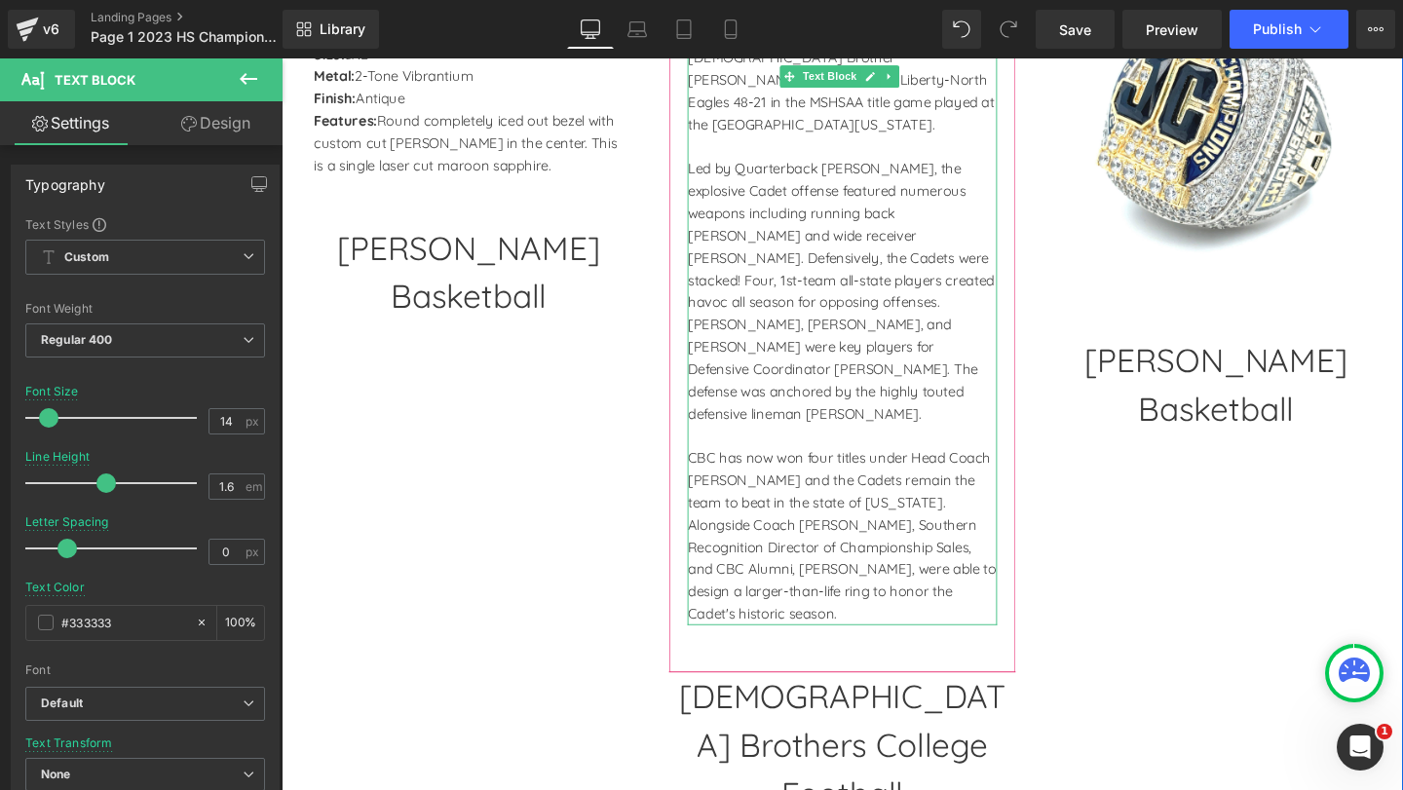
click at [790, 468] on p "CBC has now won four titles under Head Coach Scott Pingle and the Cadets remain…" at bounding box center [870, 561] width 324 height 187
click at [812, 603] on p "CBC has now won four titles under Head Coach Scott Pingle and the Cadets remain…" at bounding box center [870, 561] width 324 height 187
click at [814, 595] on p "CBC has now won four titles under Head Coach Scott Pingle and the Cadets remain…" at bounding box center [870, 561] width 324 height 187
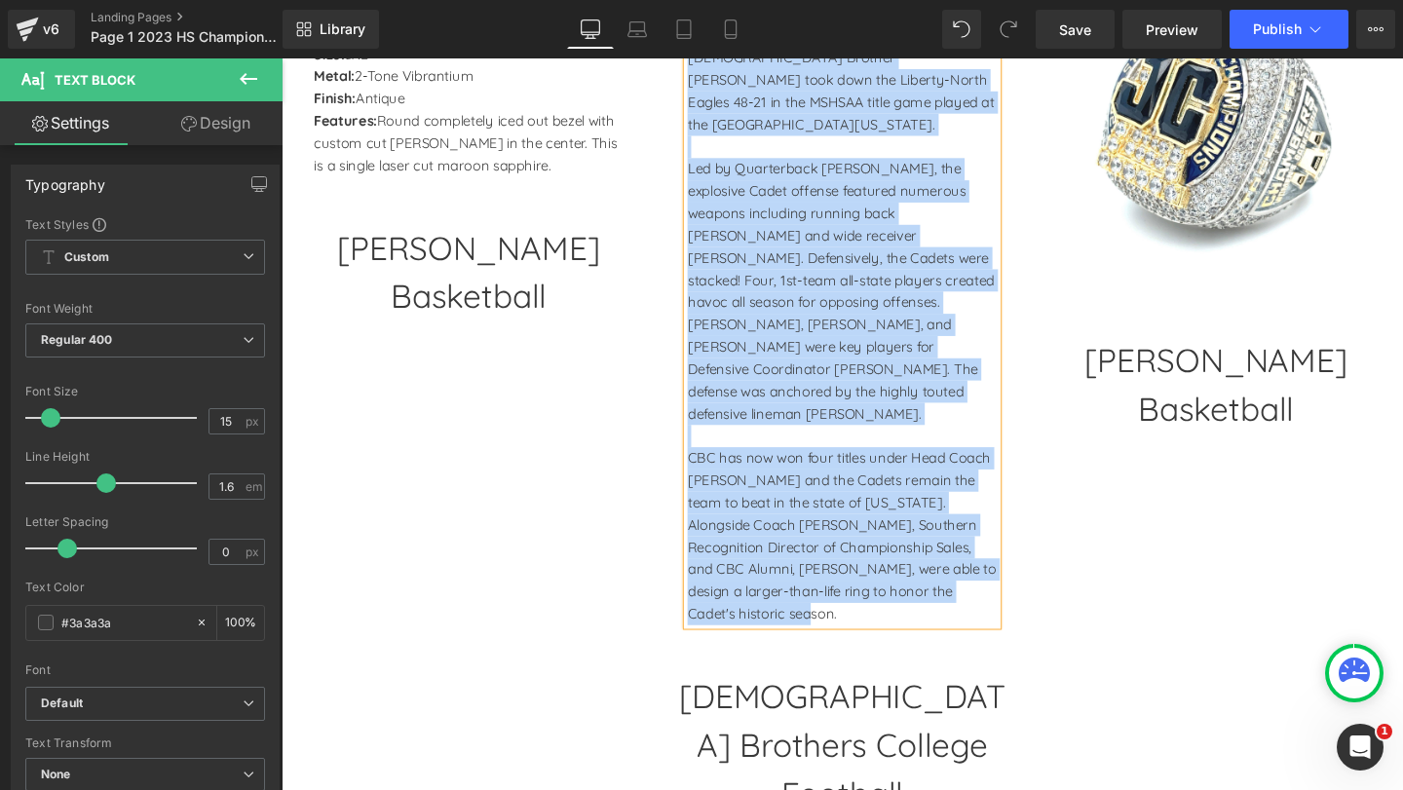
click at [827, 391] on p "Led by Quarterback Patrick Heitert, the explosive Cadet offense featured numero…" at bounding box center [870, 304] width 324 height 281
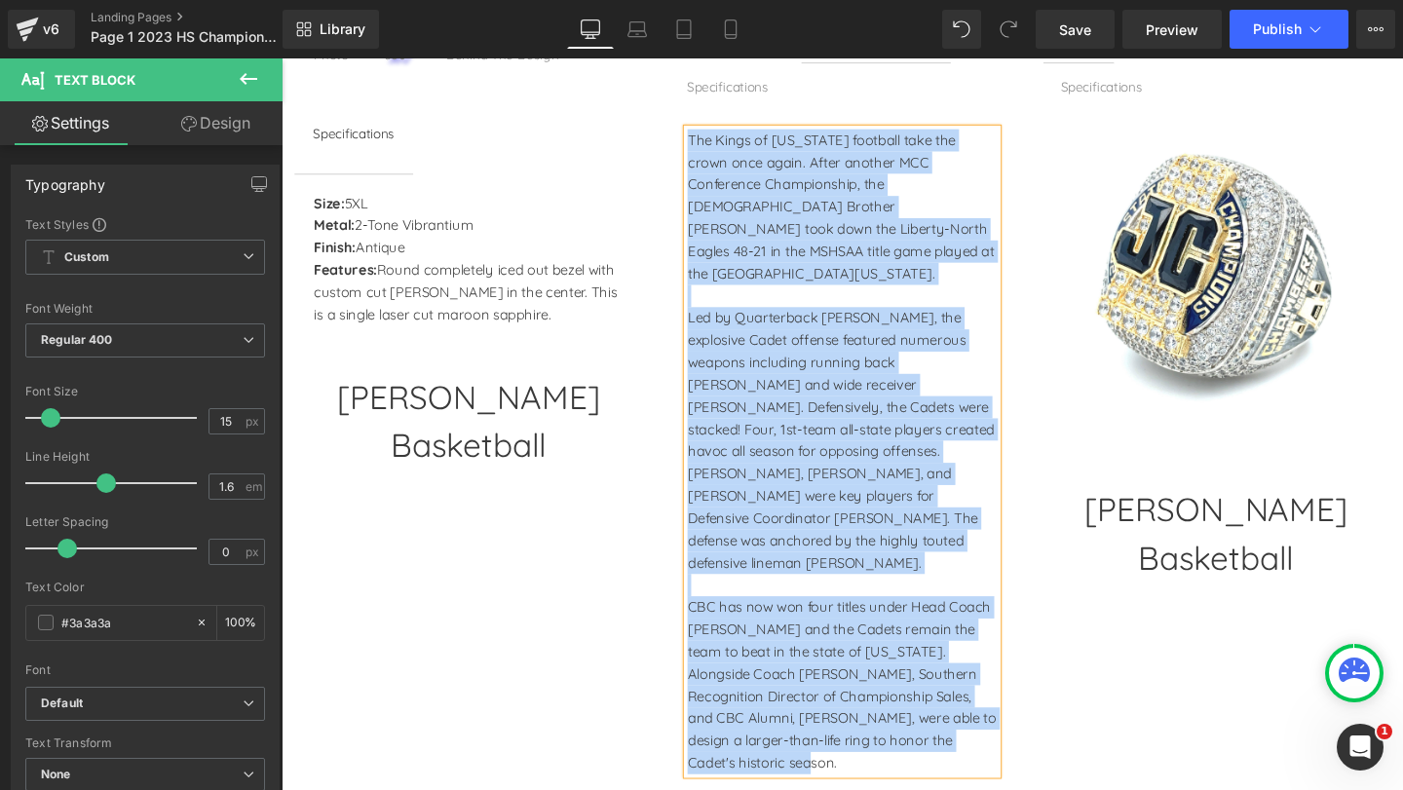
scroll to position [963, 0]
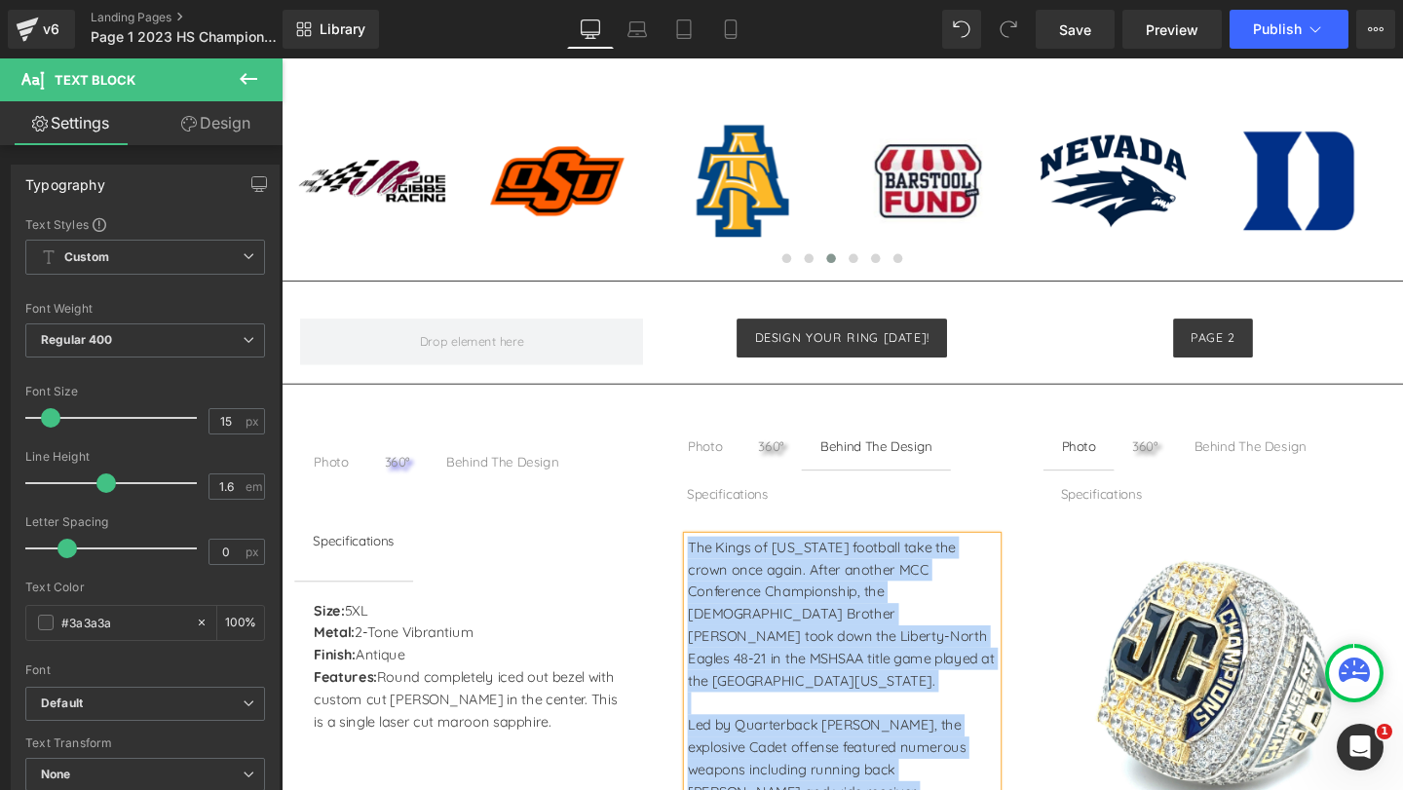
click at [750, 515] on div "Specifications" at bounding box center [750, 516] width 86 height 21
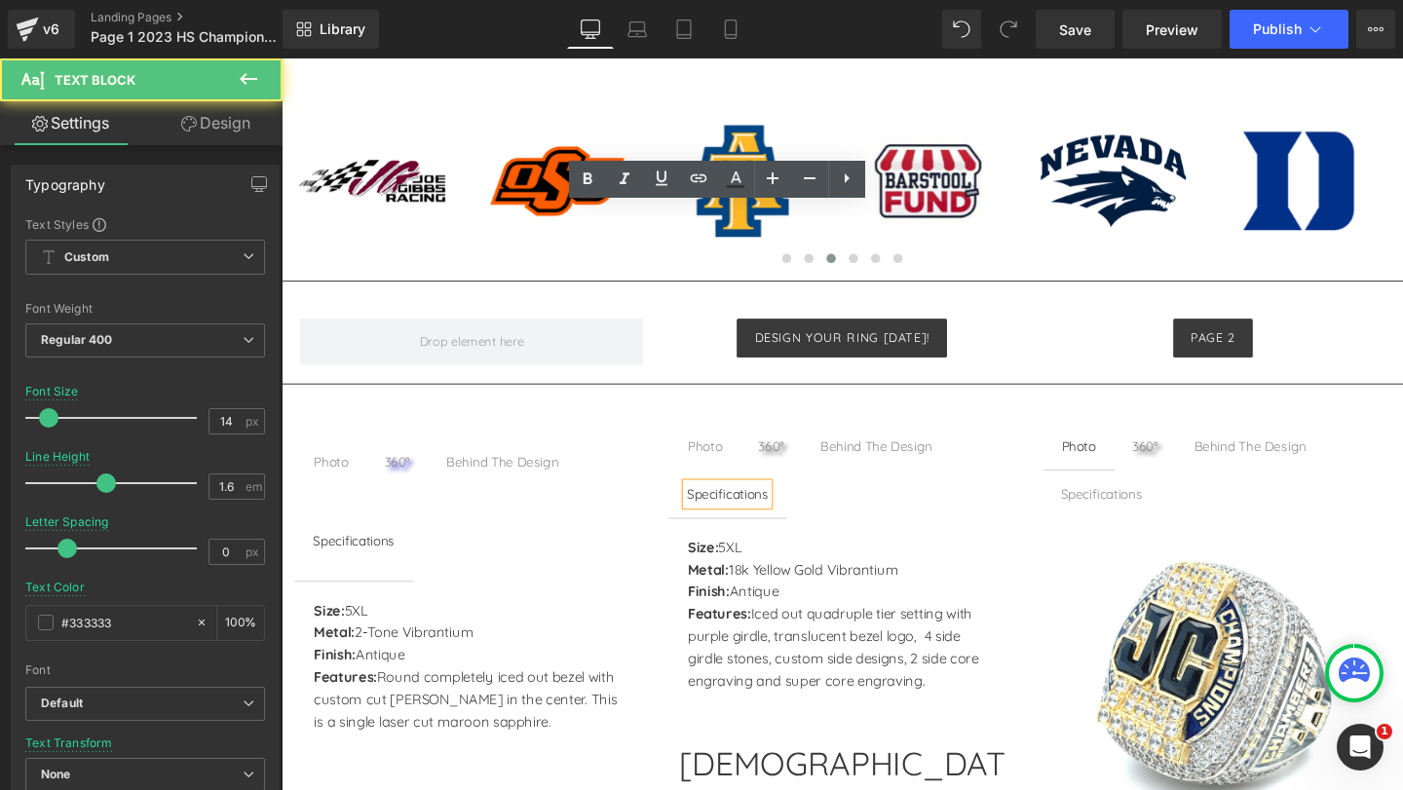
click at [811, 585] on p "Metal: 18k Yellow Gold Vibrantium" at bounding box center [870, 596] width 324 height 23
click at [813, 585] on p "Metal: 18k Yellow Gold Vibrantium" at bounding box center [870, 596] width 324 height 23
click at [805, 585] on p "Metal: 18k Yellow Gold Vibrantium" at bounding box center [870, 596] width 324 height 23
click at [785, 585] on p "Metal: 18k Yellow Gold Vibrantium" at bounding box center [870, 596] width 324 height 23
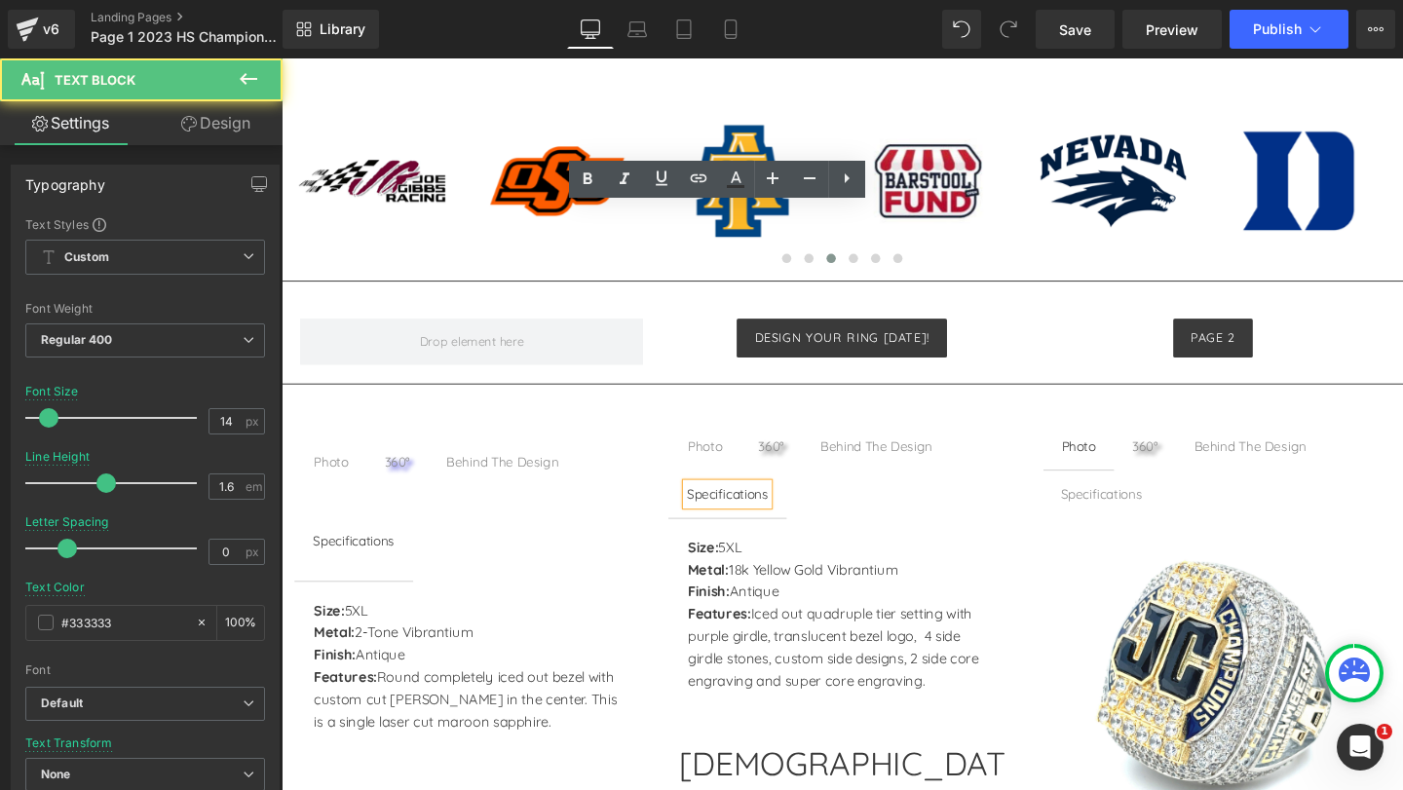
click at [785, 585] on p "Metal: 18k Yellow Gold Vibrantium" at bounding box center [870, 596] width 324 height 23
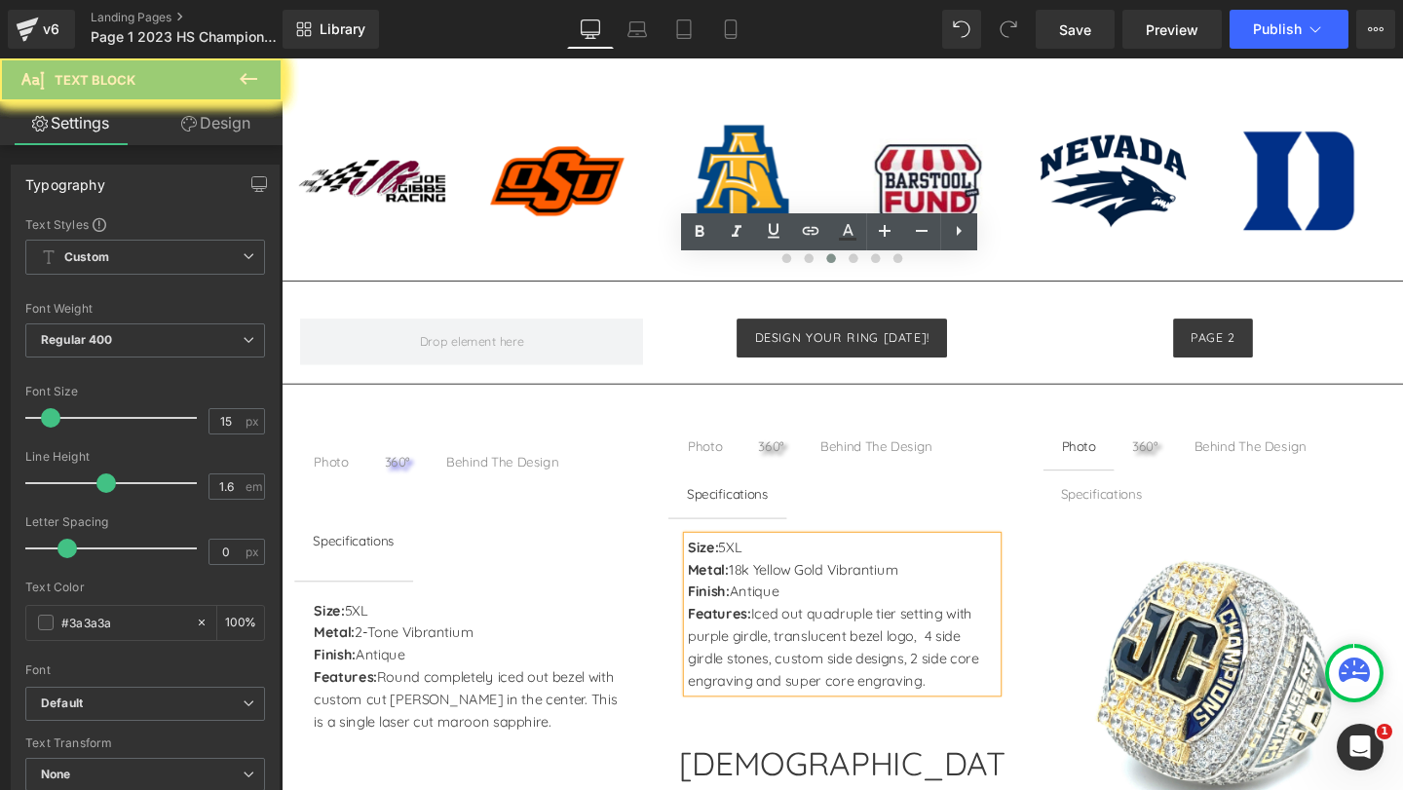
scroll to position [1255, 0]
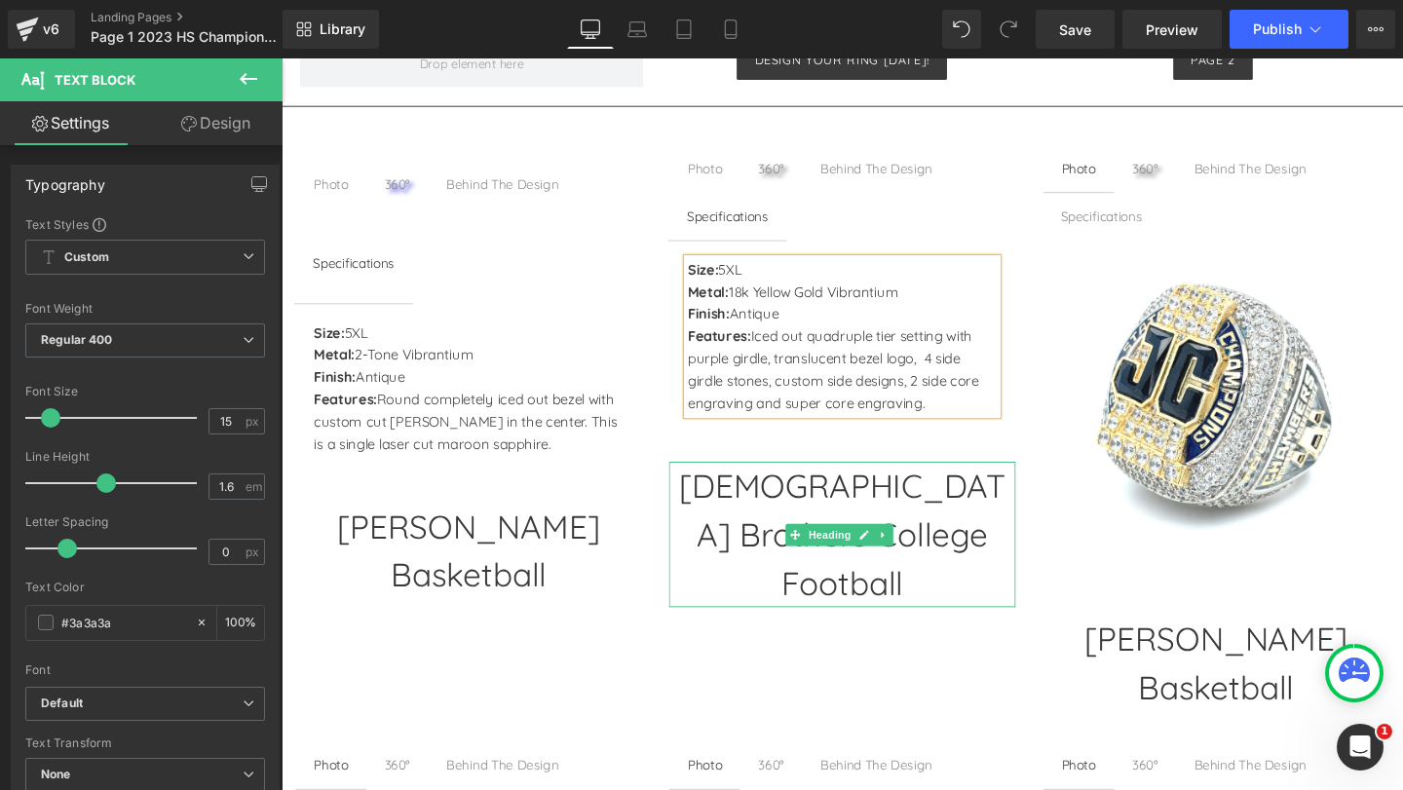
click at [848, 512] on h1 "[DEMOGRAPHIC_DATA] Brothers College Football" at bounding box center [870, 559] width 363 height 154
click at [847, 506] on h1 "[DEMOGRAPHIC_DATA] Brothers College Football" at bounding box center [870, 559] width 363 height 154
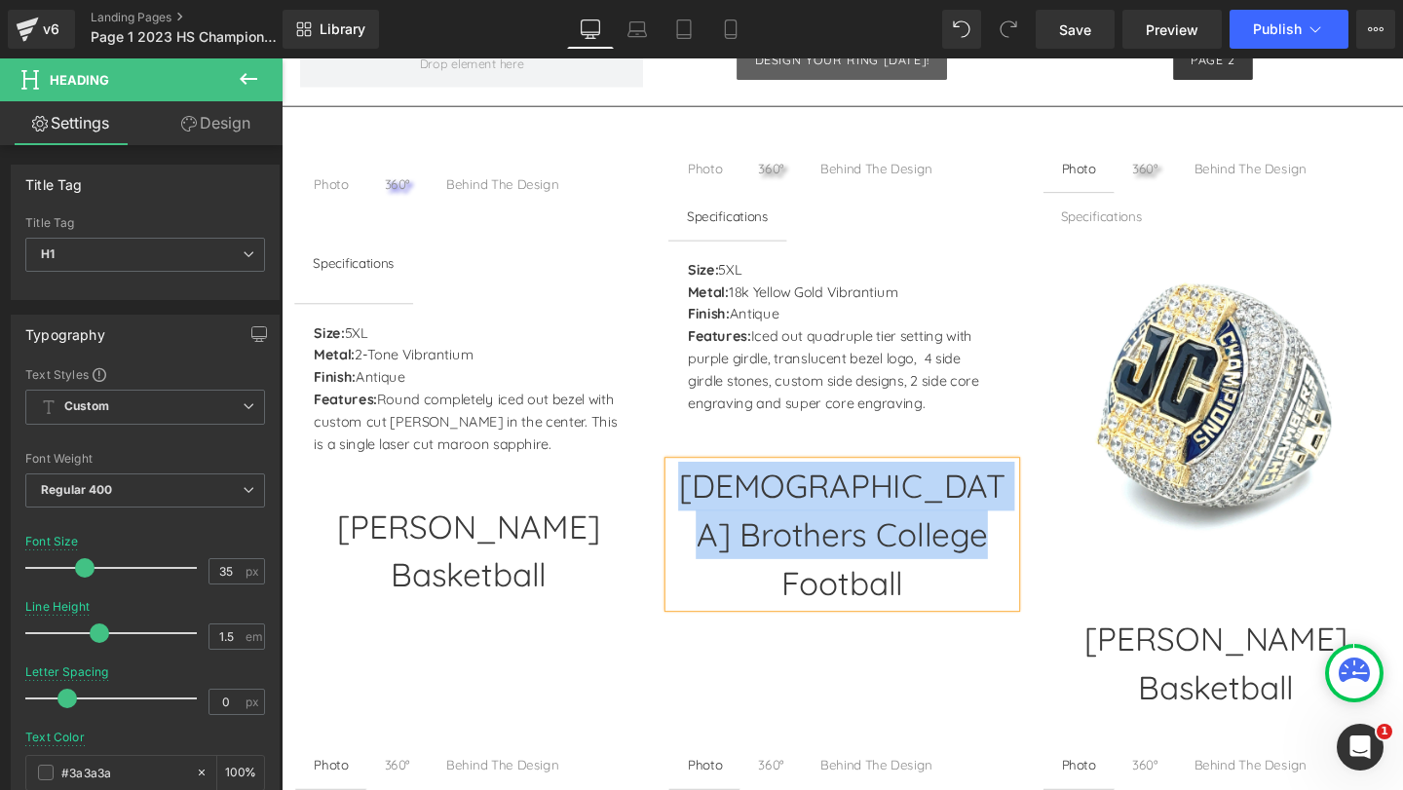
scroll to position [865, 0]
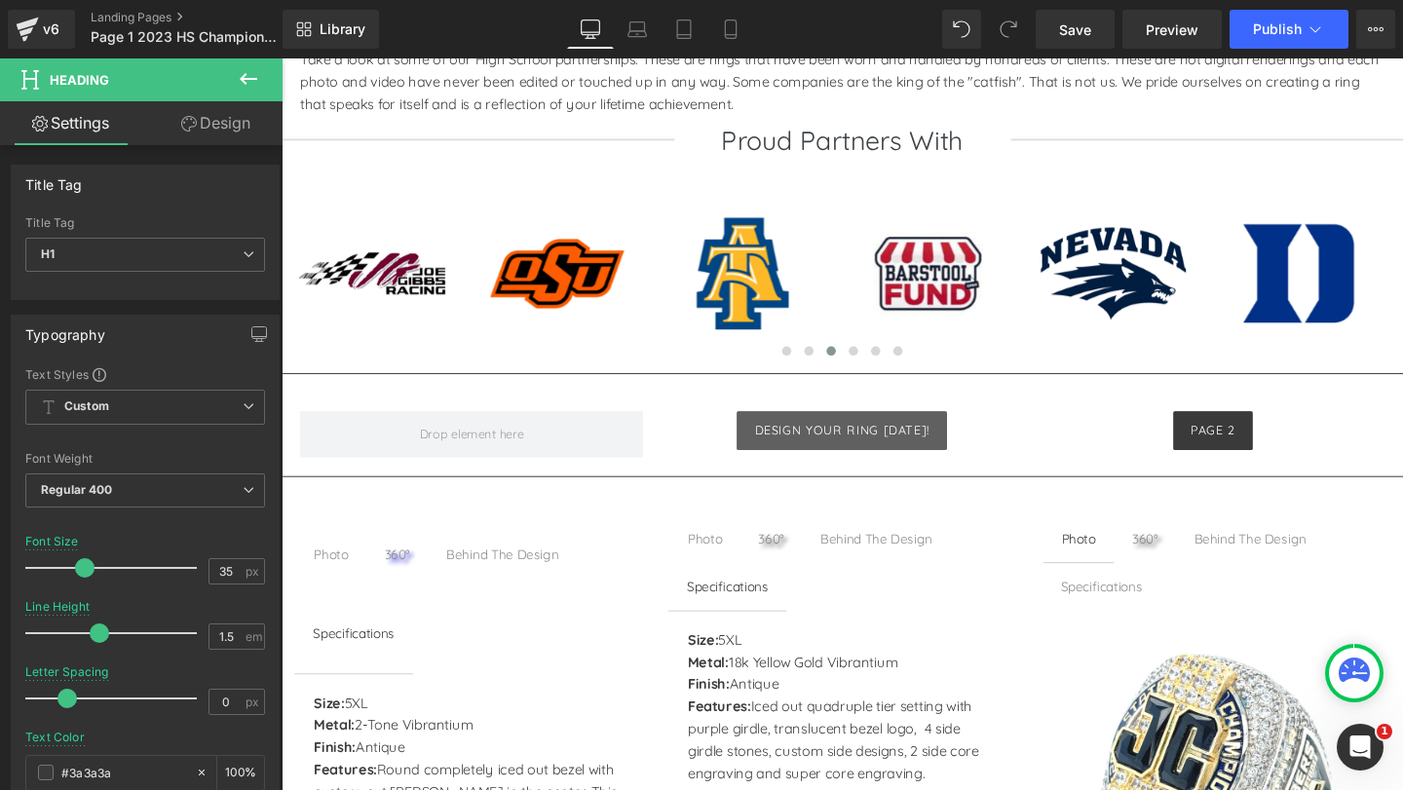
click at [965, 434] on div "Design your ring today! Button" at bounding box center [871, 450] width 360 height 41
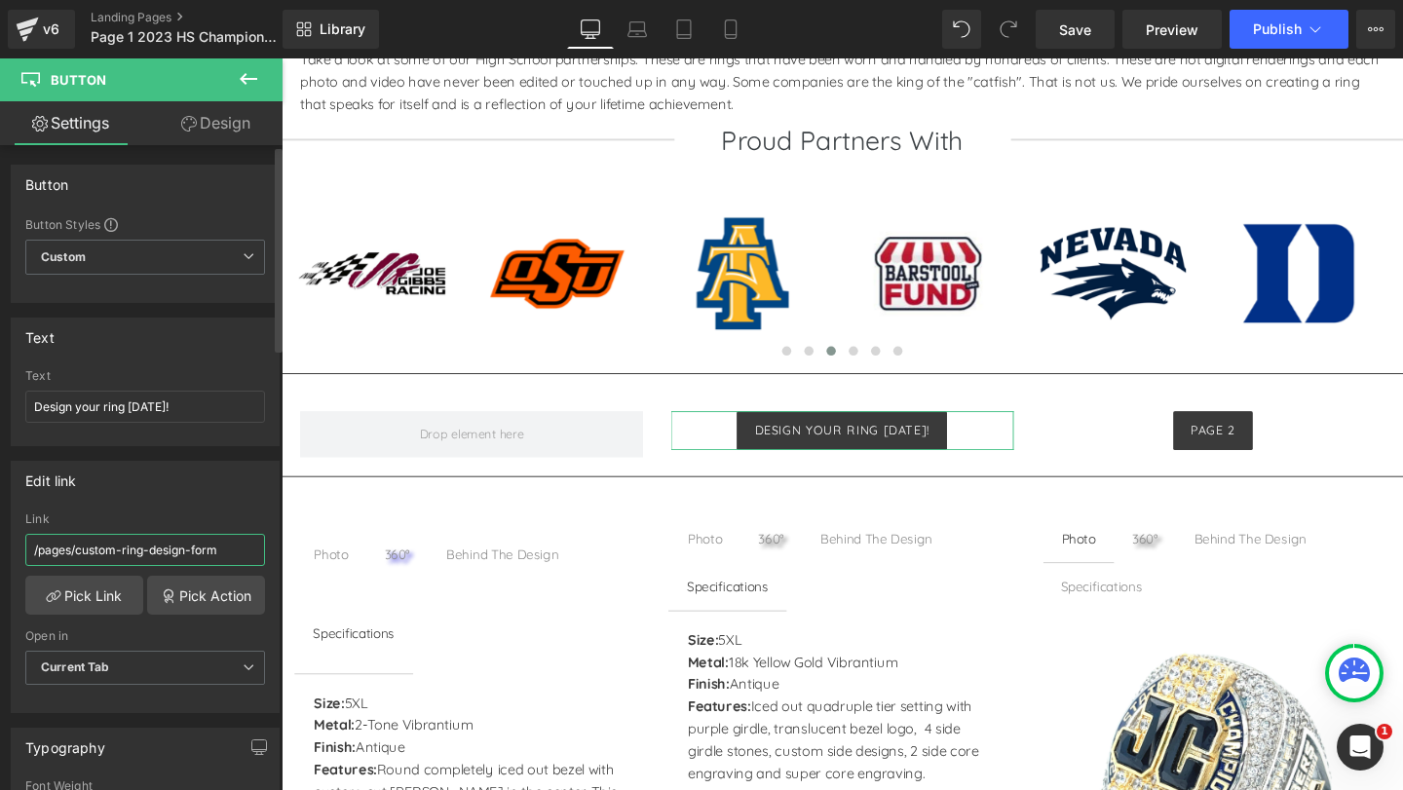
click at [110, 551] on input "/pages/custom-ring-design-form" at bounding box center [145, 550] width 240 height 32
click at [1289, 446] on icon at bounding box center [1292, 450] width 11 height 12
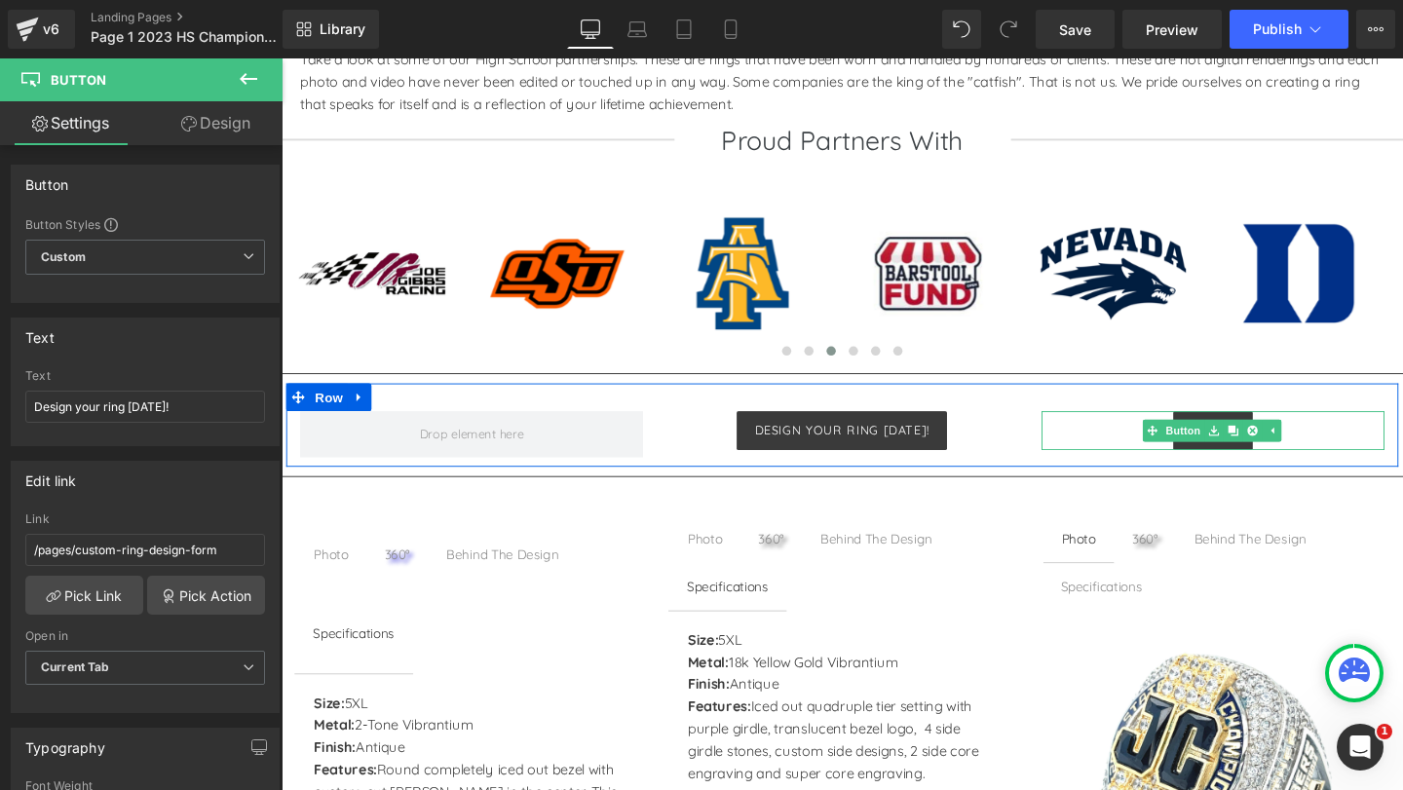
click at [1350, 453] on div "PAGE 2" at bounding box center [1260, 450] width 360 height 41
click at [1354, 456] on div "PAGE 2" at bounding box center [1260, 450] width 360 height 41
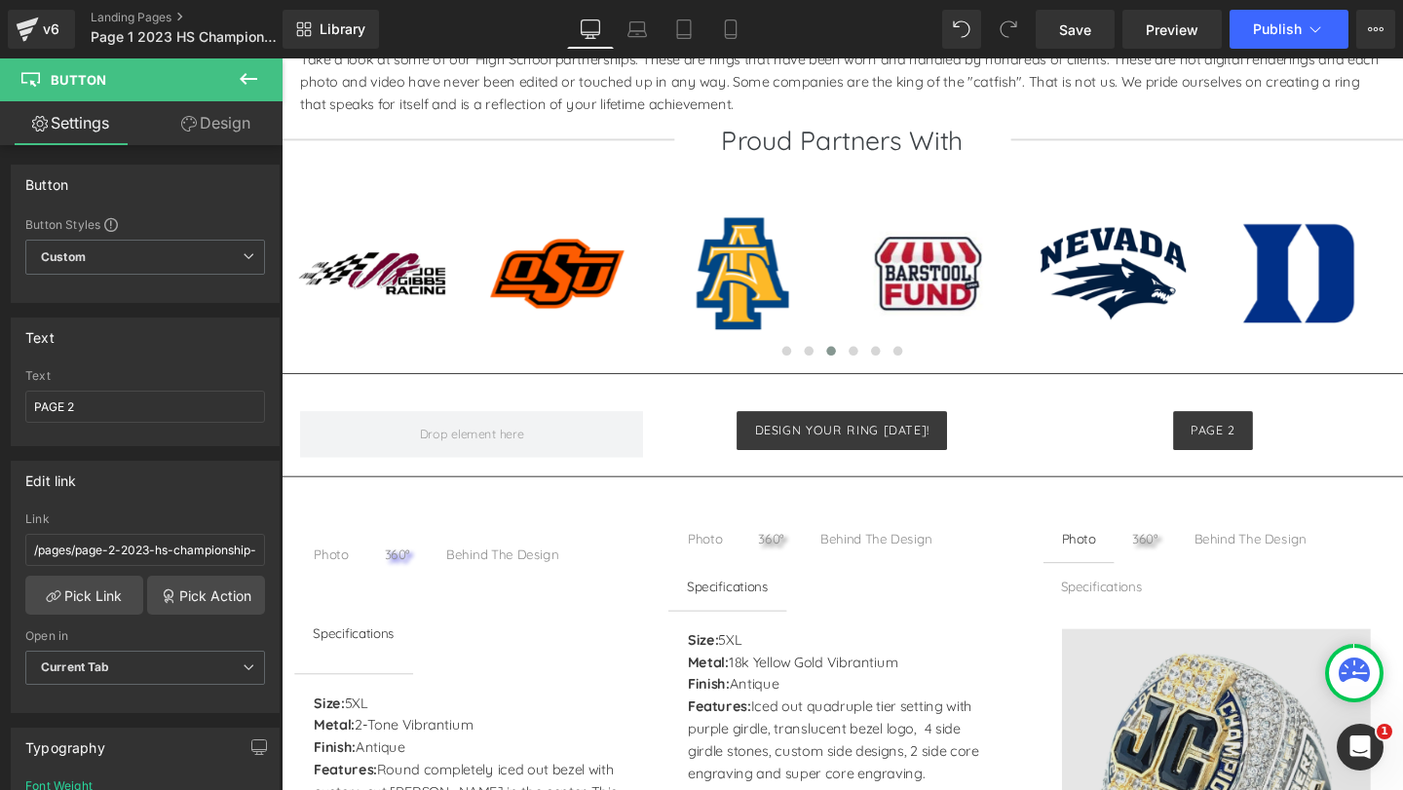
scroll to position [1157, 0]
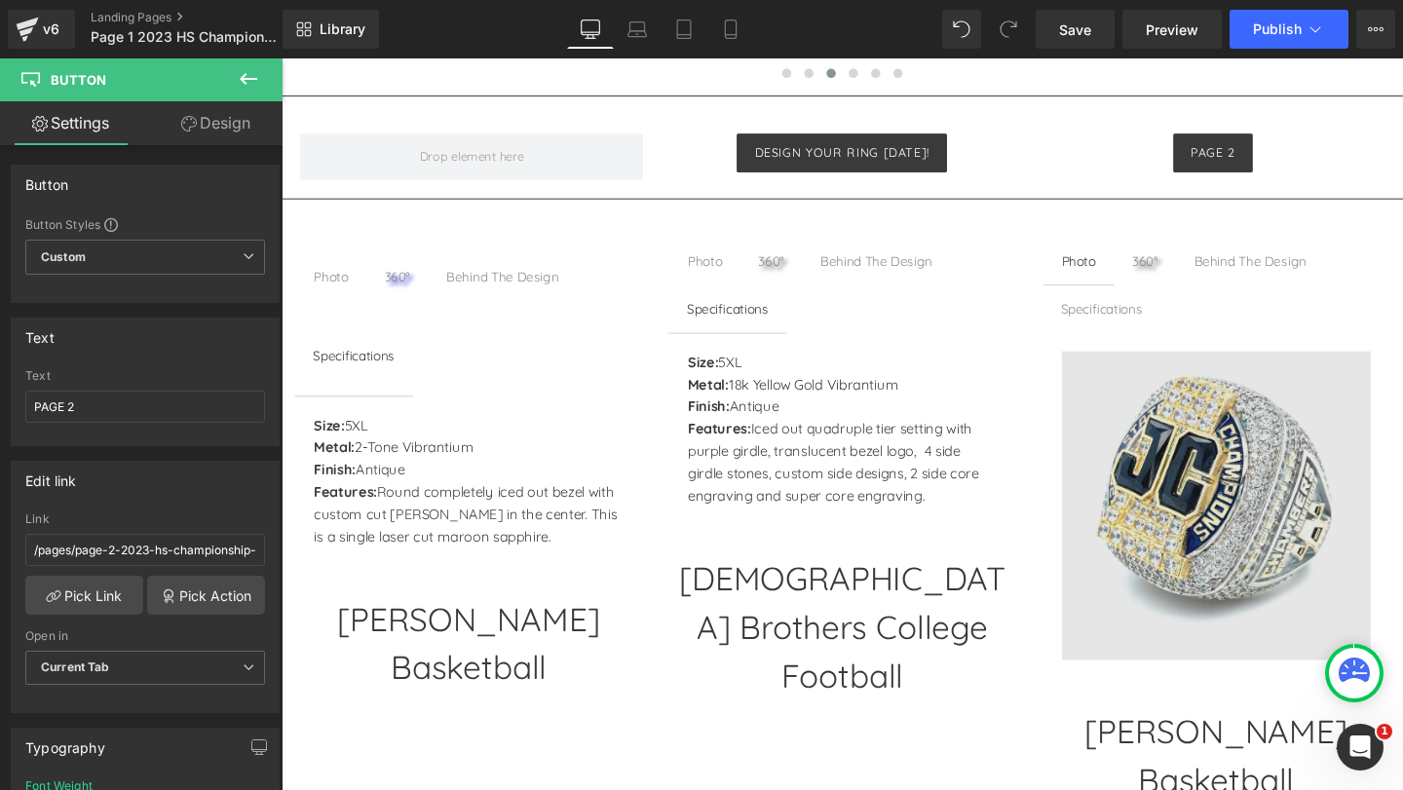
click at [1233, 495] on img at bounding box center [1264, 528] width 324 height 324
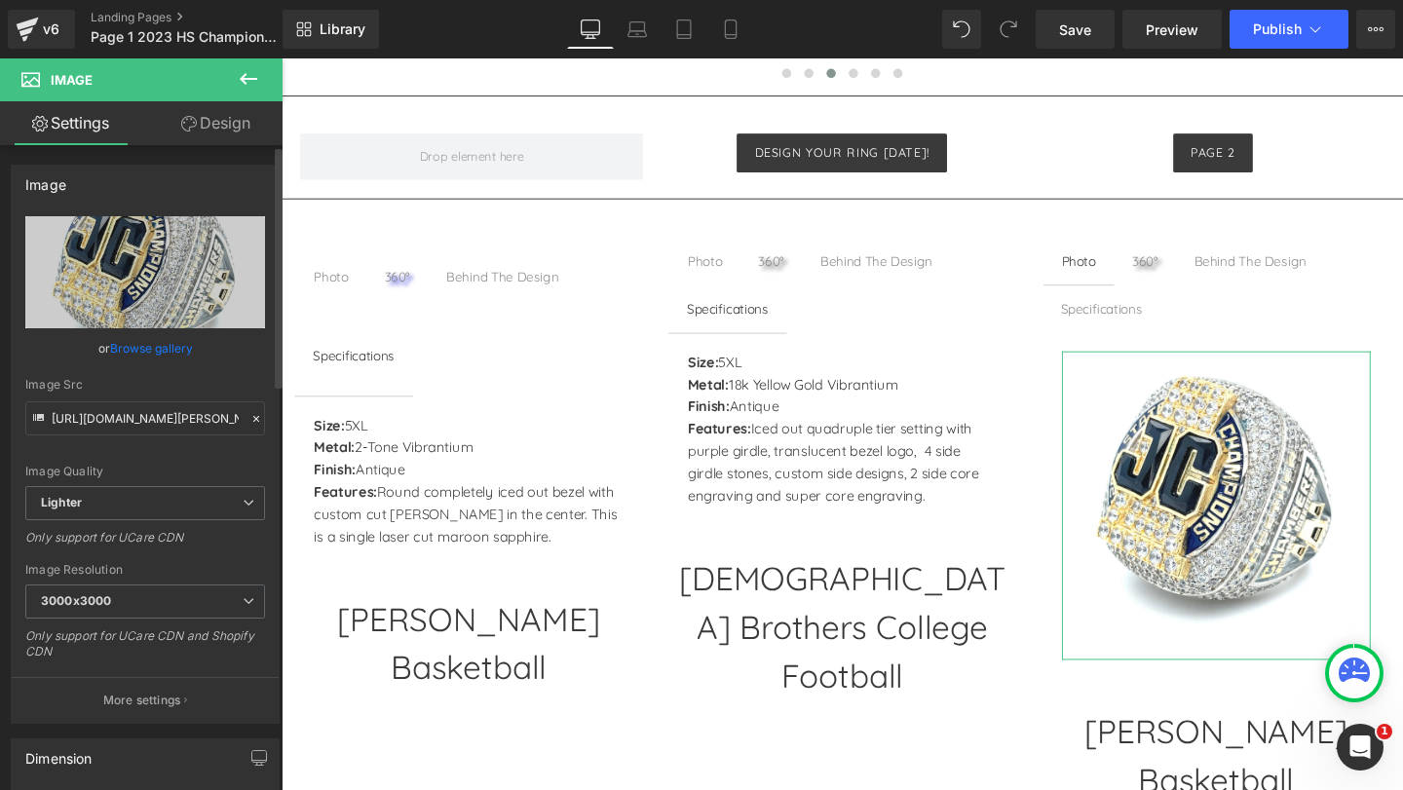
scroll to position [1255, 0]
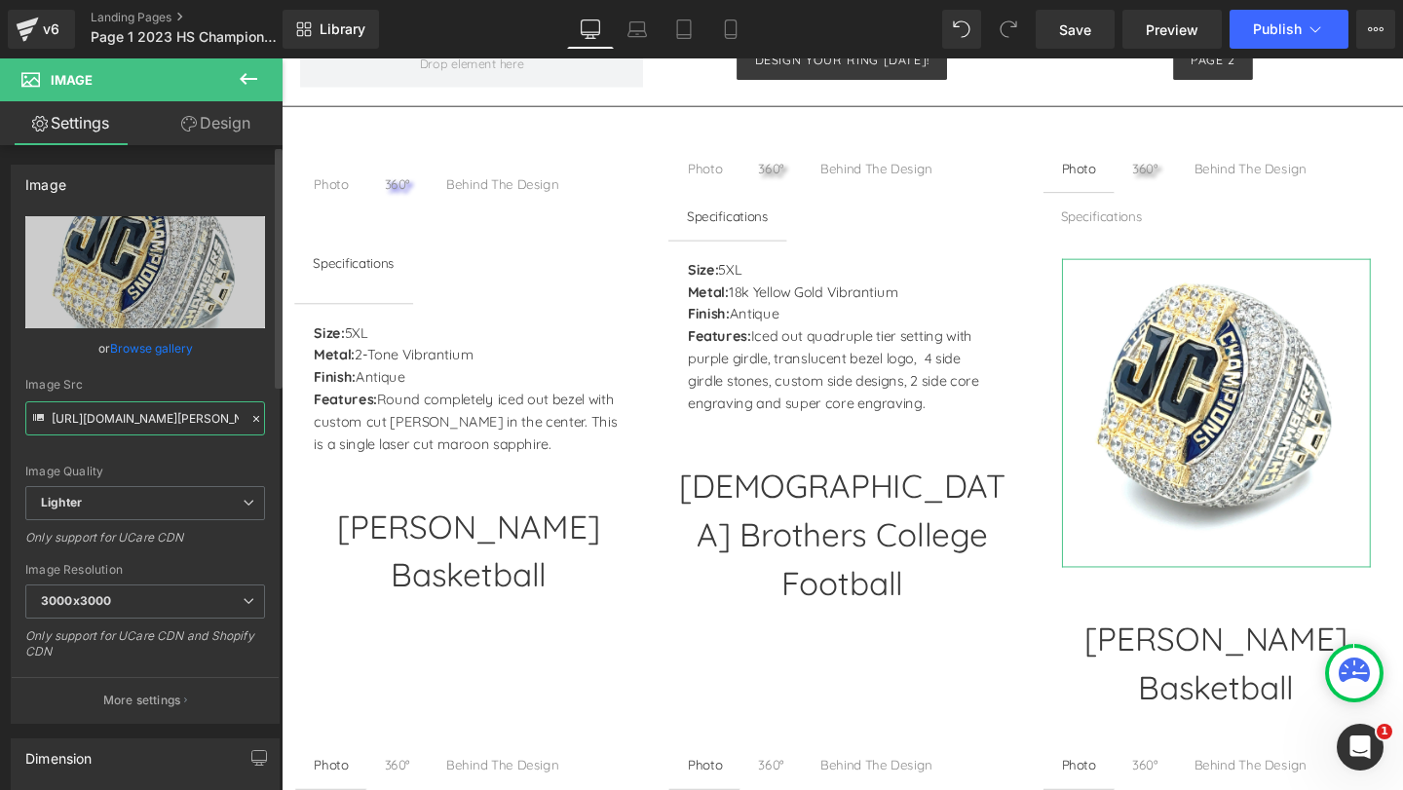
click at [116, 417] on input "https://ucarecdn.com/b4494d2a-621a-472c-91d6-fbeb716084a1/-/format/auto/-/previ…" at bounding box center [145, 418] width 240 height 34
click at [1186, 661] on h1 "[PERSON_NAME] Basketball" at bounding box center [1263, 694] width 363 height 102
click at [1189, 664] on h1 "[PERSON_NAME] Basketball" at bounding box center [1263, 694] width 363 height 102
click at [1203, 665] on h1 "[PERSON_NAME] Basketball" at bounding box center [1263, 694] width 363 height 102
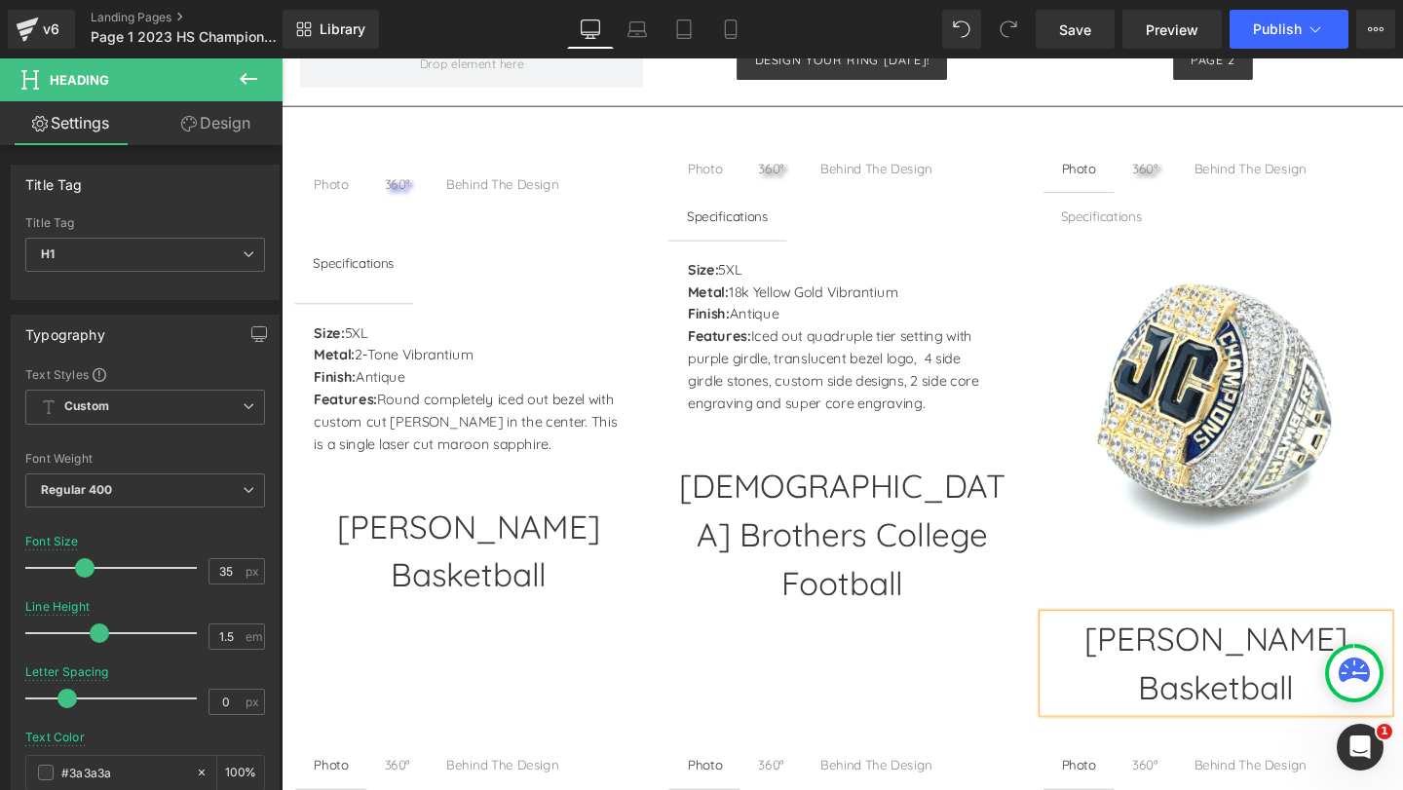
click at [1179, 81] on div "PAGE 2 Button" at bounding box center [1260, 60] width 360 height 41
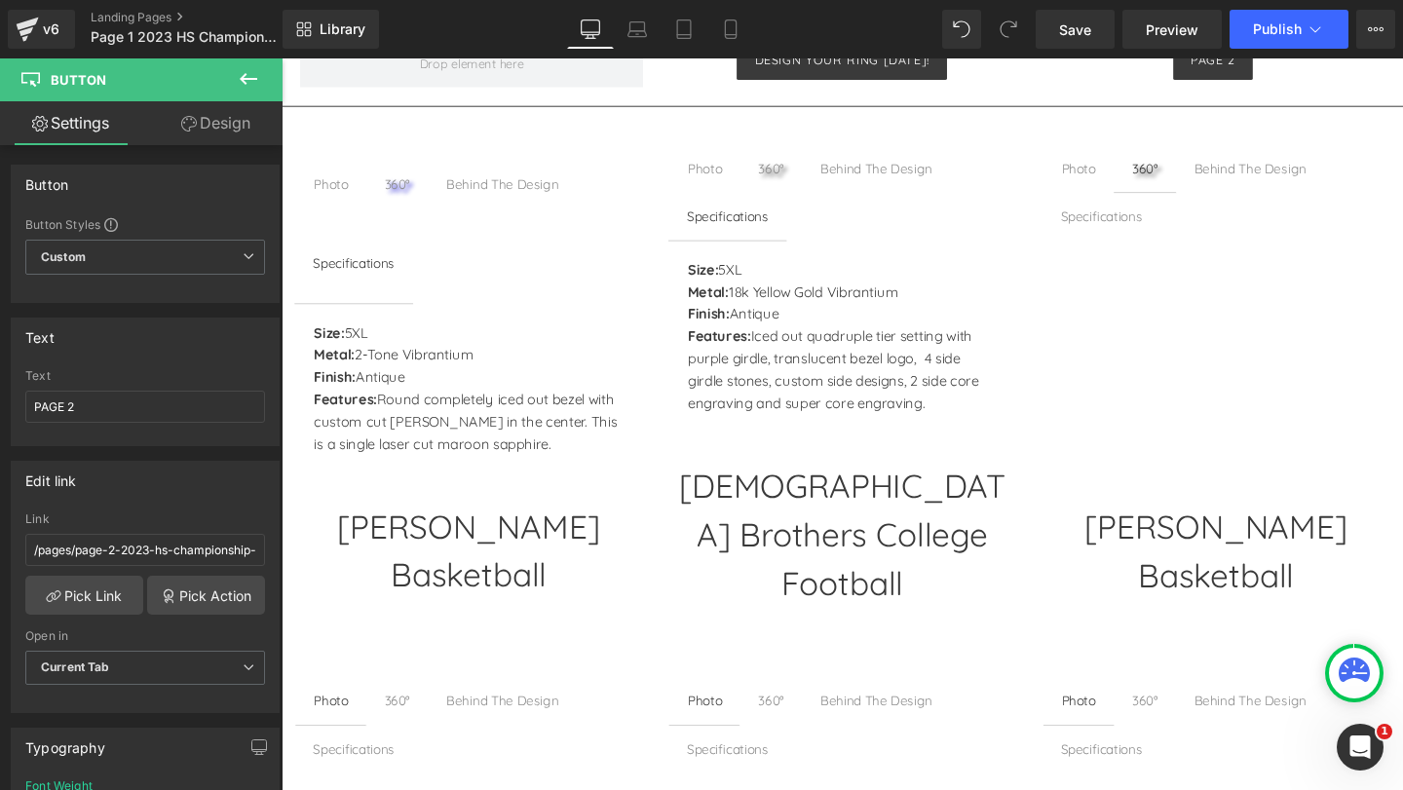
scroll to position [1140, 0]
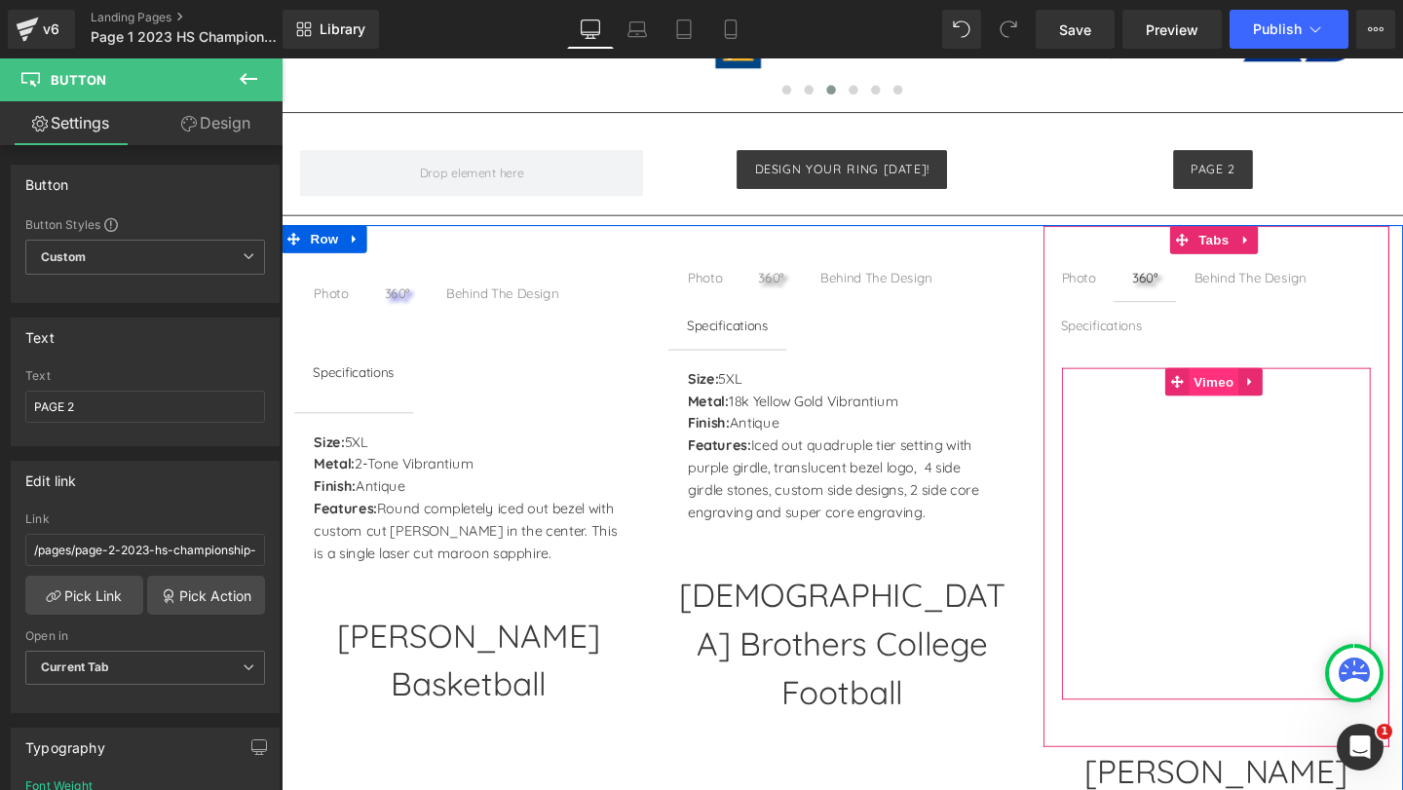
click at [1247, 398] on span "Vimeo" at bounding box center [1261, 398] width 52 height 29
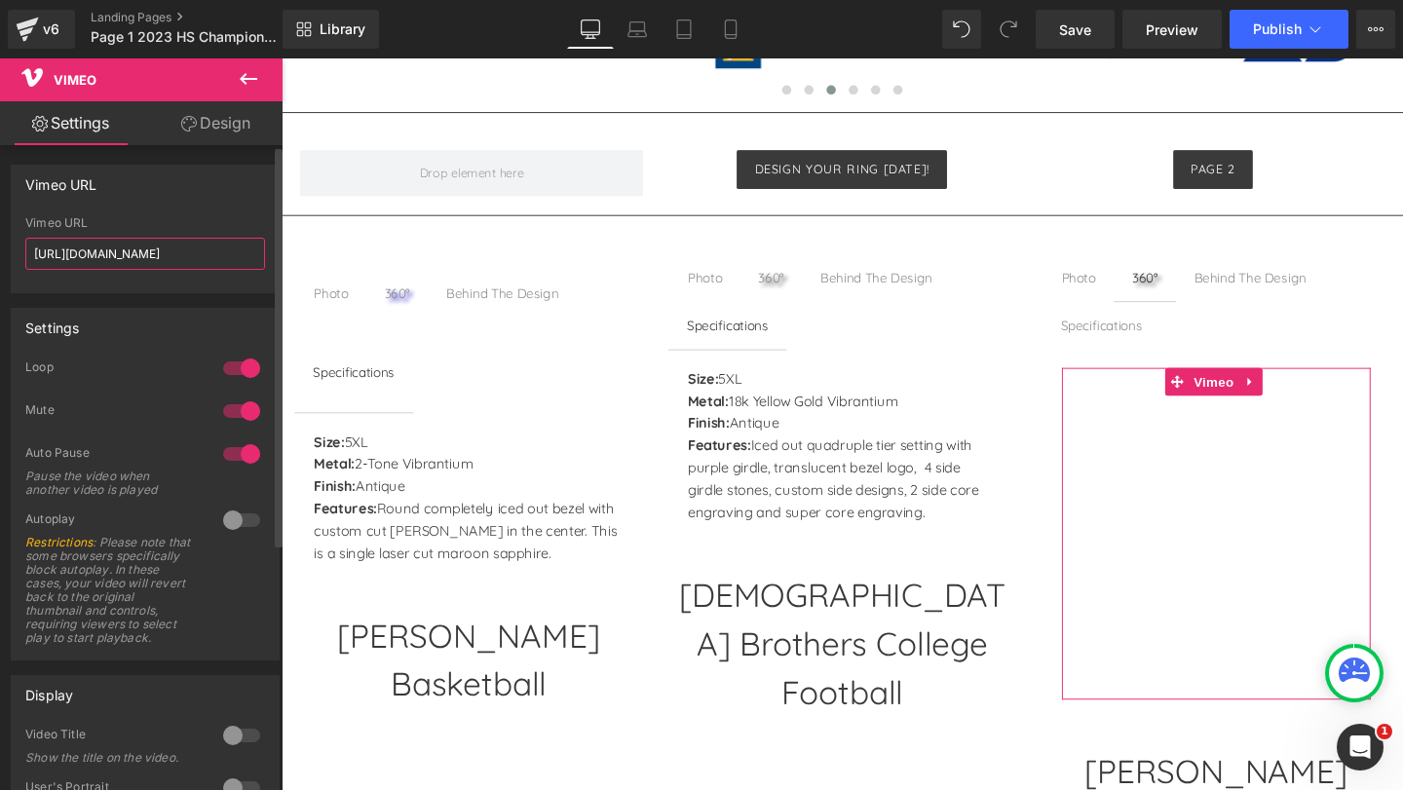
click at [114, 261] on input "https://vimeo.com/736579718" at bounding box center [145, 254] width 240 height 32
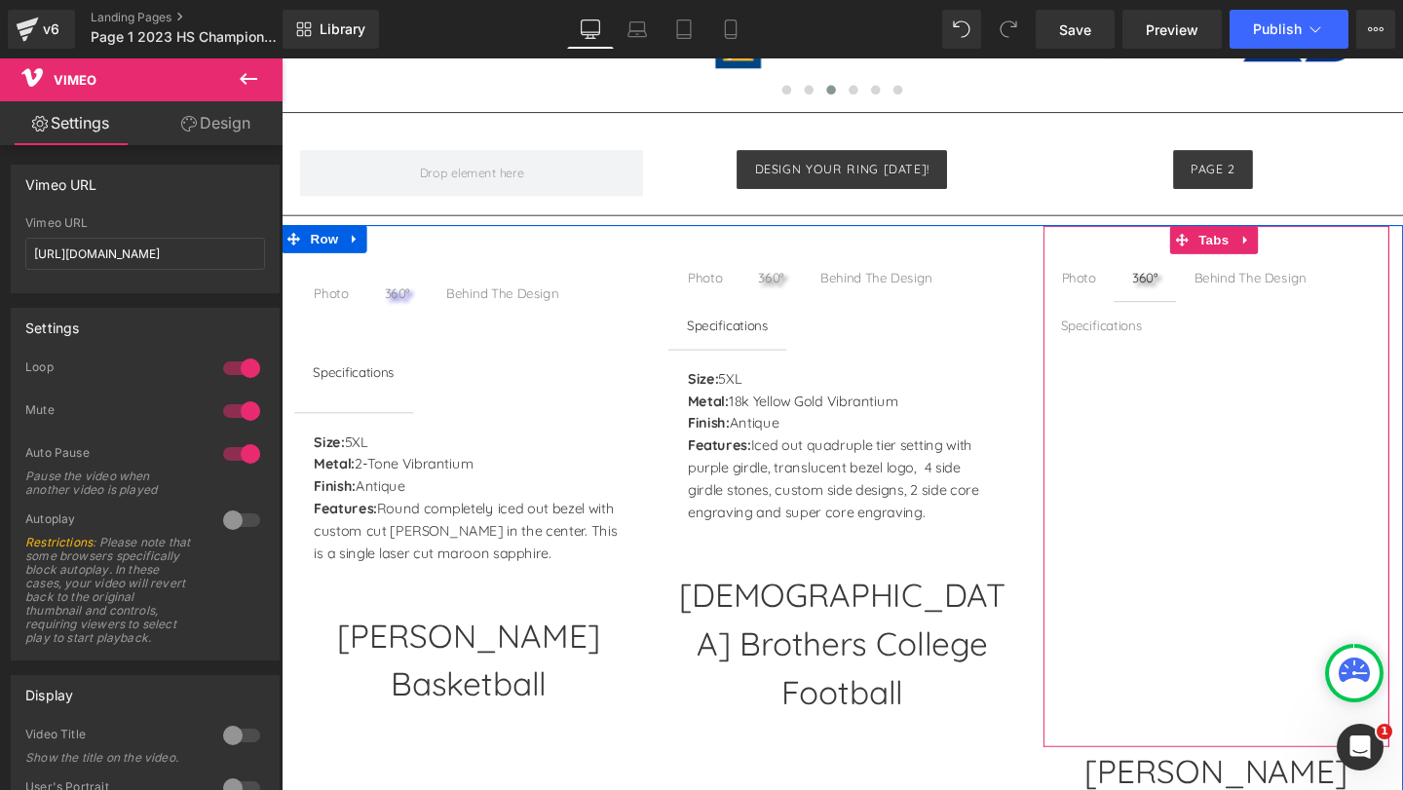
click at [282, 58] on div at bounding box center [282, 58] width 0 height 0
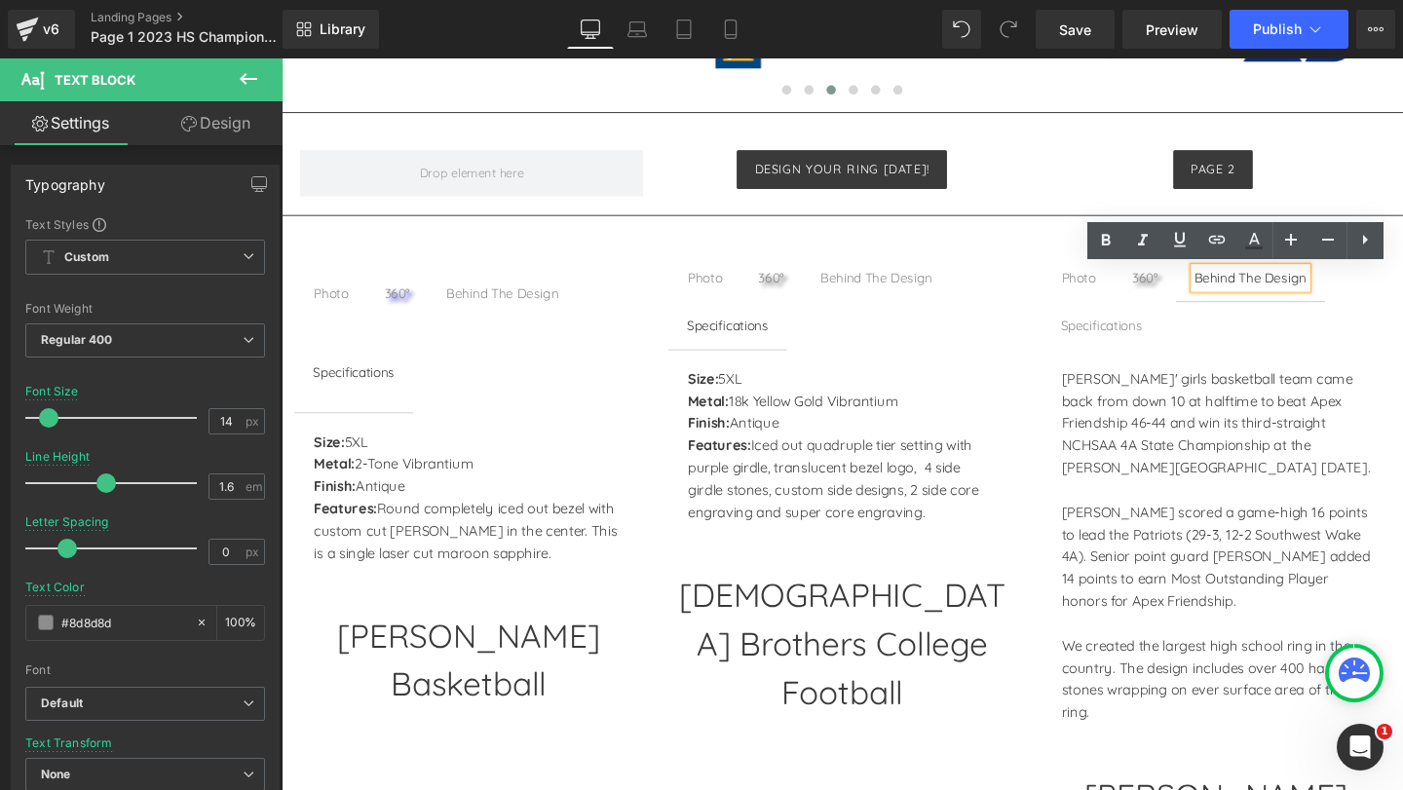
click at [1250, 291] on div "Behind The Design" at bounding box center [1300, 289] width 118 height 21
click at [1263, 325] on ul "Photo Text Block 360° Text Block Behind The Design Text Block Specifications Te…" at bounding box center [1263, 315] width 363 height 100
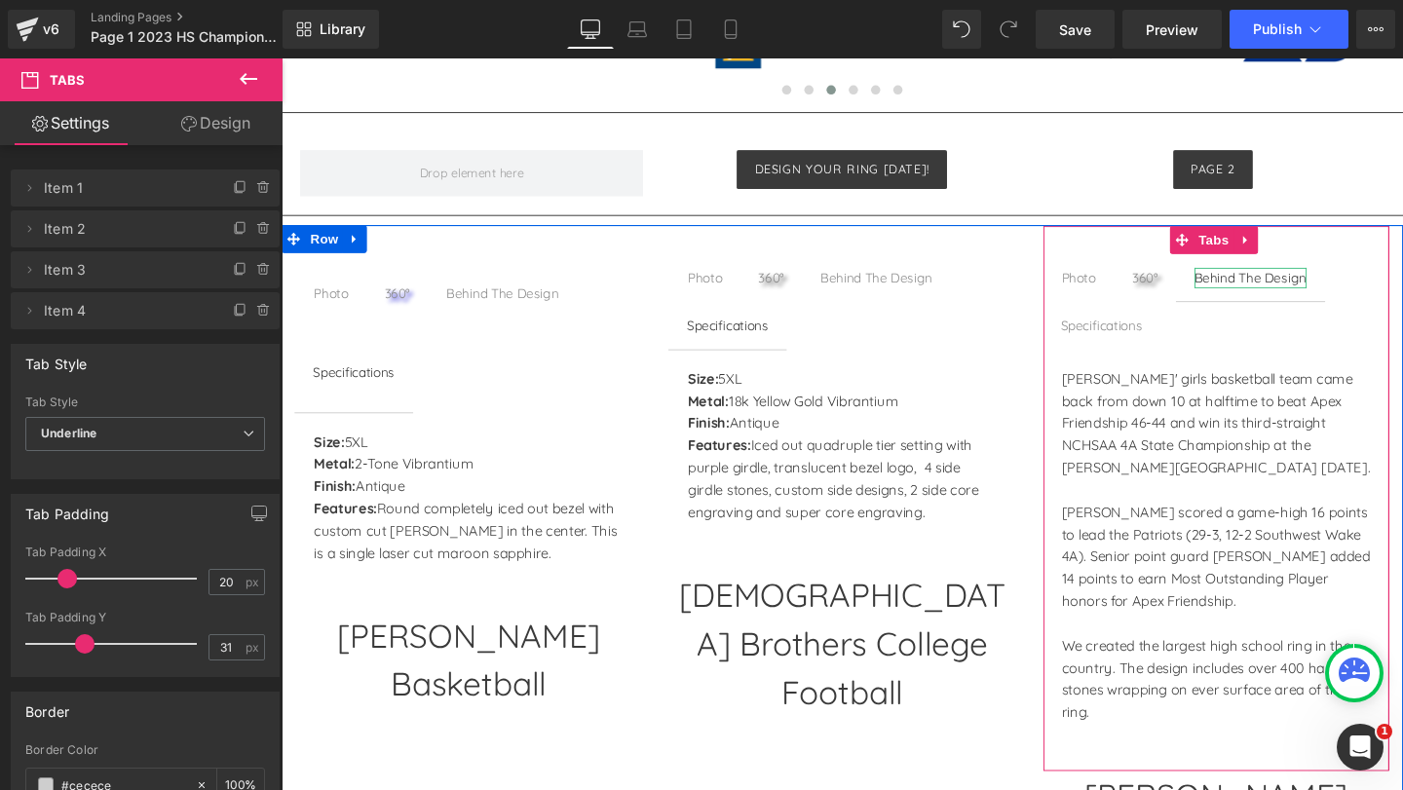
click at [1257, 292] on div "Behind The Design" at bounding box center [1300, 289] width 118 height 21
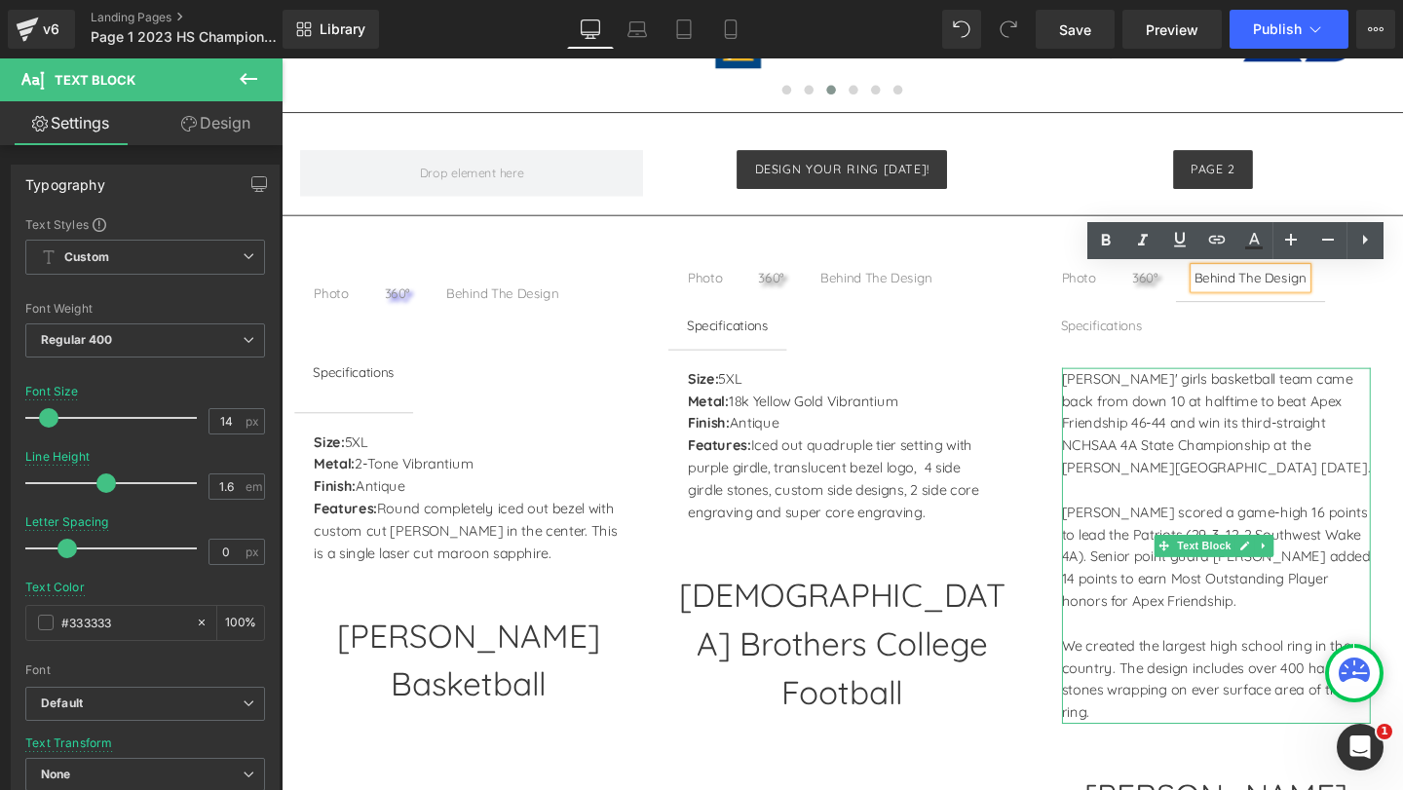
click at [1155, 403] on p "Chambers' girls basketball team came back from down 10 at halftime to beat Apex…" at bounding box center [1264, 442] width 324 height 117
click at [1158, 398] on p "Chambers' girls basketball team came back from down 10 at halftime to beat Apex…" at bounding box center [1264, 442] width 324 height 117
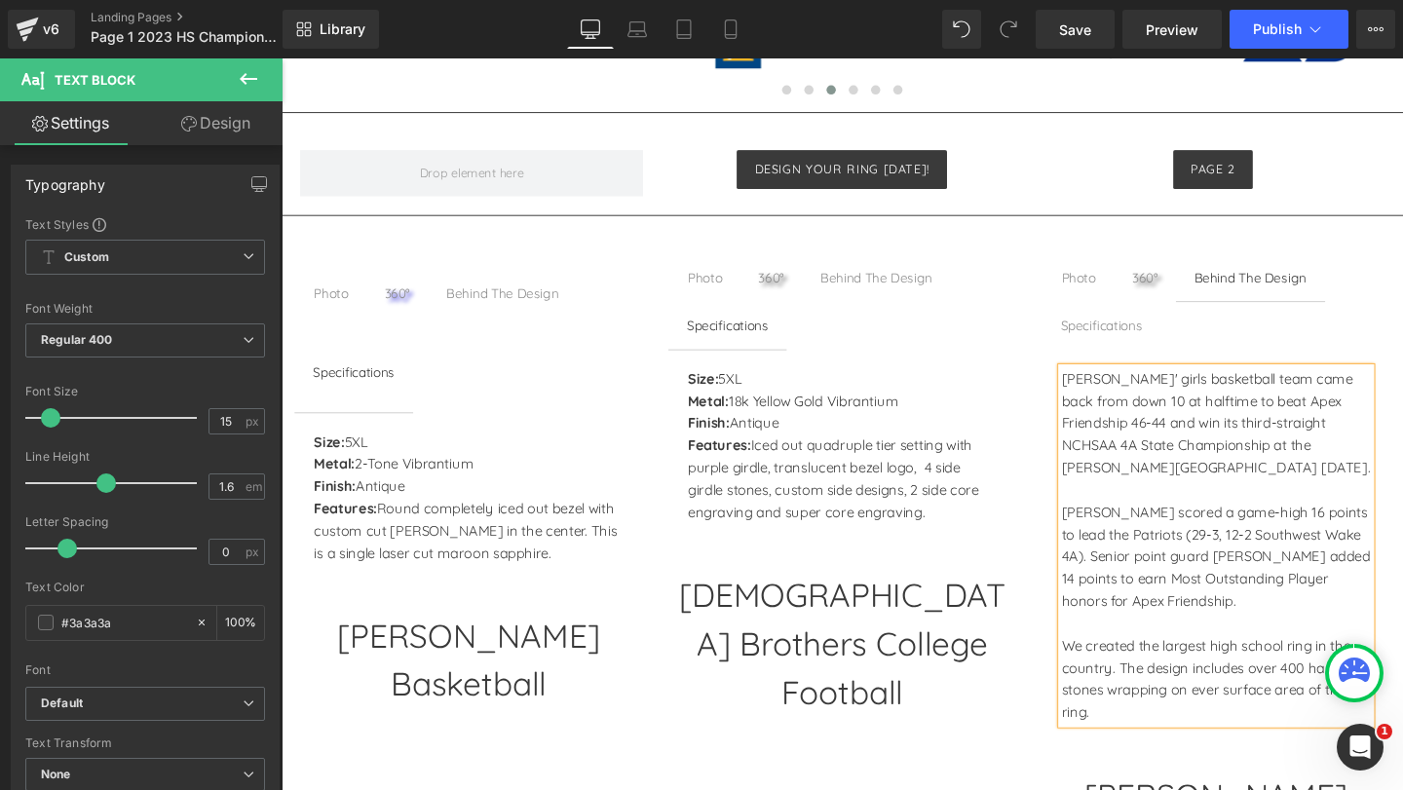
click at [1144, 340] on div "Specifications" at bounding box center [1144, 338] width 86 height 21
click at [1123, 339] on div "Specifications" at bounding box center [1144, 338] width 86 height 21
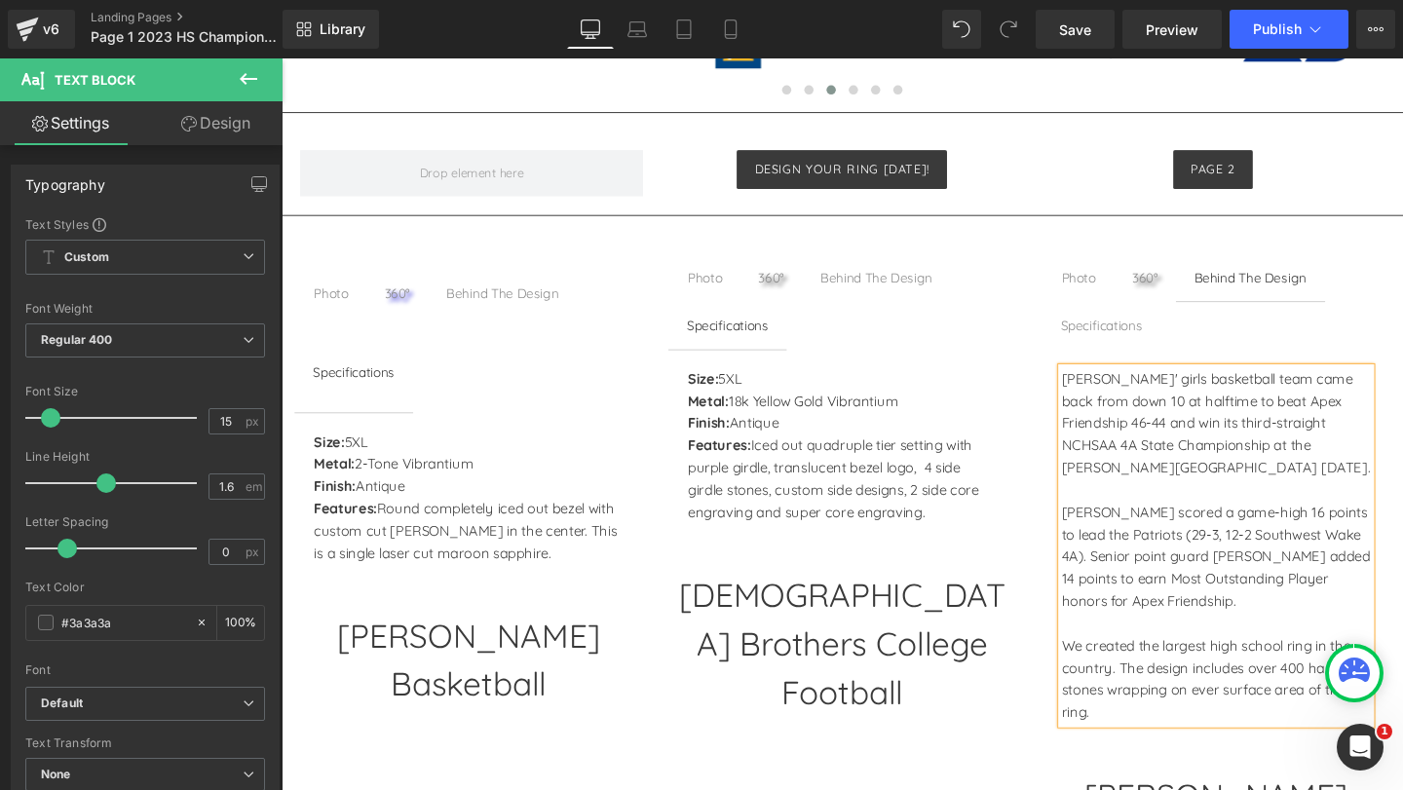
click at [1150, 383] on div "Photo Text Block 360° Text Block Behind The Design Text Block Specifications Te…" at bounding box center [871, 572] width 1179 height 676
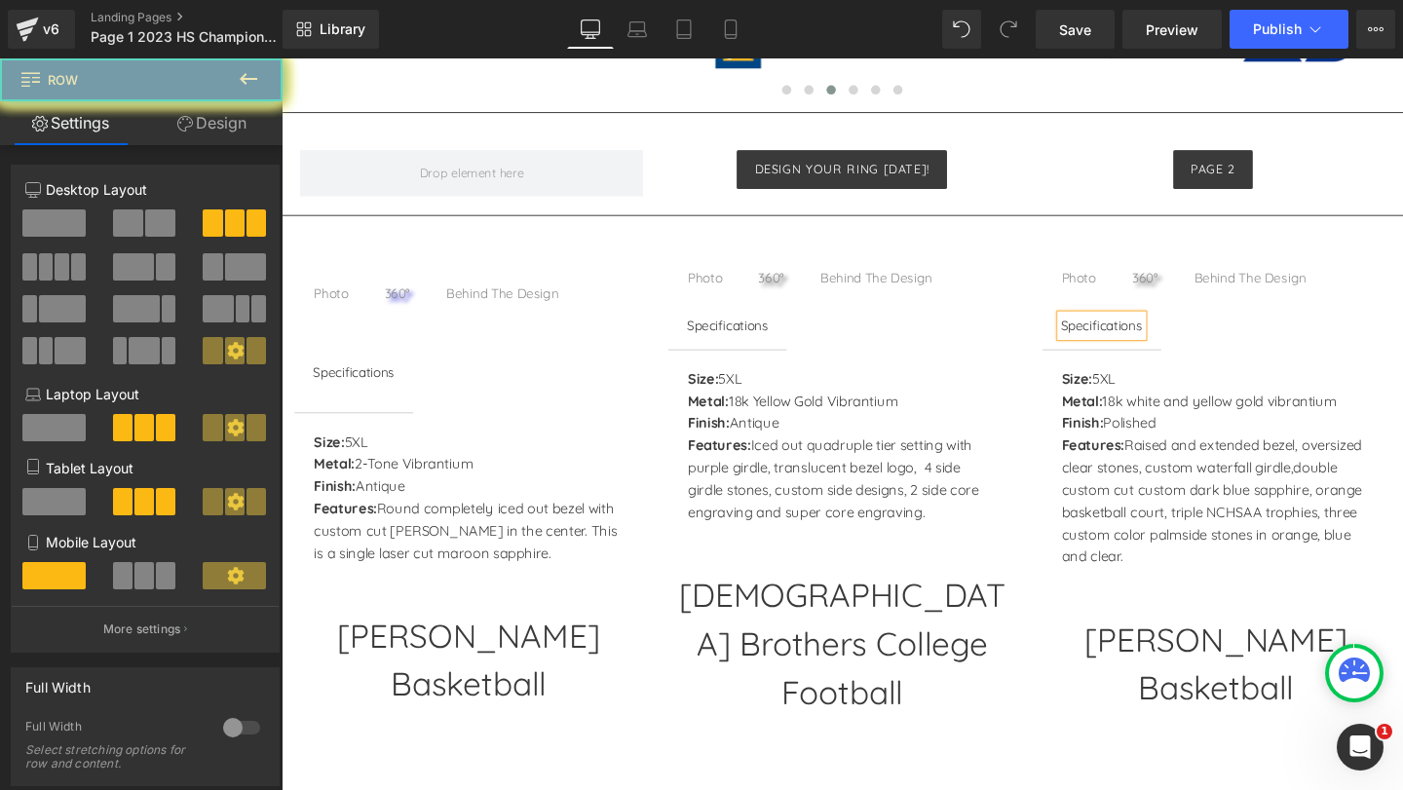
click at [1151, 456] on span "Raised and extended bezel, oversized clear stones, custom waterfall girdle," at bounding box center [1260, 477] width 316 height 42
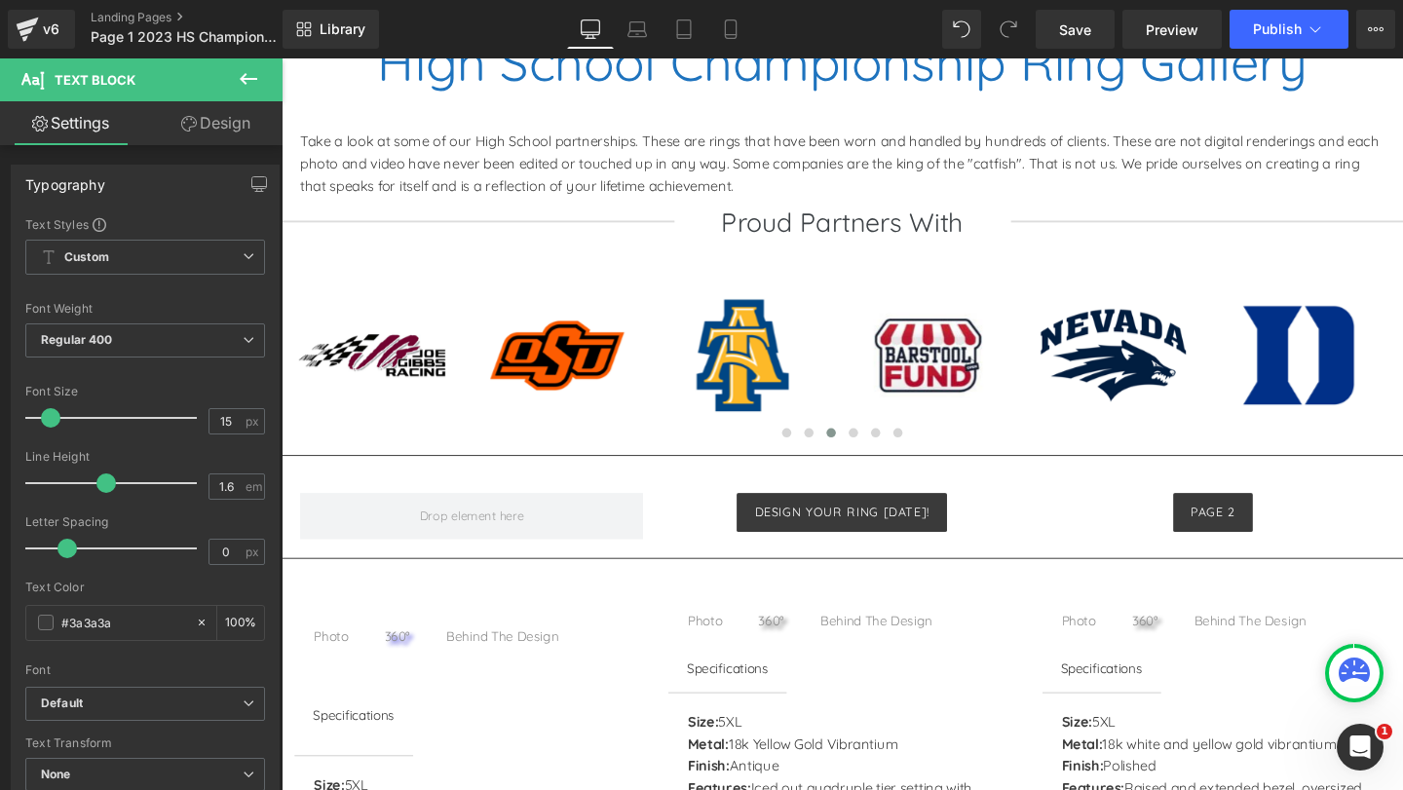
scroll to position [1364, 0]
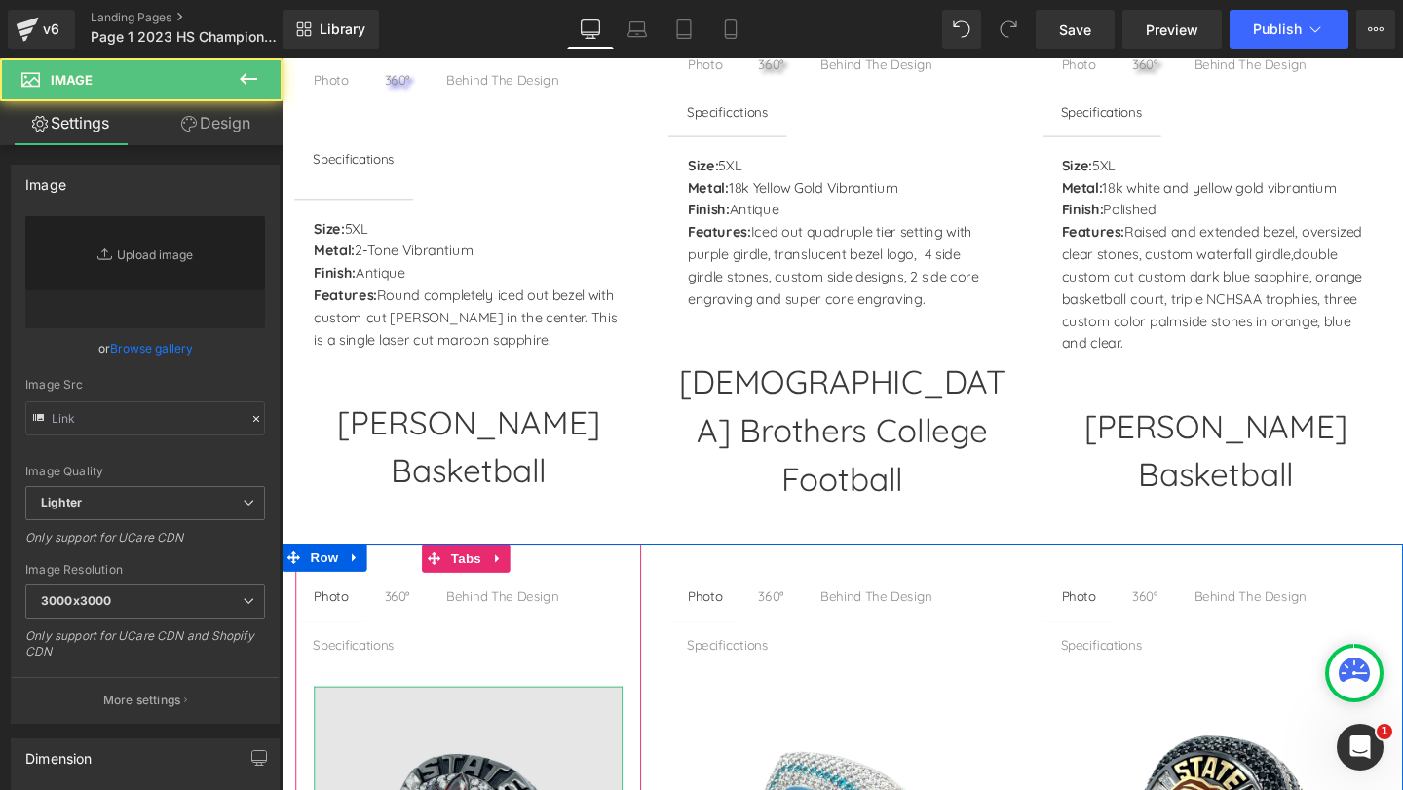
scroll to position [1851, 0]
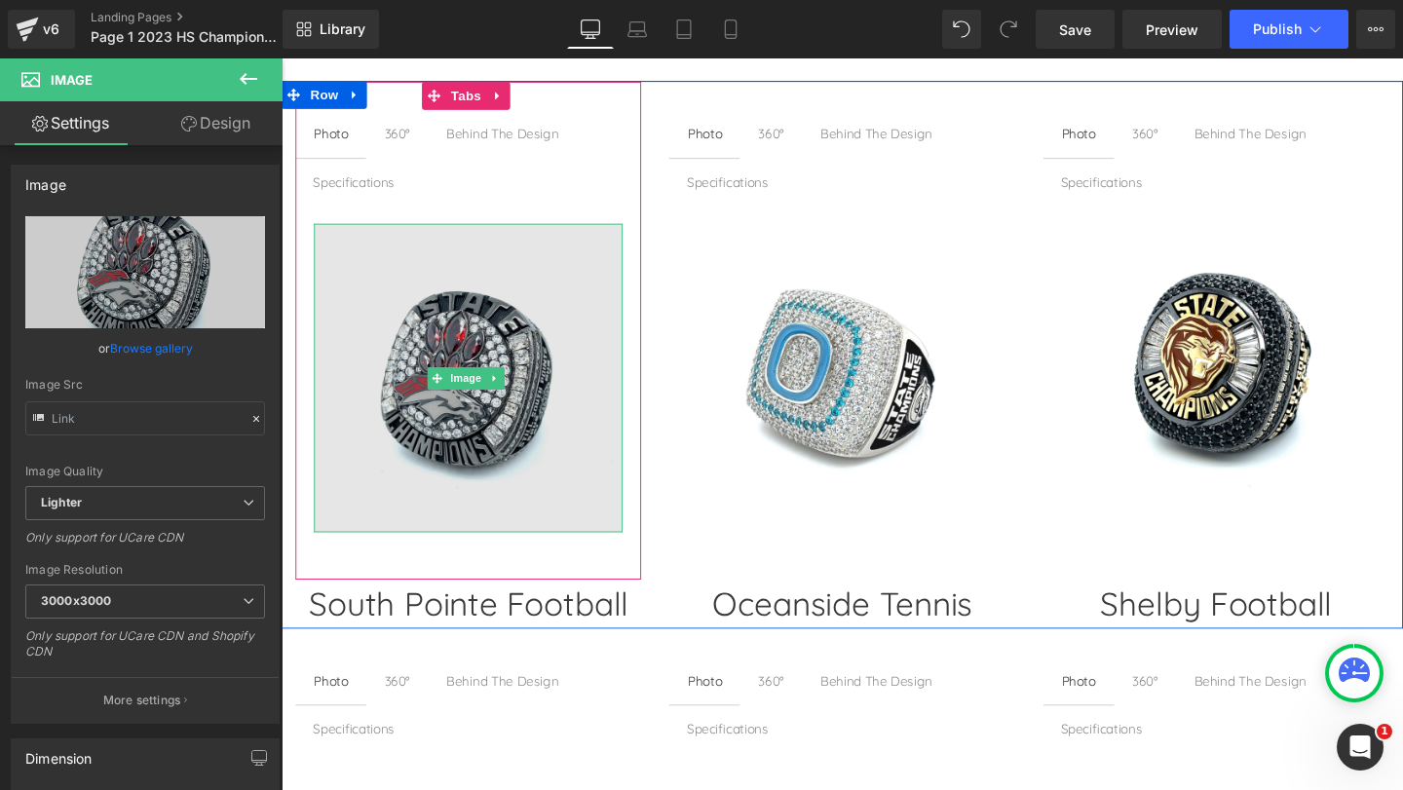
type input "https://ucarecdn.com/72d86554-0aa0-4066-8757-6cbc9be37c9f/-/format/auto/-/previ…"
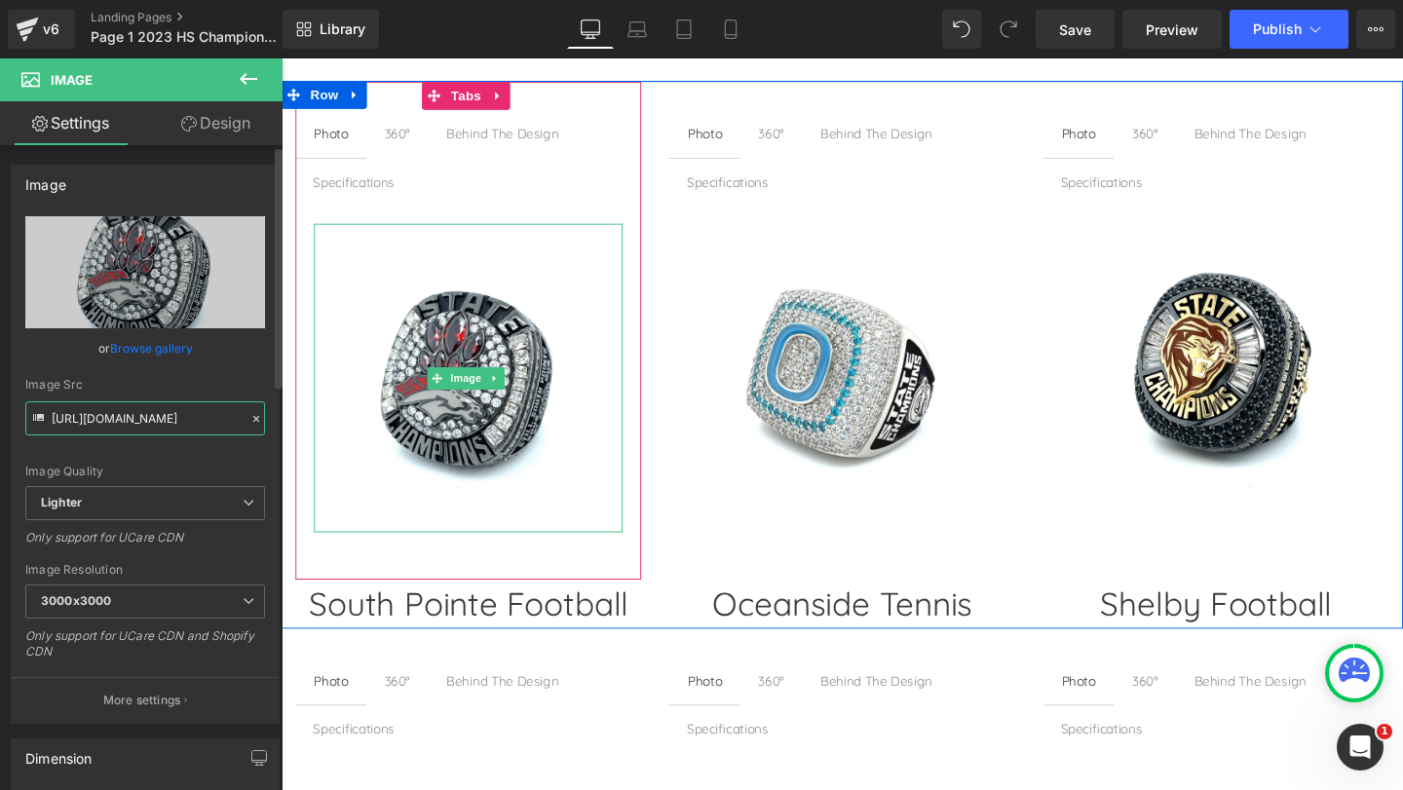
click at [164, 423] on input "https://ucarecdn.com/72d86554-0aa0-4066-8757-6cbc9be37c9f/-/format/auto/-/previ…" at bounding box center [145, 418] width 240 height 34
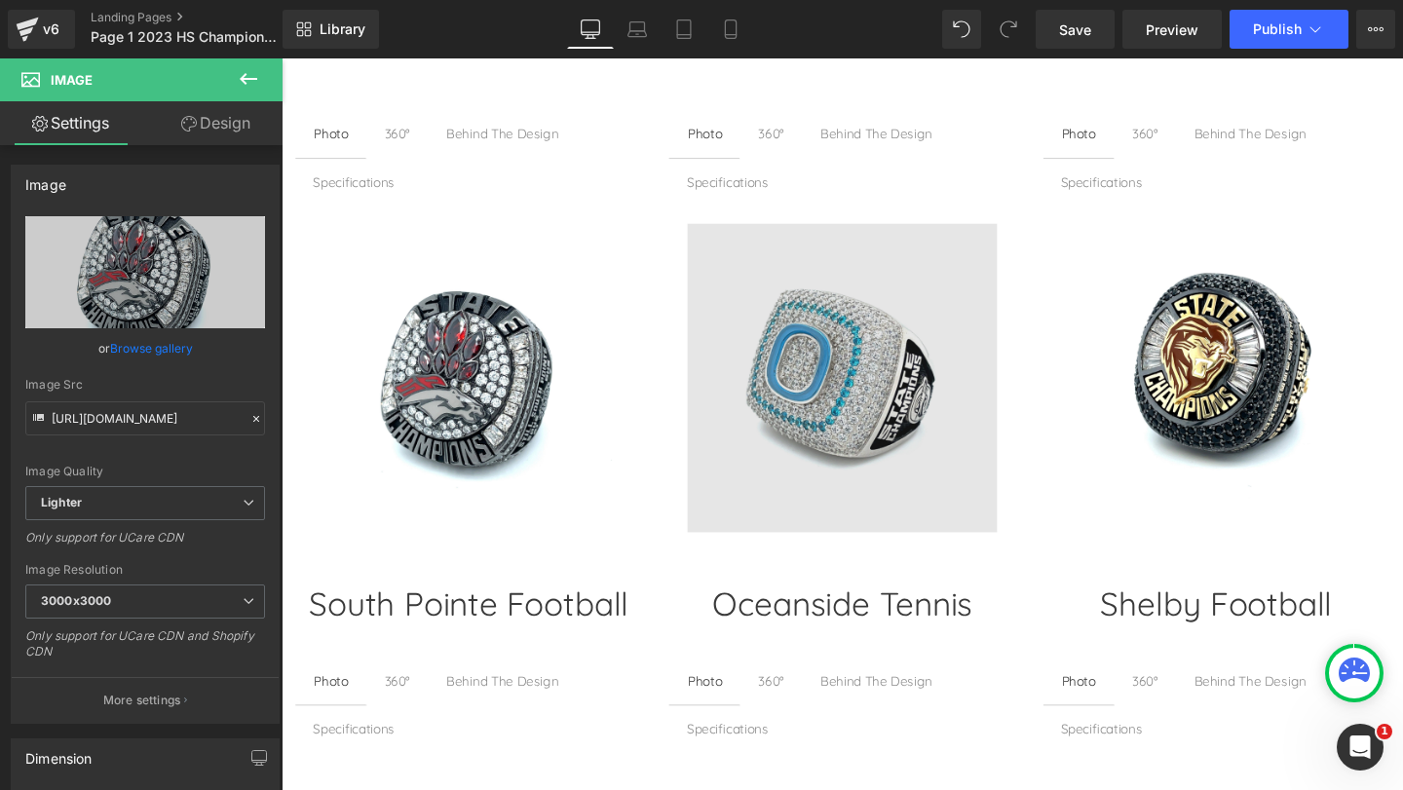
click at [837, 392] on div "Image" at bounding box center [870, 394] width 324 height 324
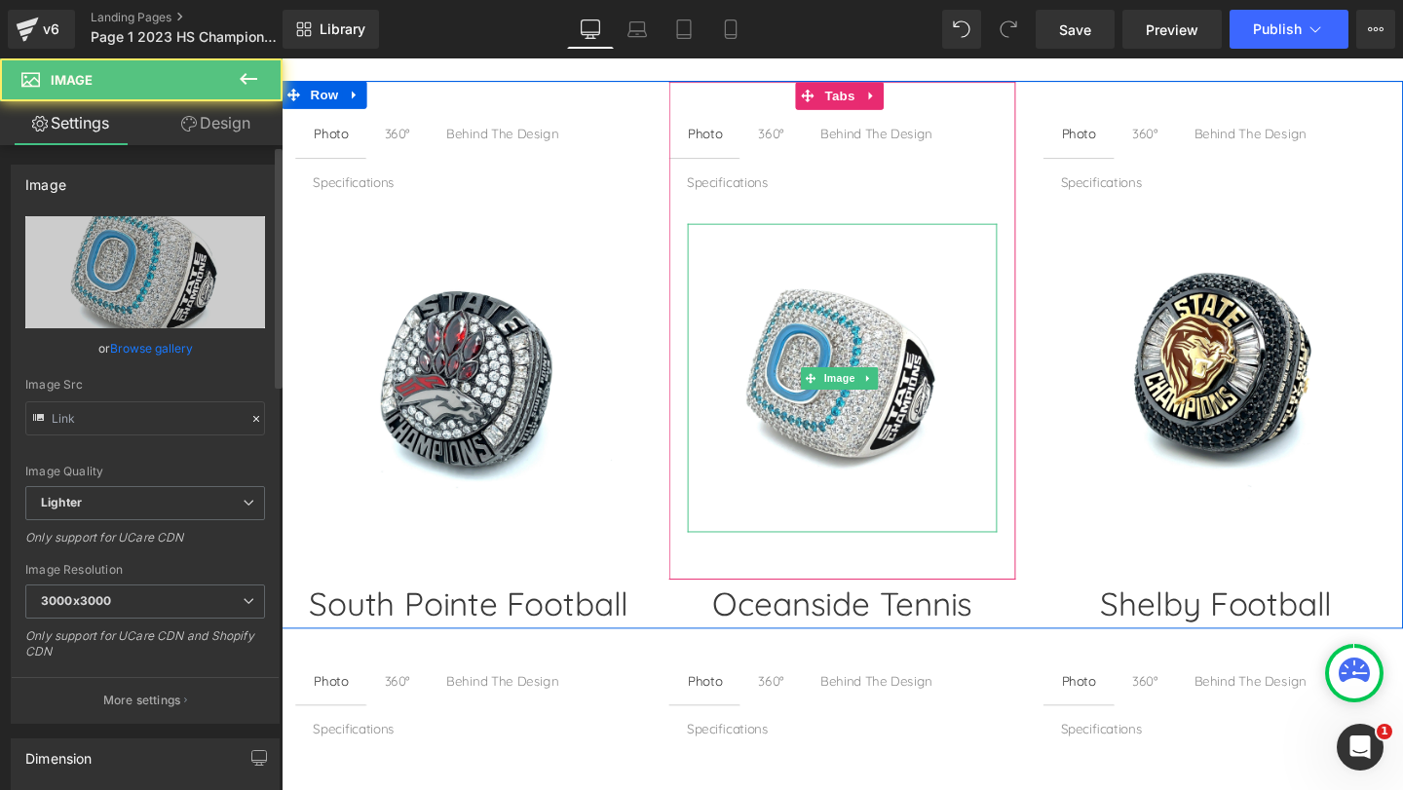
type input "https://ucarecdn.com/3137837d-1137-46d3-94c4-bed8e4da0937/-/format/auto/-/previ…"
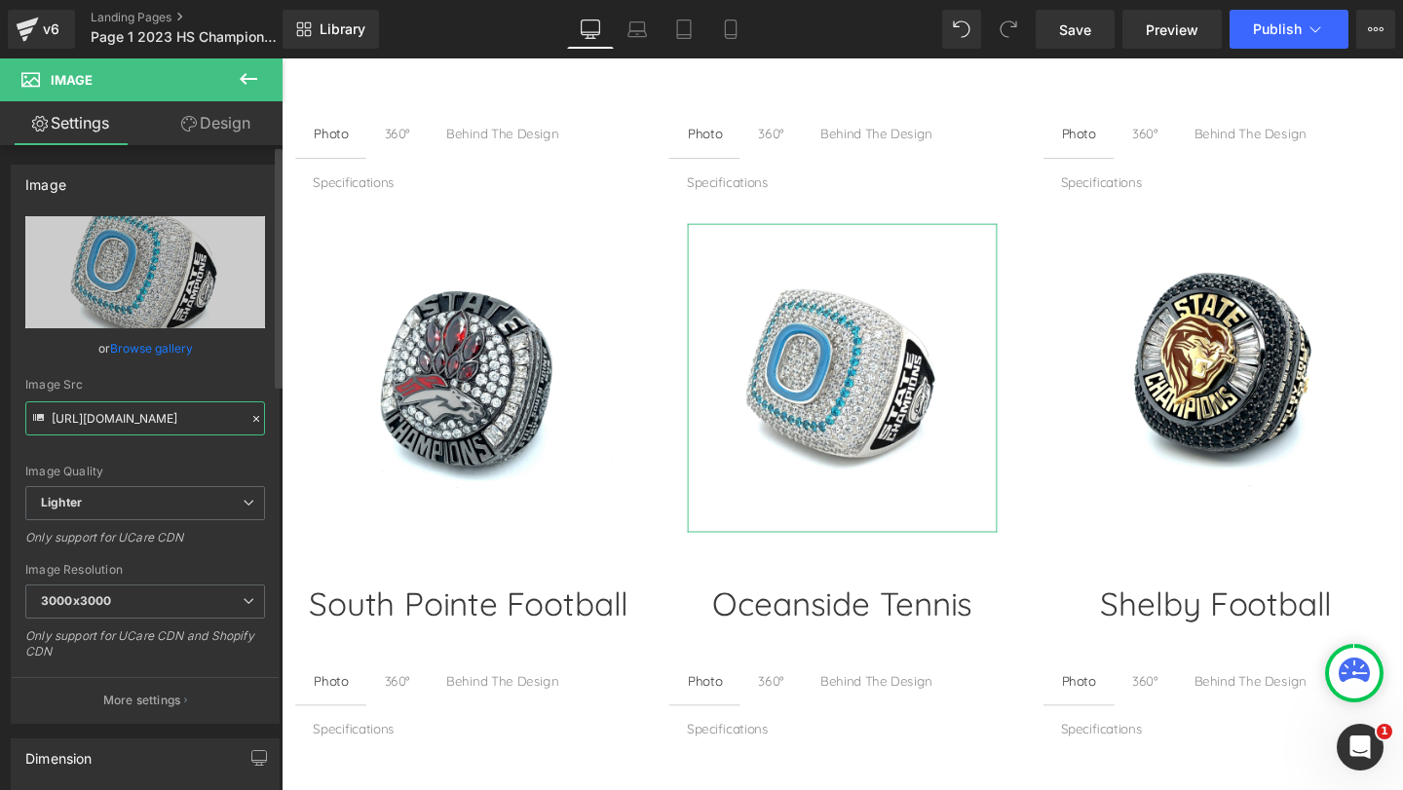
click at [120, 425] on input "https://ucarecdn.com/3137837d-1137-46d3-94c4-bed8e4da0937/-/format/auto/-/previ…" at bounding box center [145, 418] width 240 height 34
click at [1237, 376] on img at bounding box center [1264, 394] width 324 height 324
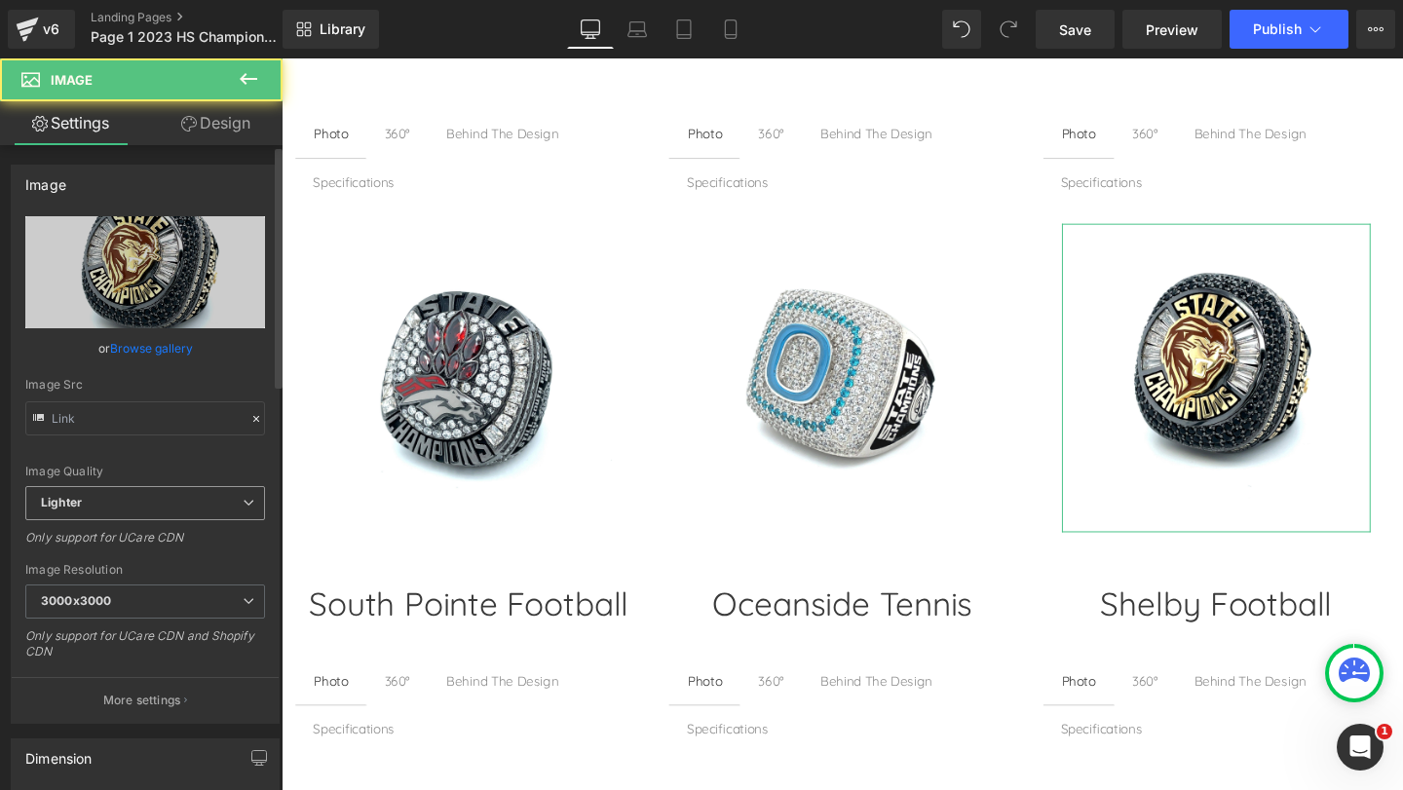
type input "https://ucarecdn.com/be093fc4-6147-460a-9a4c-6425e9b46d2d/-/format/auto/-/previ…"
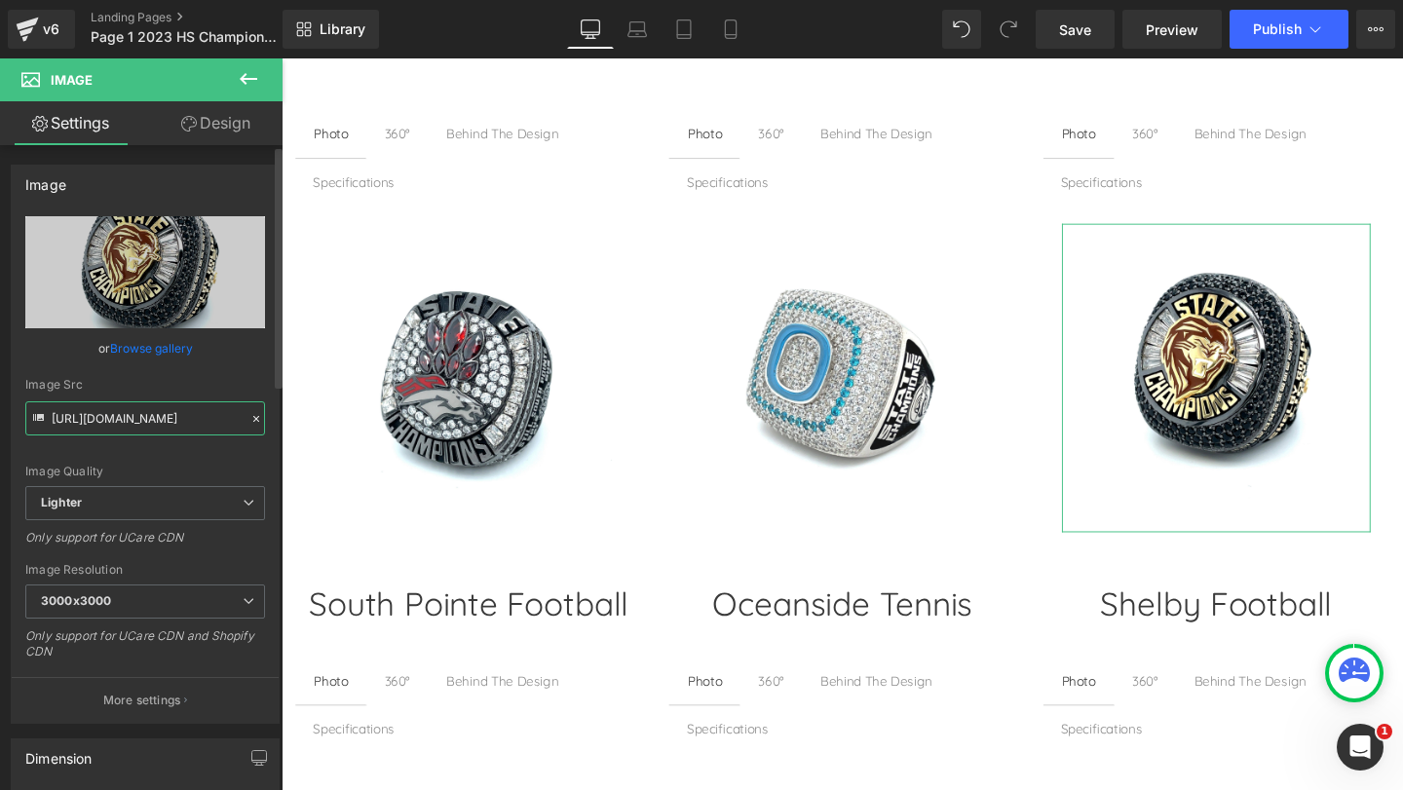
click at [132, 417] on input "https://ucarecdn.com/be093fc4-6147-460a-9a4c-6425e9b46d2d/-/format/auto/-/previ…" at bounding box center [145, 418] width 240 height 34
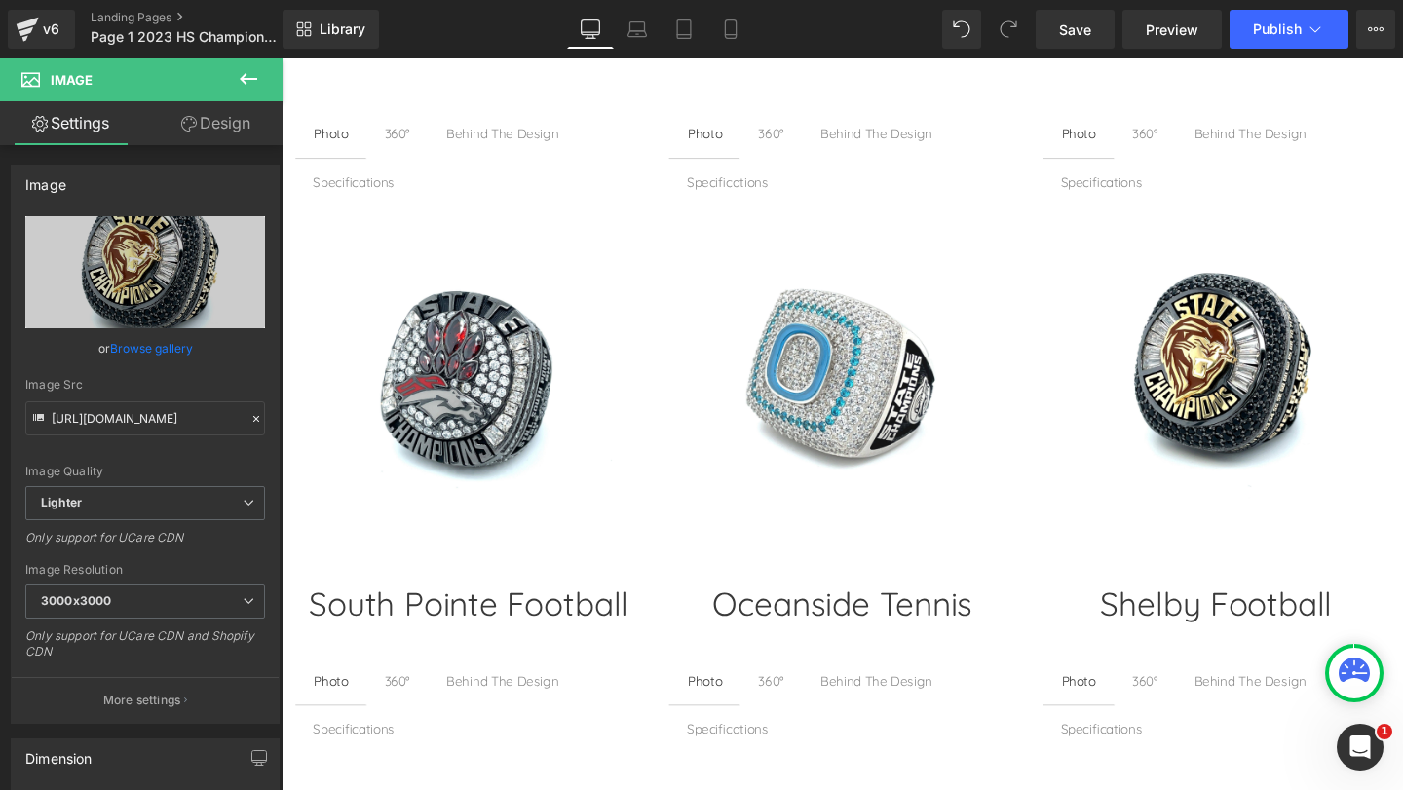
click at [447, 628] on div "South Pointe Football Heading" at bounding box center [477, 632] width 363 height 52
click at [370, 626] on h1 "South Pointe Football" at bounding box center [477, 632] width 363 height 52
click at [643, 621] on h1 "South Pointe Football" at bounding box center [477, 632] width 363 height 52
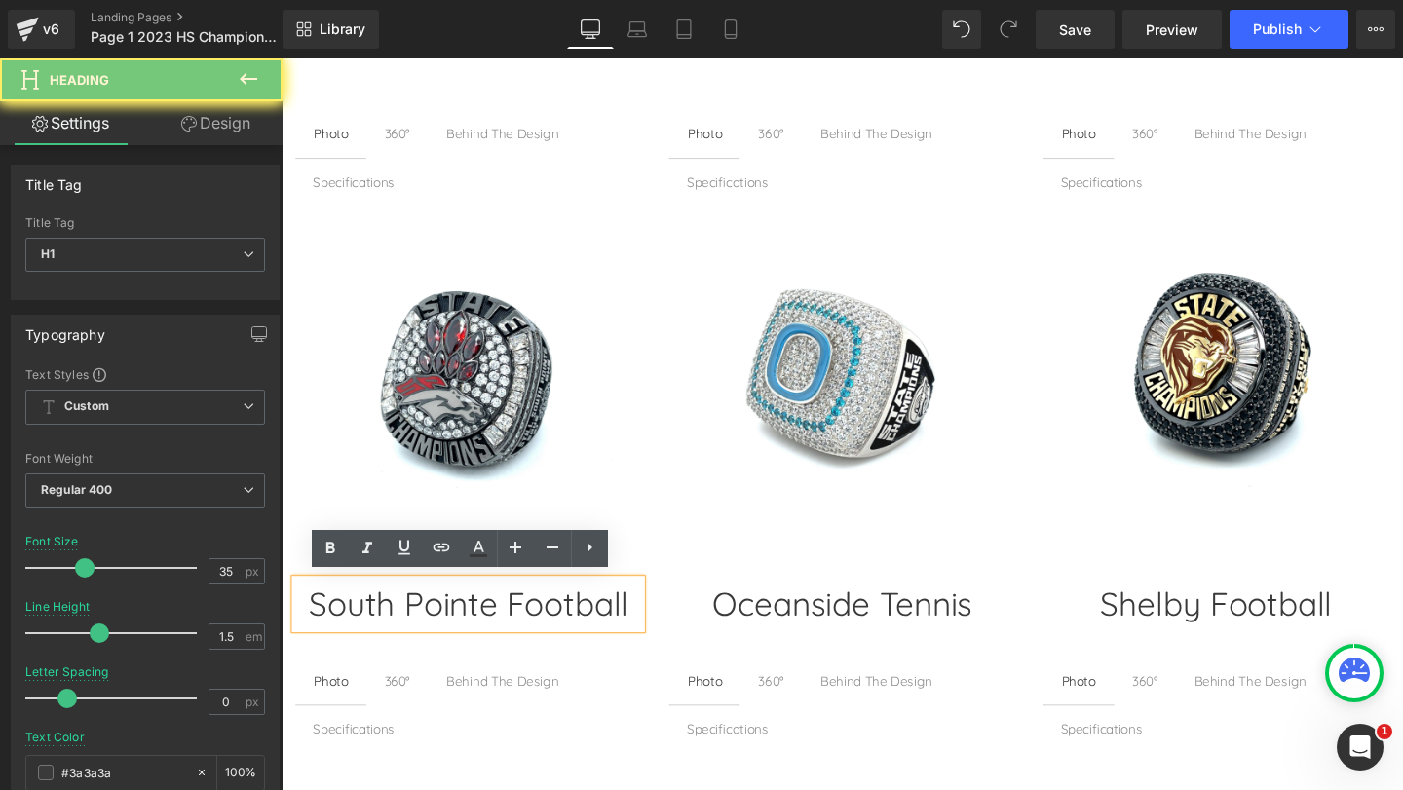
click at [548, 615] on h1 "South Pointe Football" at bounding box center [477, 632] width 363 height 52
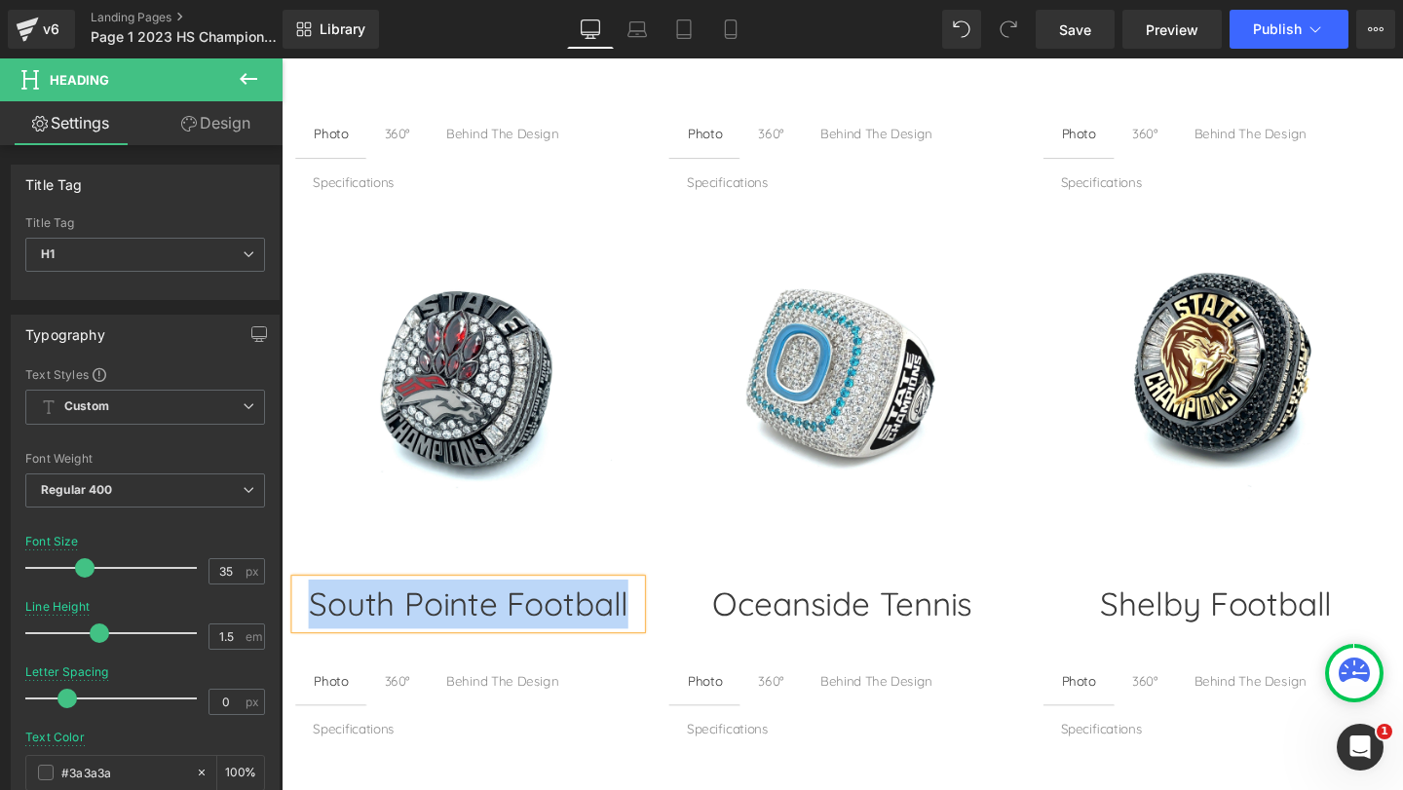
click at [812, 625] on div "Oceanside Tennis Heading" at bounding box center [870, 632] width 363 height 52
click at [812, 625] on h1 "Oceanside Tennis" at bounding box center [870, 632] width 363 height 52
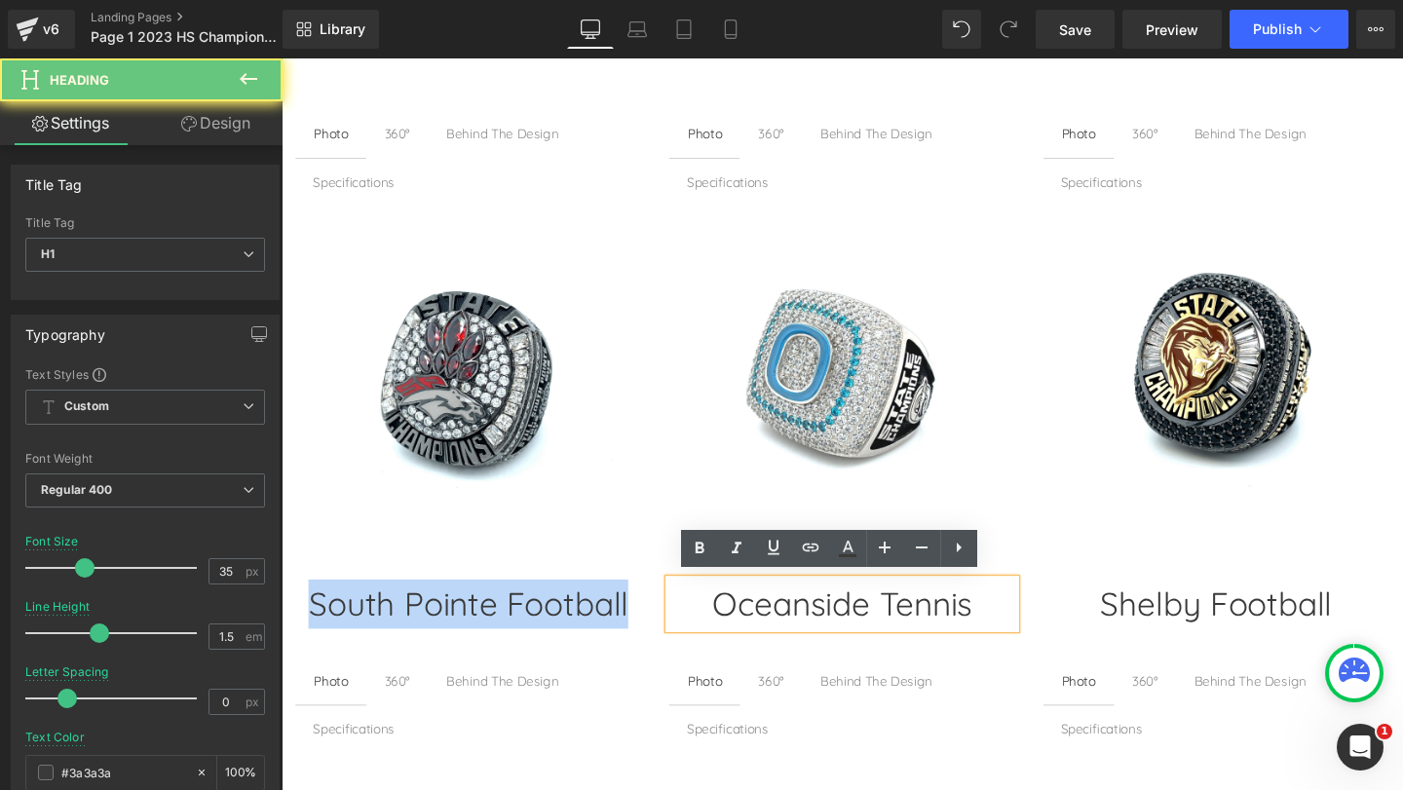
click at [790, 629] on h1 "Oceanside Tennis" at bounding box center [870, 632] width 363 height 52
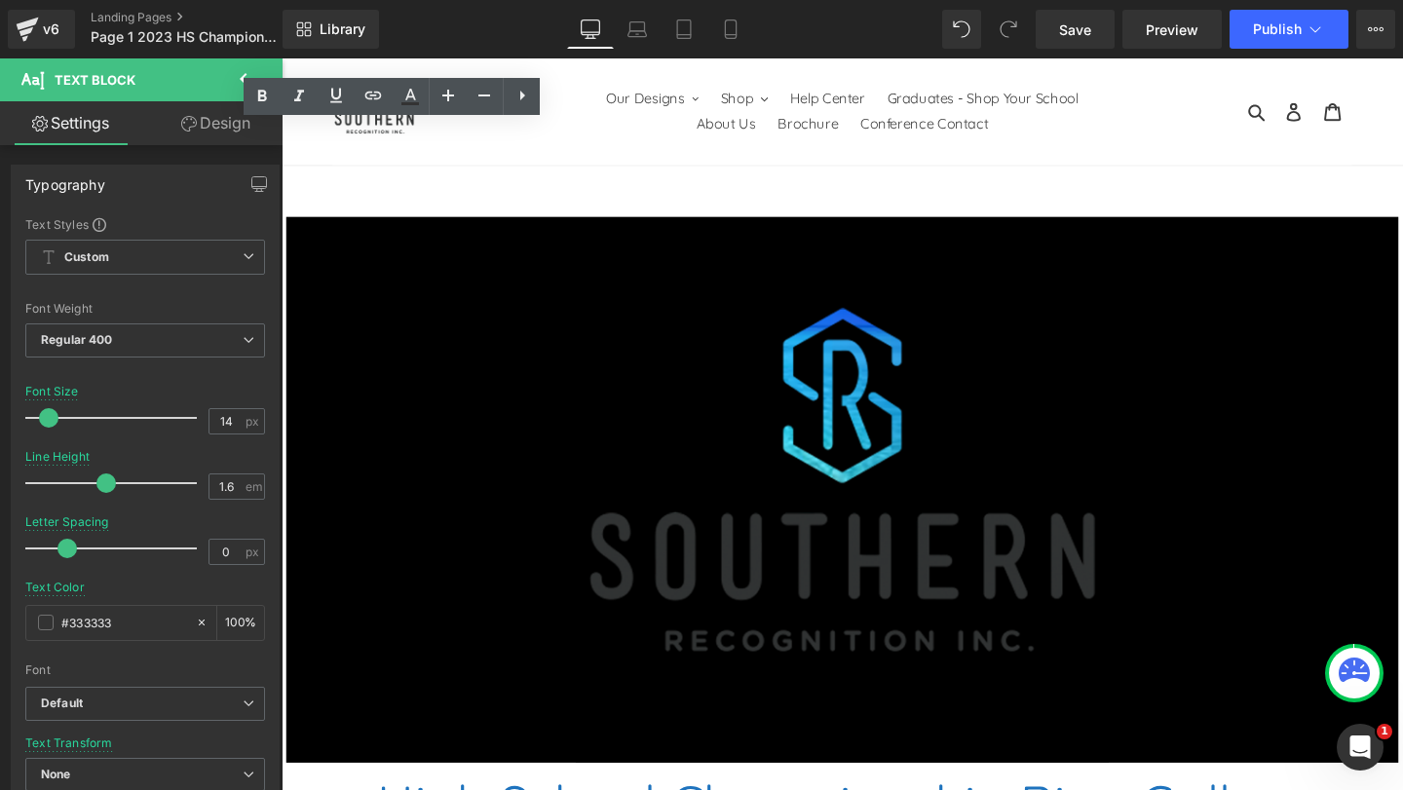
scroll to position [1851, 0]
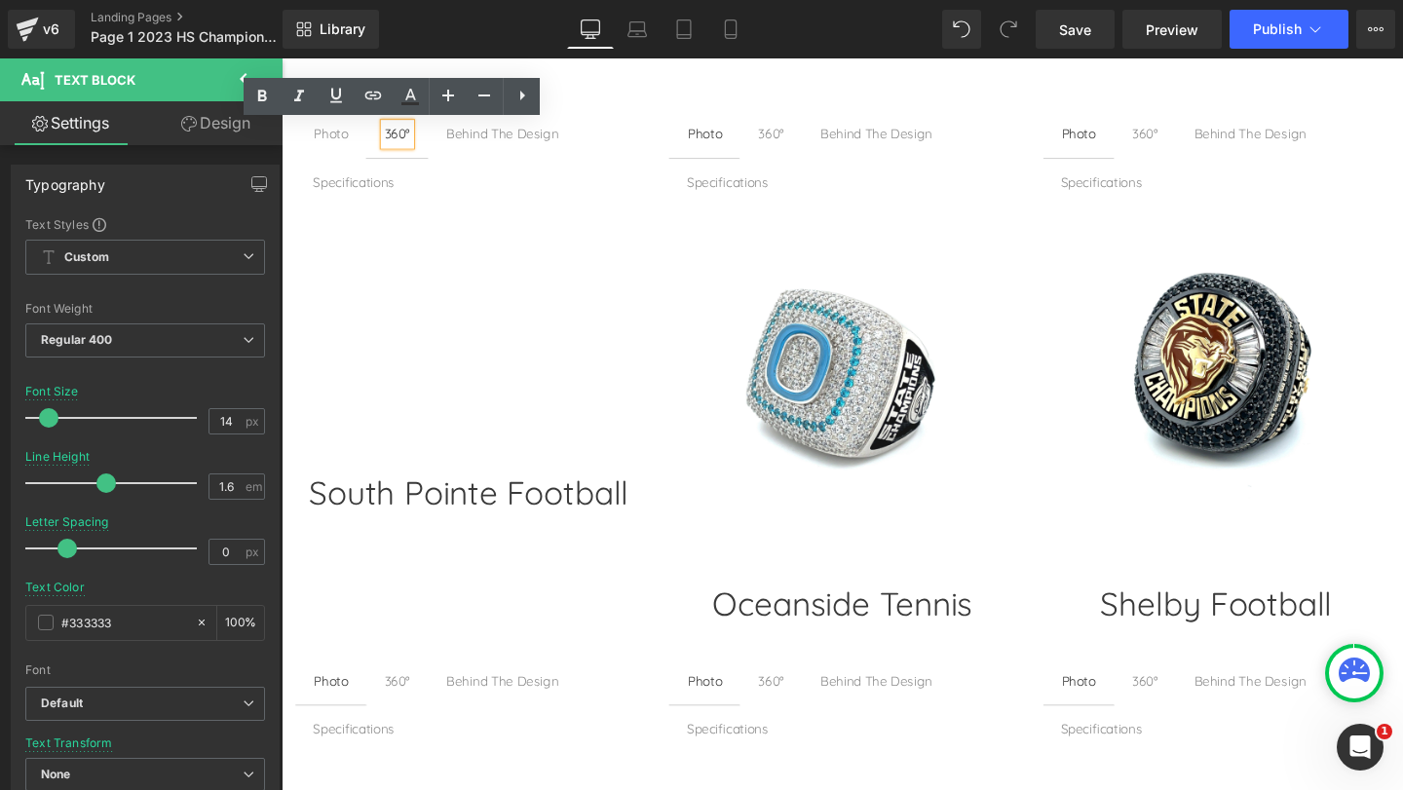
click at [790, 141] on div "360°" at bounding box center [795, 137] width 27 height 21
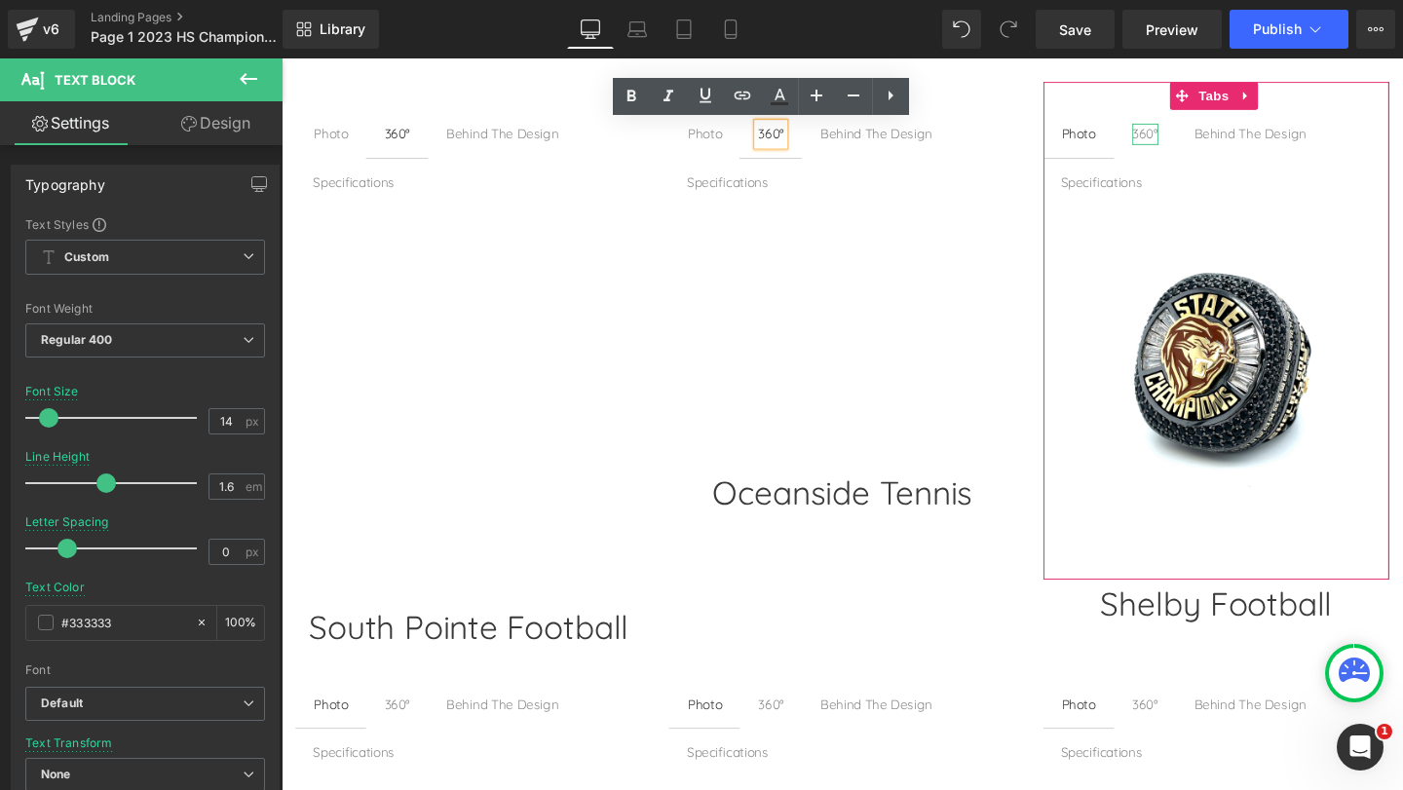
click at [1177, 136] on div "360°" at bounding box center [1189, 137] width 27 height 21
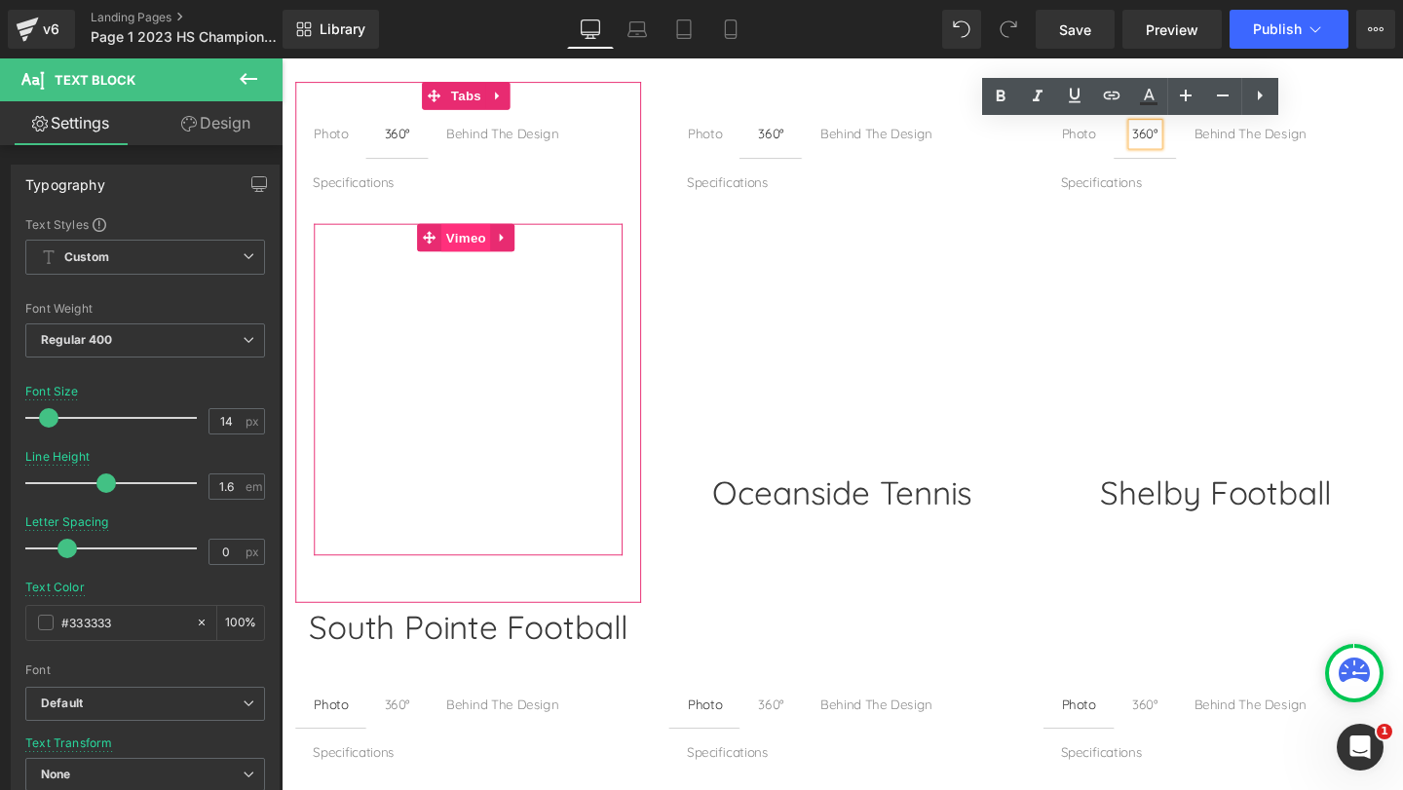
click at [494, 239] on span "Vimeo" at bounding box center [476, 246] width 52 height 29
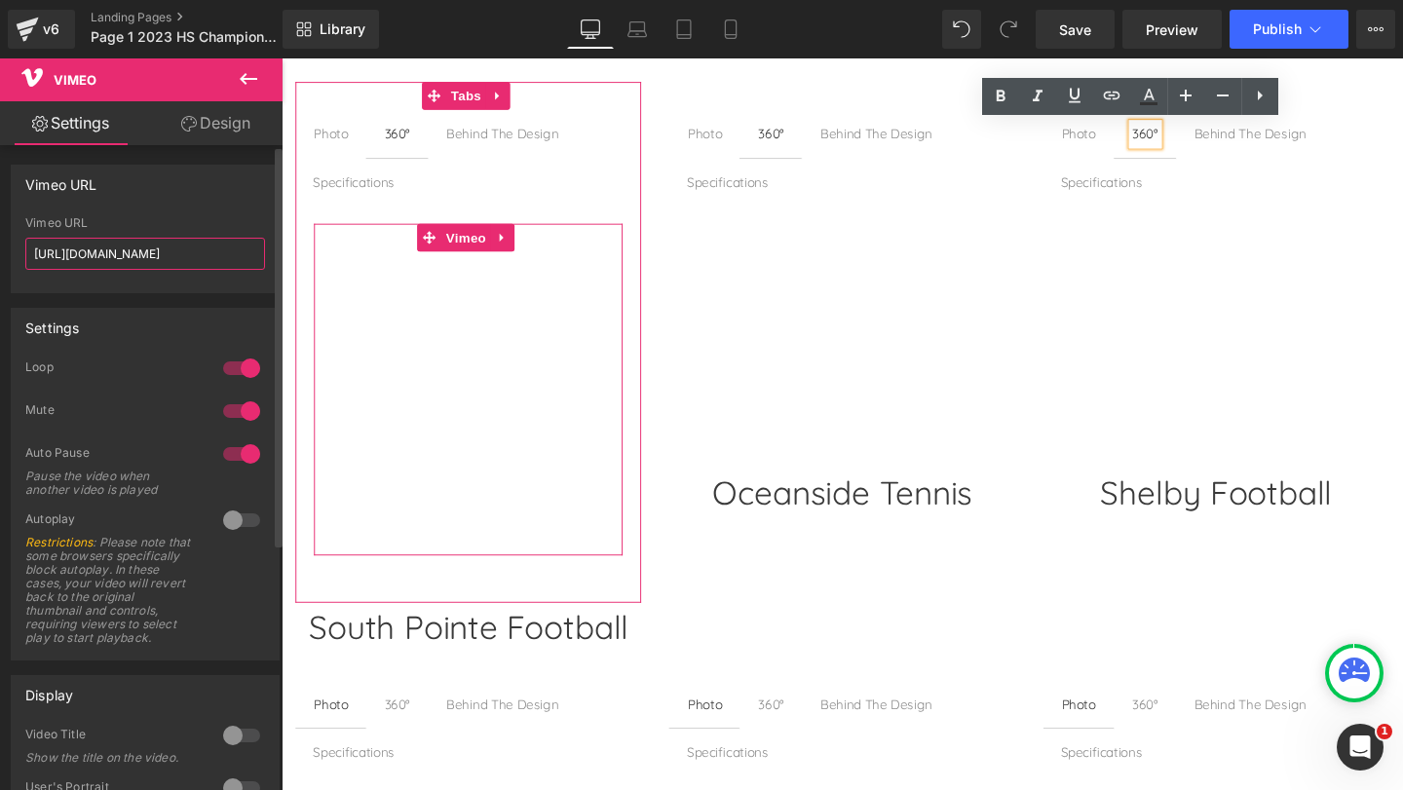
click at [165, 251] on input "[URL][DOMAIN_NAME]" at bounding box center [145, 254] width 240 height 32
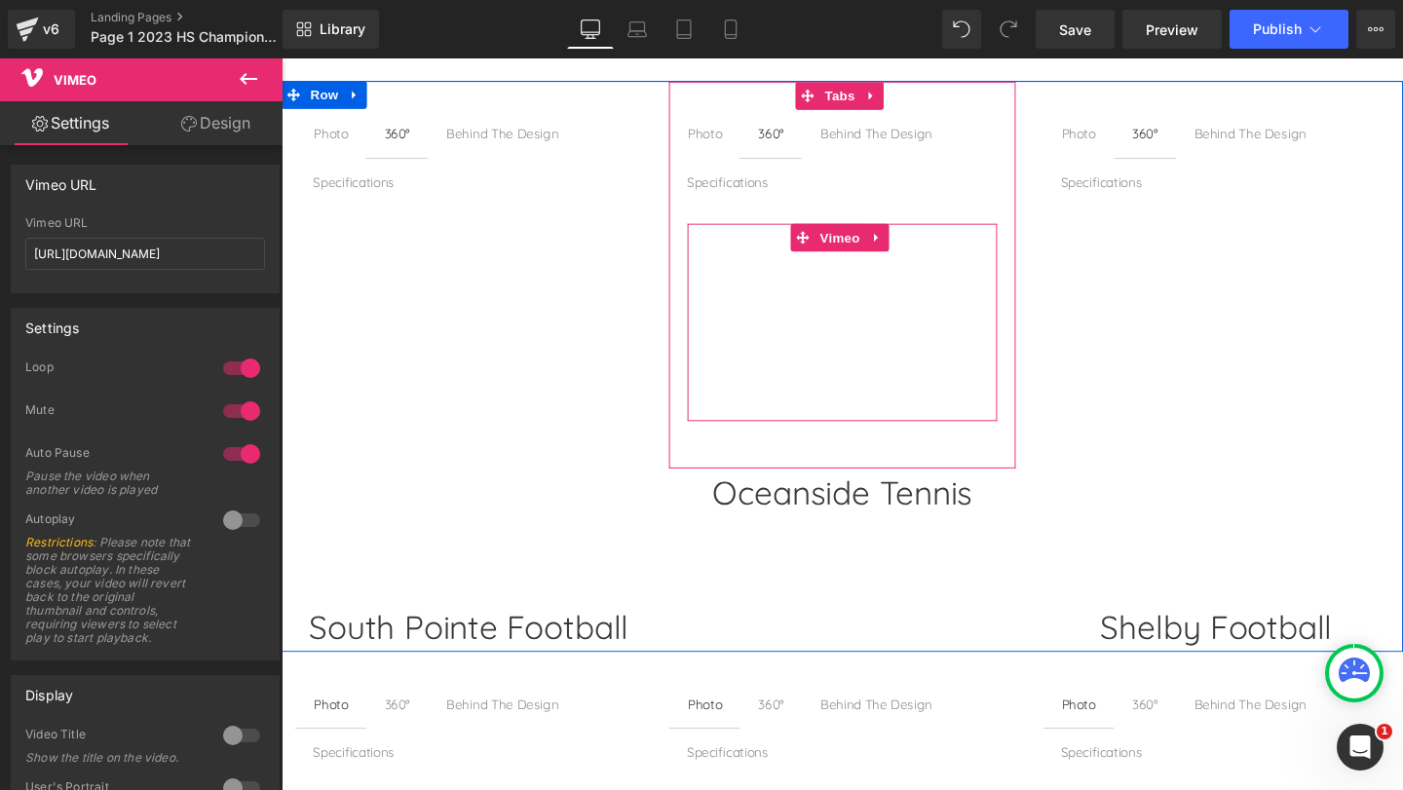
click at [817, 250] on span at bounding box center [829, 246] width 25 height 29
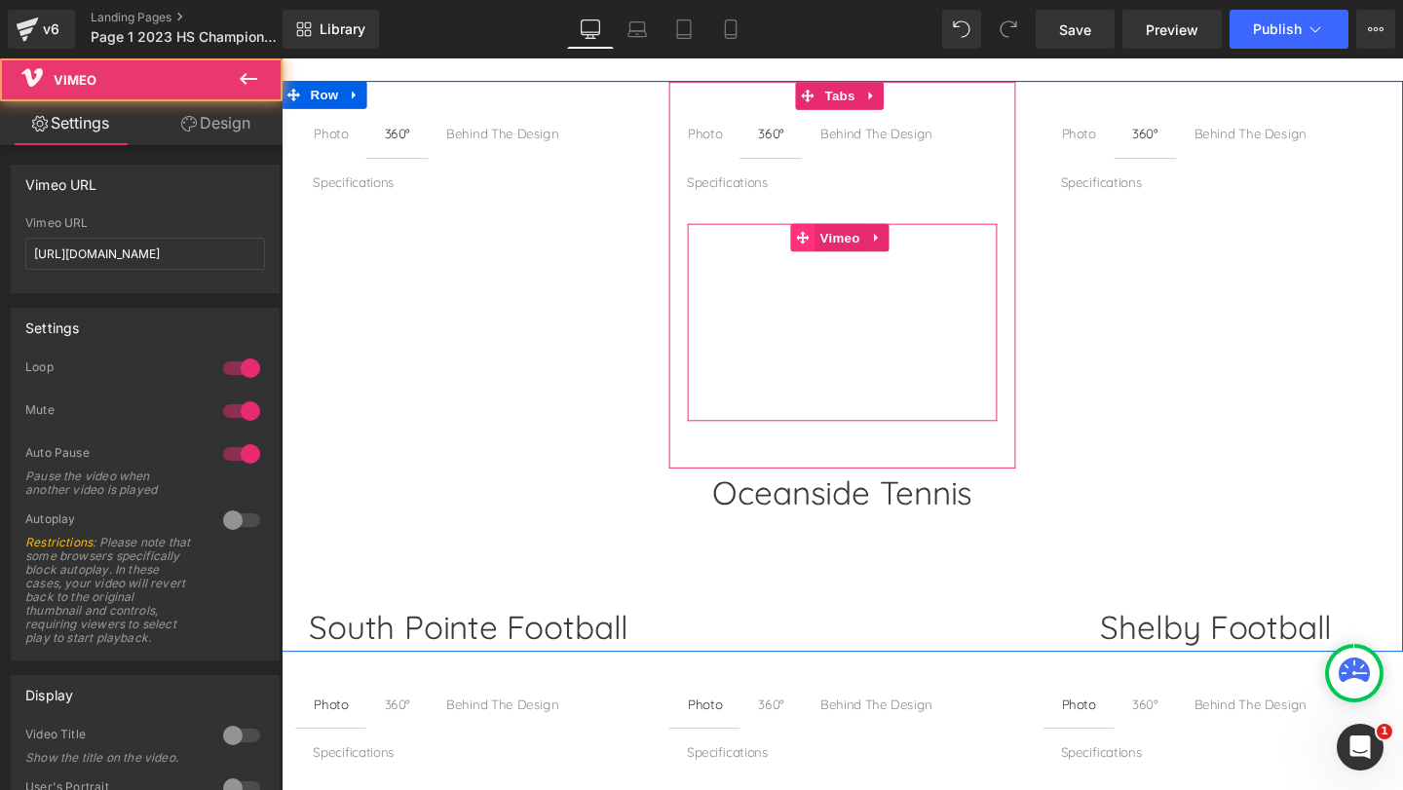
click at [854, 248] on span "Vimeo" at bounding box center [869, 246] width 52 height 29
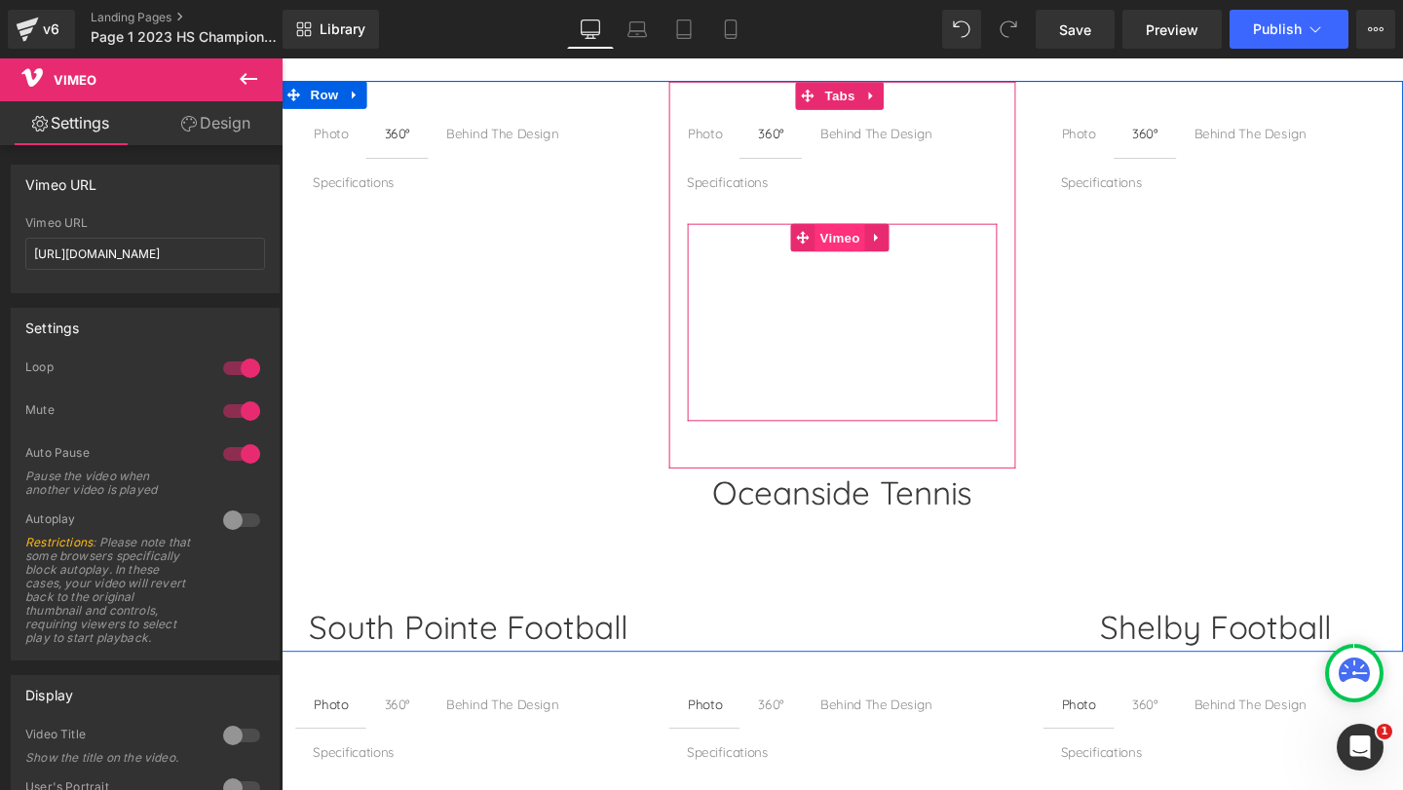
click at [855, 248] on span "Vimeo" at bounding box center [869, 246] width 52 height 29
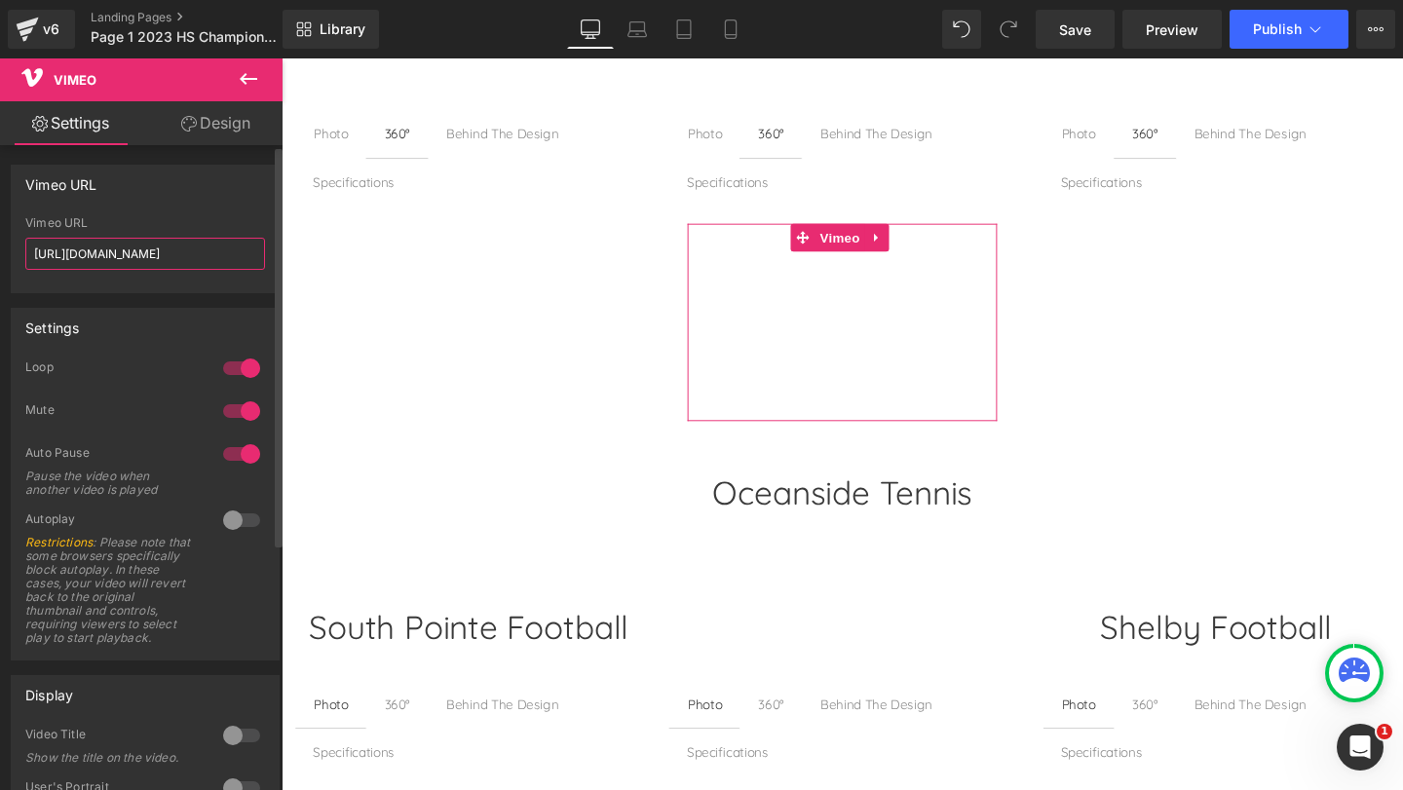
click at [168, 257] on input "[URL][DOMAIN_NAME]" at bounding box center [145, 254] width 240 height 32
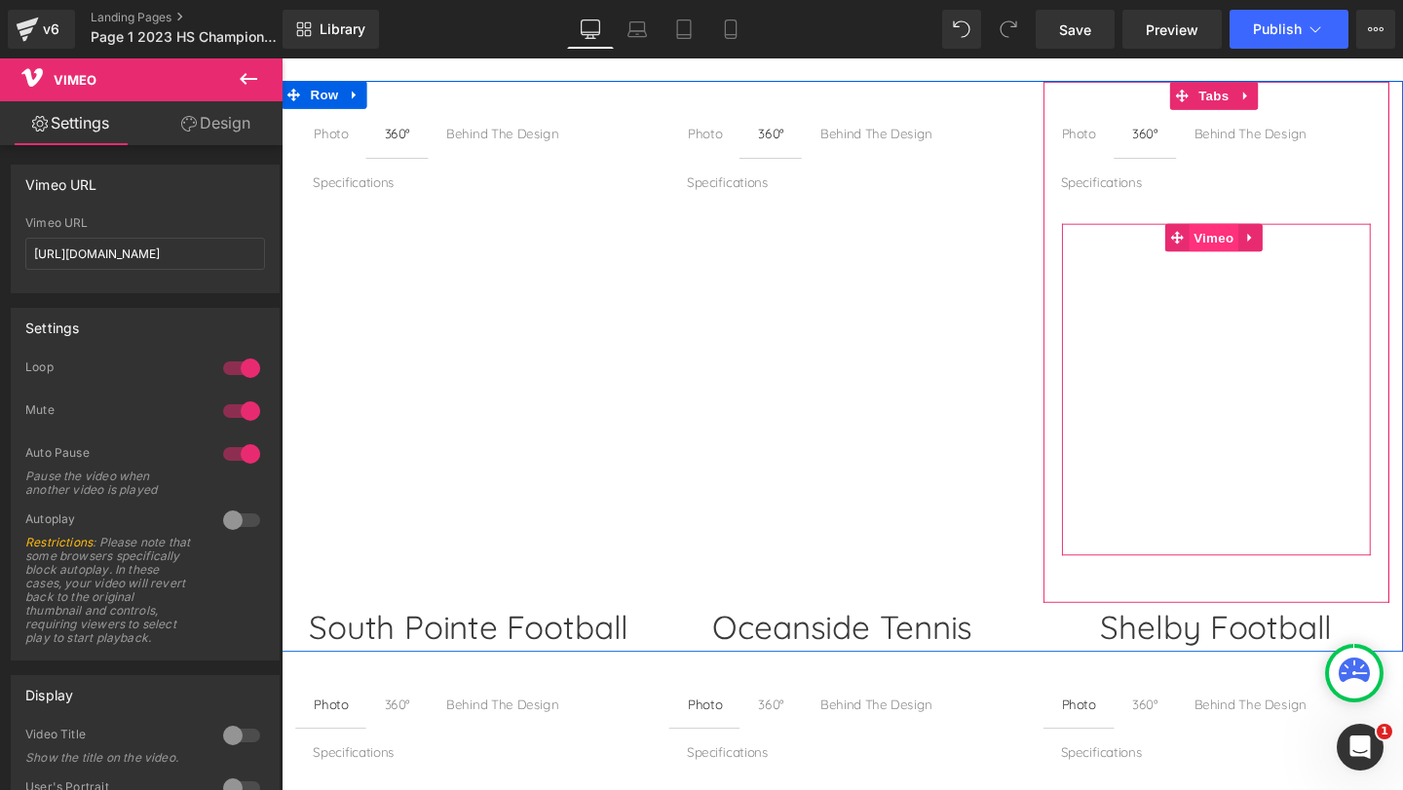
click at [1244, 249] on span "Vimeo" at bounding box center [1261, 246] width 52 height 29
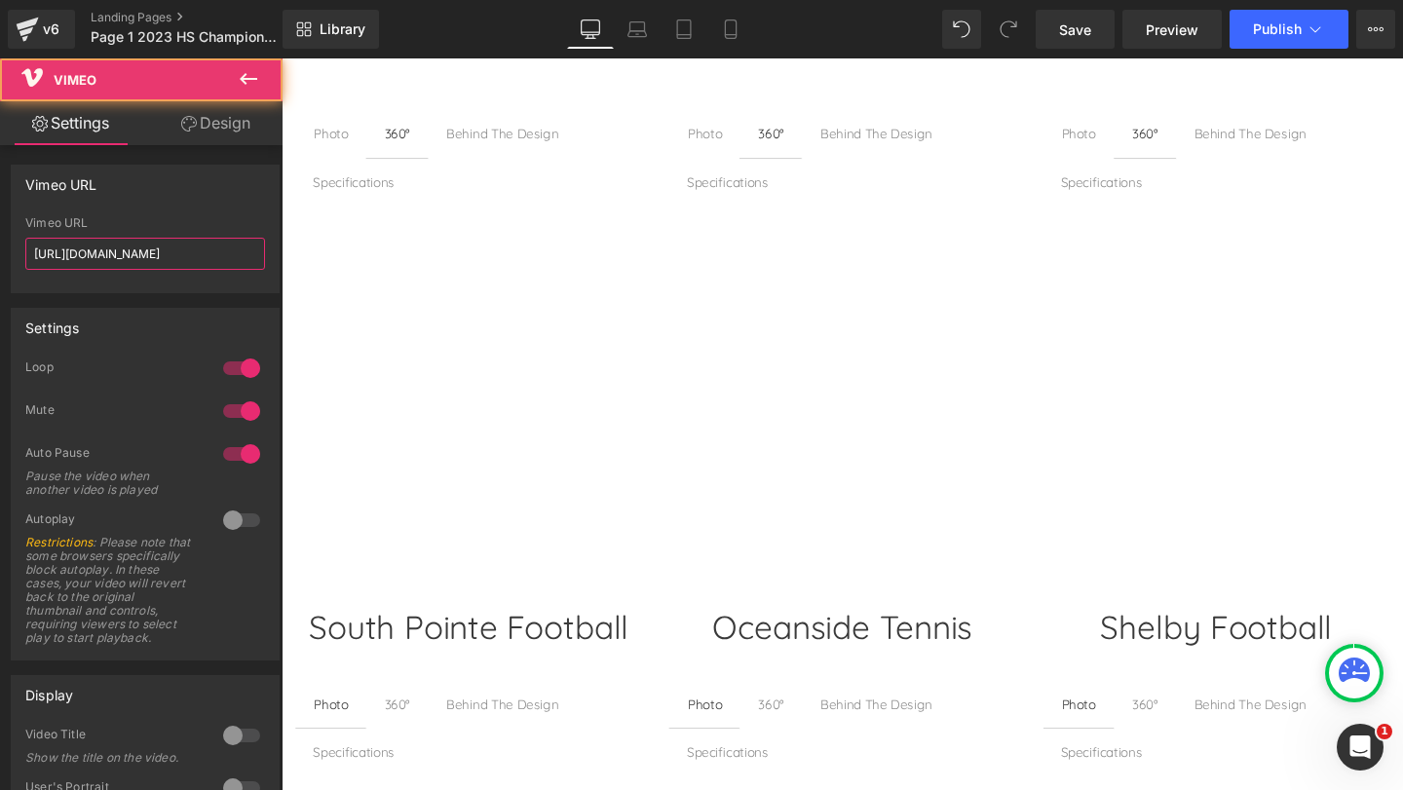
click at [165, 256] on input "[URL][DOMAIN_NAME]" at bounding box center [145, 254] width 240 height 32
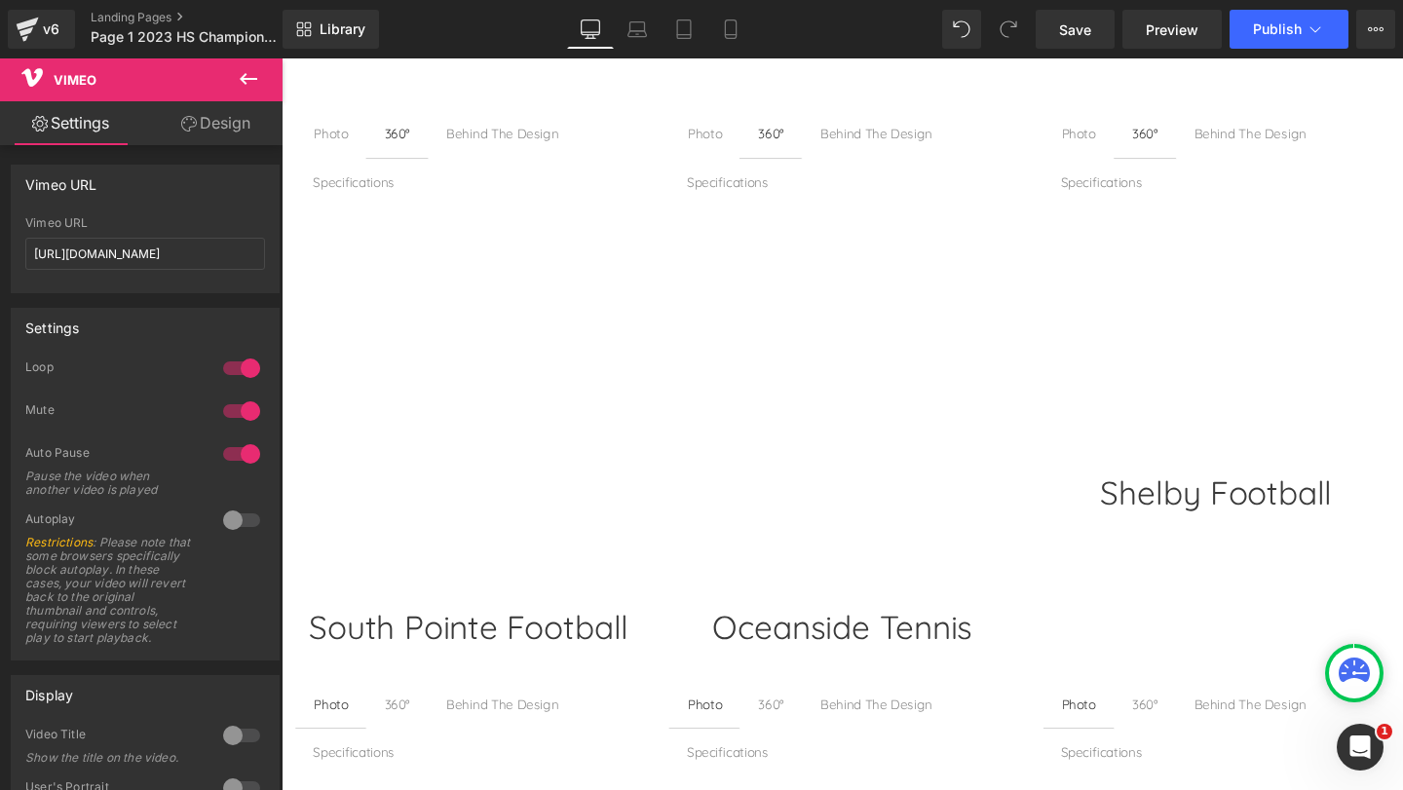
click at [511, 136] on div "Behind The Design" at bounding box center [514, 137] width 118 height 21
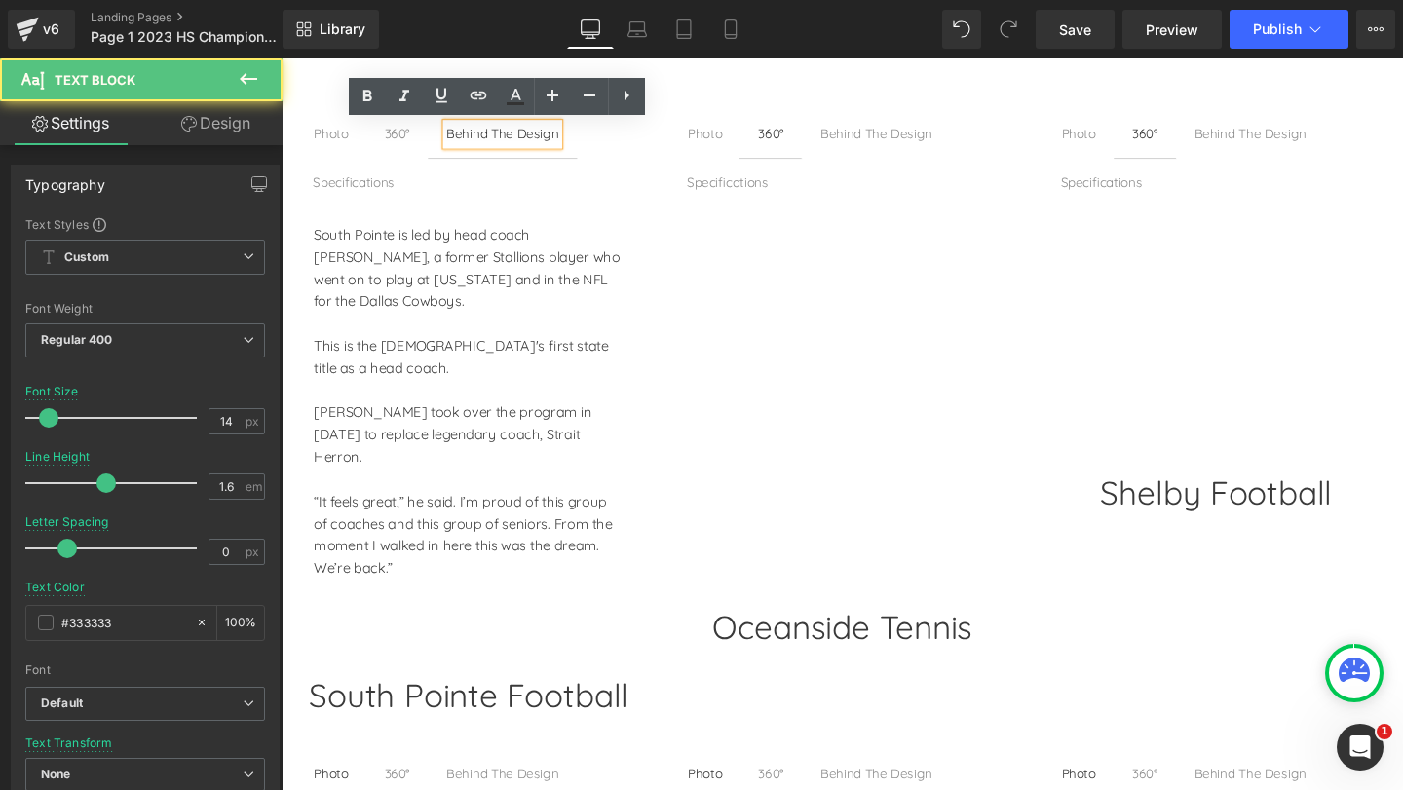
click at [911, 135] on div "Behind The Design" at bounding box center [907, 137] width 118 height 21
click at [1265, 136] on div "Behind The Design" at bounding box center [1300, 137] width 118 height 21
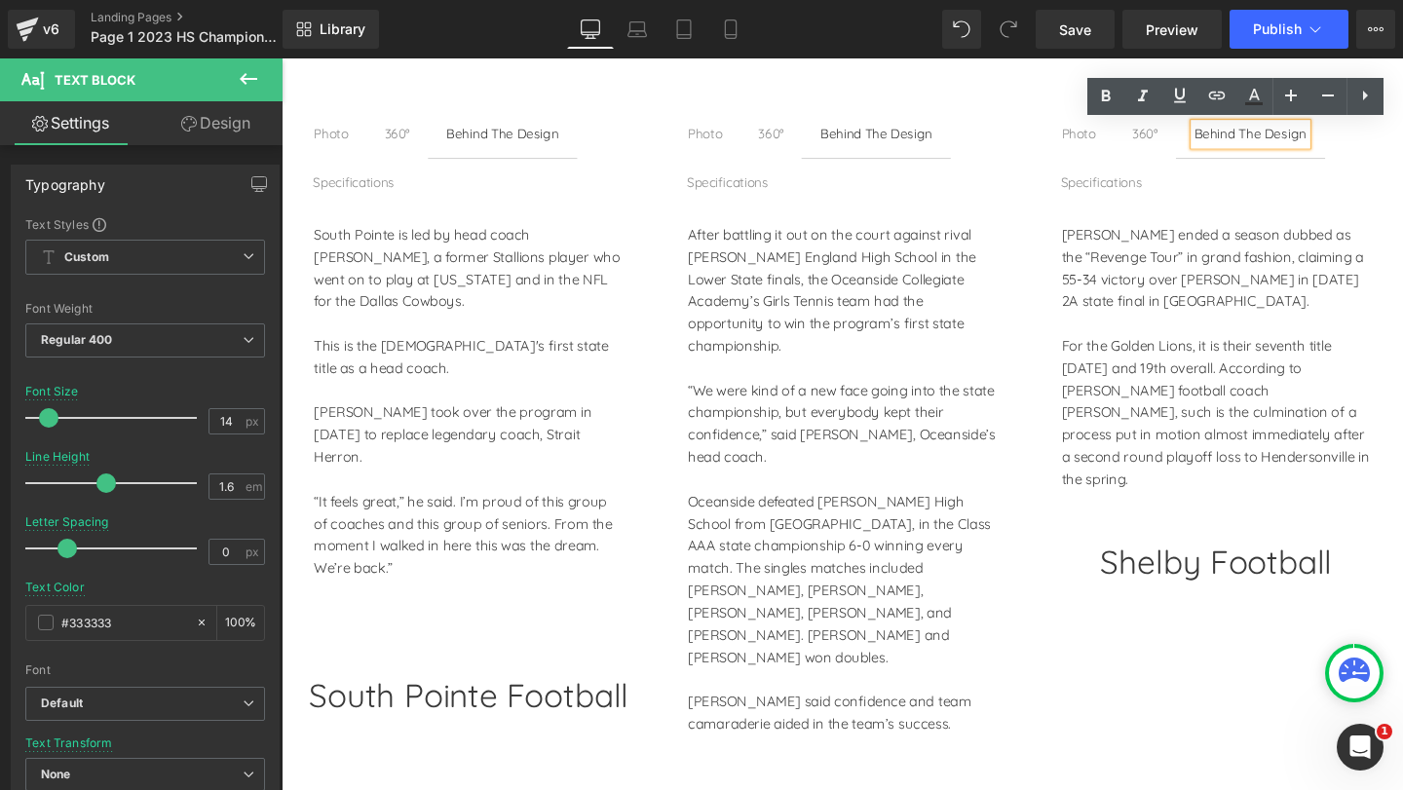
click at [455, 281] on div "South Pointe is led by head coach [PERSON_NAME], a former Stallions player who …" at bounding box center [478, 442] width 324 height 421
click at [453, 284] on div "South Pointe is led by head coach [PERSON_NAME], a former Stallions player who …" at bounding box center [478, 442] width 324 height 421
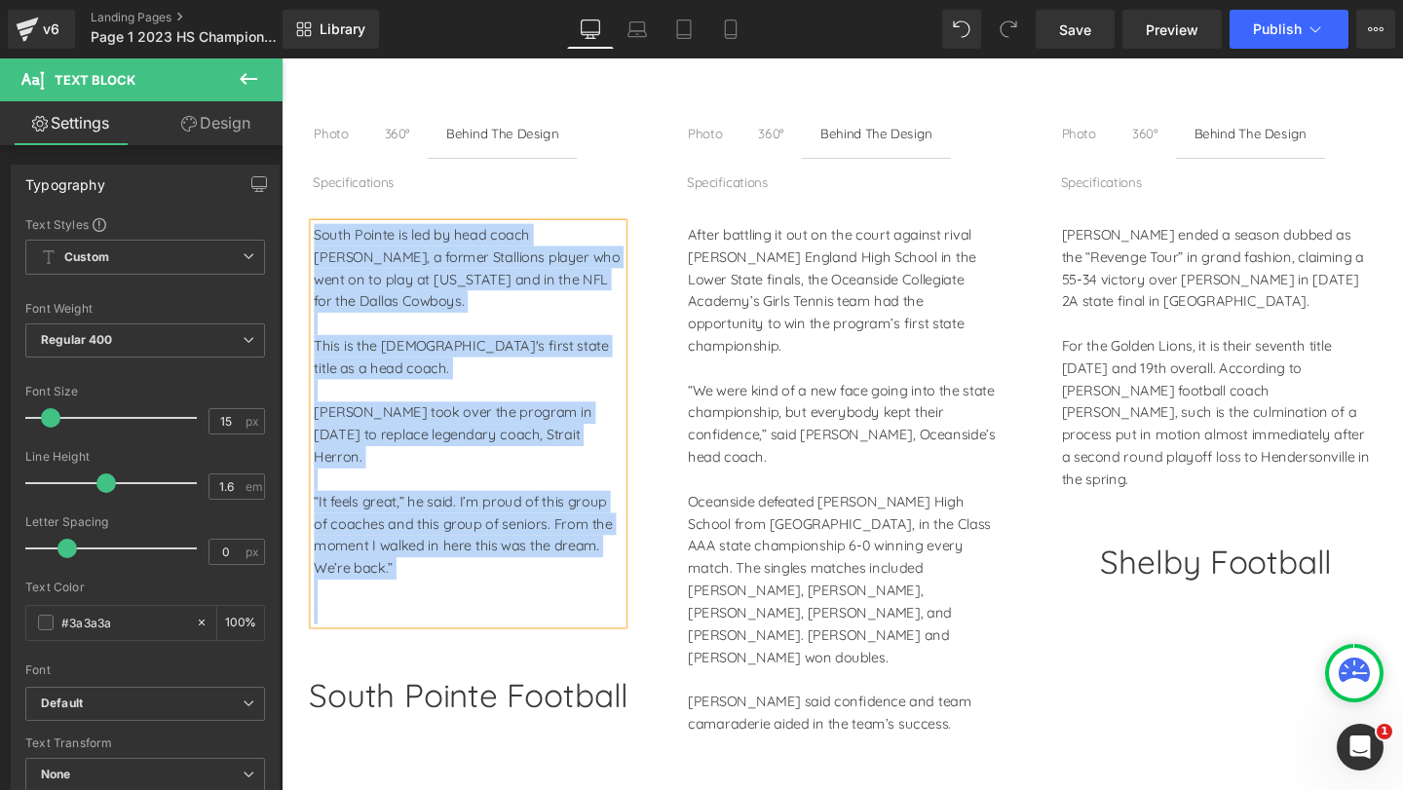
click at [452, 288] on div "South Pointe is led by head coach [PERSON_NAME], a former Stallions player who …" at bounding box center [478, 442] width 324 height 421
click at [440, 317] on div "South Pointe is led by head coach [PERSON_NAME], a former Stallions player who …" at bounding box center [478, 442] width 324 height 421
click at [457, 355] on div "This is the [DEMOGRAPHIC_DATA]'s first state title as a head coach." at bounding box center [478, 372] width 324 height 47
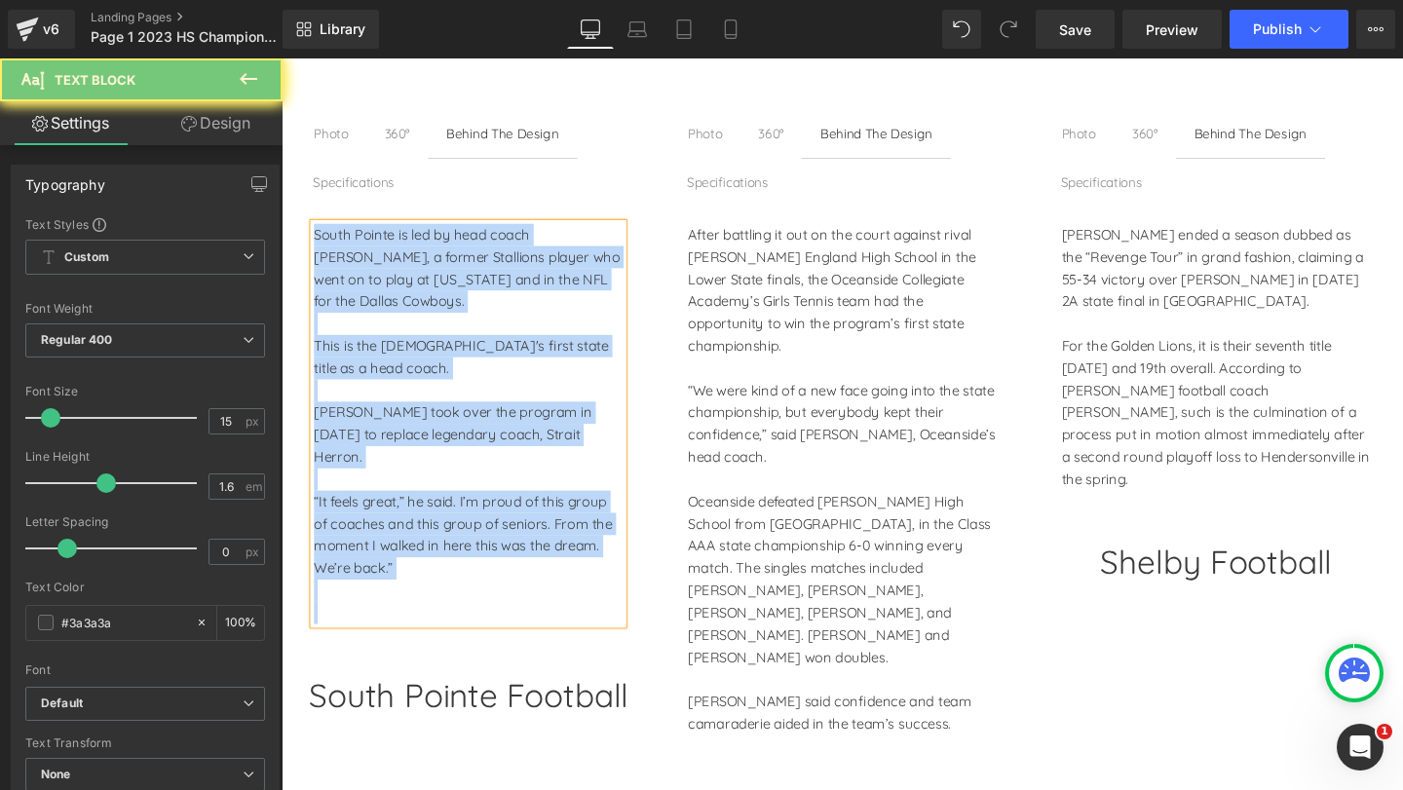
copy div "South Pointe is led by head coach [PERSON_NAME], a former Stallions player who …"
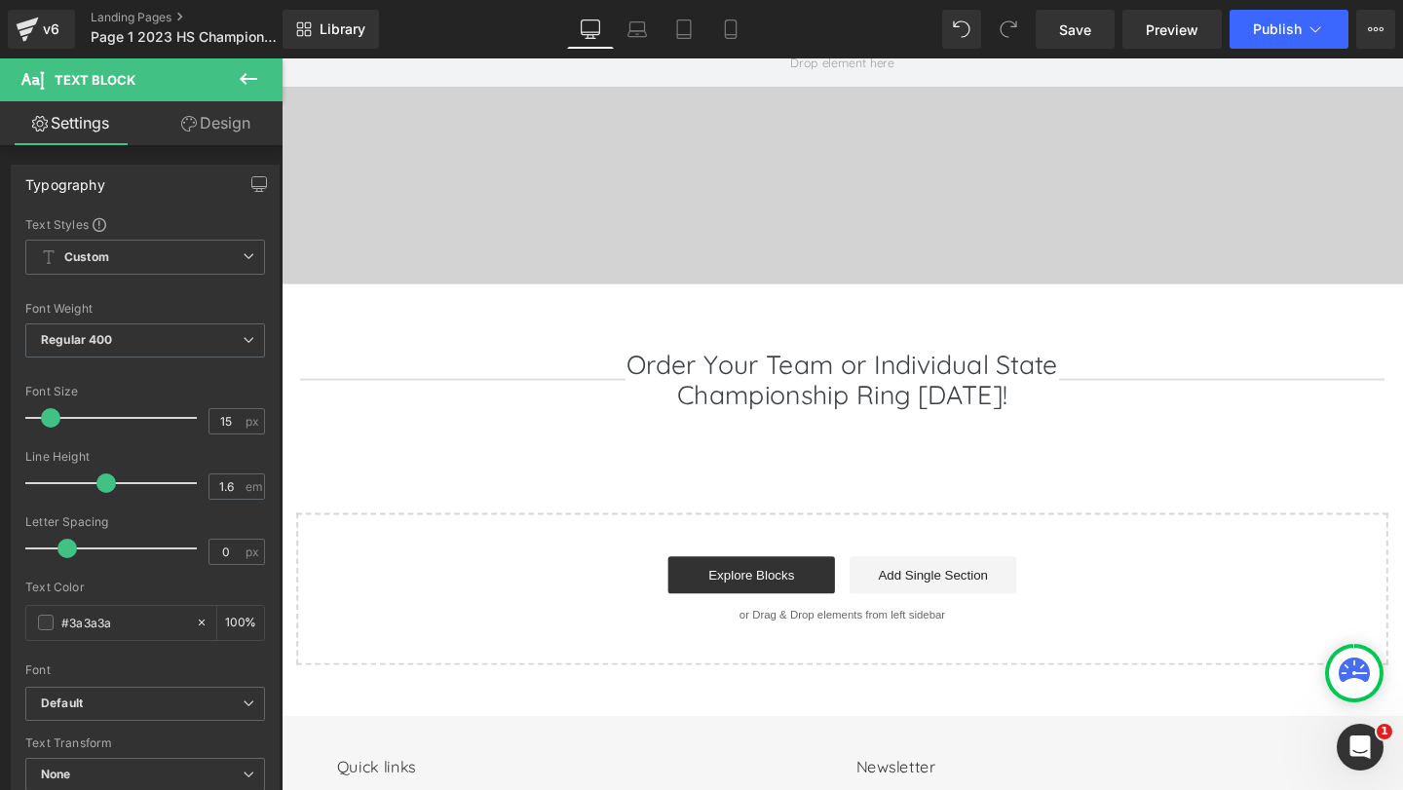
scroll to position [5333, 0]
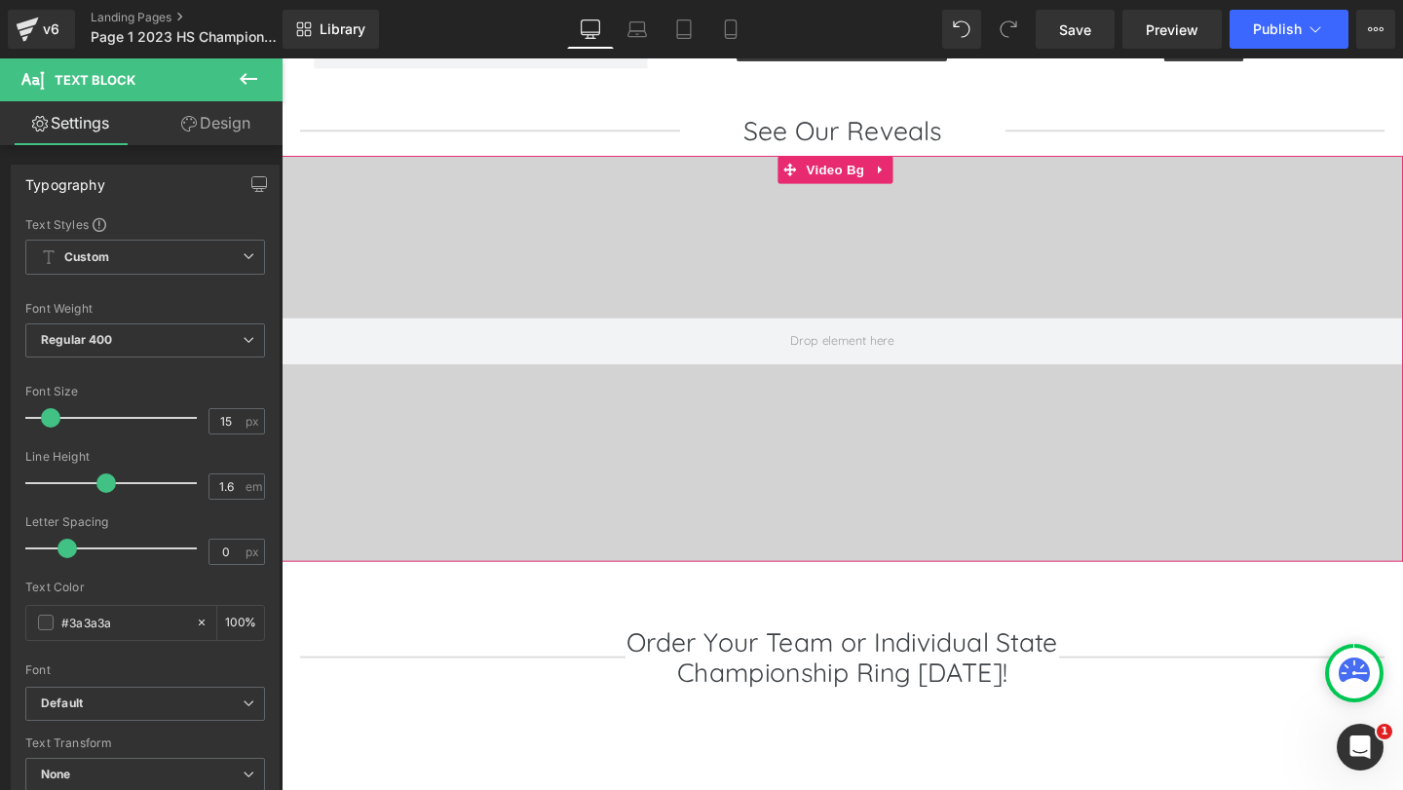
click at [974, 393] on div at bounding box center [871, 356] width 1179 height 390
click at [855, 161] on span "Video Bg" at bounding box center [863, 175] width 71 height 29
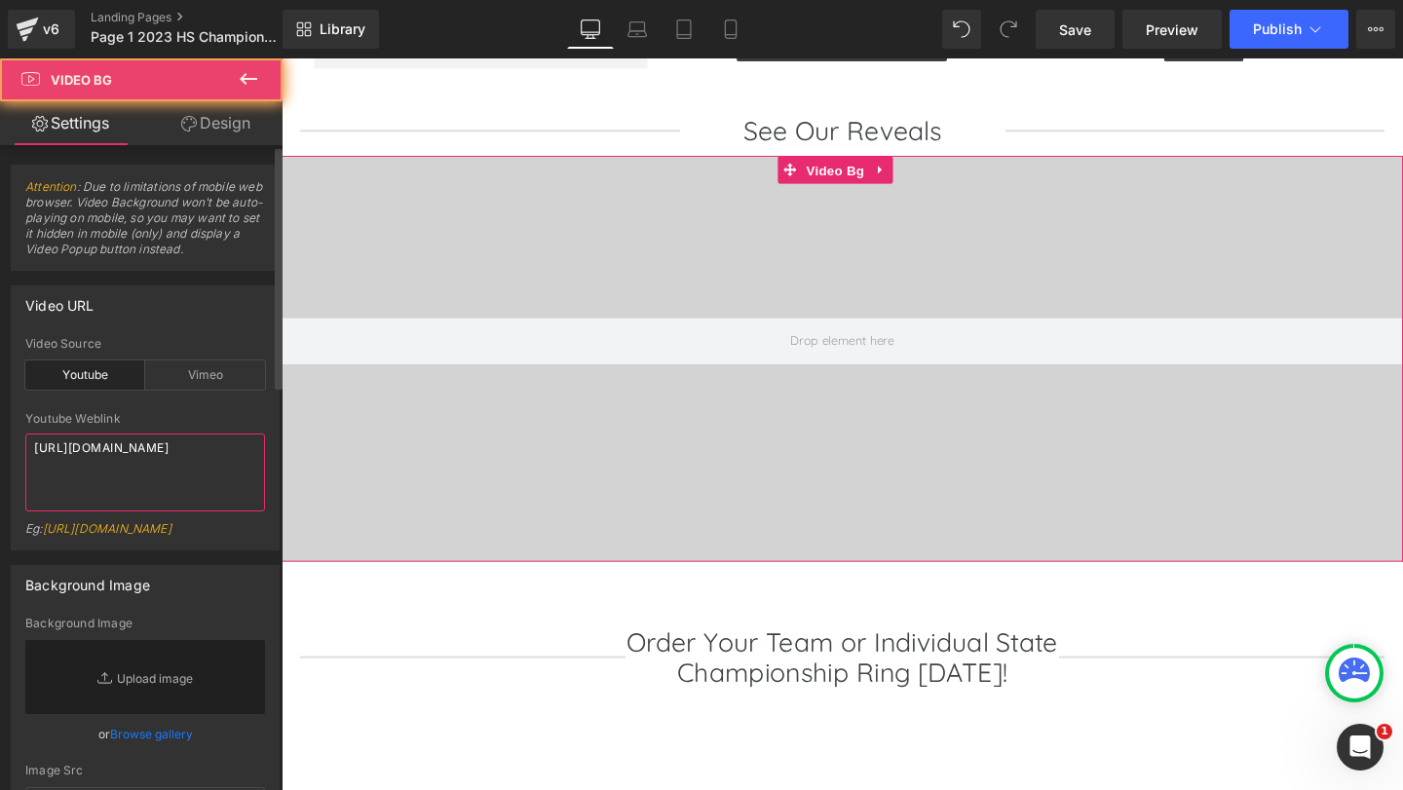
click at [161, 453] on textarea "[URL][DOMAIN_NAME]" at bounding box center [145, 473] width 240 height 78
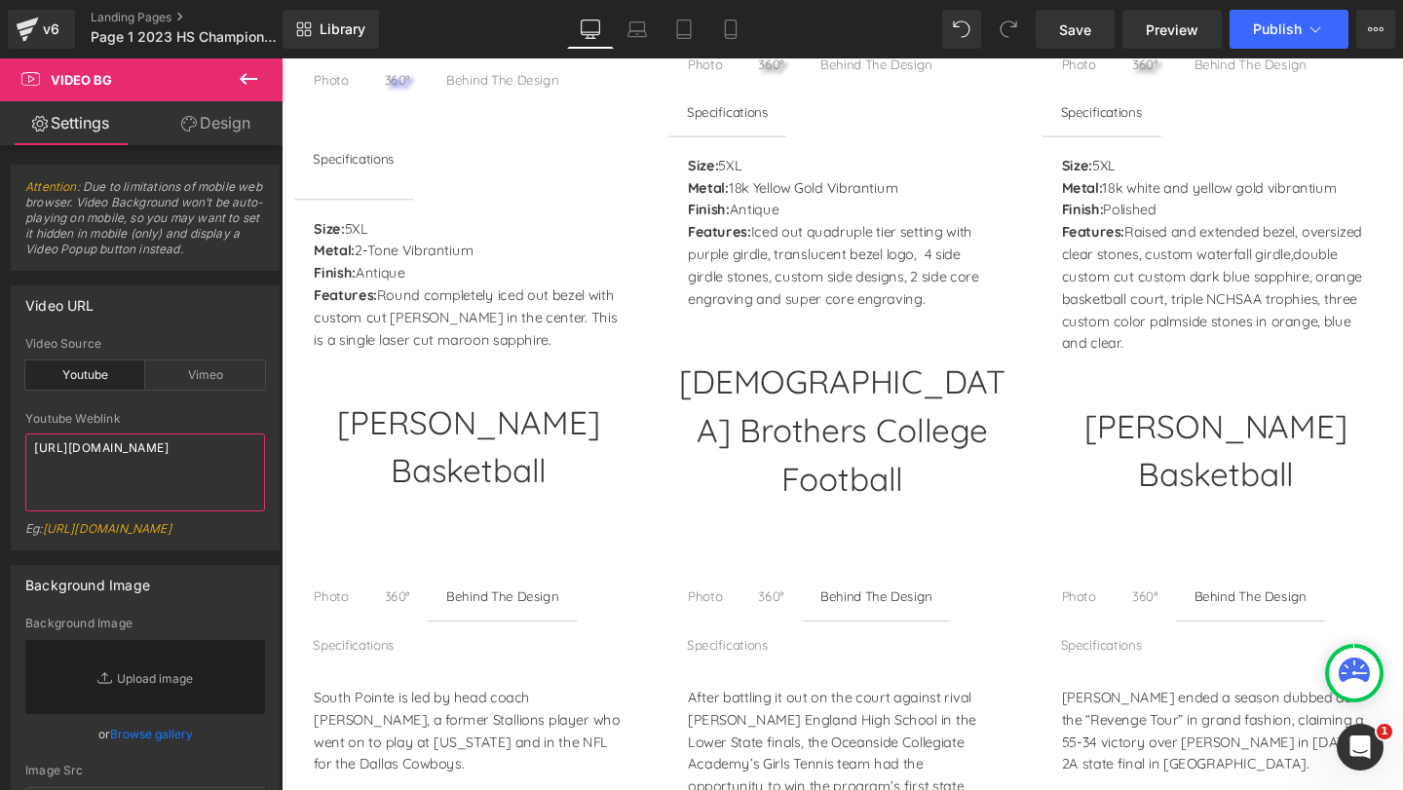
scroll to position [974, 0]
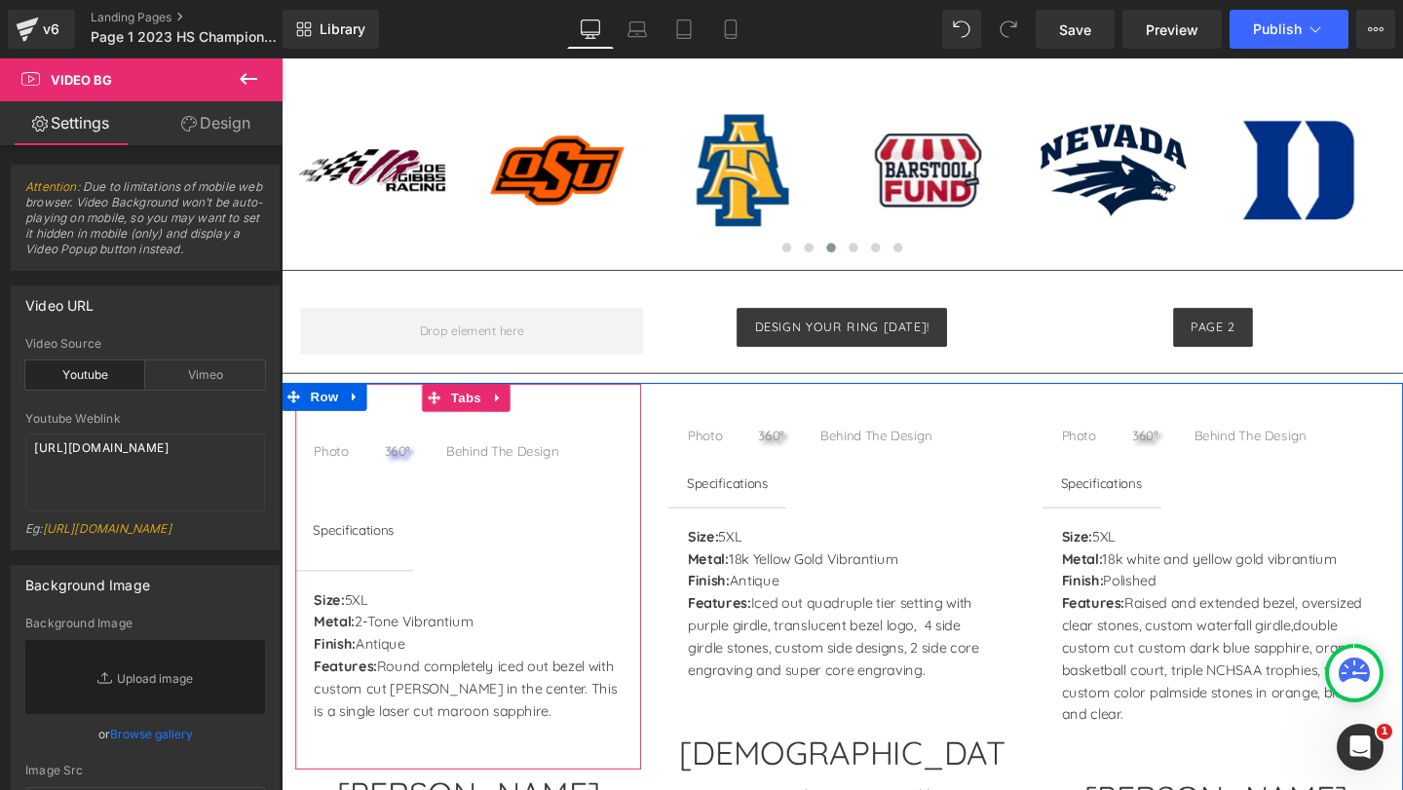
click at [282, 58] on div at bounding box center [282, 58] width 0 height 0
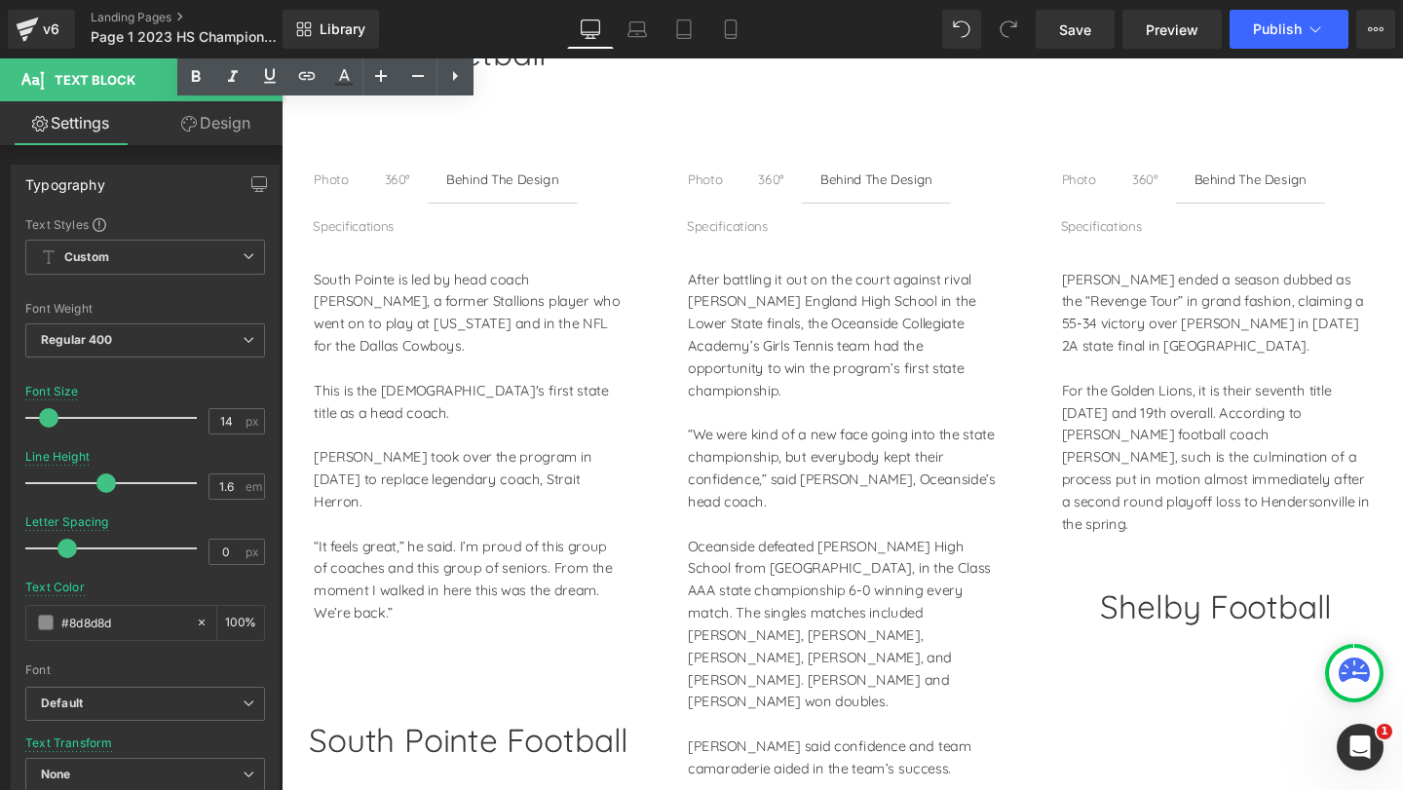
scroll to position [2046, 0]
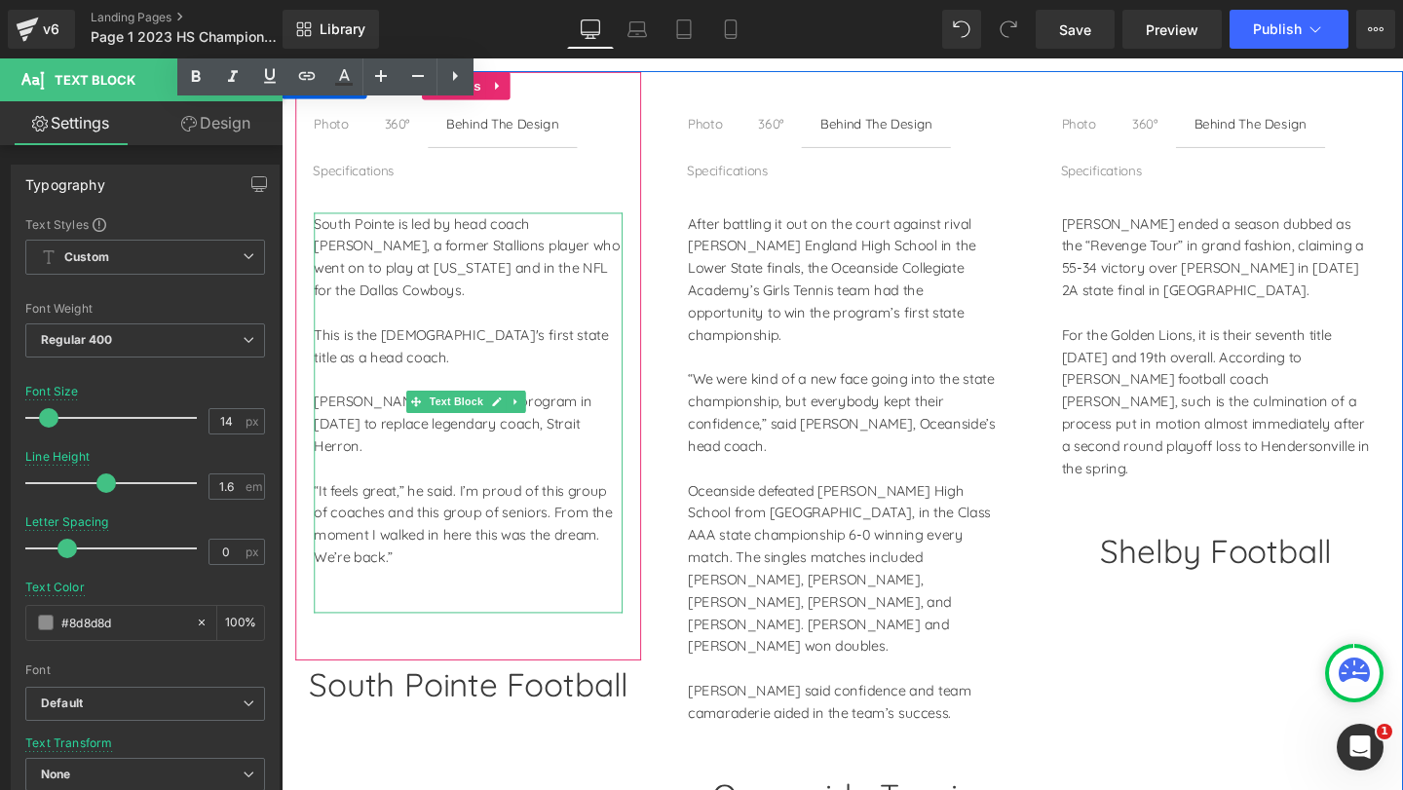
click at [422, 287] on div "South Pointe is led by head coach [PERSON_NAME], a former Stallions player who …" at bounding box center [478, 431] width 324 height 421
click at [316, 229] on div "South Pointe is led by head coach [PERSON_NAME], a former Stallions player who …" at bounding box center [478, 431] width 324 height 421
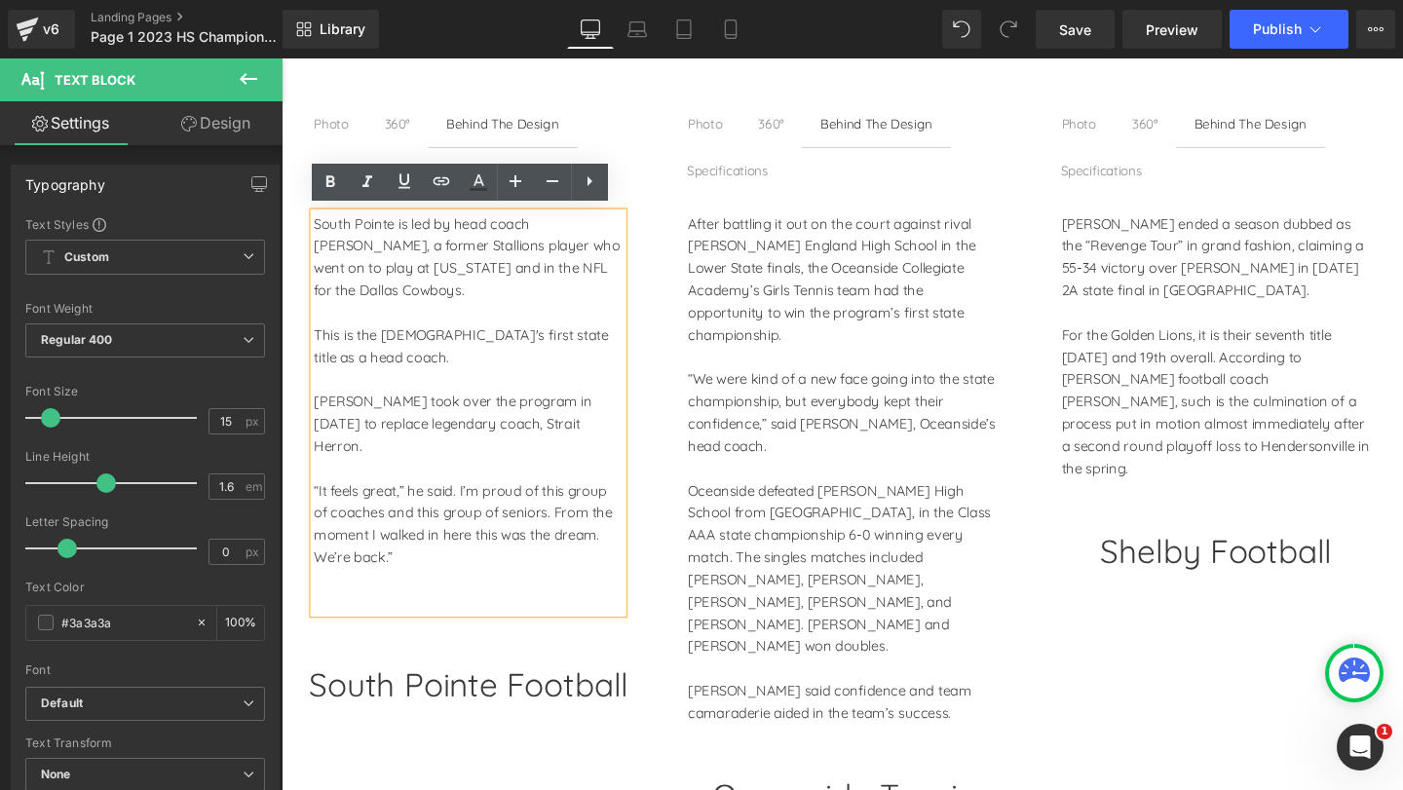
click at [449, 273] on div "South Pointe is led by head coach [PERSON_NAME], a former Stallions player who …" at bounding box center [478, 431] width 324 height 421
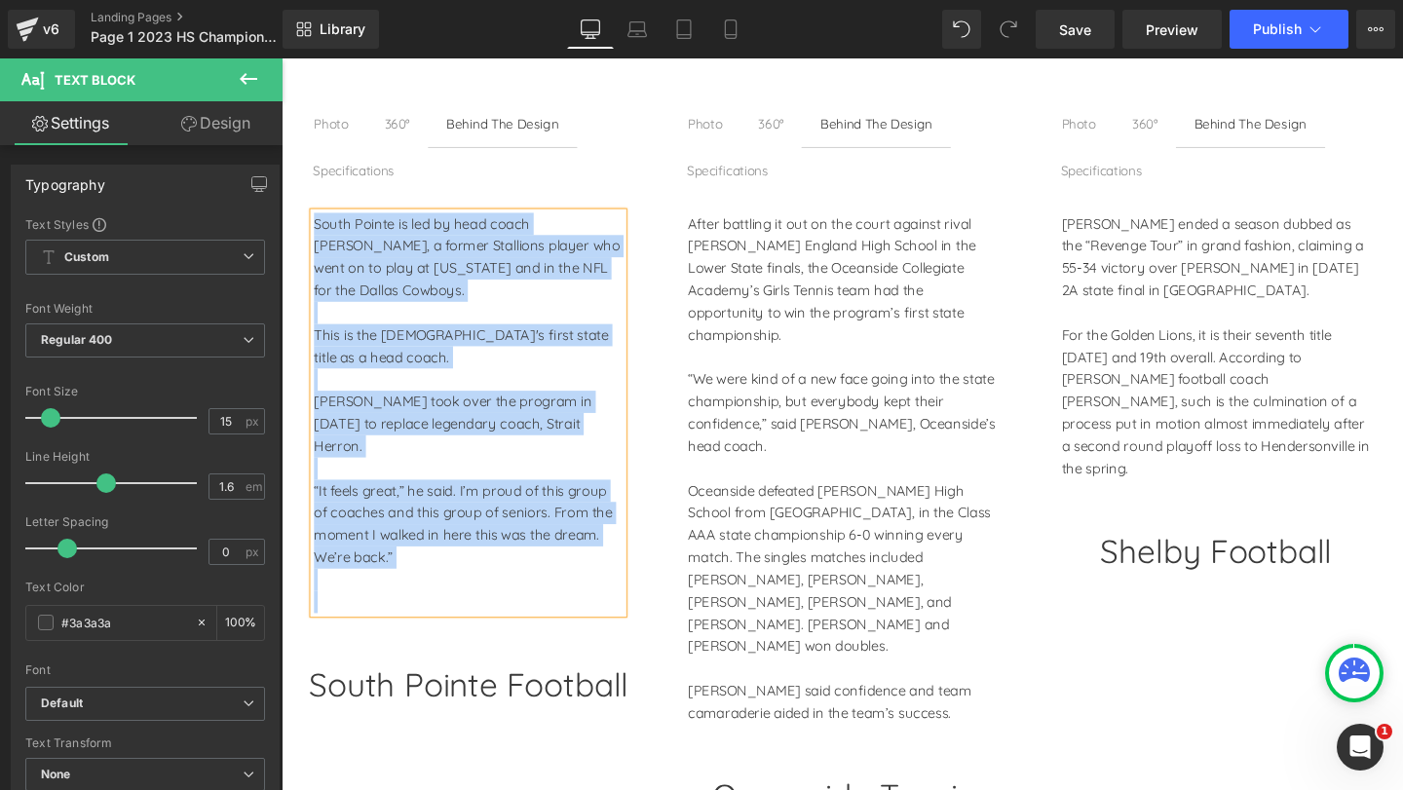
copy div "South Pointe is led by head coach [PERSON_NAME], a former Stallions player who …"
click at [356, 170] on div "Specifications" at bounding box center [358, 177] width 86 height 21
click at [756, 250] on p "After battling it out on the court against rival [PERSON_NAME] England High Sch…" at bounding box center [870, 291] width 324 height 140
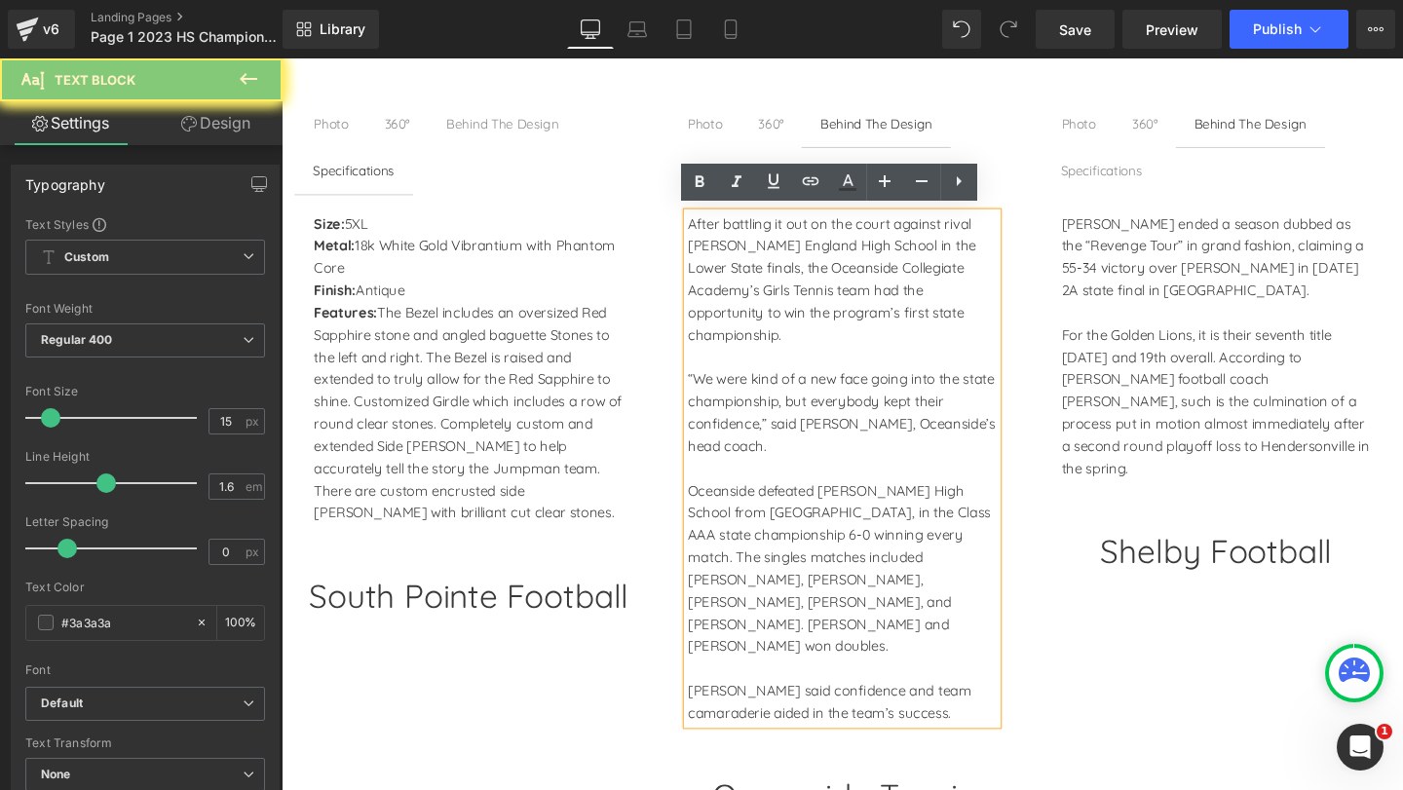
click at [752, 242] on p "After battling it out on the court against rival [PERSON_NAME] England High Sch…" at bounding box center [870, 291] width 324 height 140
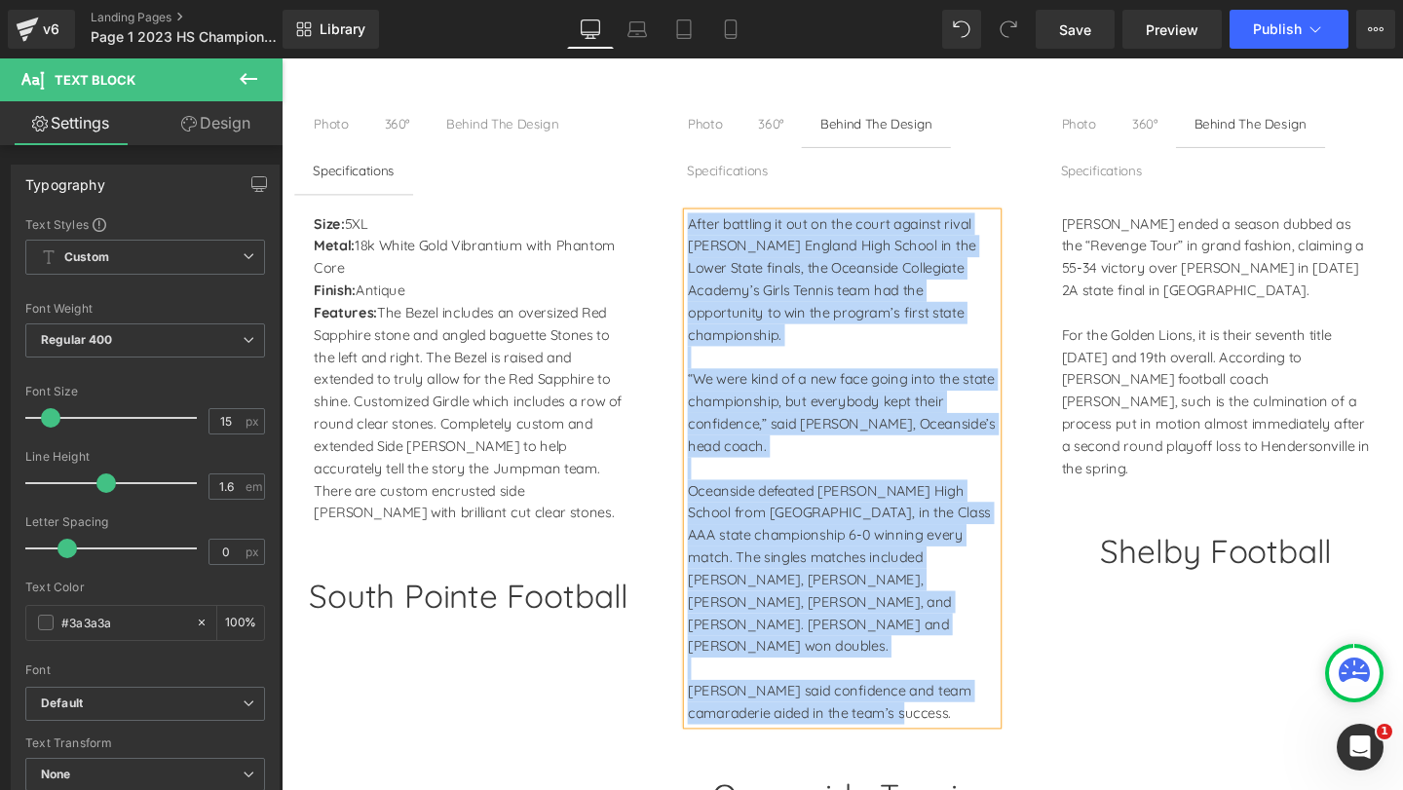
copy div "After battling it out on the court against rival [PERSON_NAME] England High Sch…"
click at [453, 317] on span "The Bezel includes an oversized Red Sapphire stone and angled baguette Stones t…" at bounding box center [477, 431] width 323 height 229
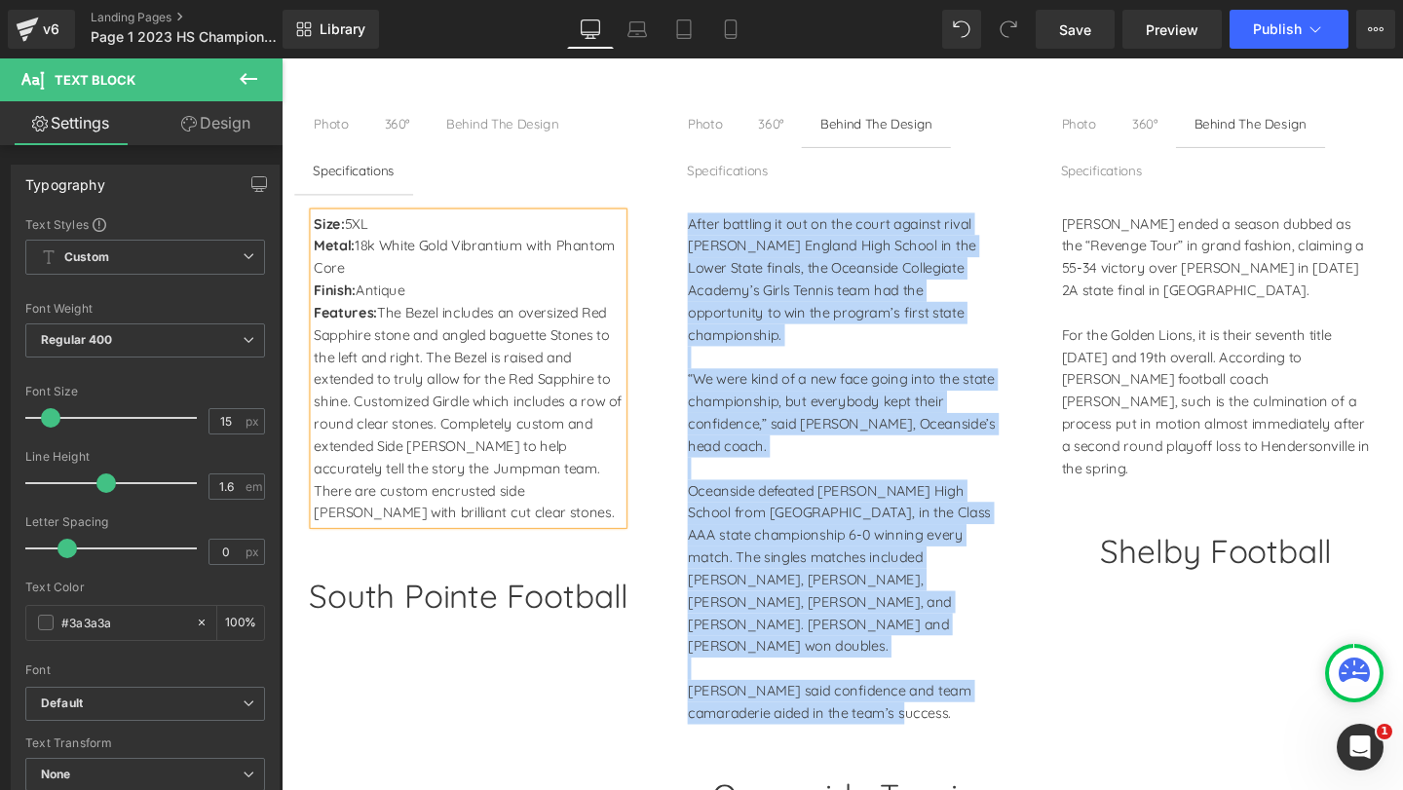
click at [489, 346] on span "The Bezel includes an oversized Red Sapphire stone and angled baguette Stones t…" at bounding box center [477, 431] width 323 height 229
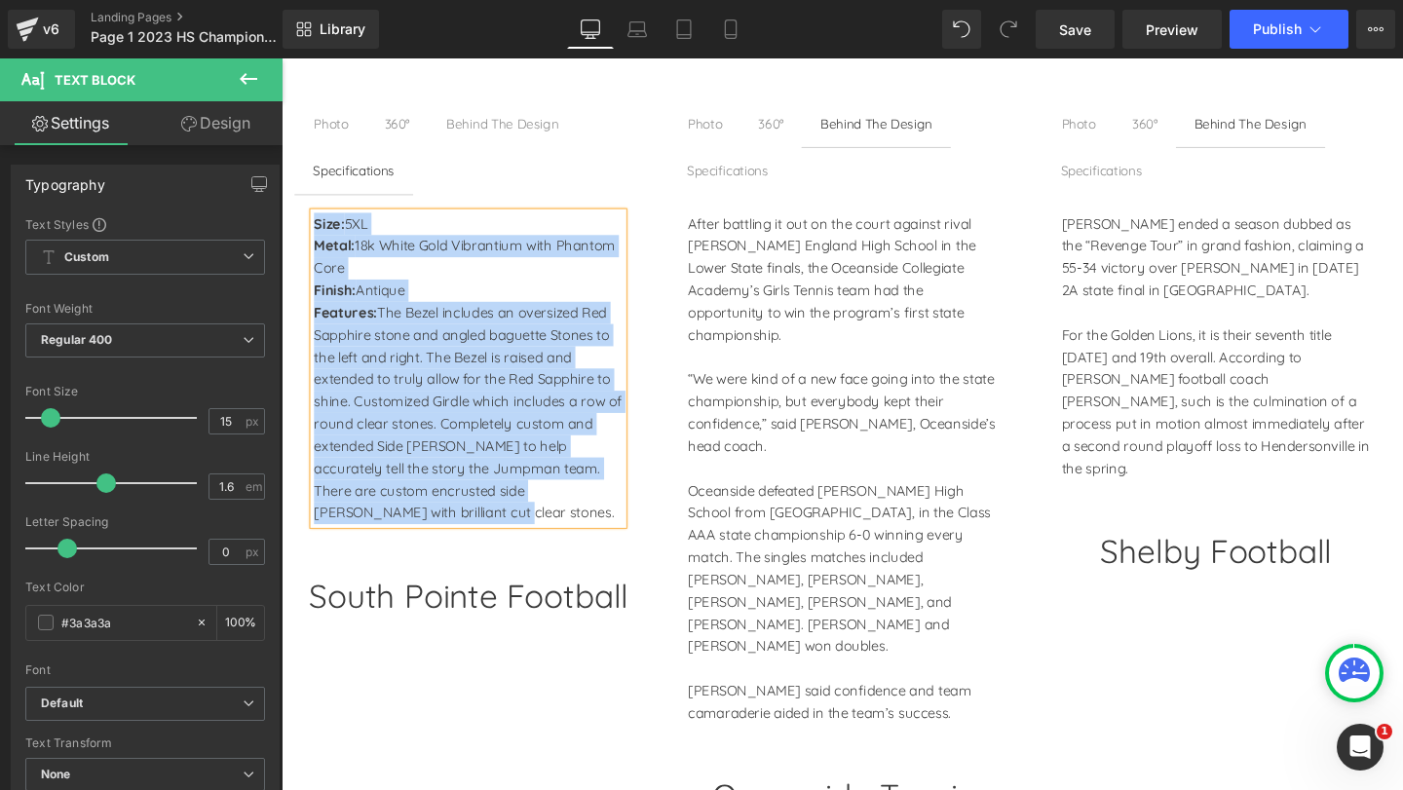
copy div "Size: 5XL Metal: 18k White Gold Vibrantium with Phantom Core Finish: Antique Fe…"
click at [1143, 385] on p "For the Golden Lions, it is their seventh title [DATE] and 19th overall. Accord…" at bounding box center [1264, 420] width 324 height 164
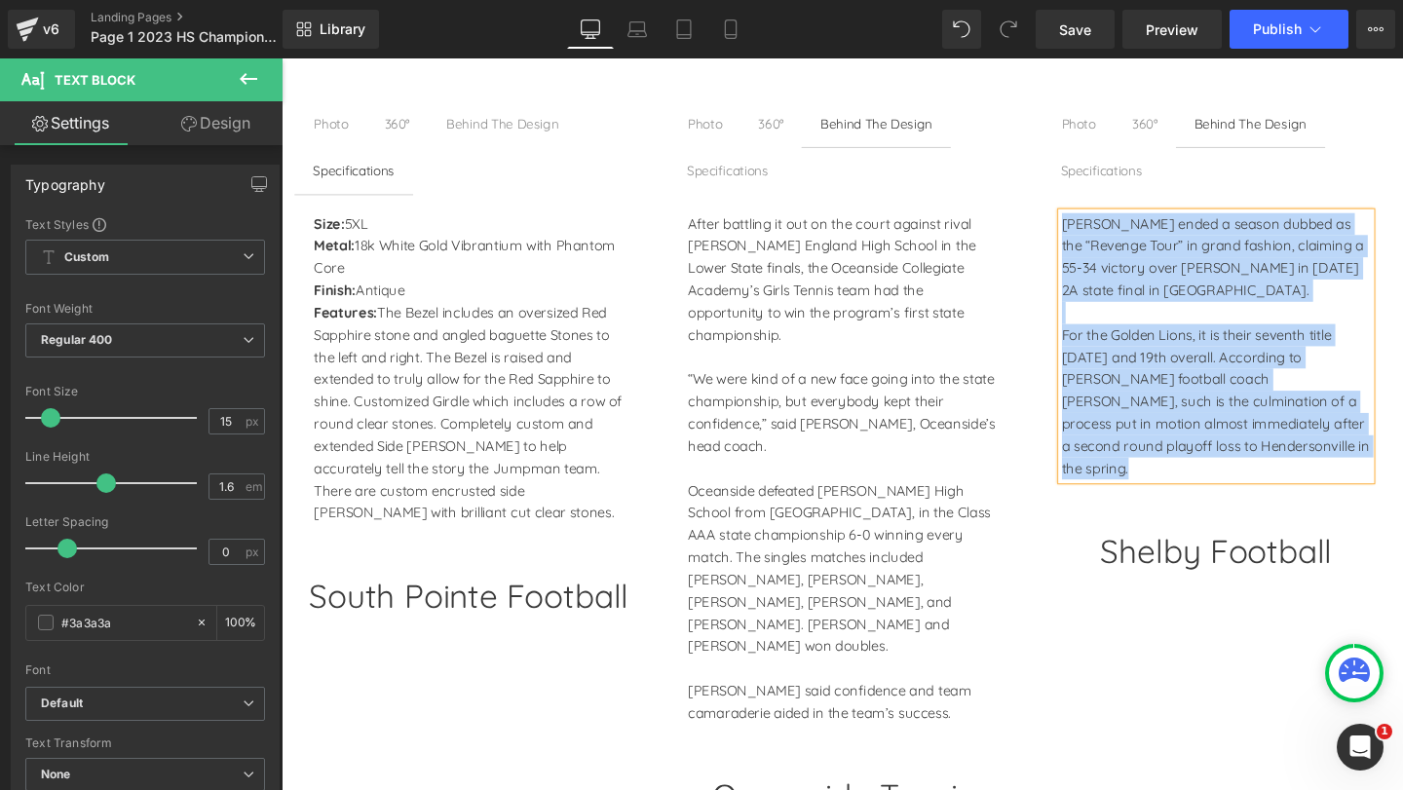
copy div "[PERSON_NAME] ended a season dubbed as the “Revenge Tour” in grand fashion, cla…"
click at [1166, 551] on h1 "Shelby Football" at bounding box center [1263, 577] width 363 height 52
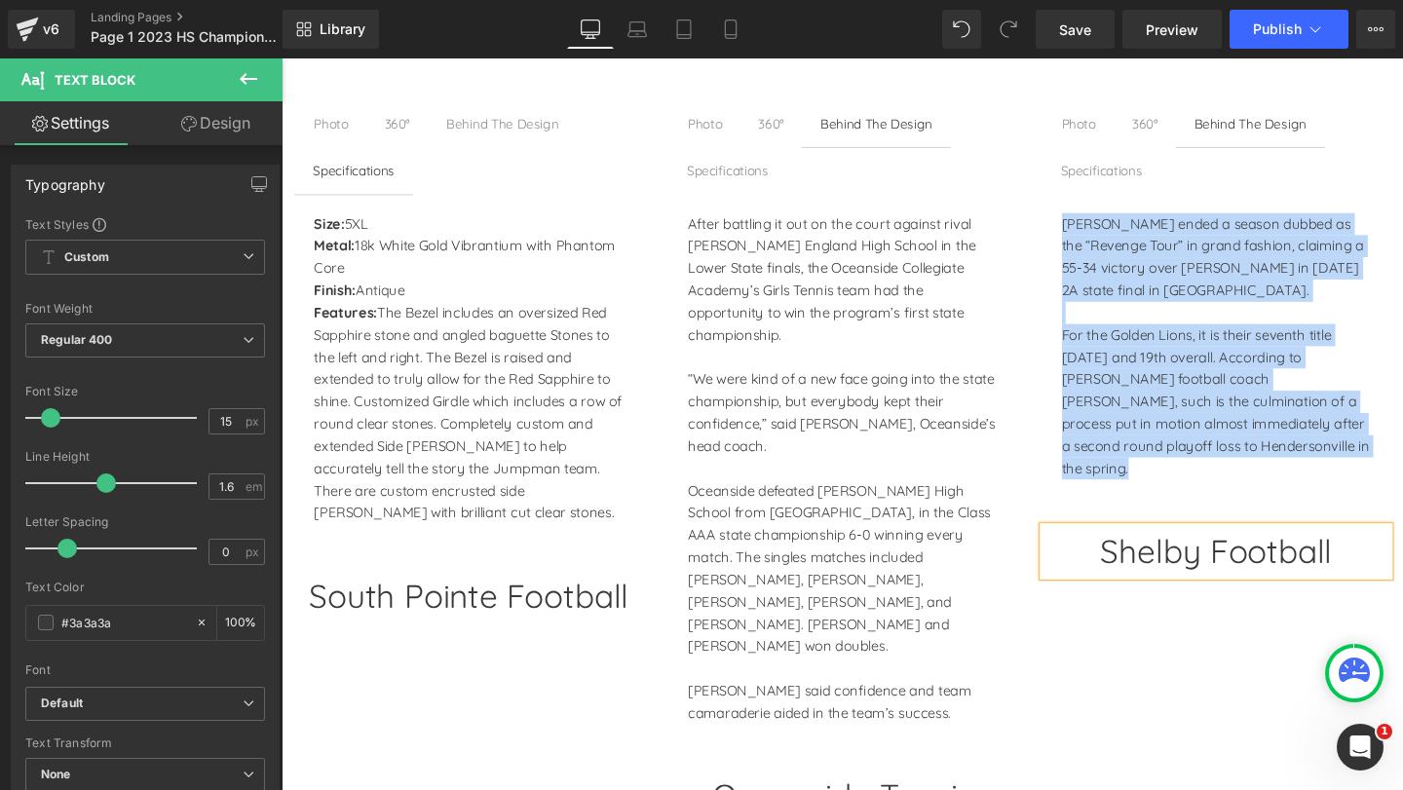
click at [1272, 551] on h1 "Shelby Football" at bounding box center [1263, 577] width 363 height 52
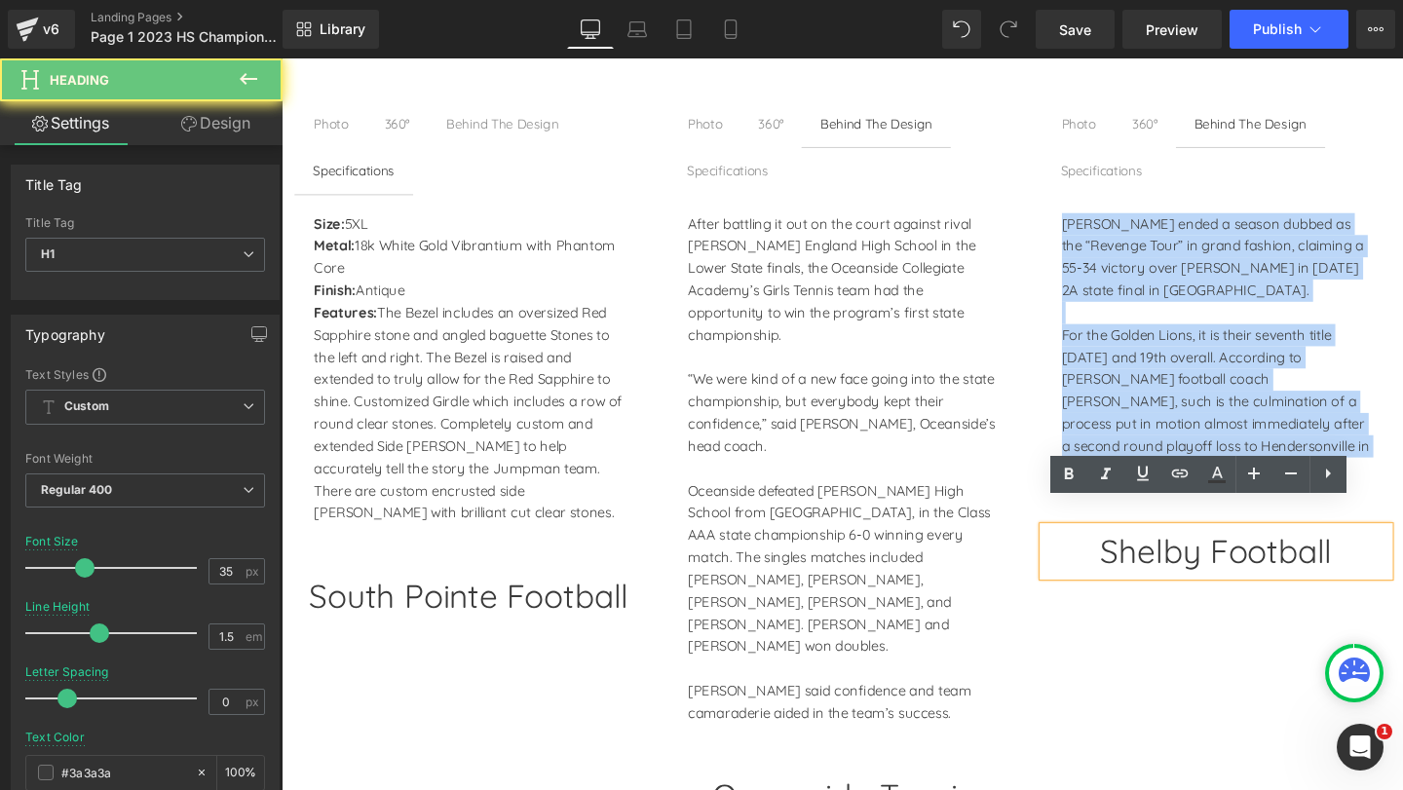
drag, startPoint x: 1272, startPoint y: 547, endPoint x: 532, endPoint y: 191, distance: 821.4
click at [1272, 551] on h1 "Shelby Football" at bounding box center [1263, 577] width 363 height 52
copy div "[PERSON_NAME] ended a season dubbed as the “Revenge Tour” in grand fashion, cla…"
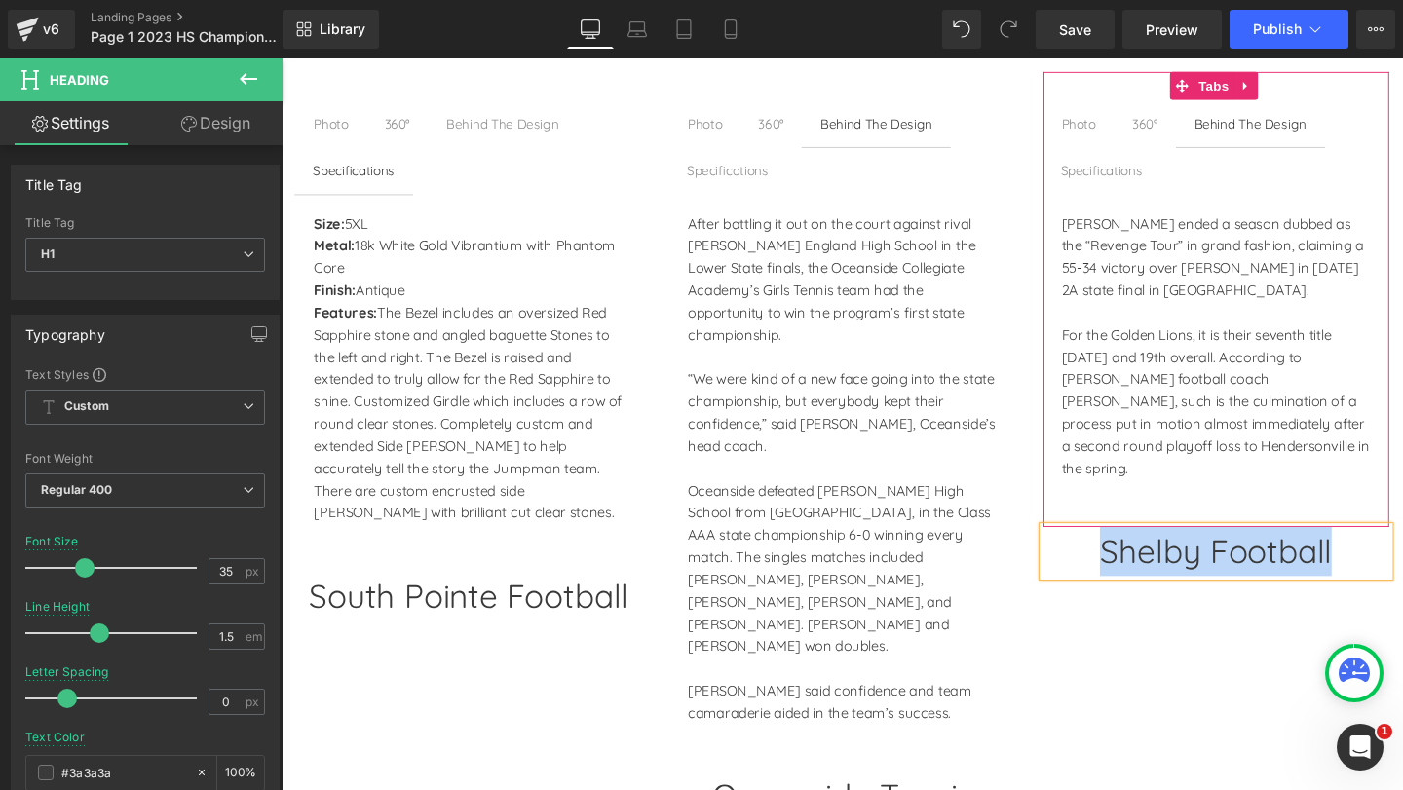
click at [1113, 121] on ul "Photo Text Block 360° Text Block Behind The Design Text Block Specifications Te…" at bounding box center [1263, 153] width 363 height 100
click at [1113, 153] on span "Specifications Text Block" at bounding box center [1143, 177] width 125 height 49
click at [766, 221] on p "After battling it out on the court against rival [PERSON_NAME] England High Sch…" at bounding box center [870, 291] width 324 height 140
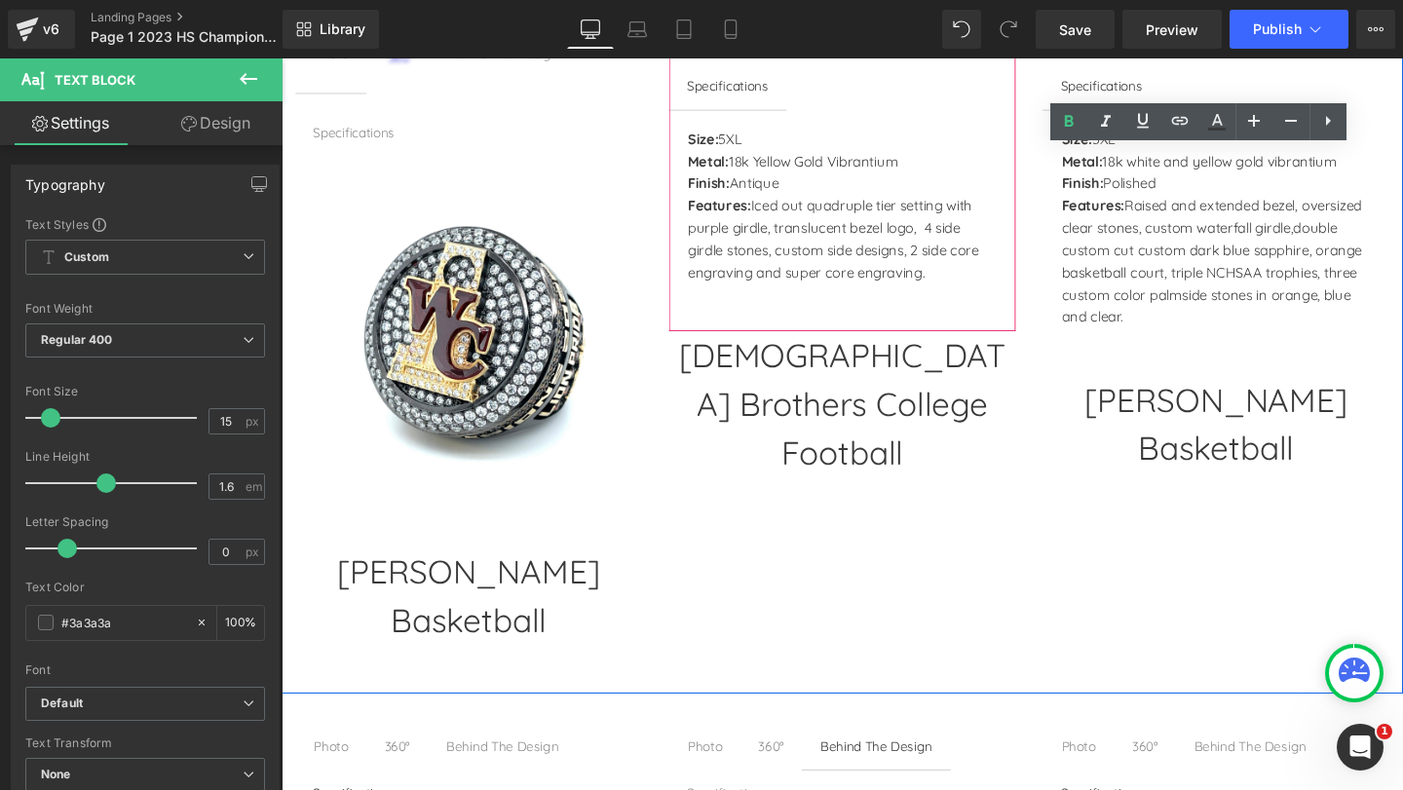
scroll to position [1525, 0]
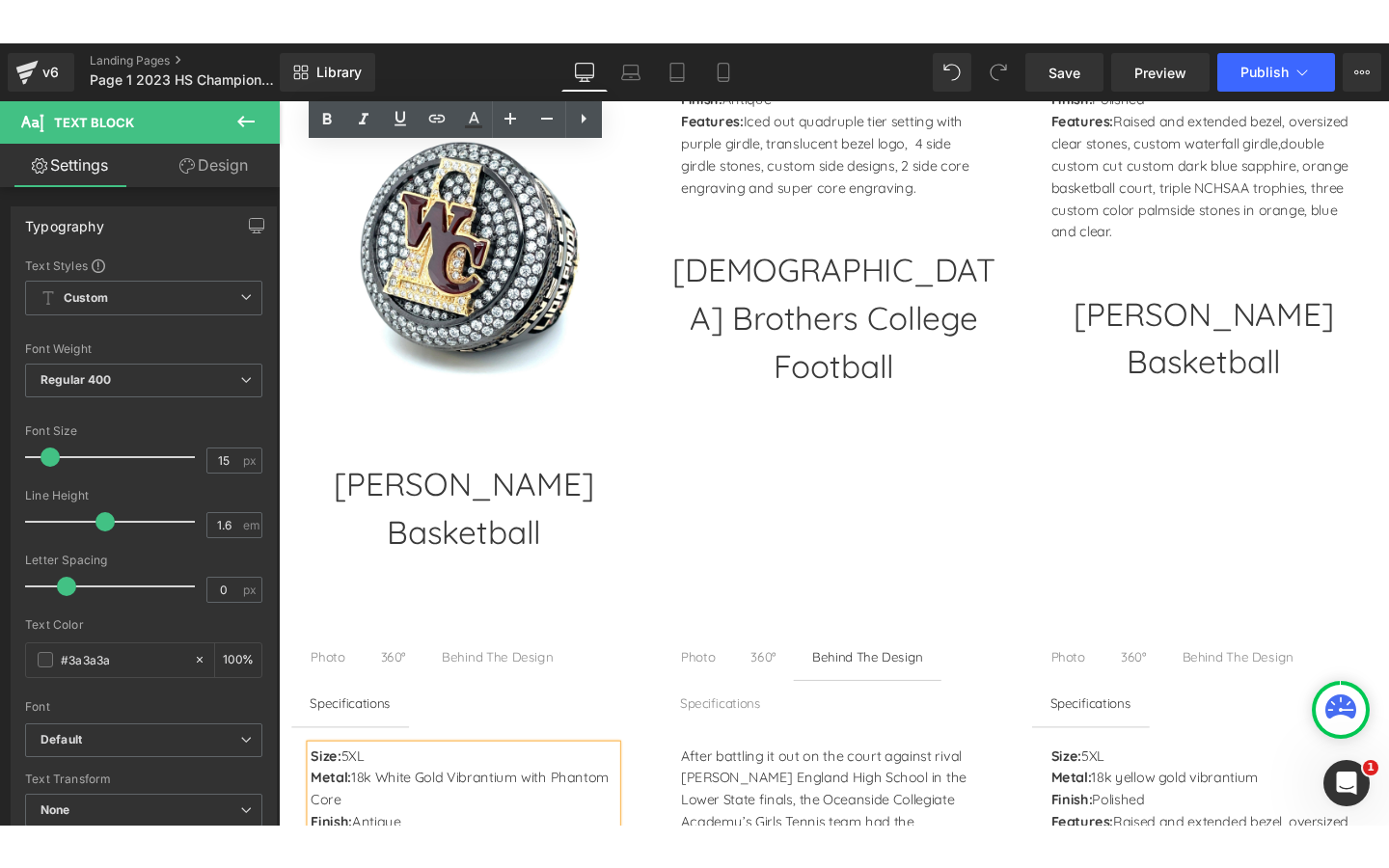
scroll to position [2569, 0]
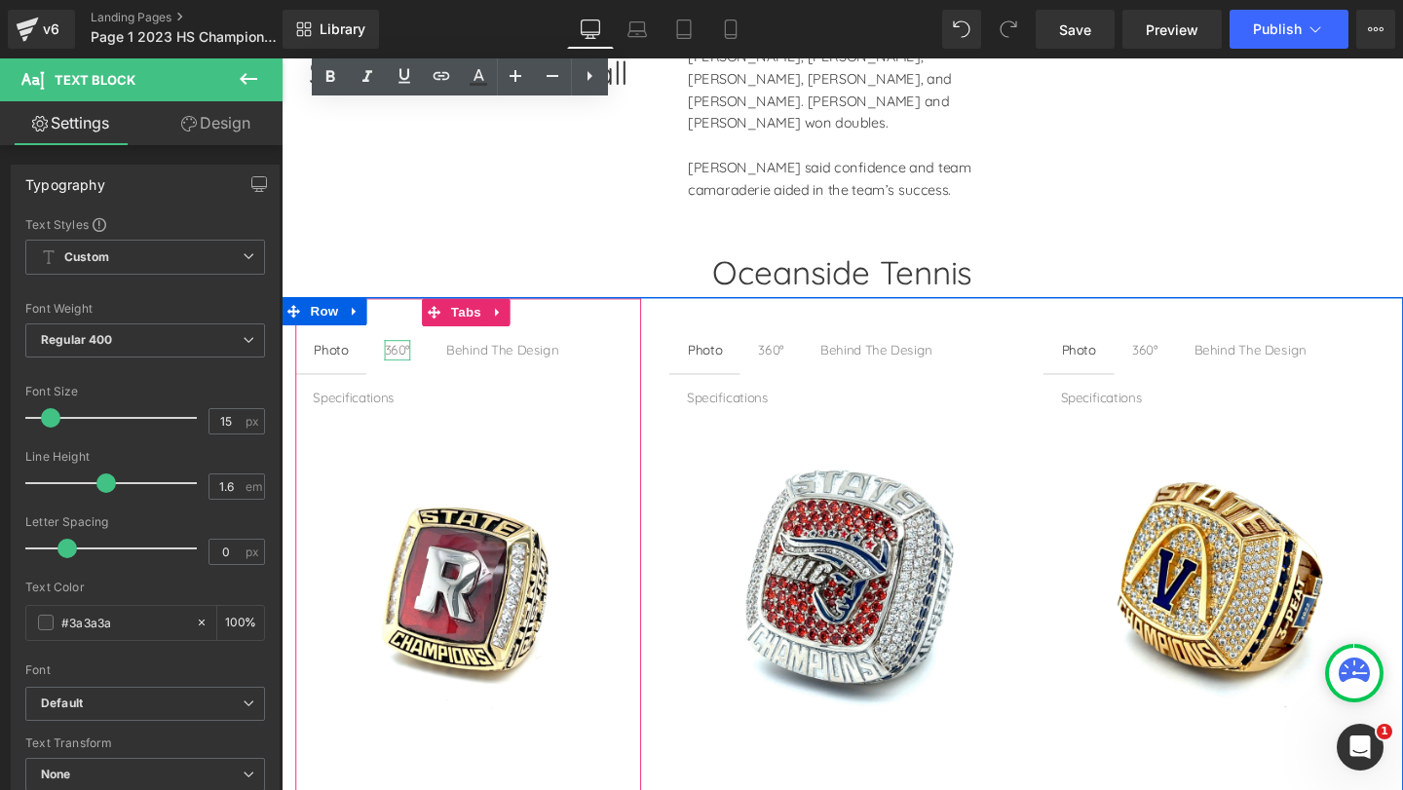
click at [408, 355] on div "360°" at bounding box center [403, 365] width 27 height 21
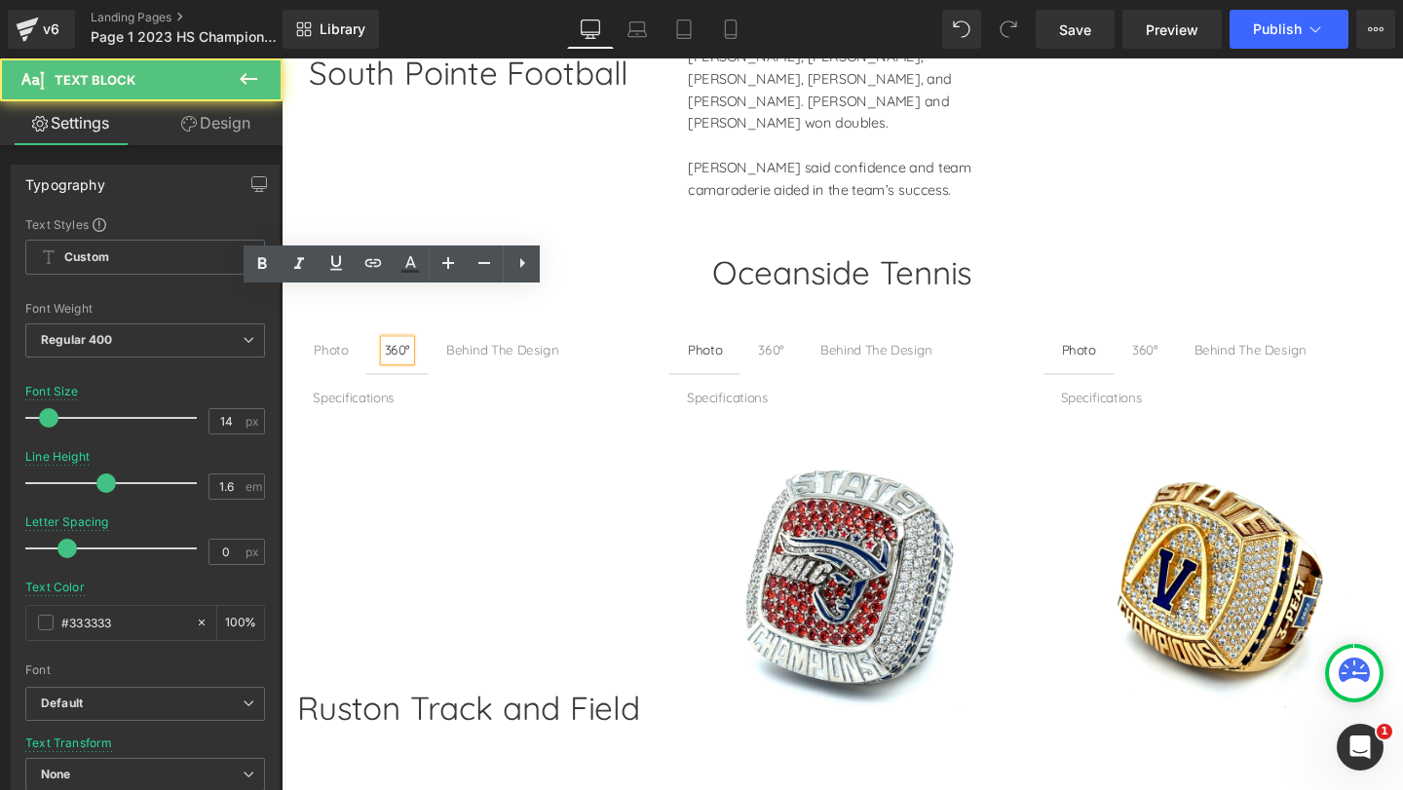
click at [793, 355] on div "360°" at bounding box center [795, 365] width 27 height 21
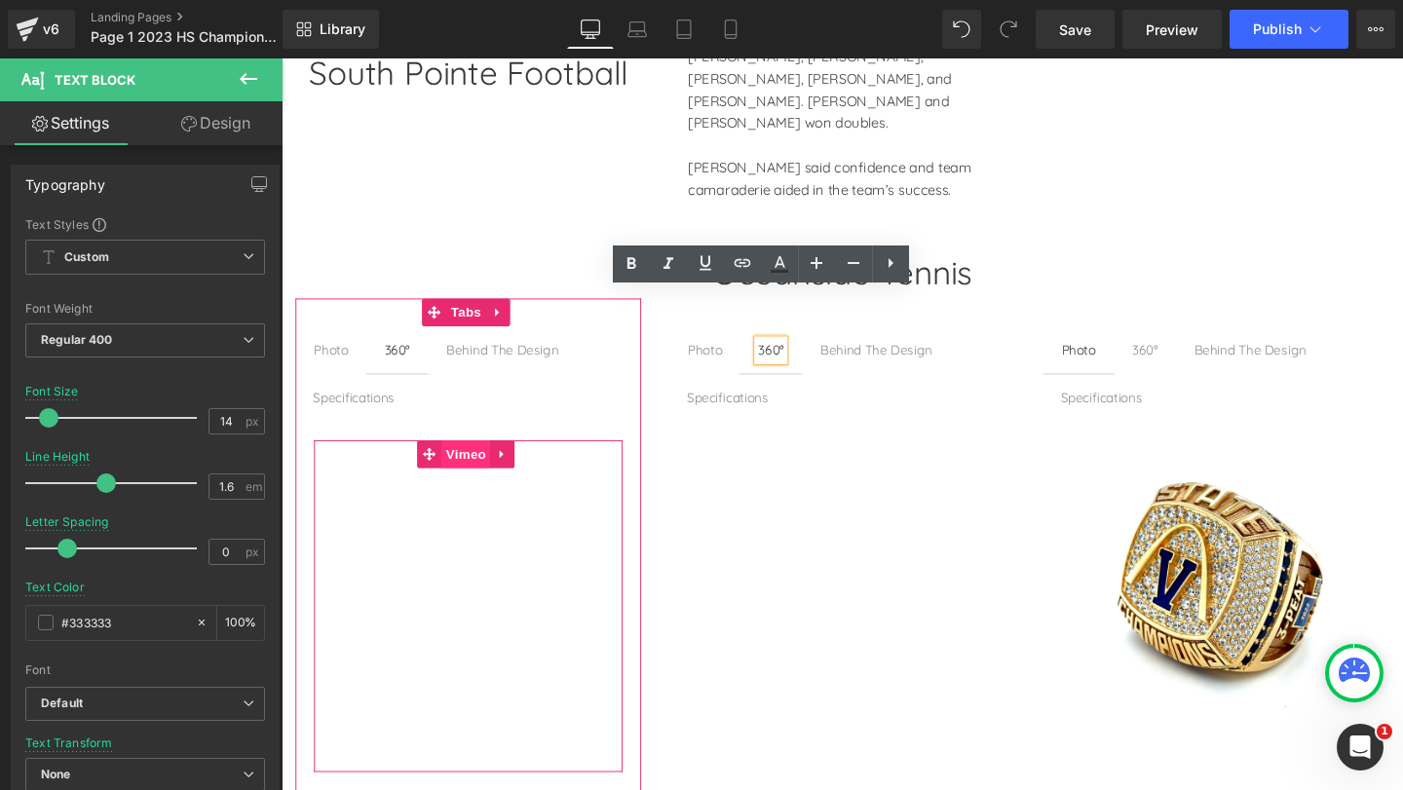
click at [470, 460] on span "Vimeo" at bounding box center [476, 474] width 52 height 29
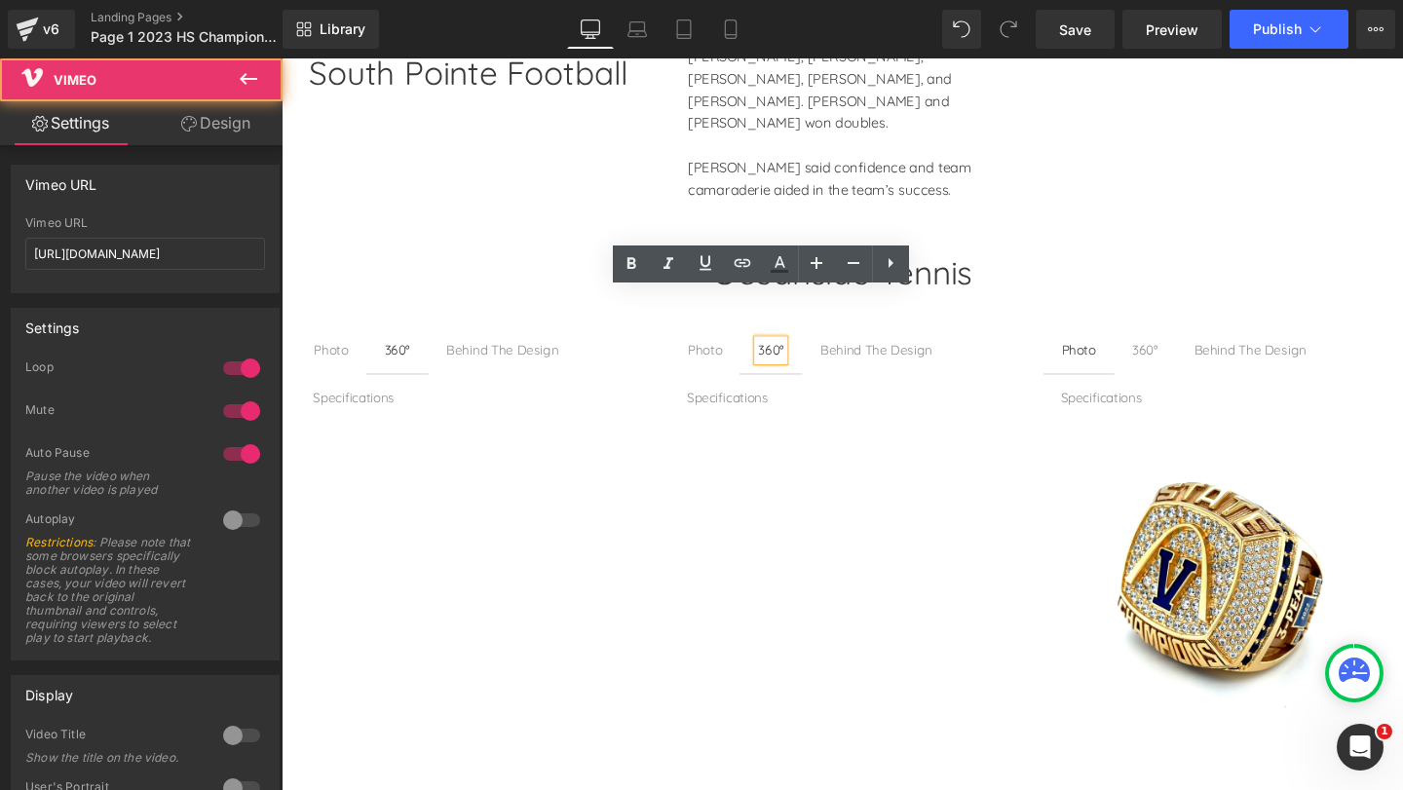
click at [1176, 355] on div "360°" at bounding box center [1189, 365] width 27 height 21
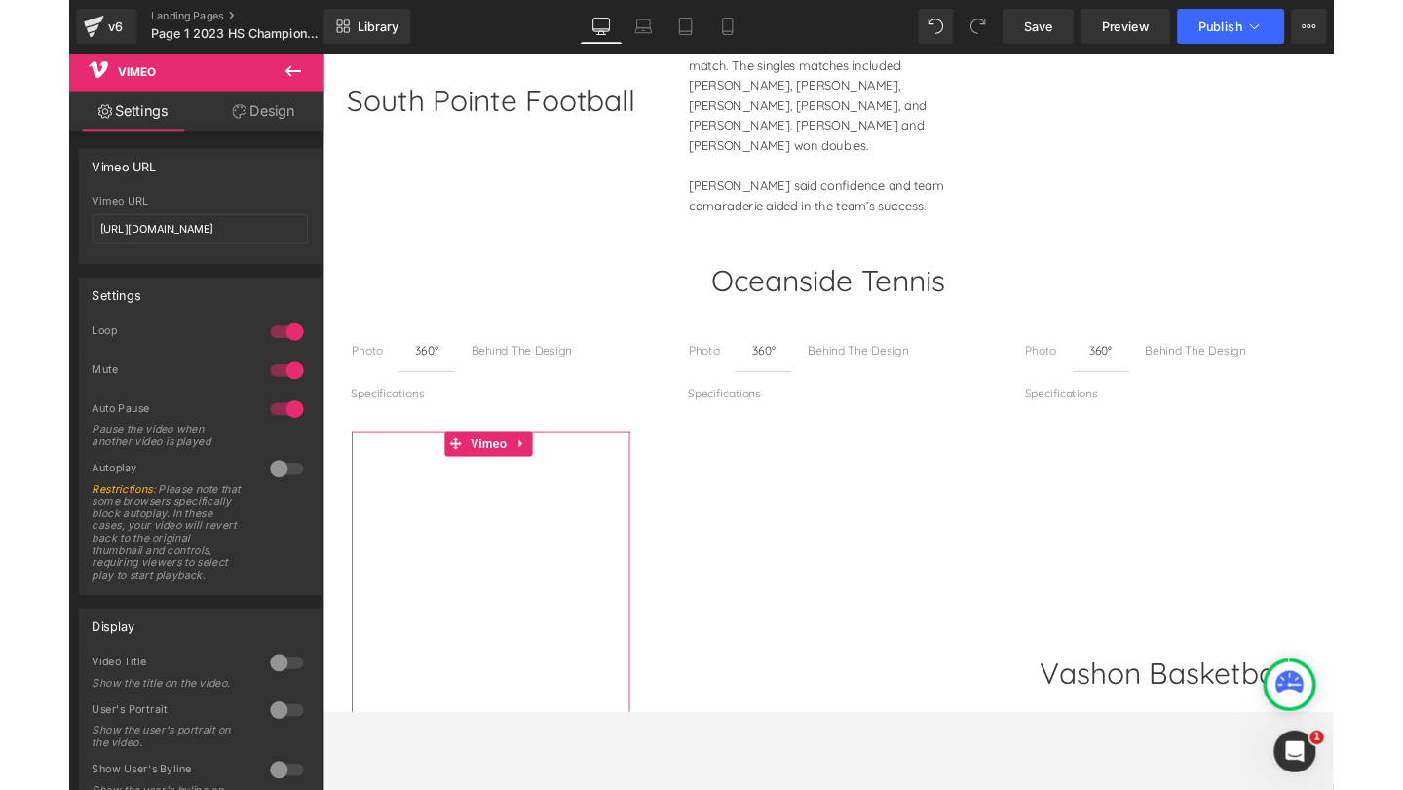
scroll to position [2636, 0]
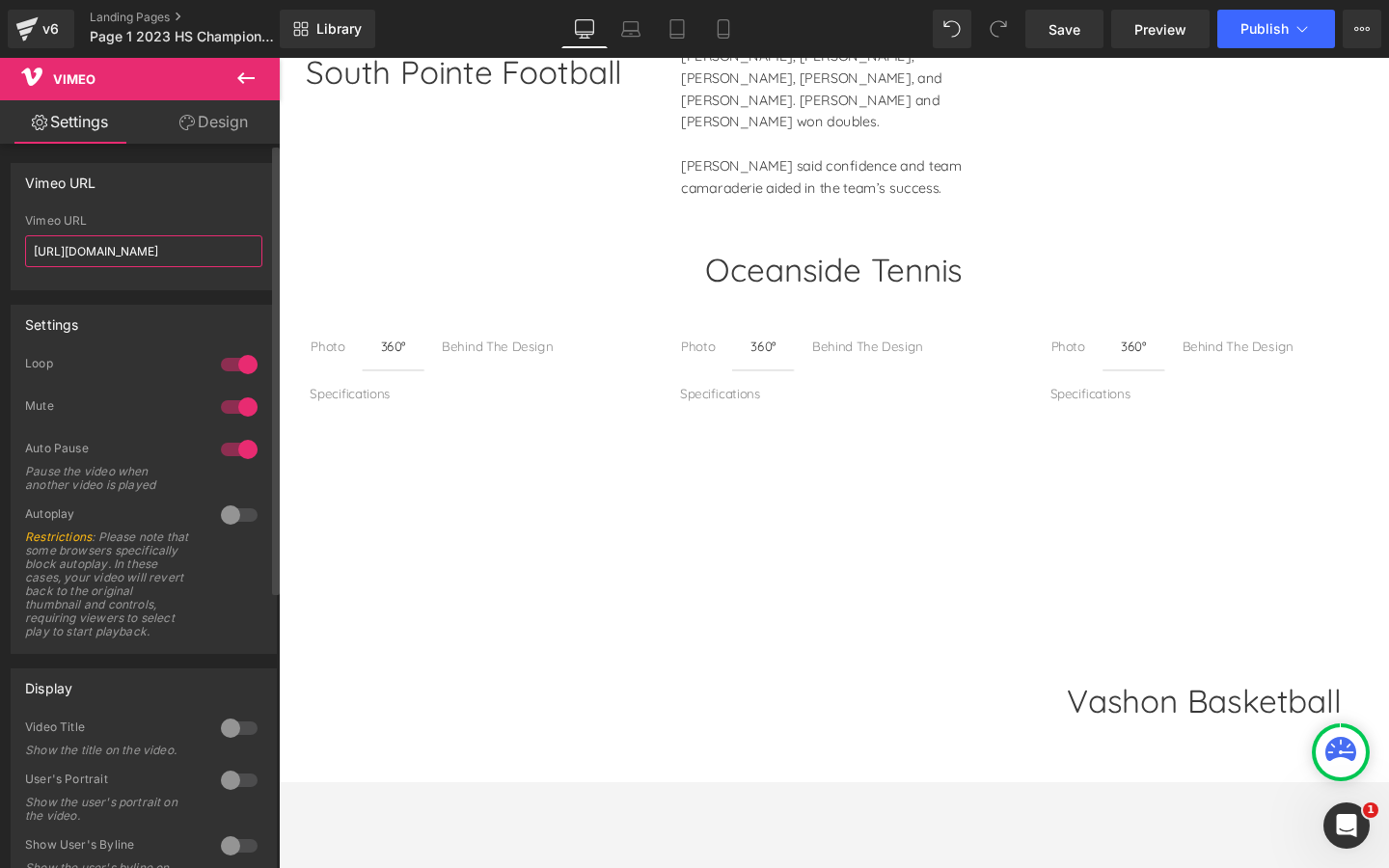
click at [201, 252] on input "[URL][DOMAIN_NAME]" at bounding box center [144, 251] width 238 height 32
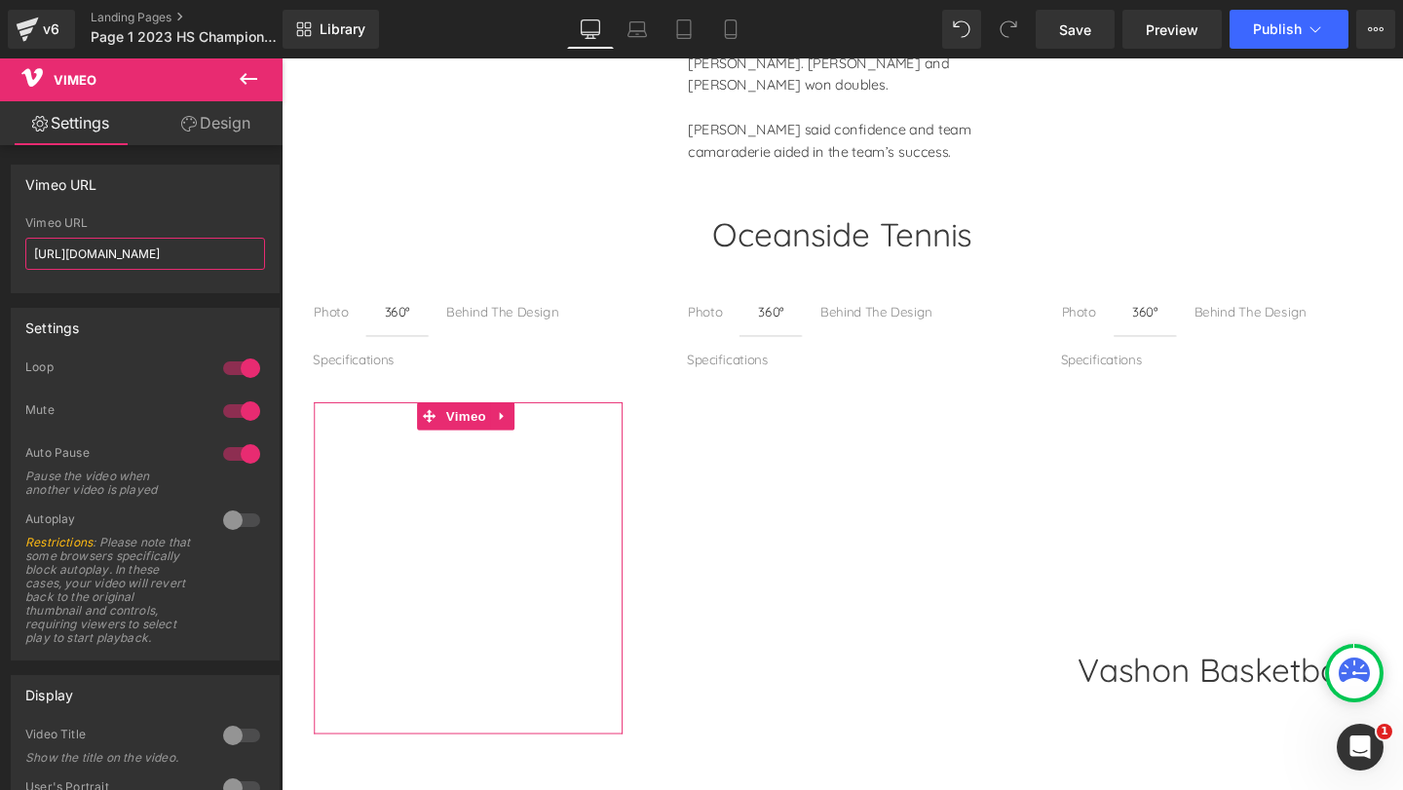
scroll to position [2596, 0]
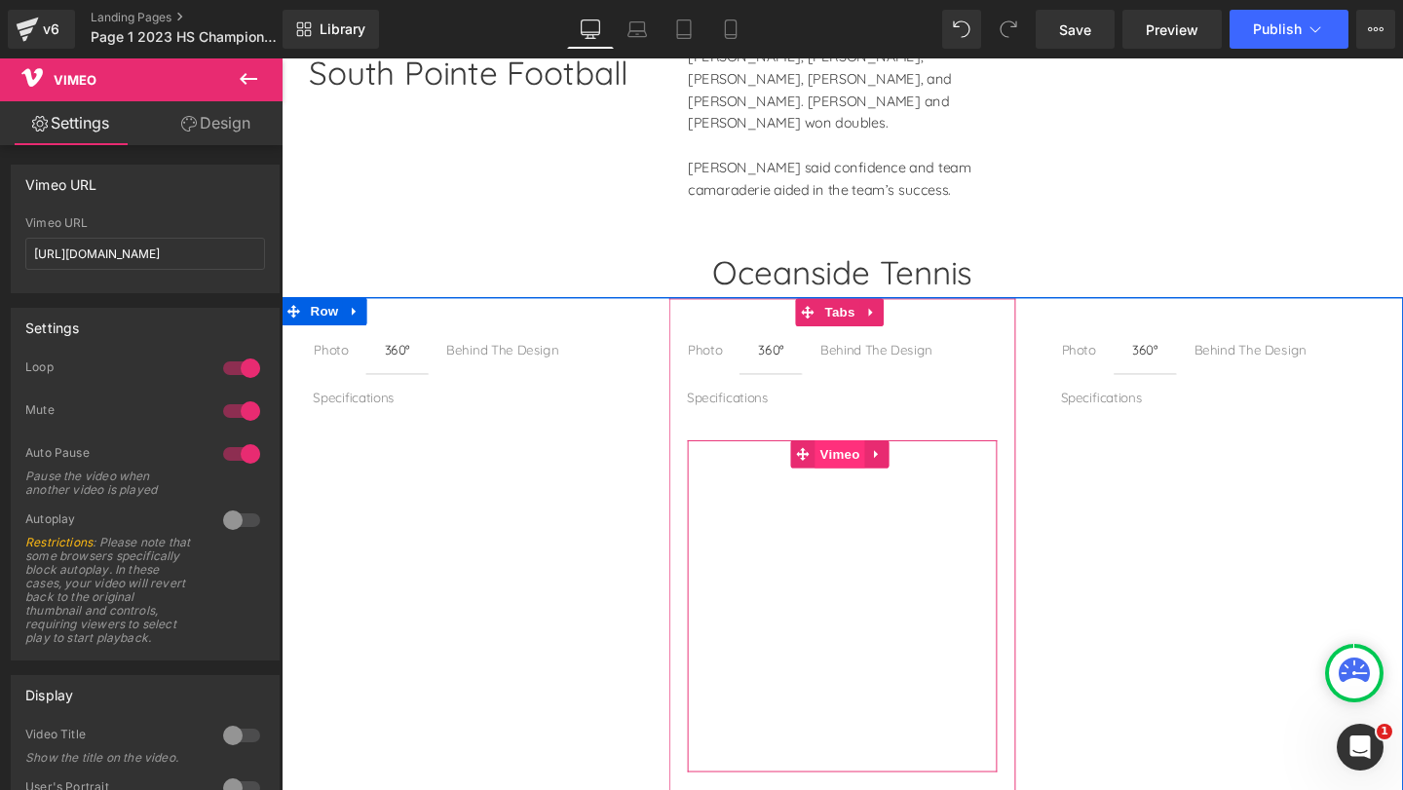
click at [871, 460] on span "Vimeo" at bounding box center [869, 474] width 52 height 29
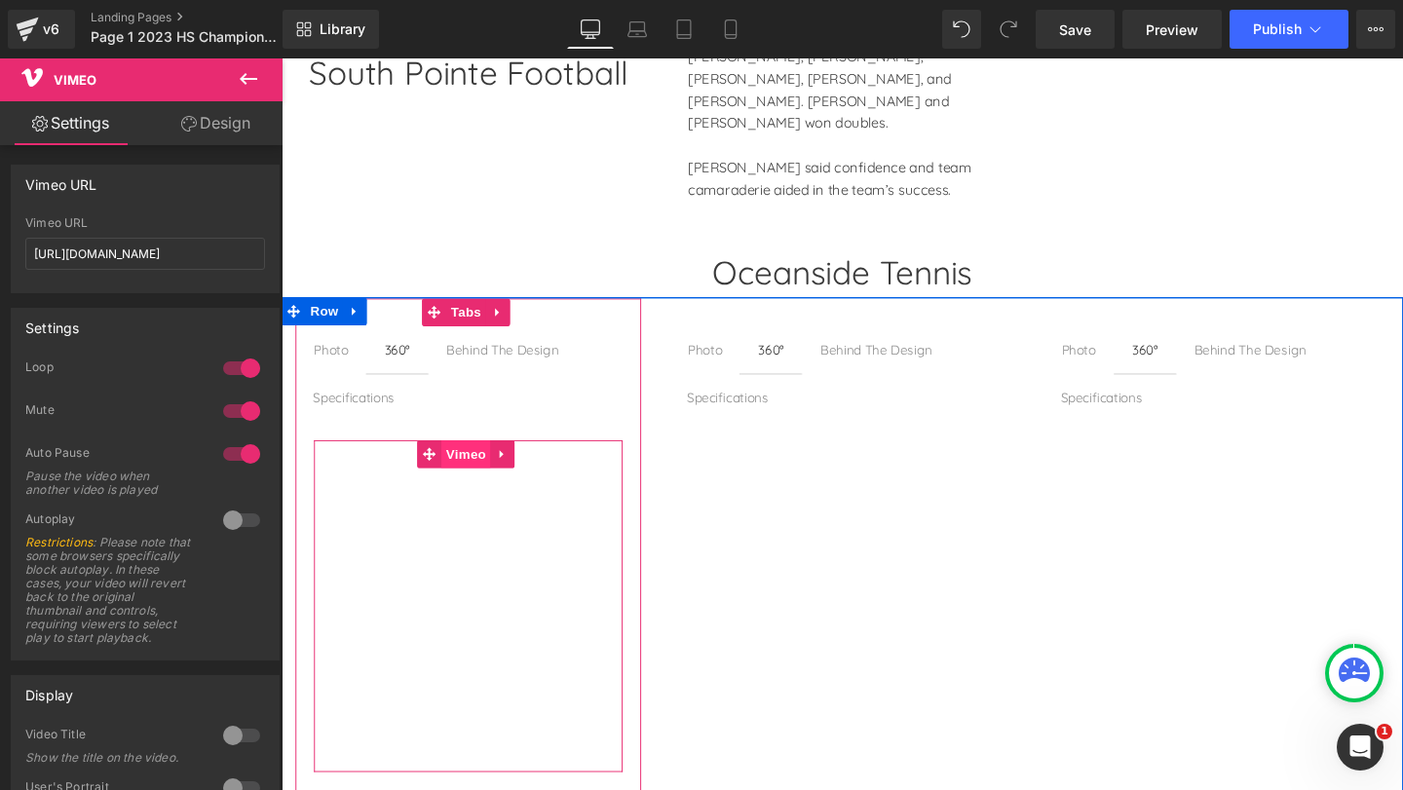
click at [473, 460] on span "Vimeo" at bounding box center [476, 474] width 52 height 29
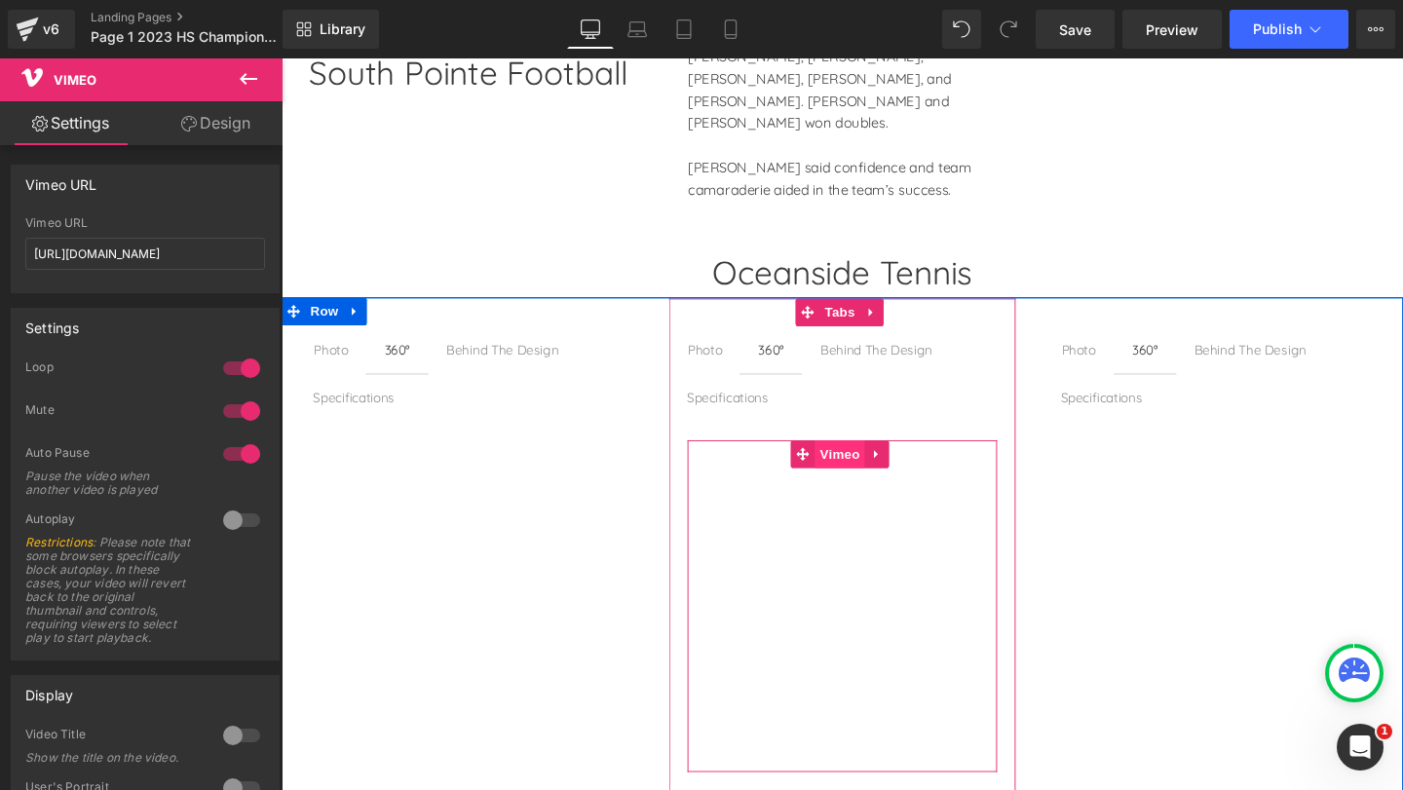
click at [858, 460] on span "Vimeo" at bounding box center [869, 474] width 52 height 29
click at [858, 461] on span "Vimeo" at bounding box center [869, 475] width 52 height 29
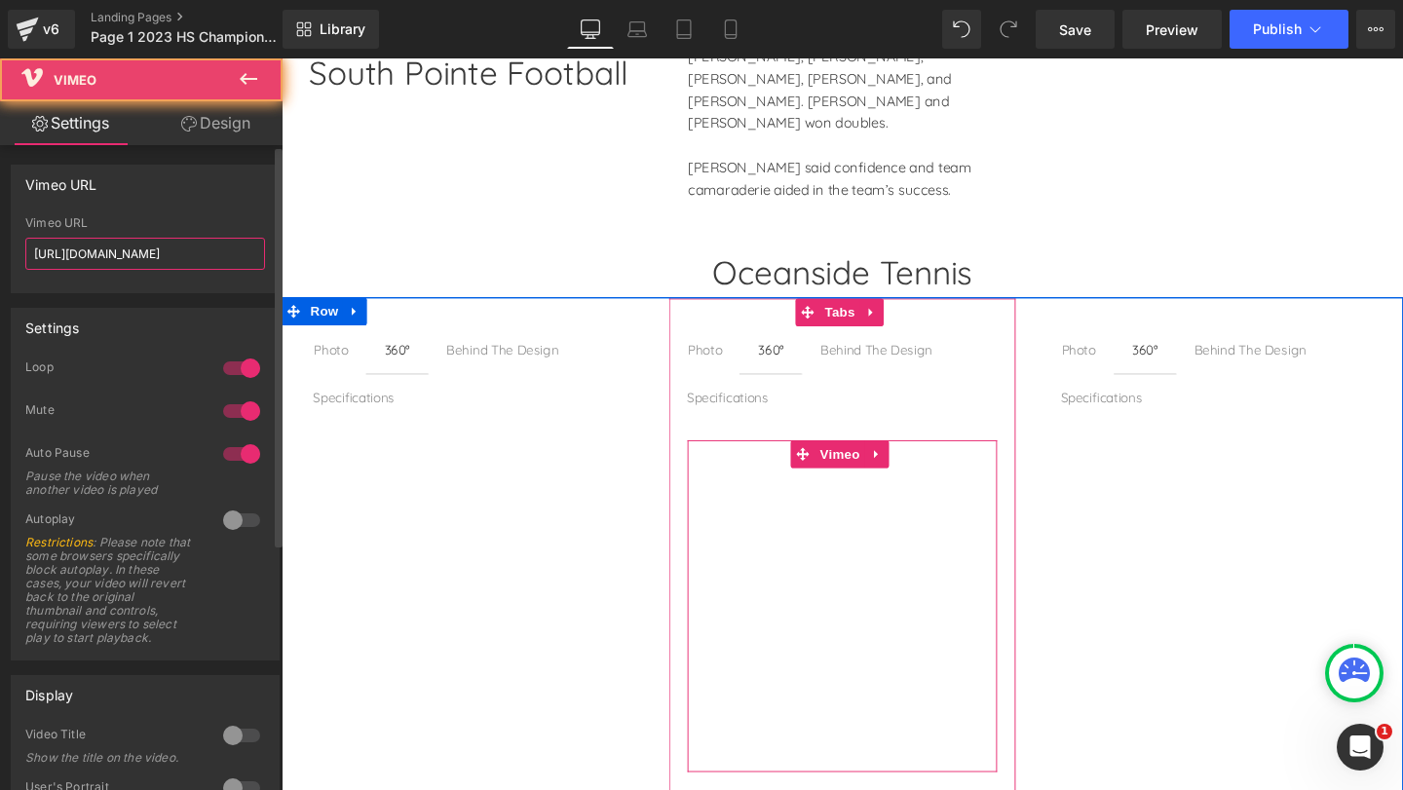
click at [147, 256] on input "[URL][DOMAIN_NAME]" at bounding box center [145, 254] width 240 height 32
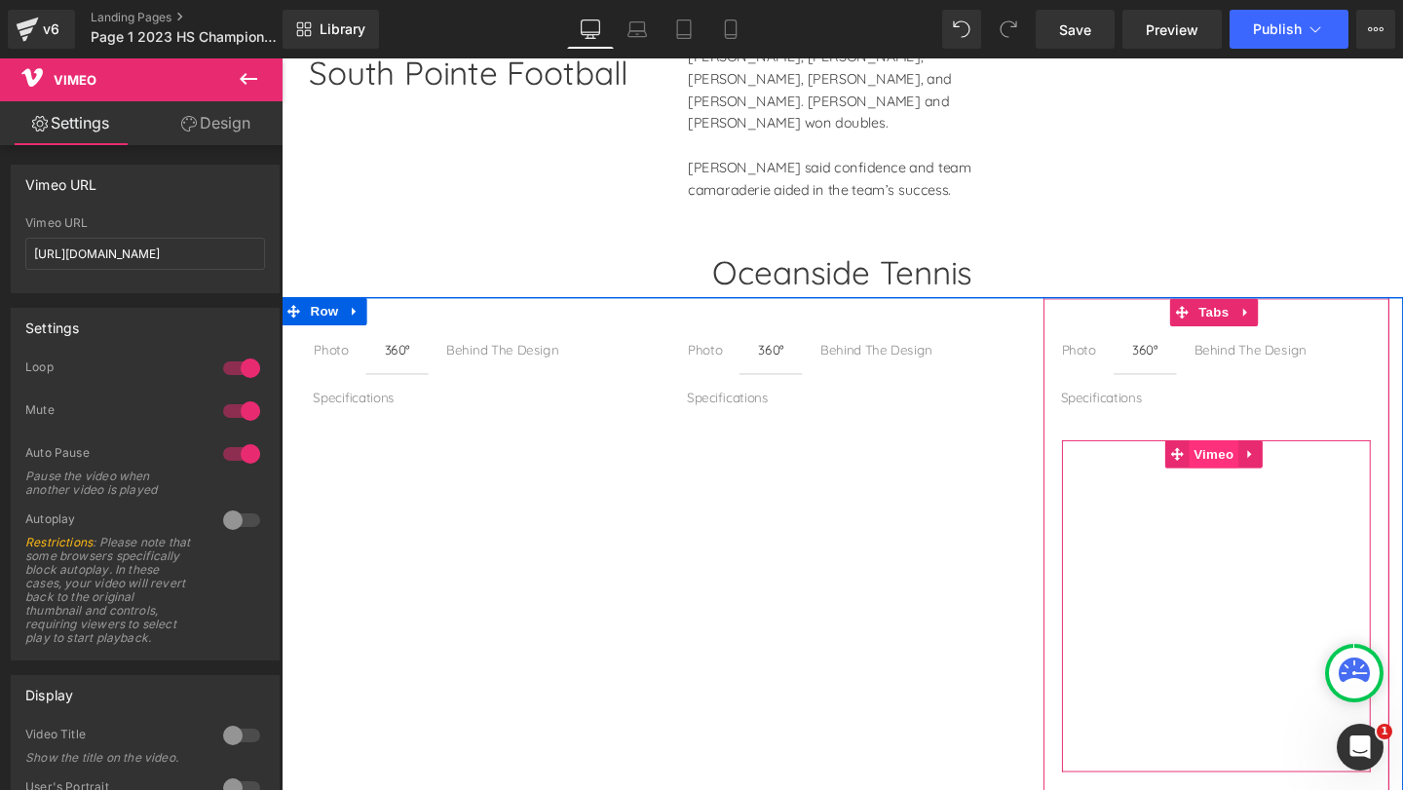
click at [1251, 460] on span "Vimeo" at bounding box center [1261, 474] width 52 height 29
click at [215, 247] on input "[URL][DOMAIN_NAME]" at bounding box center [145, 254] width 240 height 32
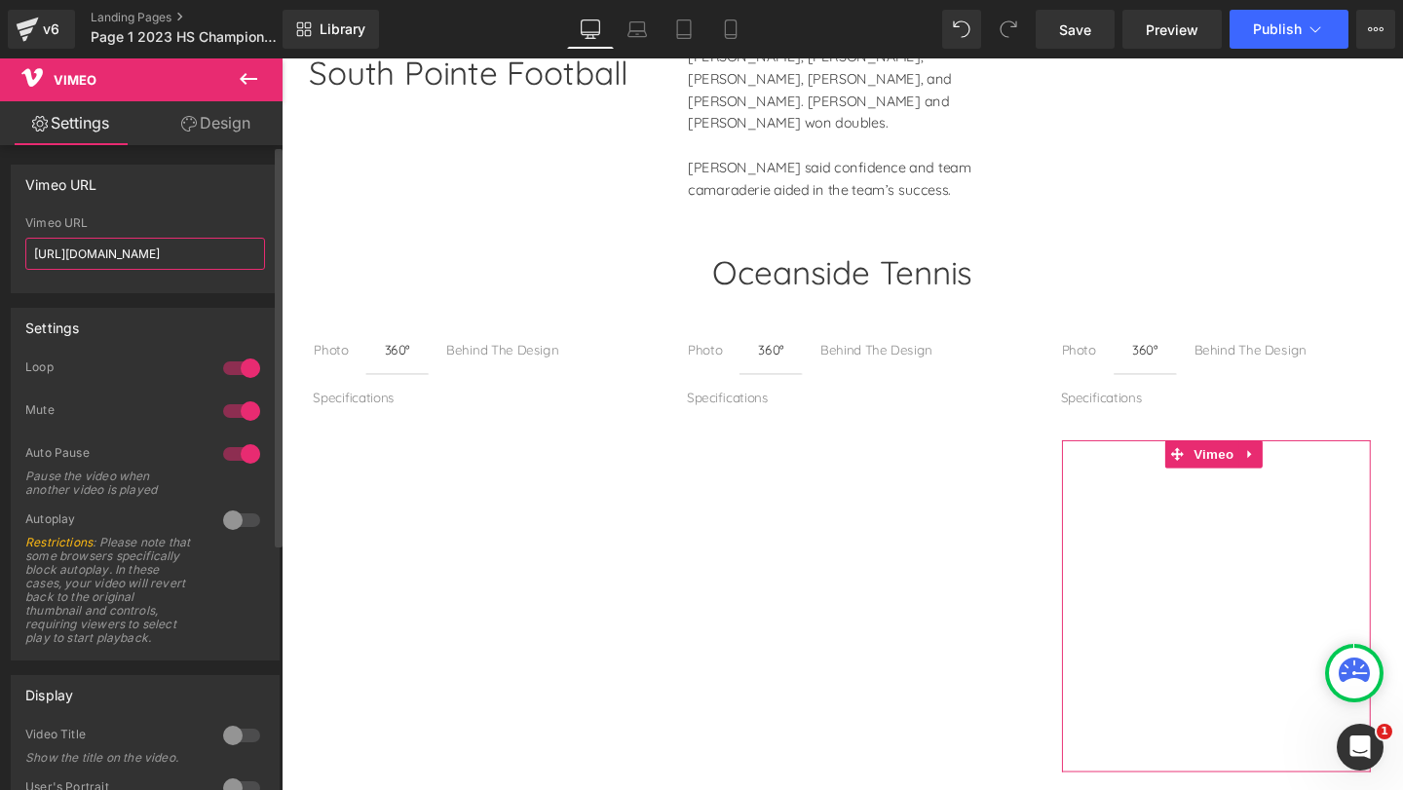
drag, startPoint x: 211, startPoint y: 249, endPoint x: 744, endPoint y: 376, distance: 547.7
click at [211, 249] on input "[URL][DOMAIN_NAME]" at bounding box center [145, 254] width 240 height 32
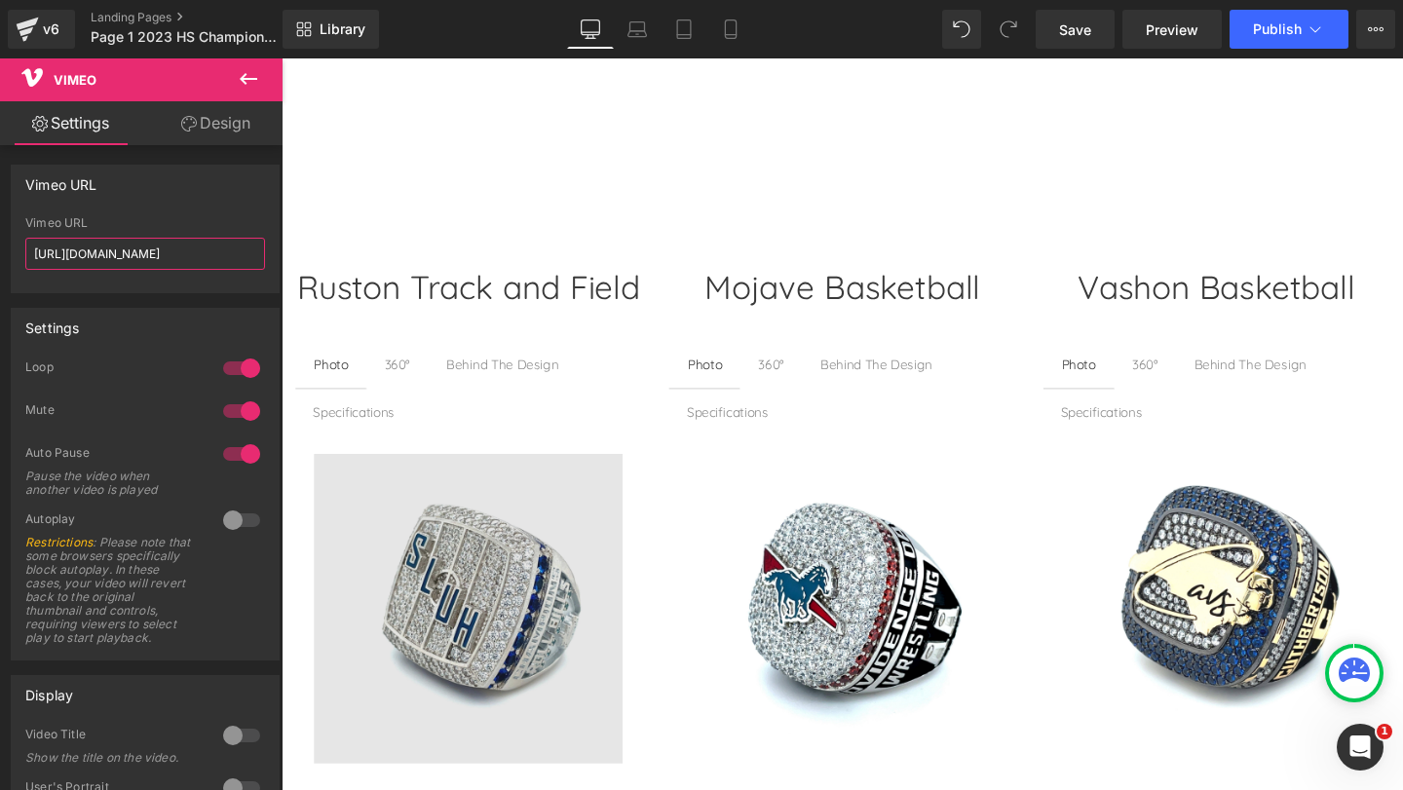
scroll to position [3376, 0]
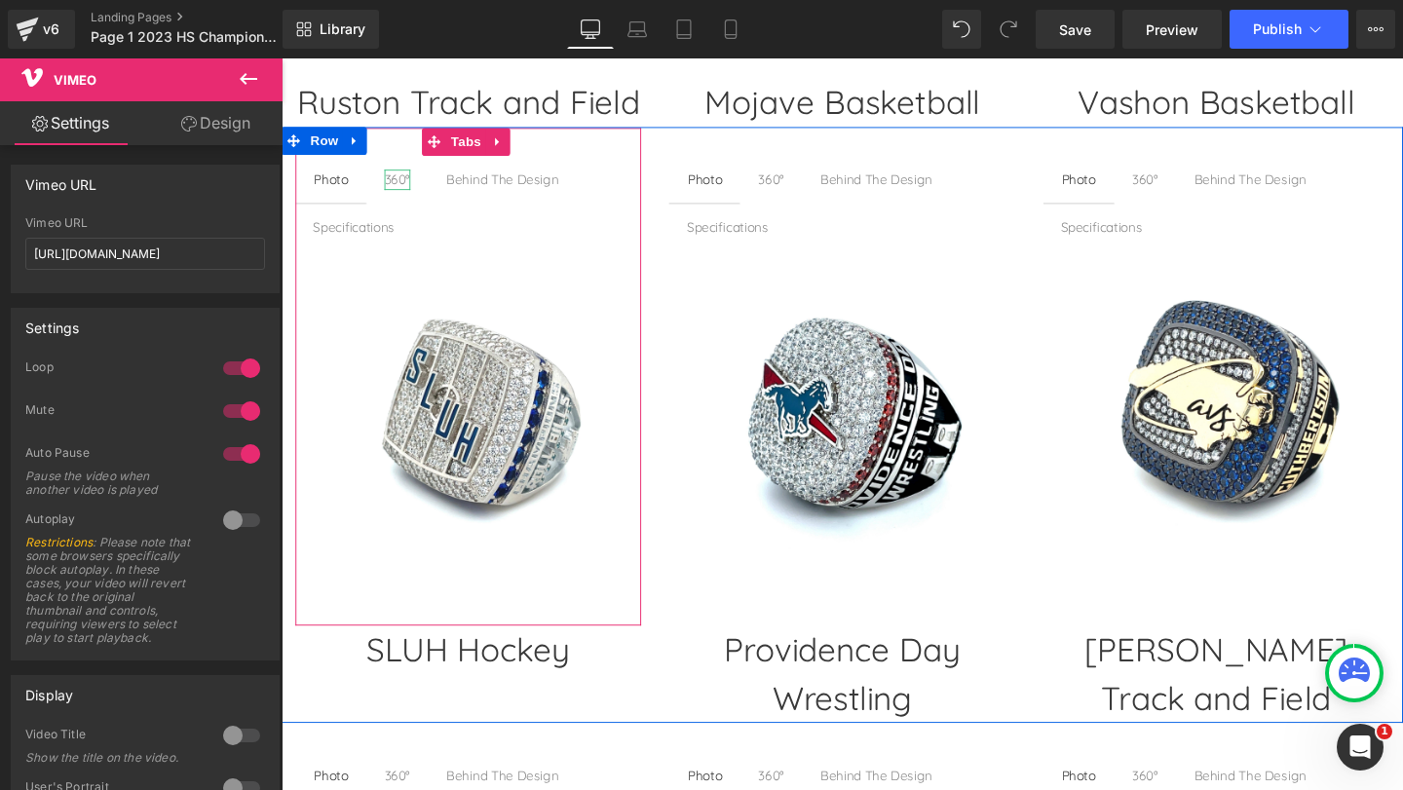
click at [404, 181] on div "360°" at bounding box center [403, 185] width 27 height 21
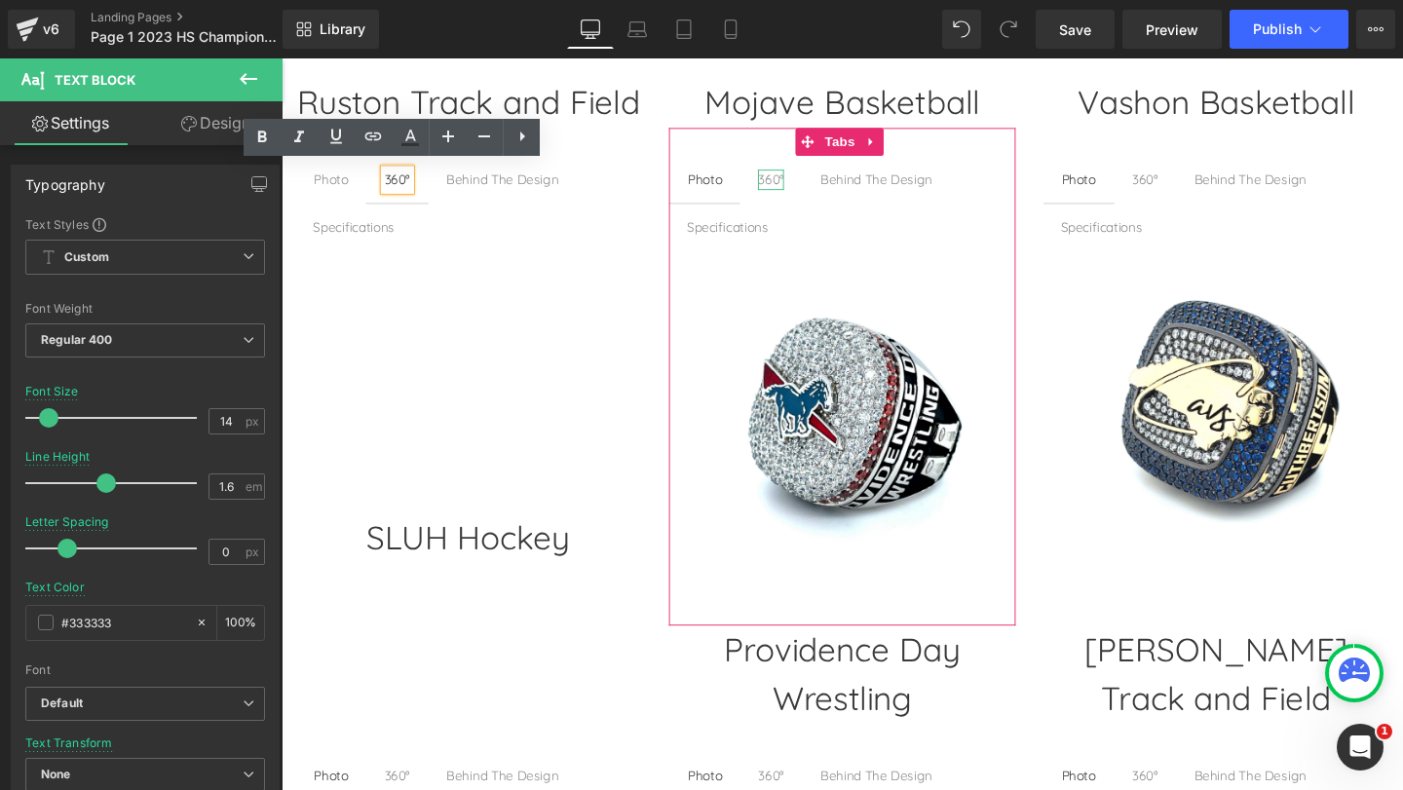
click at [790, 181] on div "360°" at bounding box center [795, 185] width 27 height 21
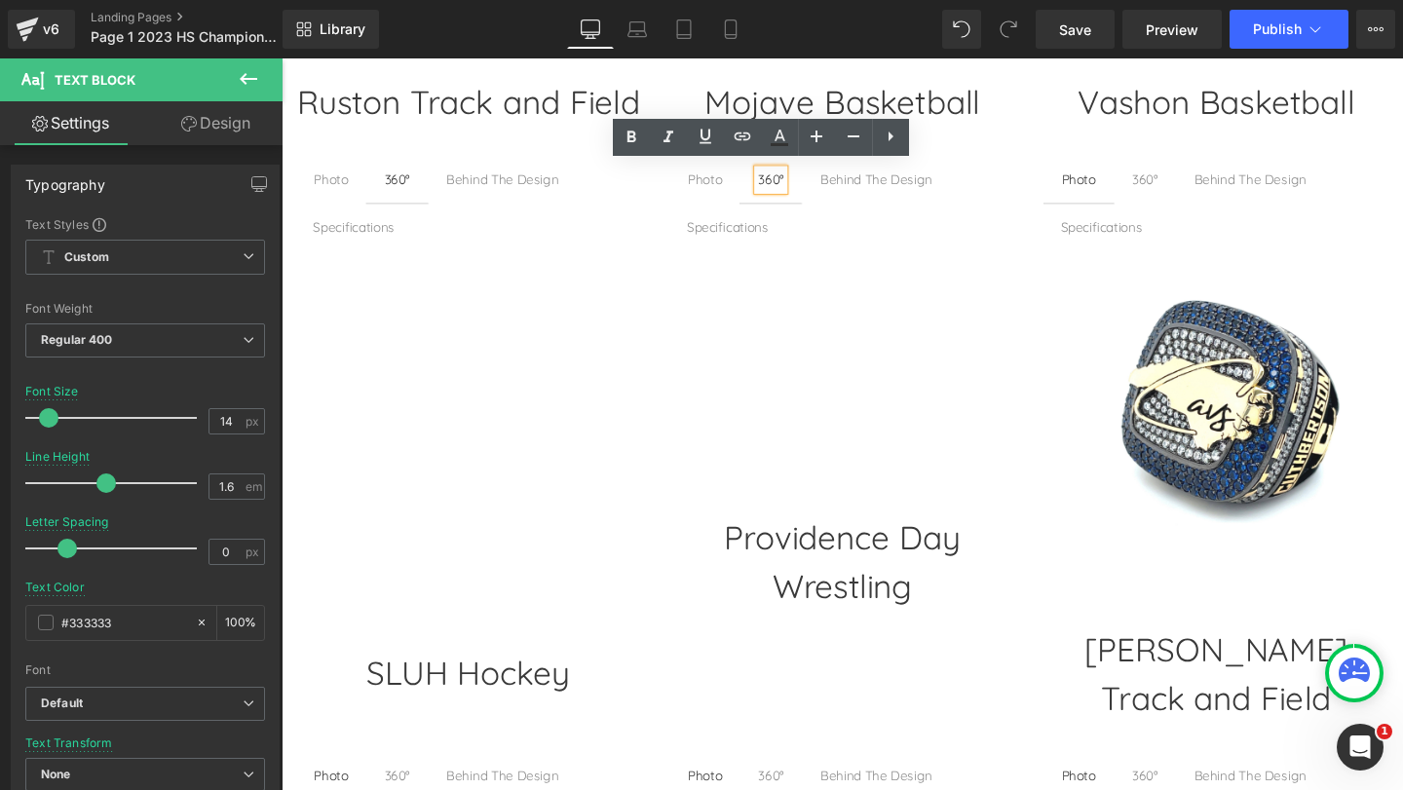
click at [1178, 182] on div "360°" at bounding box center [1189, 185] width 27 height 21
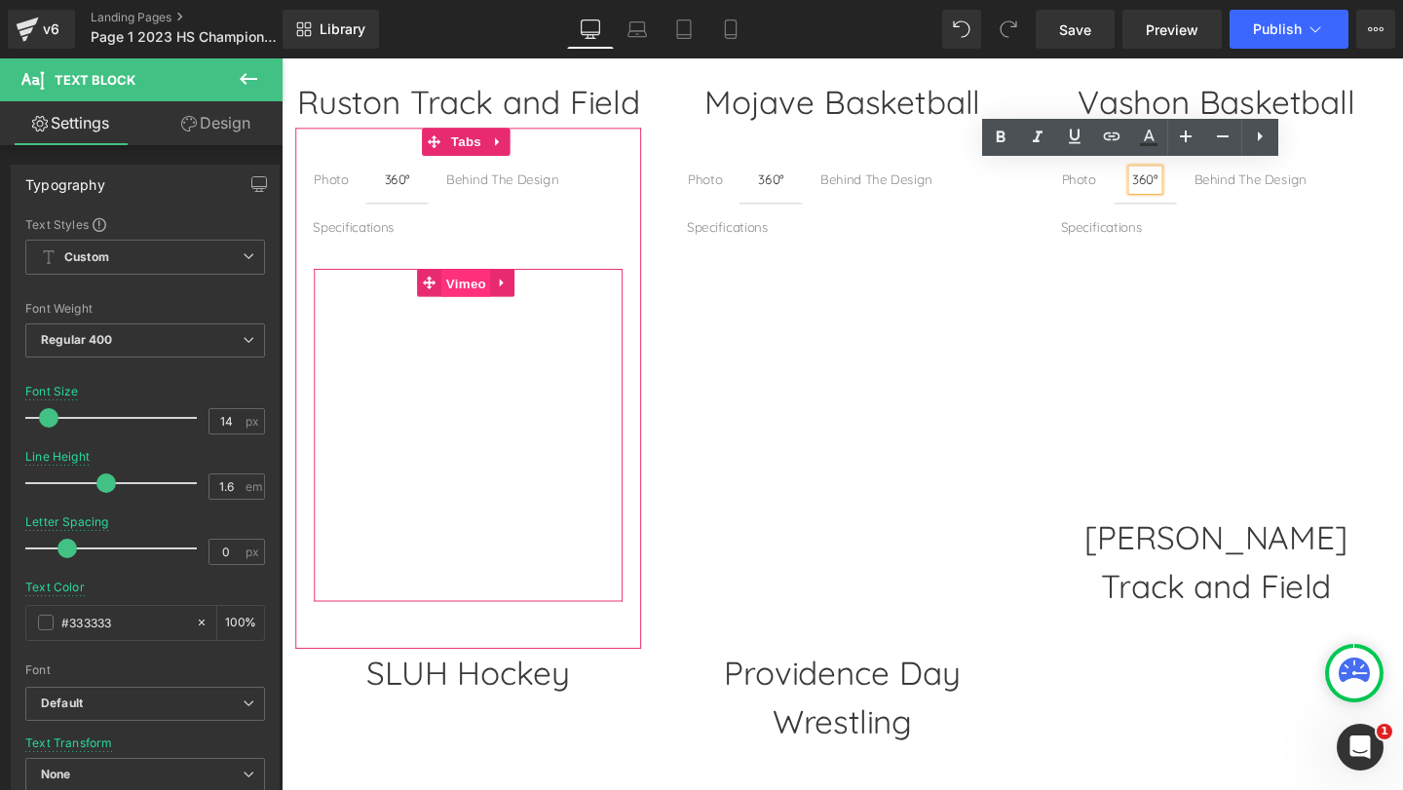
click at [486, 284] on span "Vimeo" at bounding box center [476, 295] width 52 height 29
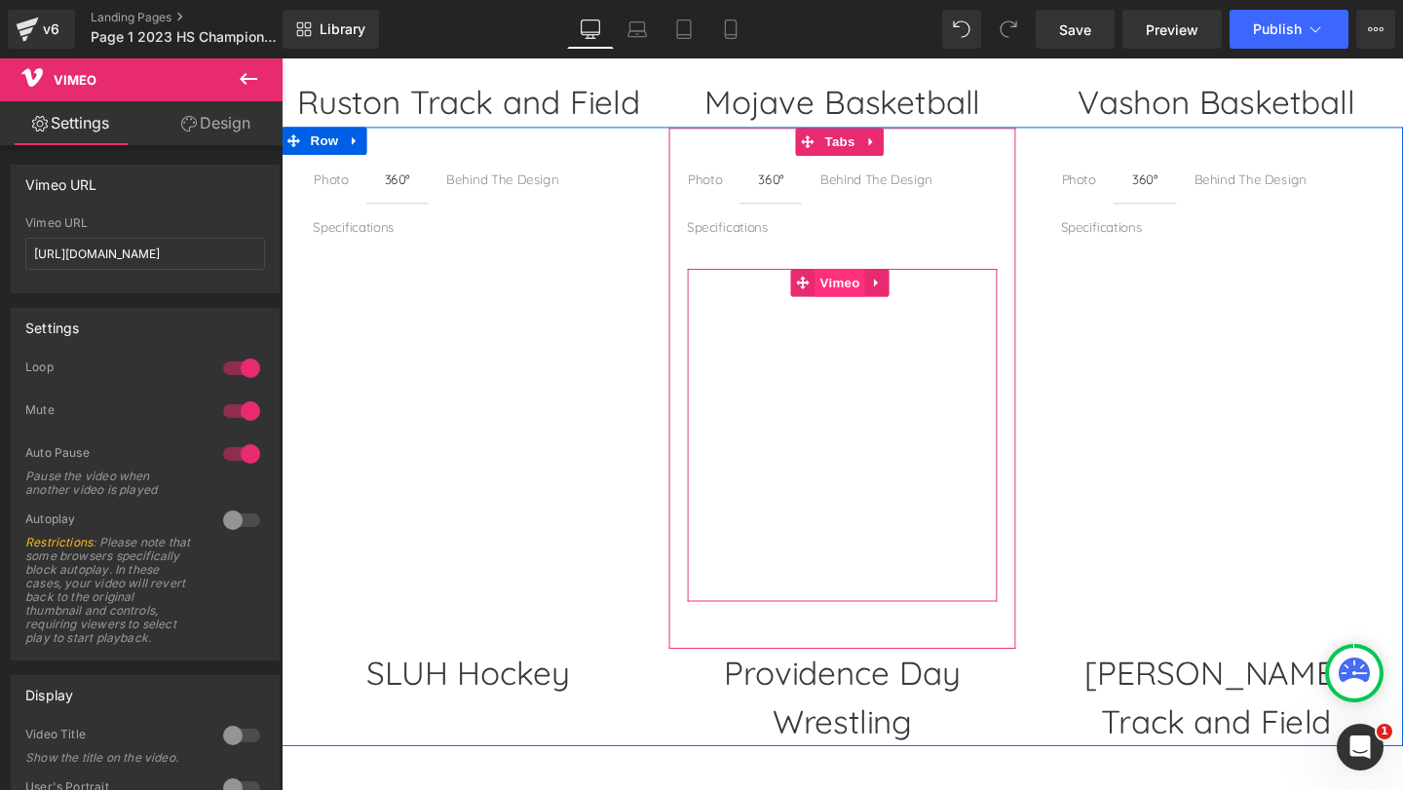
click at [852, 292] on span "Vimeo" at bounding box center [869, 294] width 52 height 29
click at [857, 293] on span "Vimeo" at bounding box center [869, 294] width 52 height 29
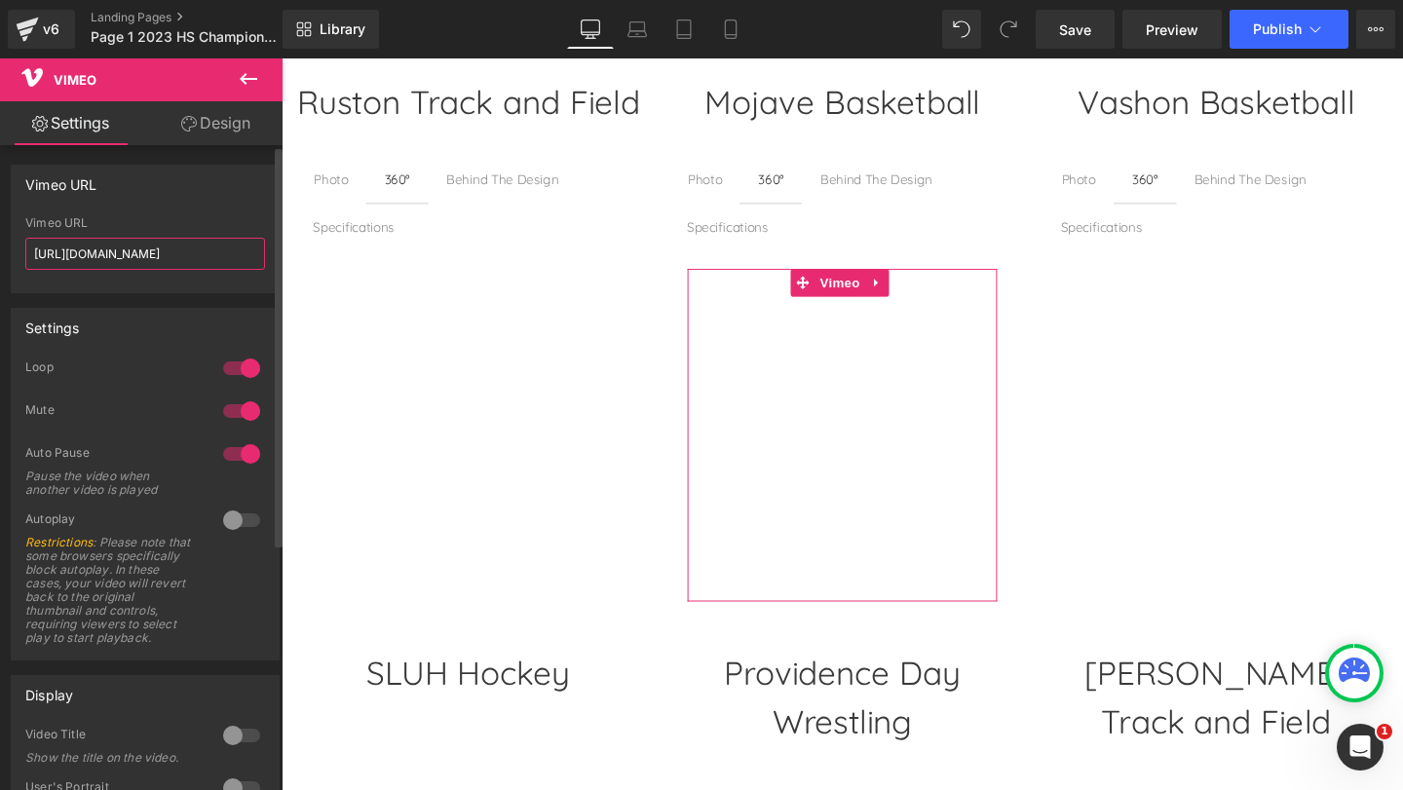
click at [208, 254] on input "[URL][DOMAIN_NAME]" at bounding box center [145, 254] width 240 height 32
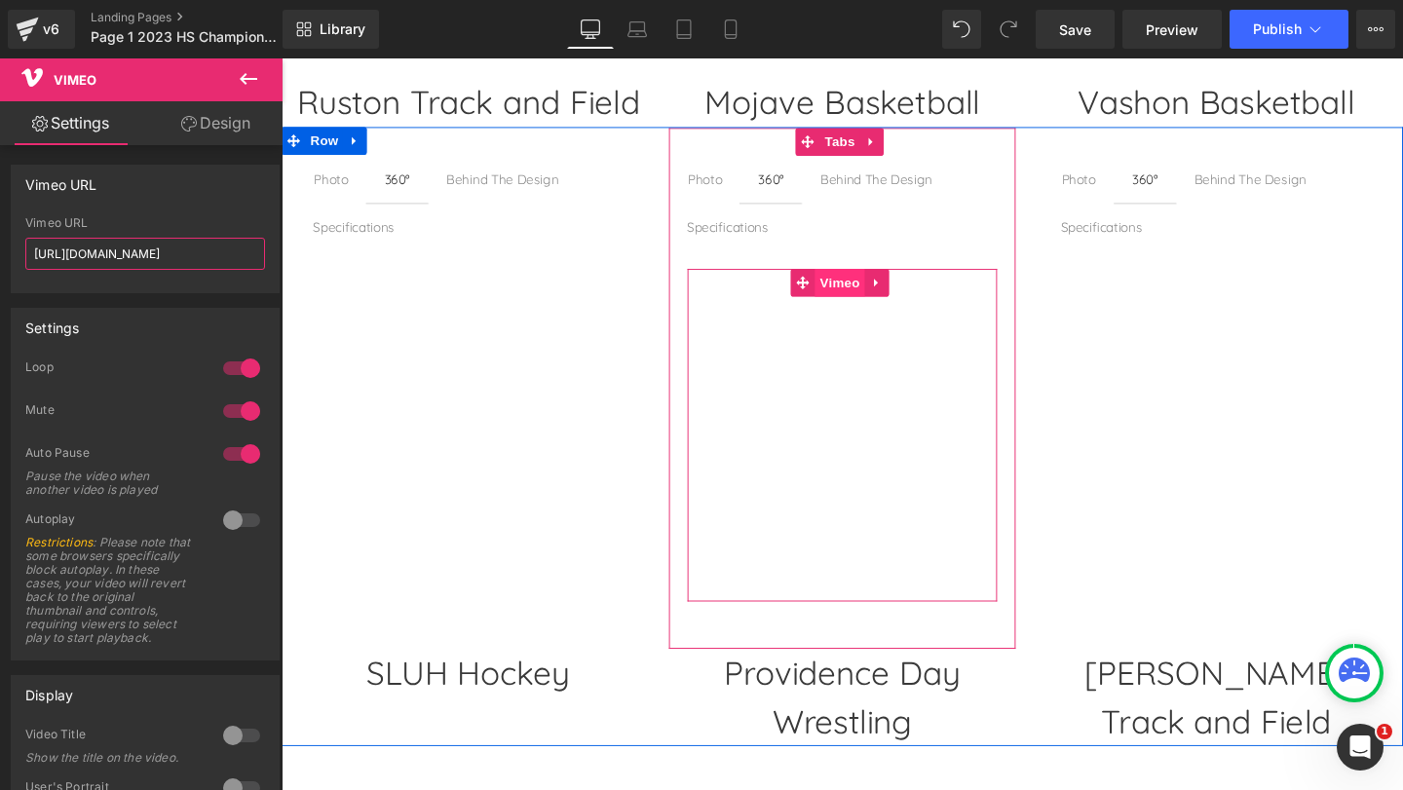
click at [862, 287] on span "Vimeo" at bounding box center [869, 294] width 52 height 29
click at [866, 292] on span "Vimeo" at bounding box center [869, 294] width 52 height 29
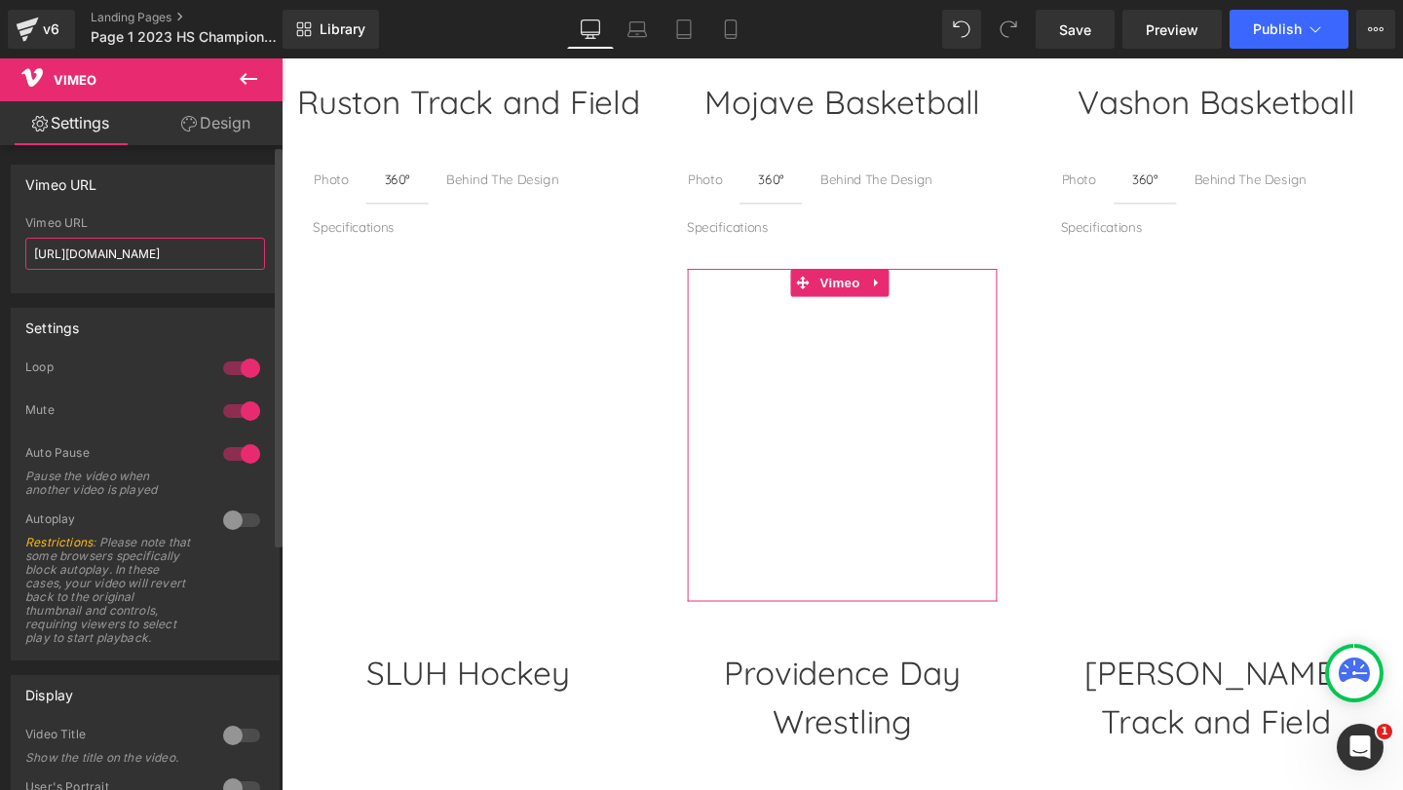
click at [202, 258] on input "[URL][DOMAIN_NAME]" at bounding box center [145, 254] width 240 height 32
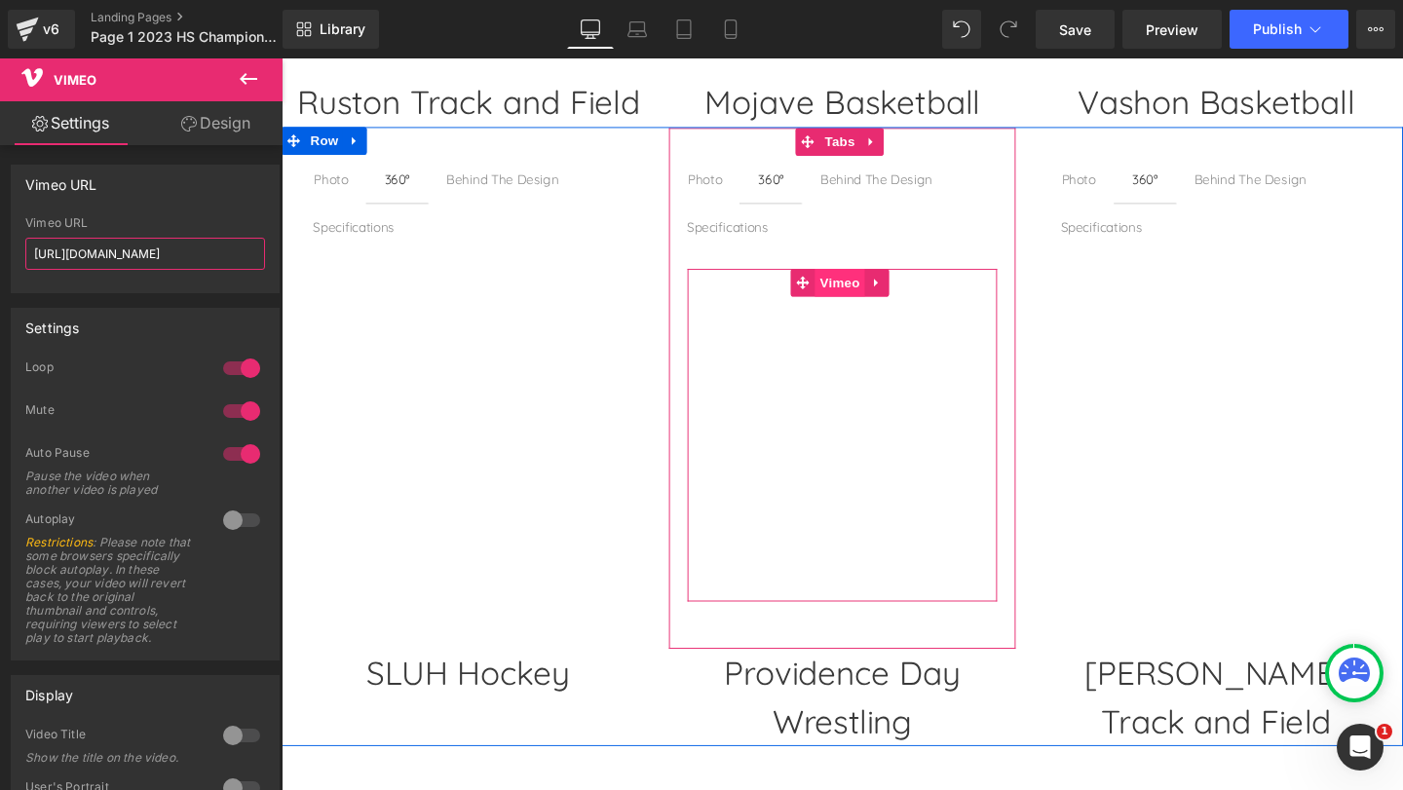
click at [857, 285] on span "Vimeo" at bounding box center [869, 294] width 52 height 29
click at [859, 293] on span "Vimeo" at bounding box center [869, 294] width 52 height 29
click at [859, 293] on span "Vimeo" at bounding box center [869, 295] width 52 height 29
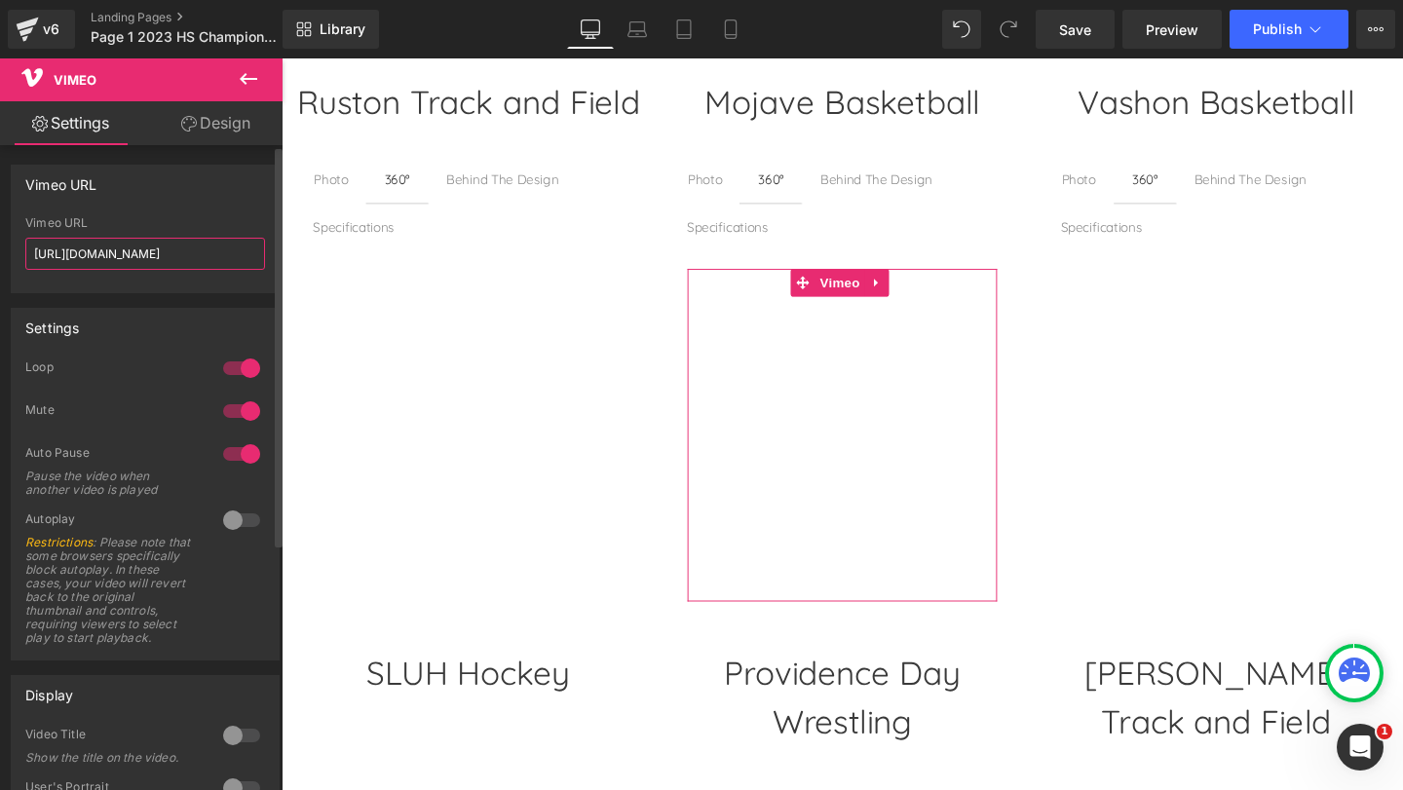
click at [202, 252] on input "[URL][DOMAIN_NAME]" at bounding box center [145, 254] width 240 height 32
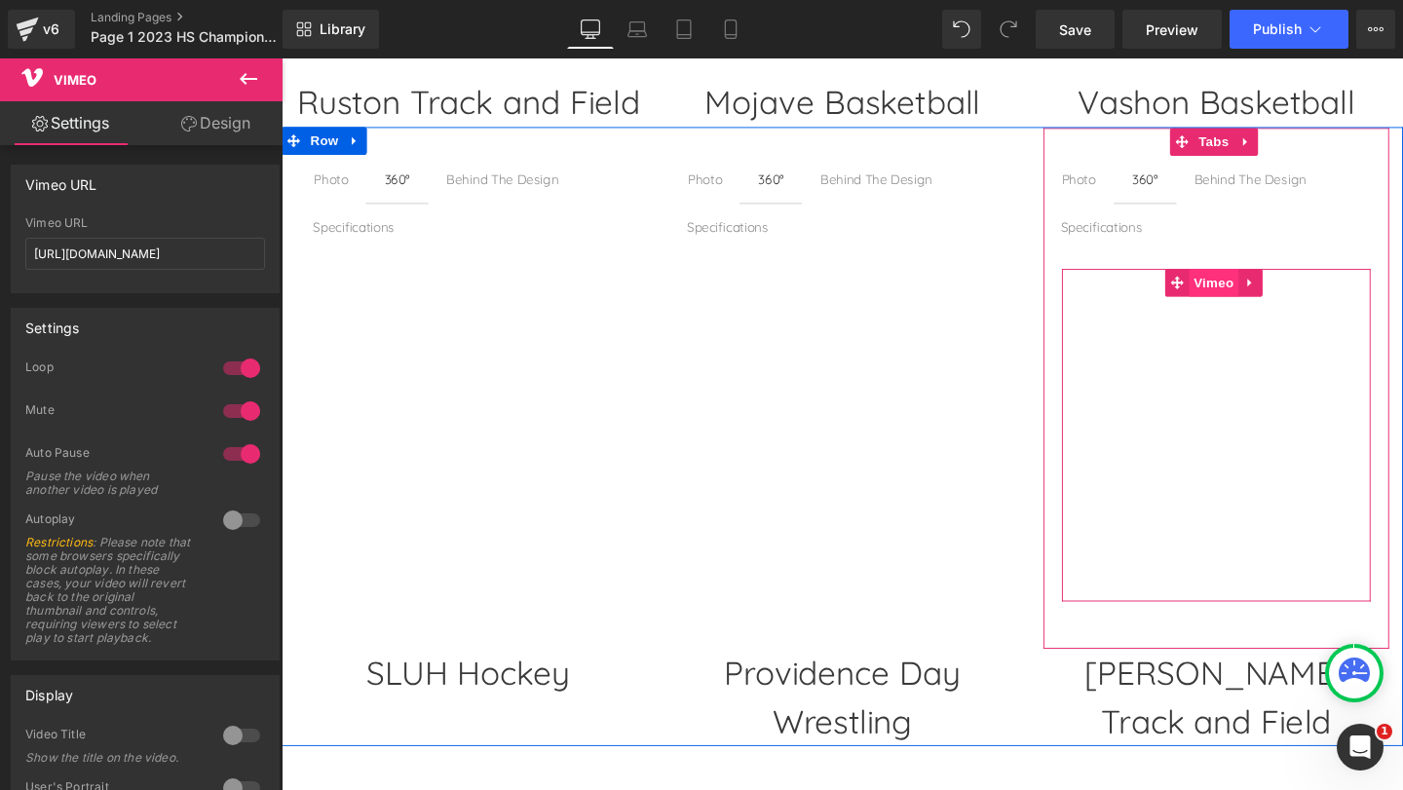
click at [1255, 292] on span "Vimeo" at bounding box center [1261, 294] width 52 height 29
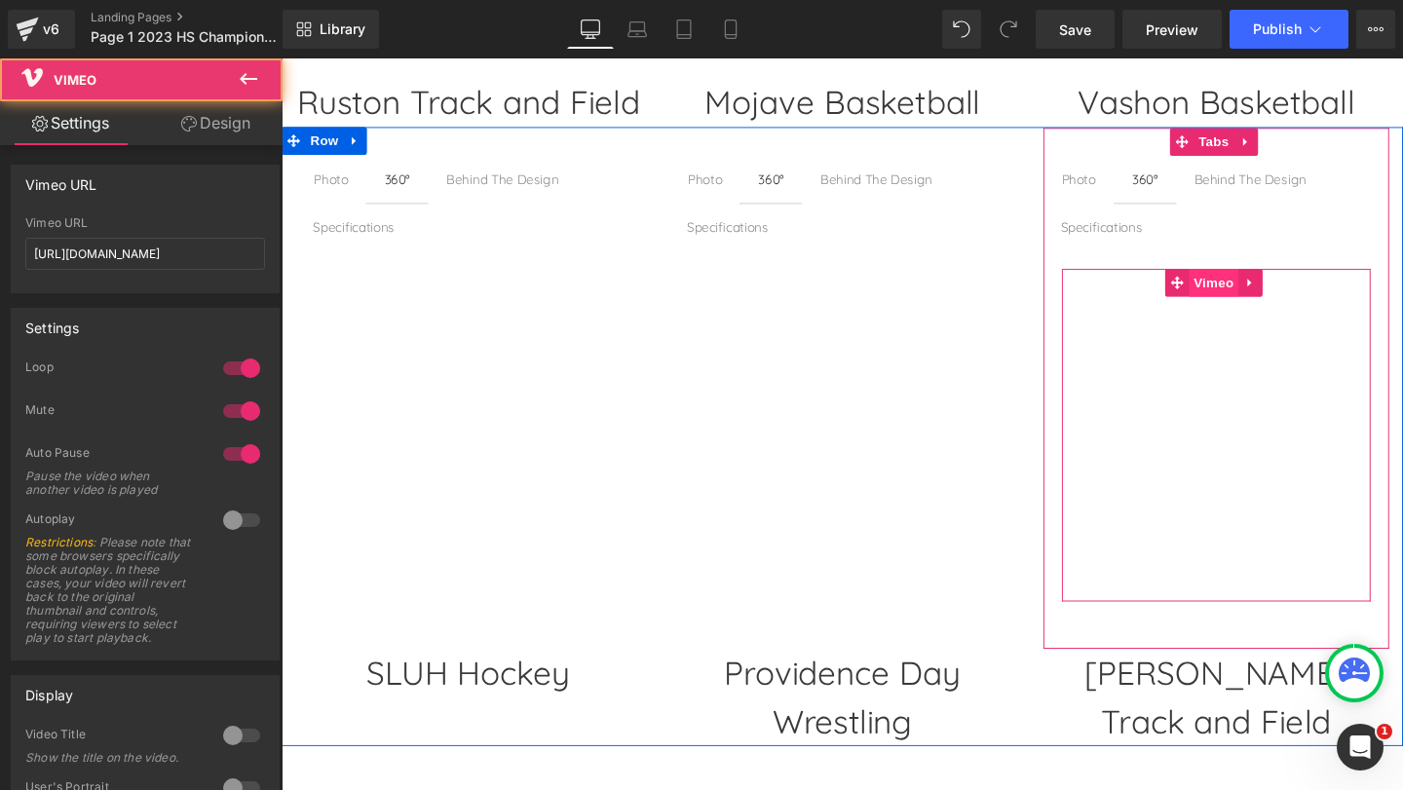
click at [1255, 292] on span "Vimeo" at bounding box center [1261, 294] width 52 height 29
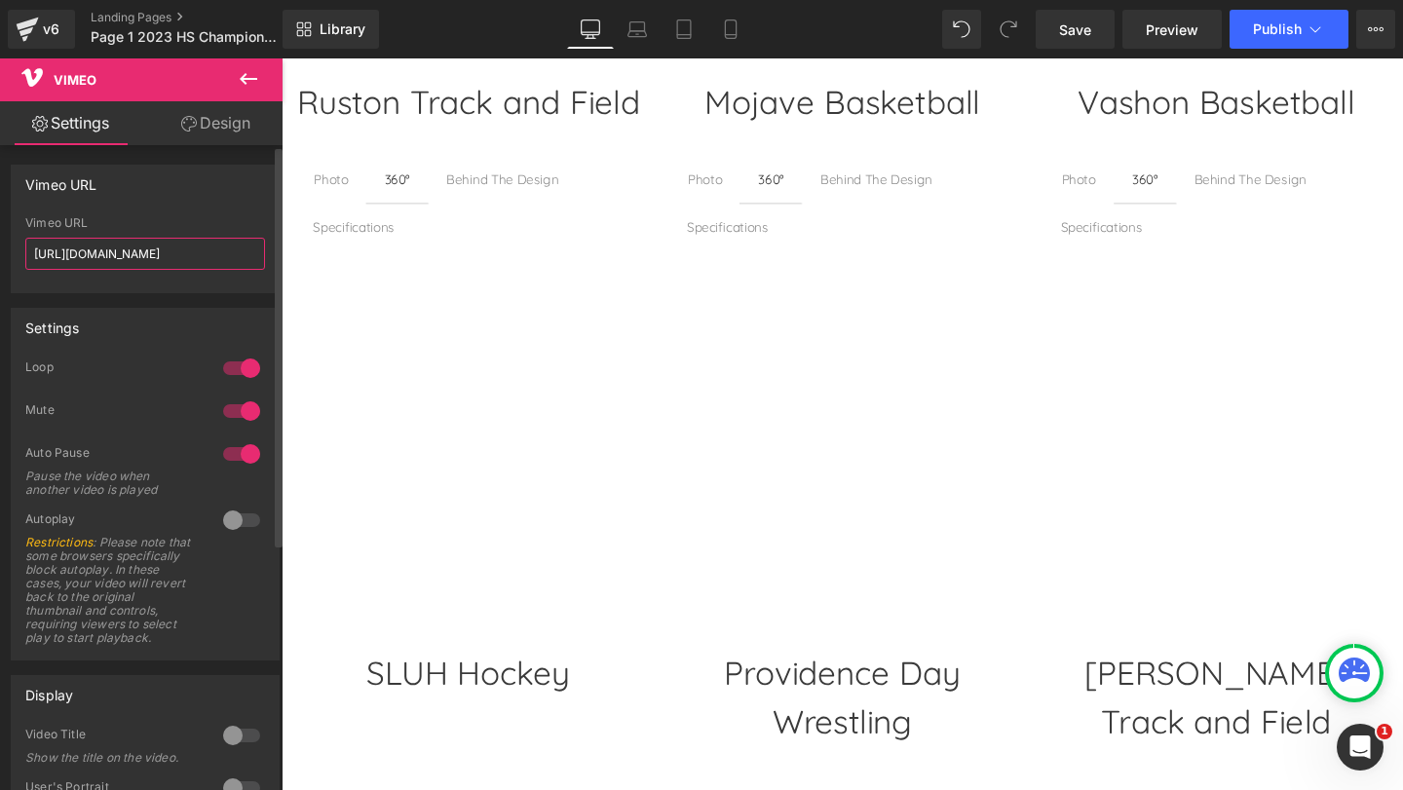
click at [187, 256] on input "[URL][DOMAIN_NAME]" at bounding box center [145, 254] width 240 height 32
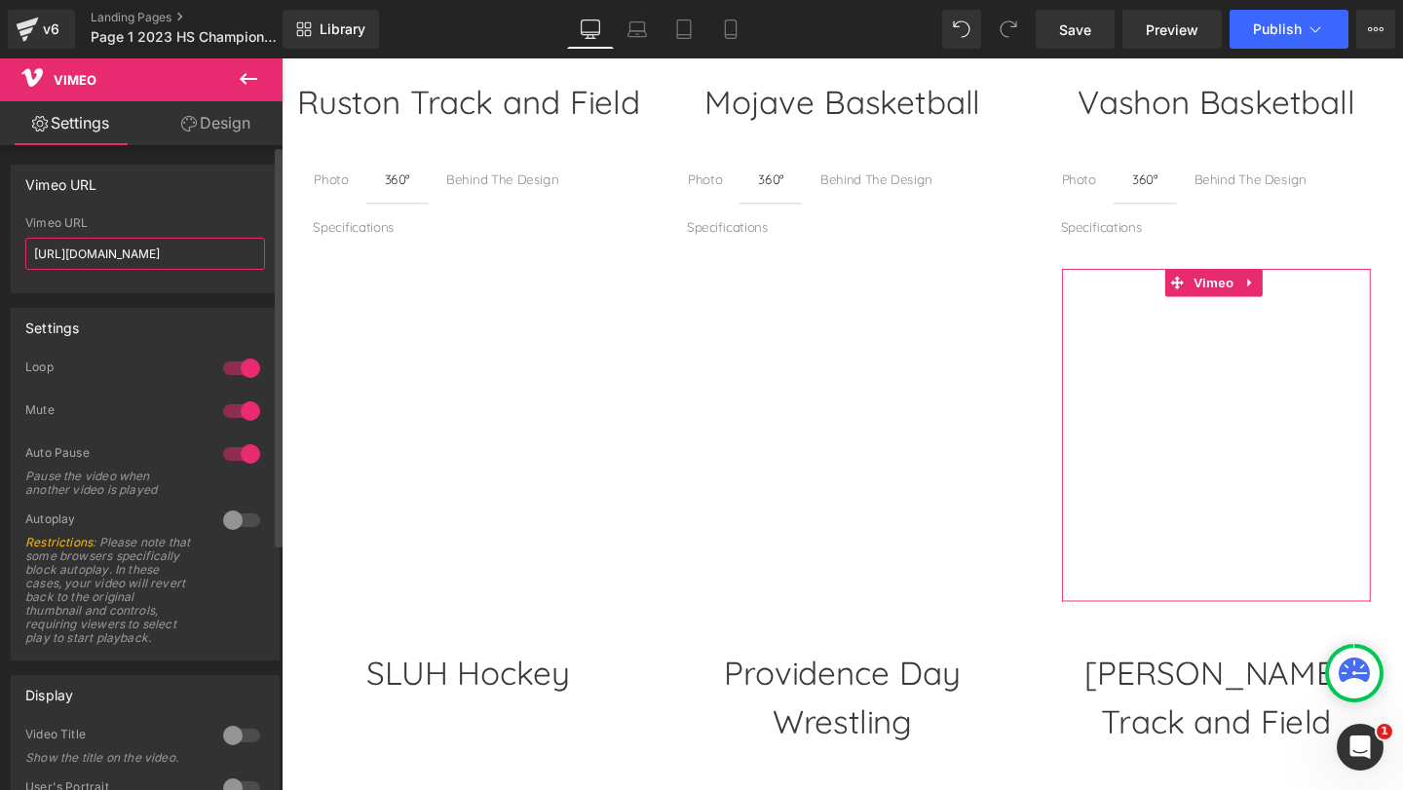
click at [190, 251] on input "[URL][DOMAIN_NAME]" at bounding box center [145, 254] width 240 height 32
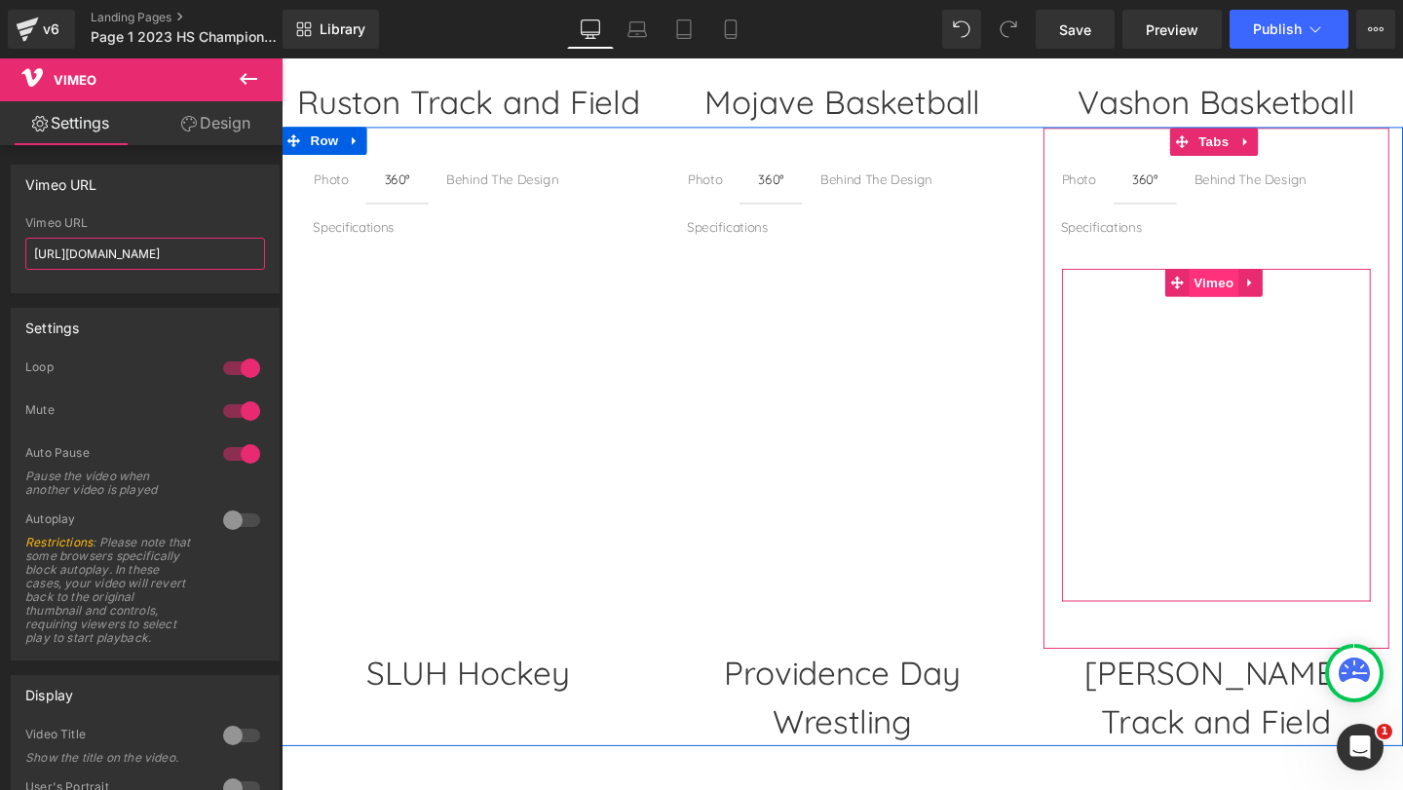
click at [1253, 291] on span "Vimeo" at bounding box center [1261, 294] width 52 height 29
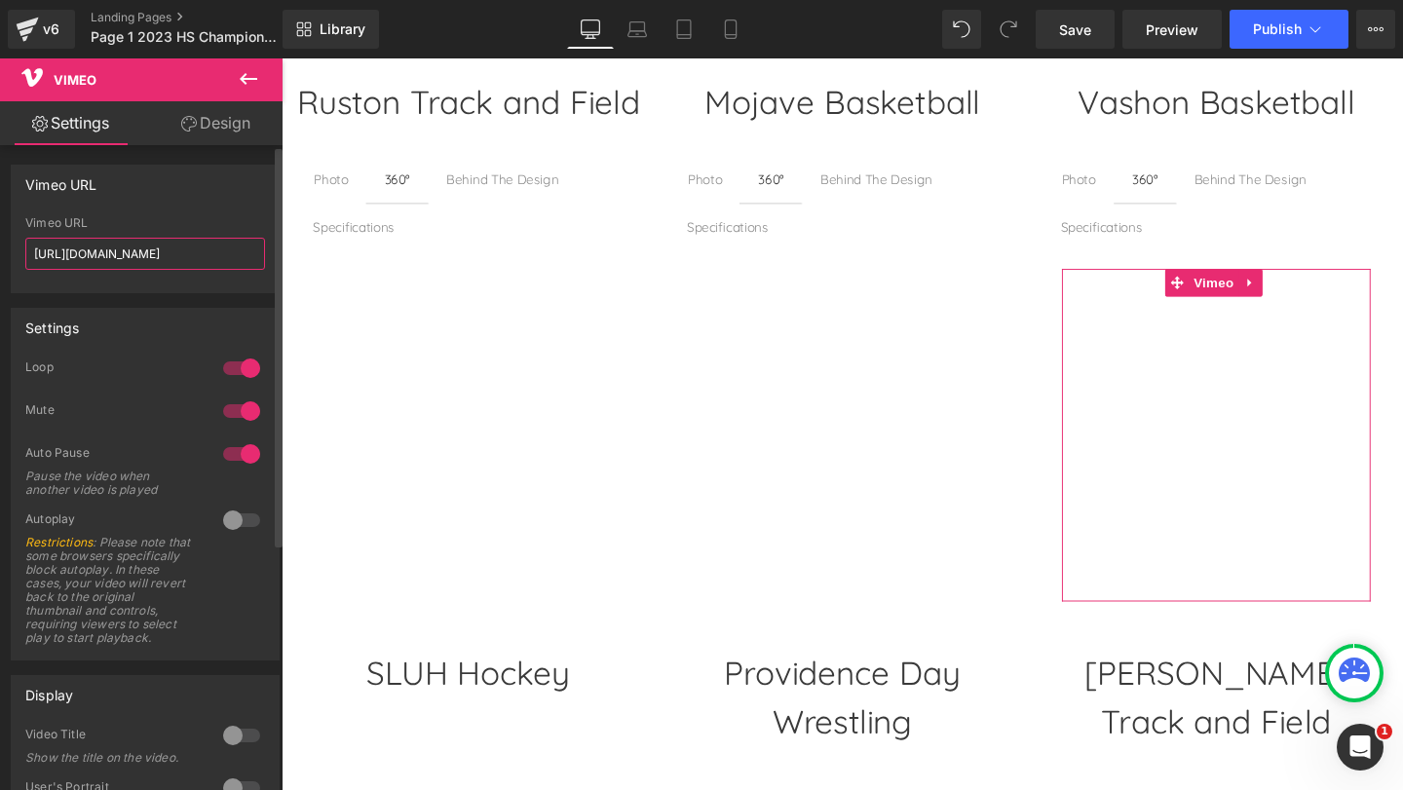
click at [153, 255] on input "[URL][DOMAIN_NAME]" at bounding box center [145, 254] width 240 height 32
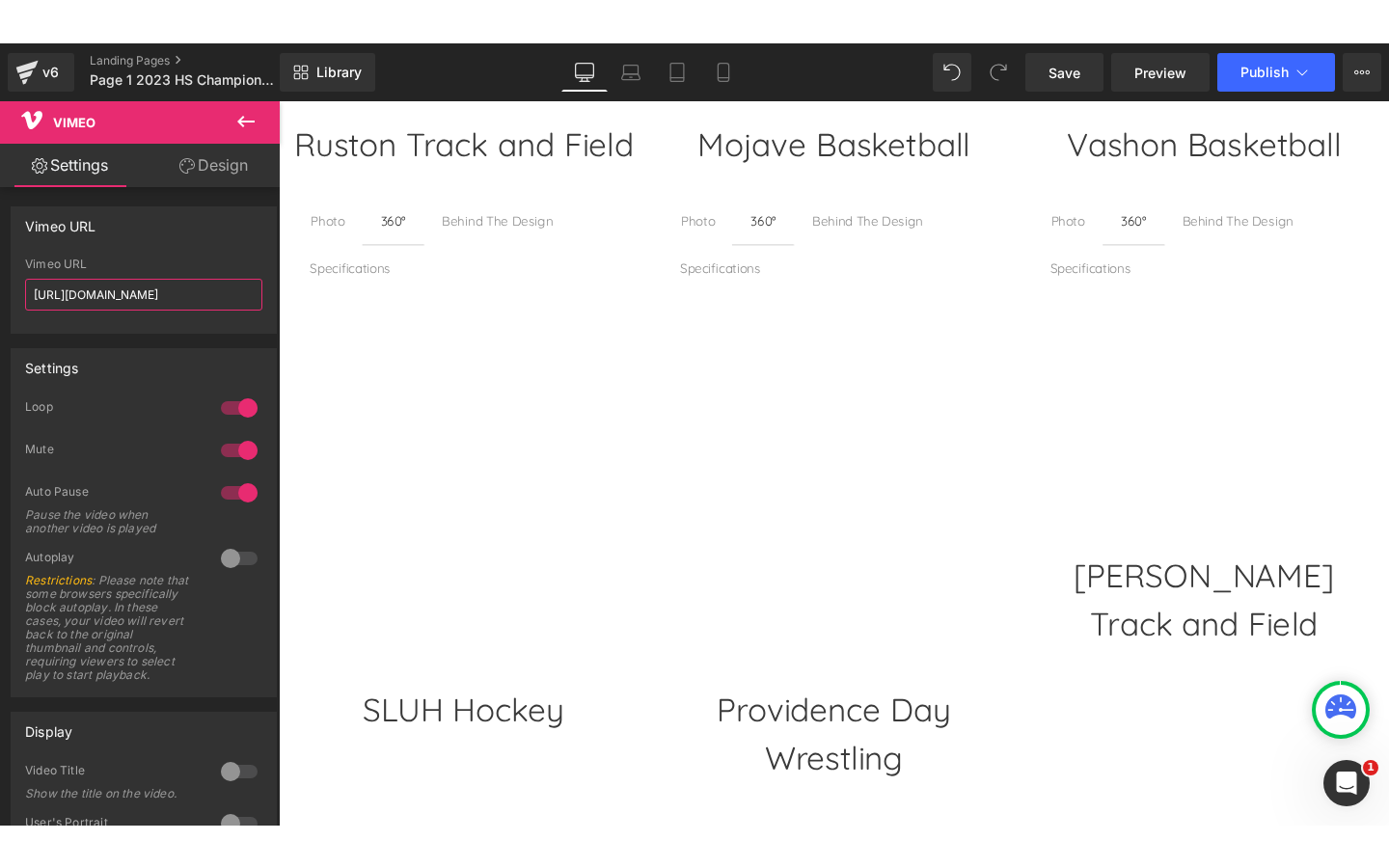
scroll to position [3919, 0]
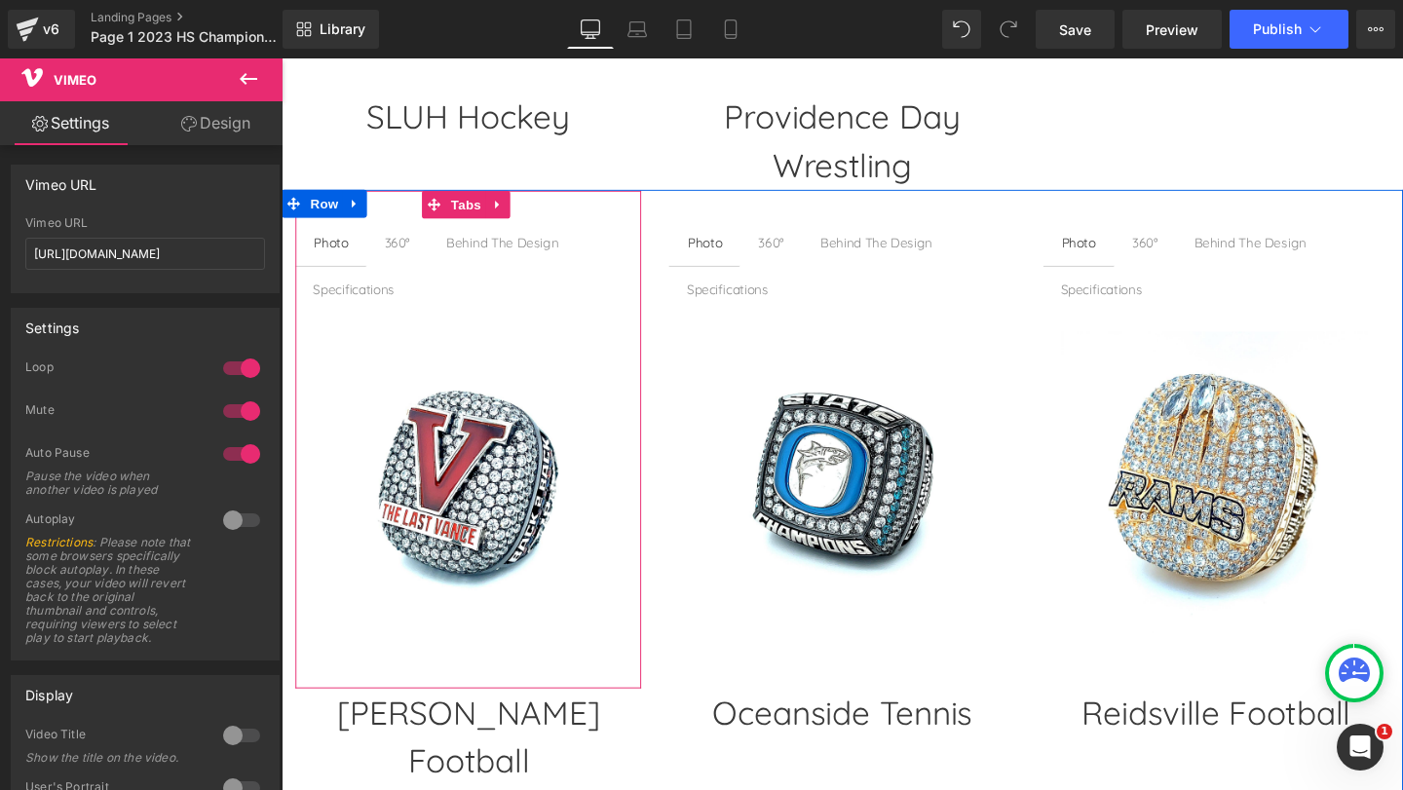
click at [410, 243] on div "360°" at bounding box center [403, 252] width 27 height 21
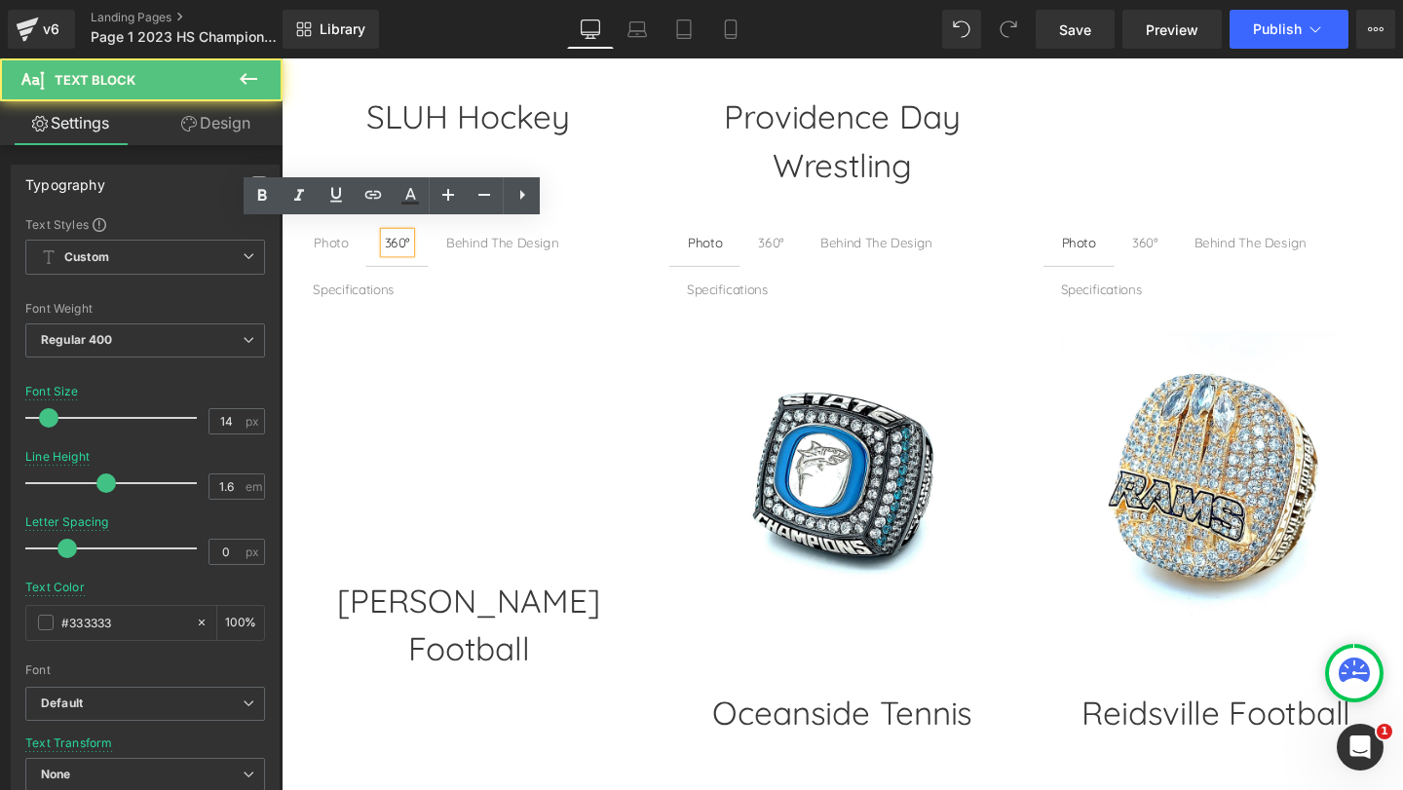
click at [795, 242] on div "360°" at bounding box center [795, 252] width 27 height 21
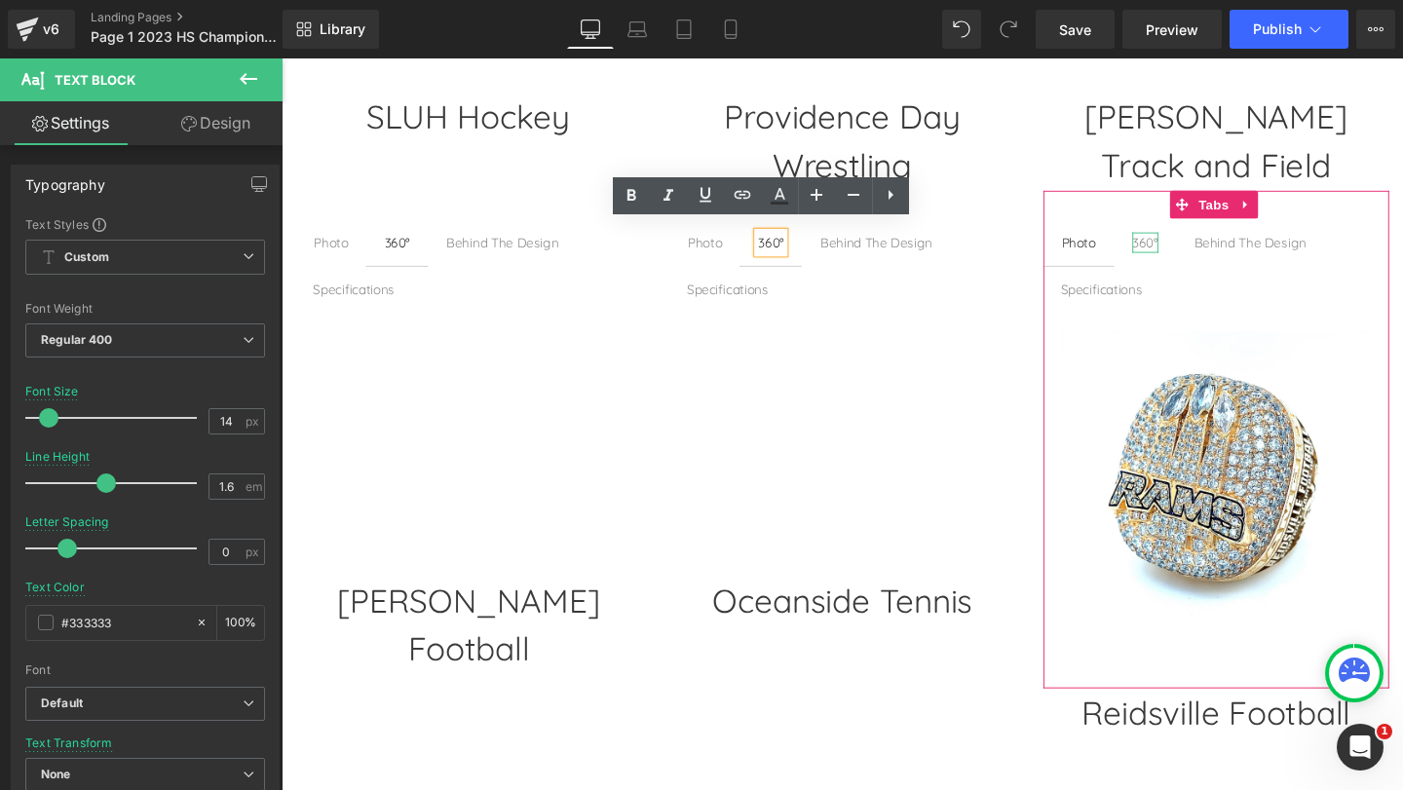
click at [1185, 242] on div "360°" at bounding box center [1189, 252] width 27 height 21
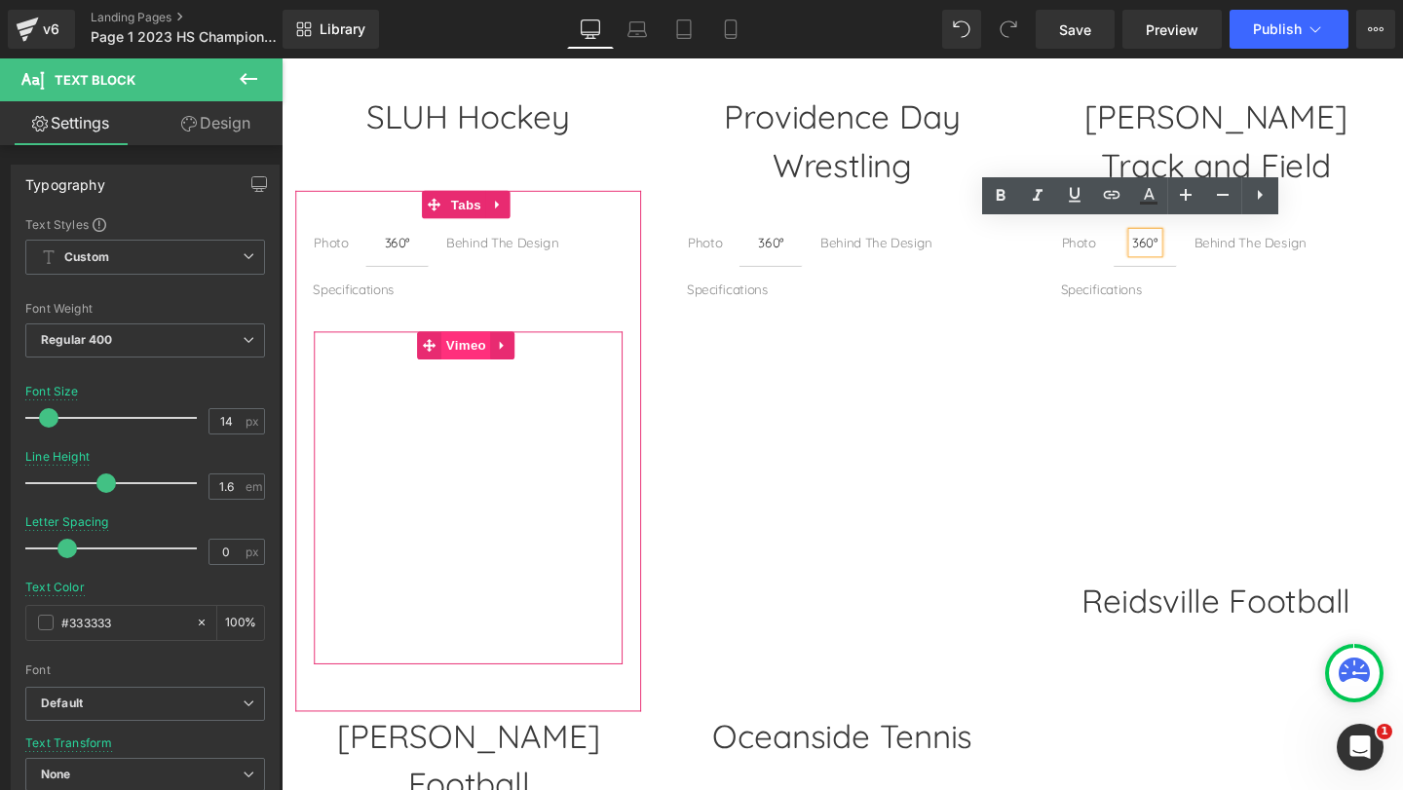
click at [473, 346] on span "Vimeo" at bounding box center [476, 360] width 52 height 29
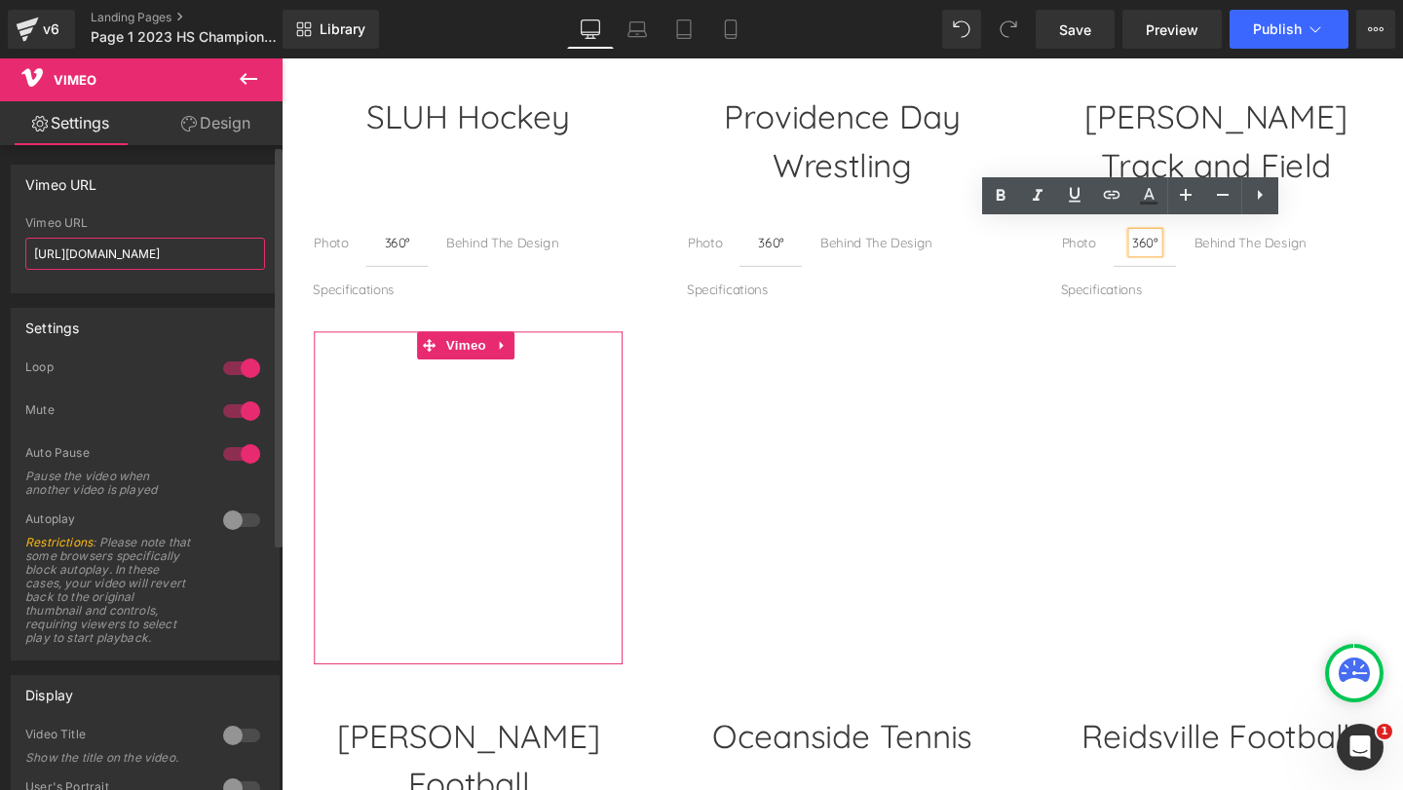
click at [203, 253] on input "[URL][DOMAIN_NAME]" at bounding box center [145, 254] width 240 height 32
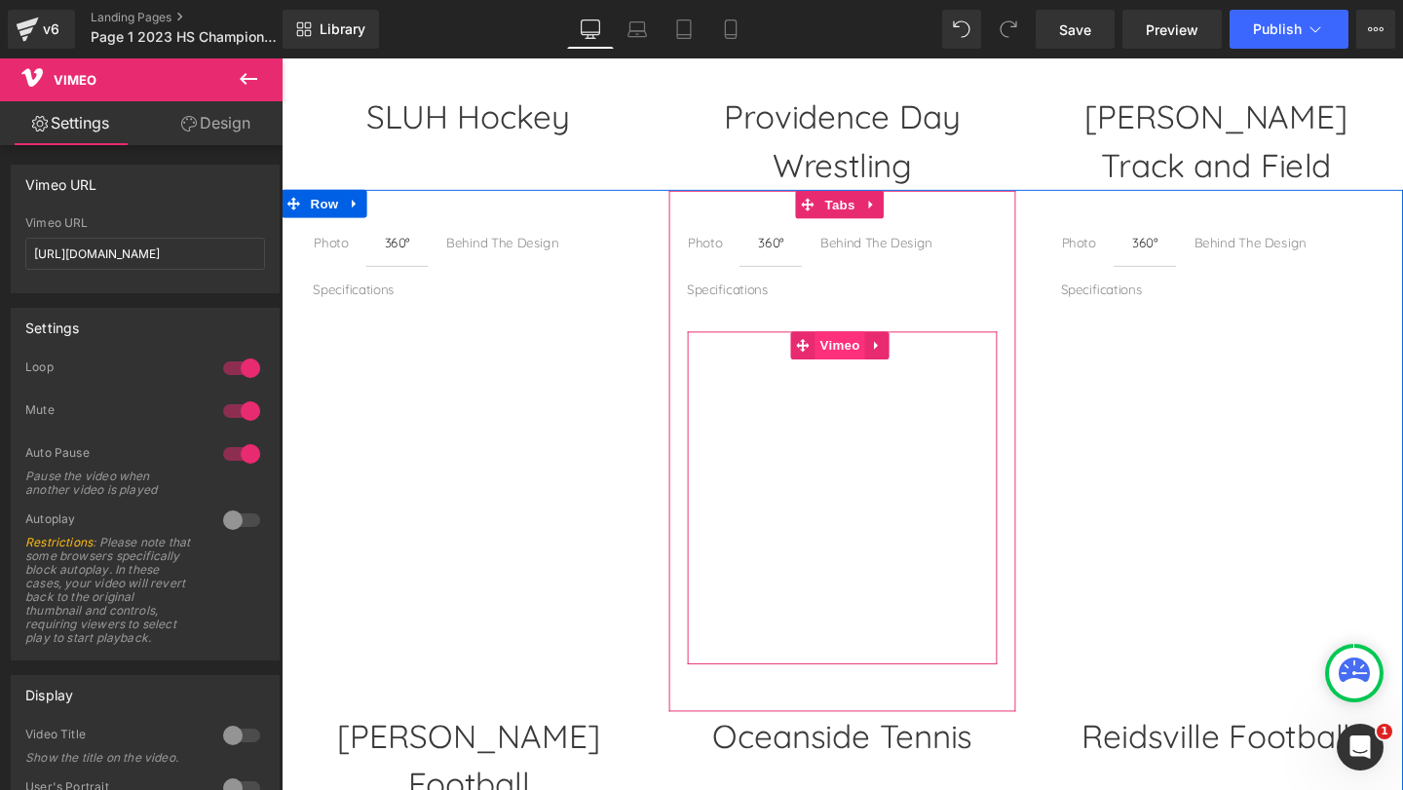
click at [870, 347] on span "Vimeo" at bounding box center [869, 360] width 52 height 29
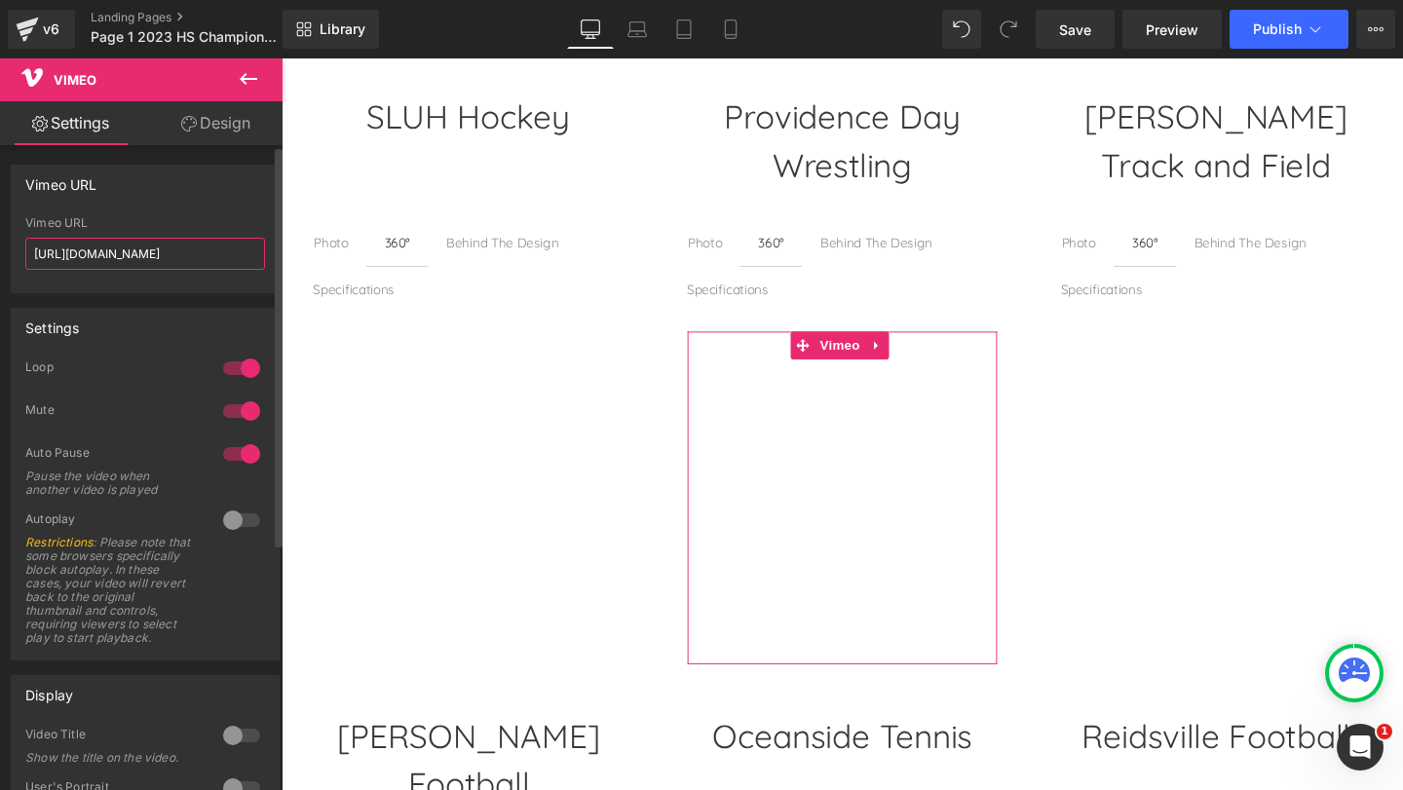
click at [202, 258] on input "[URL][DOMAIN_NAME]" at bounding box center [145, 254] width 240 height 32
click at [187, 249] on input "[URL][DOMAIN_NAME]" at bounding box center [145, 254] width 240 height 32
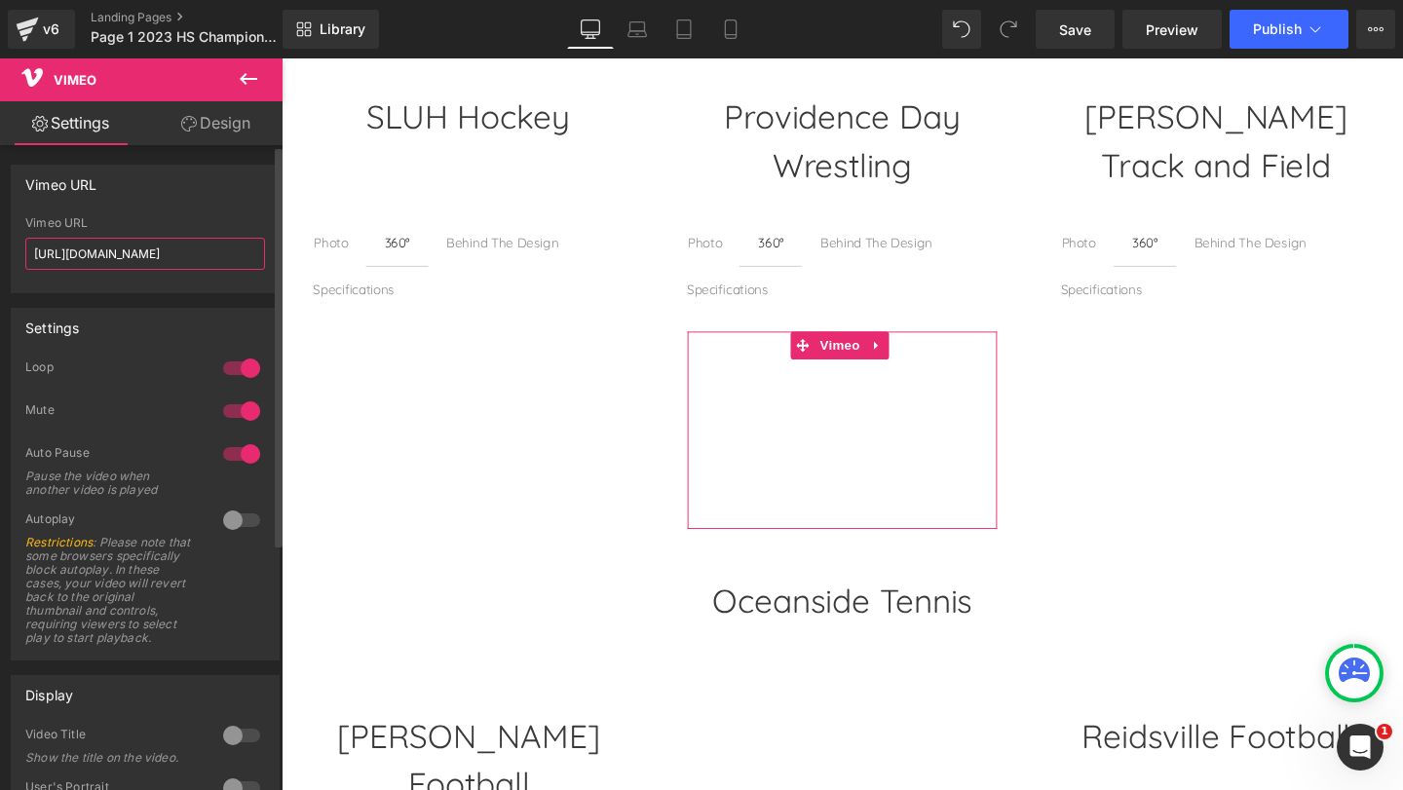
click at [169, 258] on input "[URL][DOMAIN_NAME]" at bounding box center [145, 254] width 240 height 32
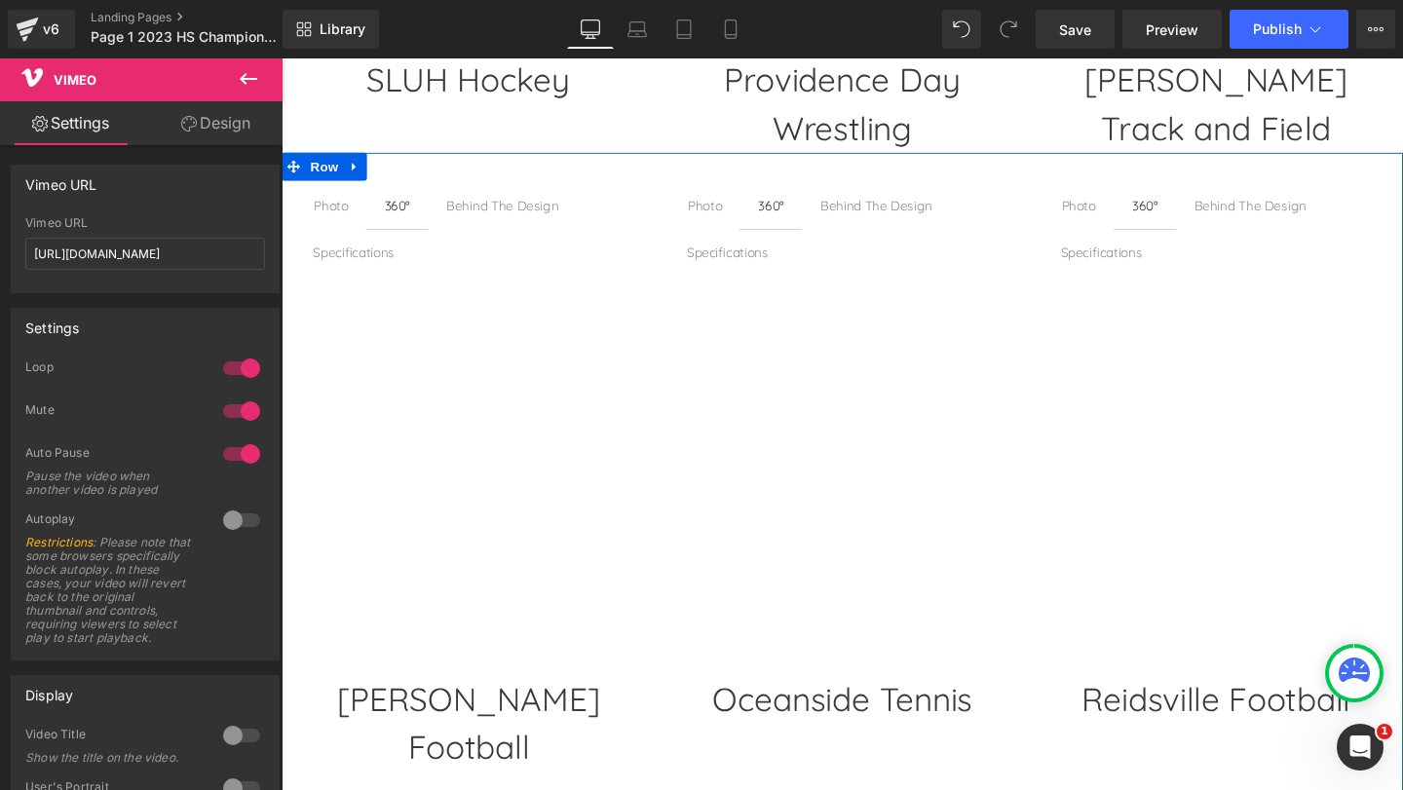
scroll to position [3959, 0]
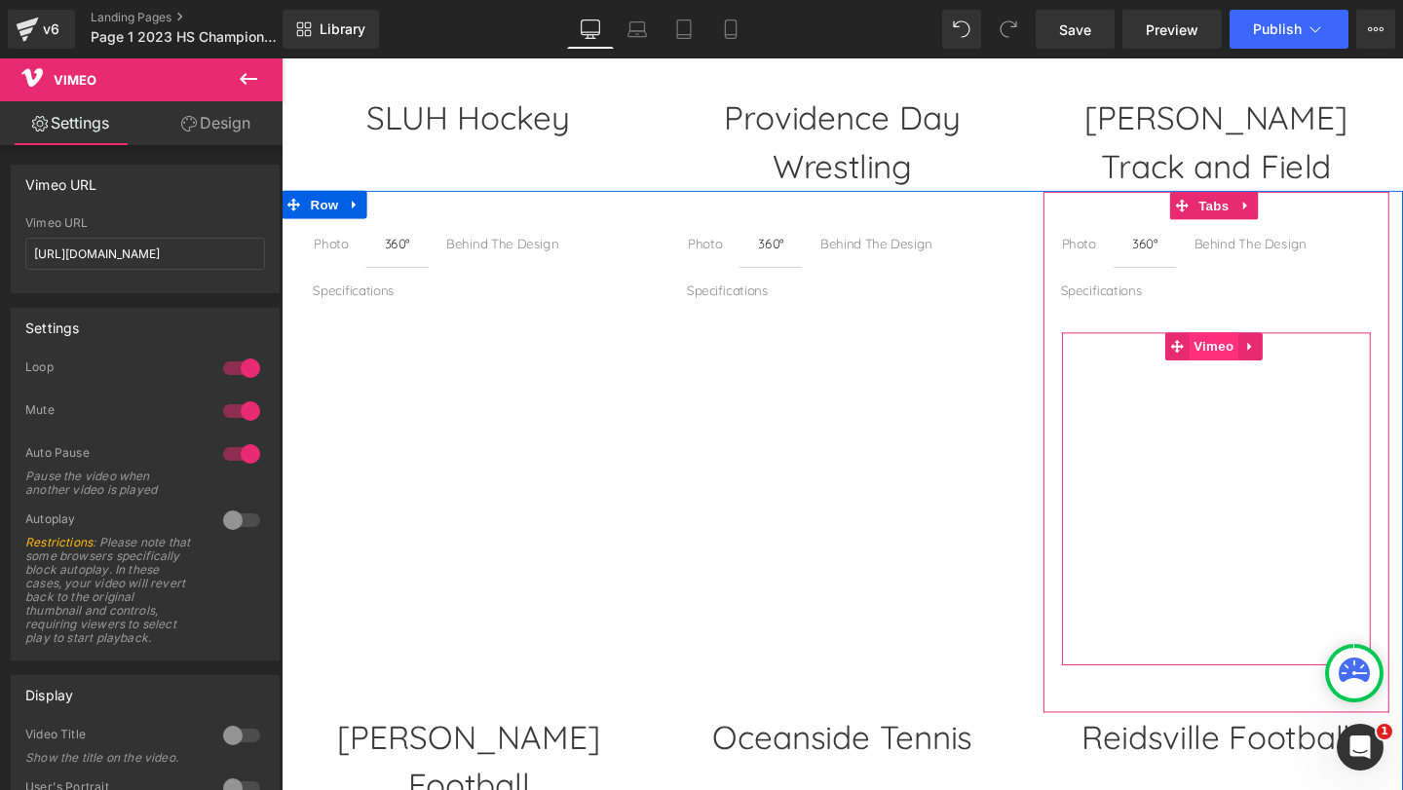
click at [1256, 352] on span "Vimeo" at bounding box center [1261, 361] width 52 height 29
click at [1256, 352] on span "Vimeo" at bounding box center [1261, 362] width 52 height 29
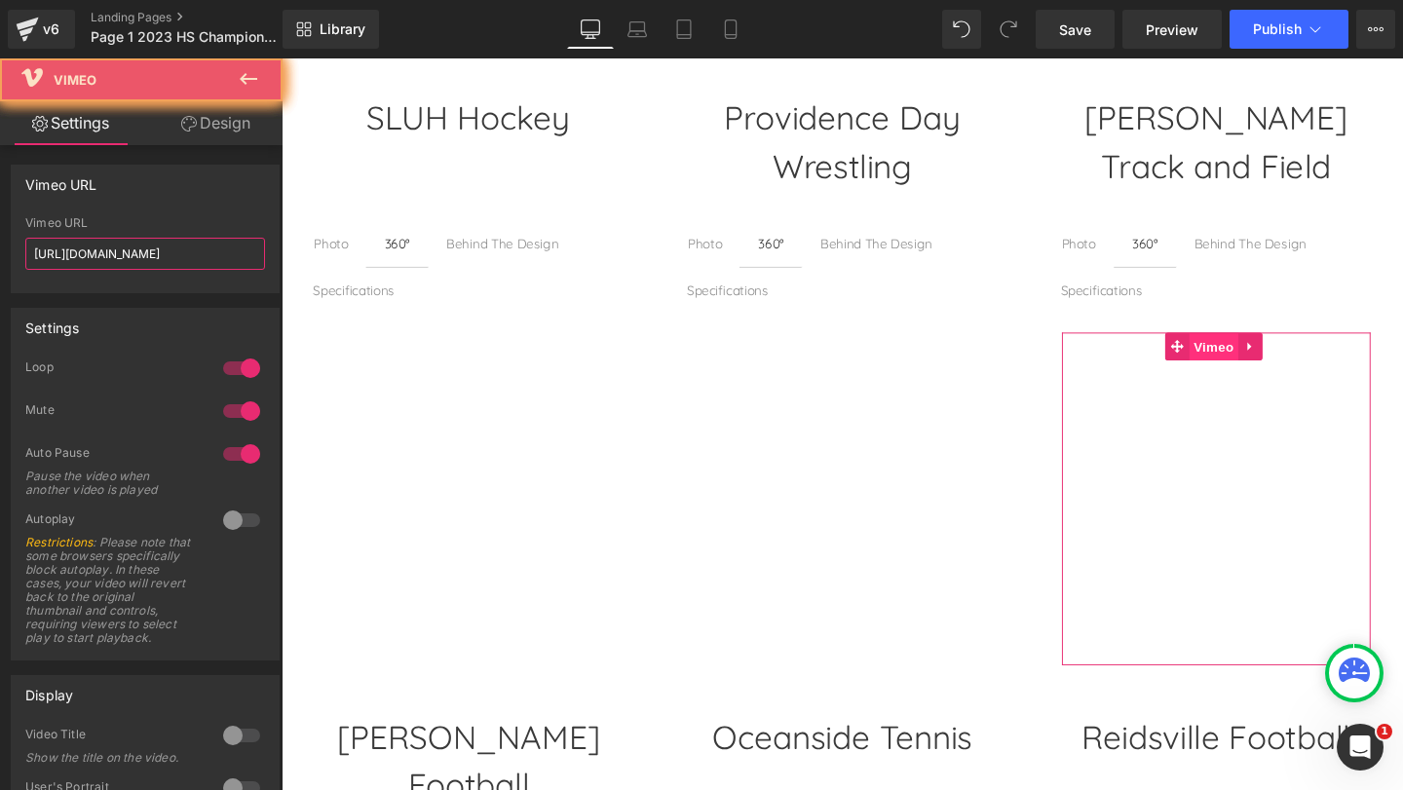
click at [192, 254] on input "[URL][DOMAIN_NAME]" at bounding box center [145, 254] width 240 height 32
